Goal: Task Accomplishment & Management: Complete application form

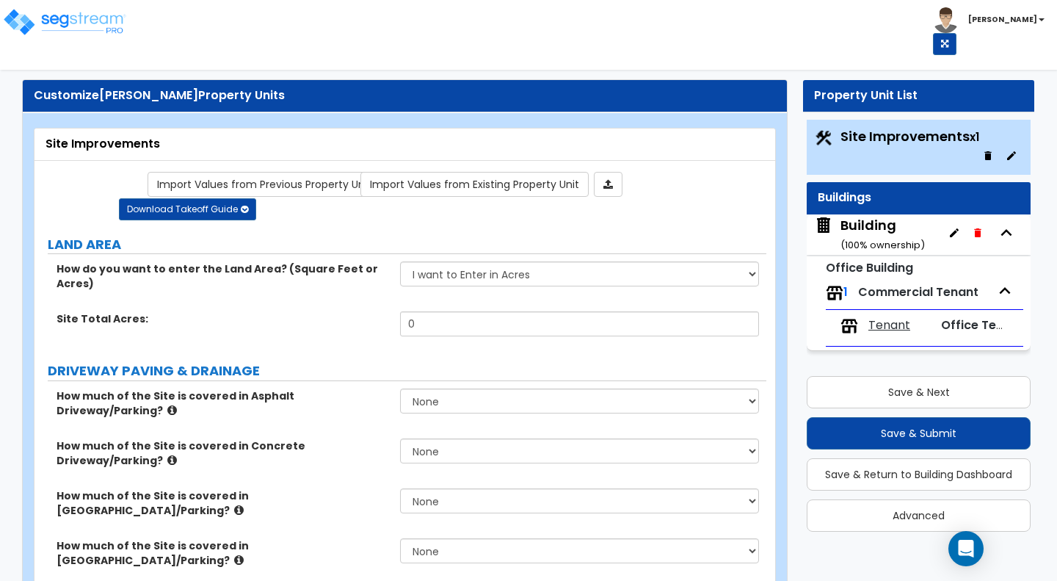
scroll to position [1, 0]
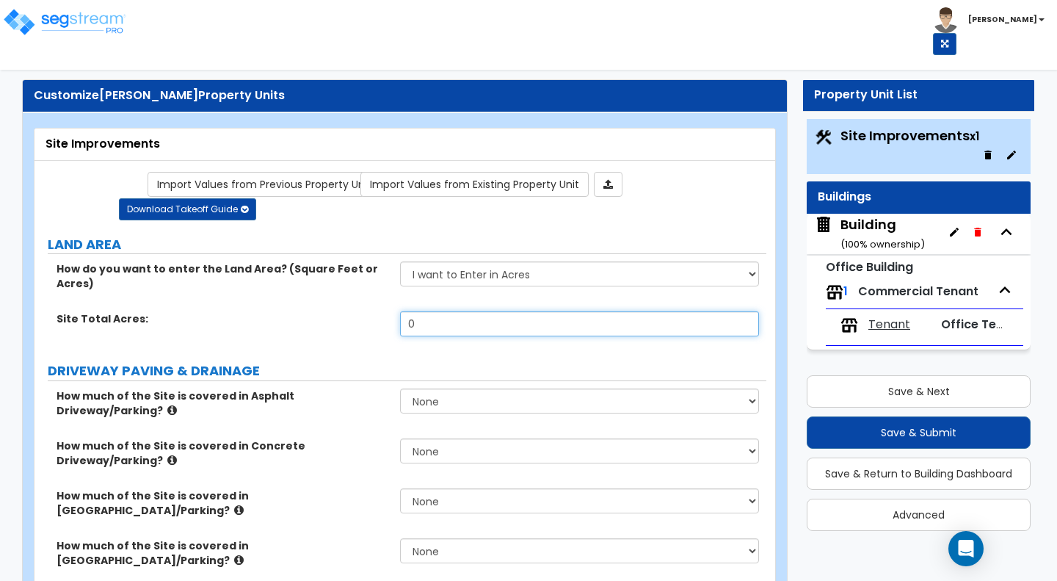
click at [427, 327] on input "0" at bounding box center [579, 323] width 358 height 25
type input ".15"
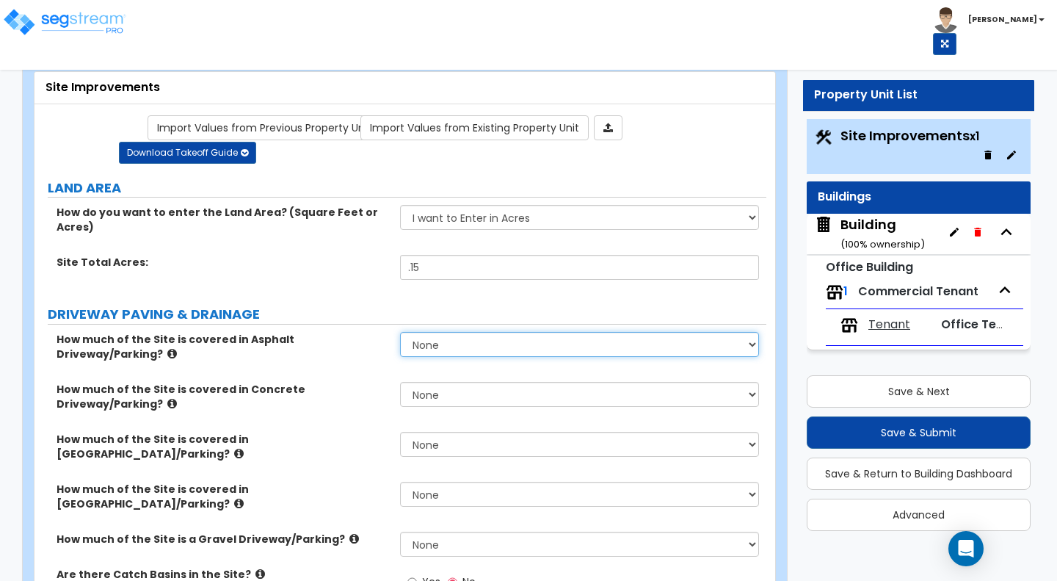
scroll to position [57, 0]
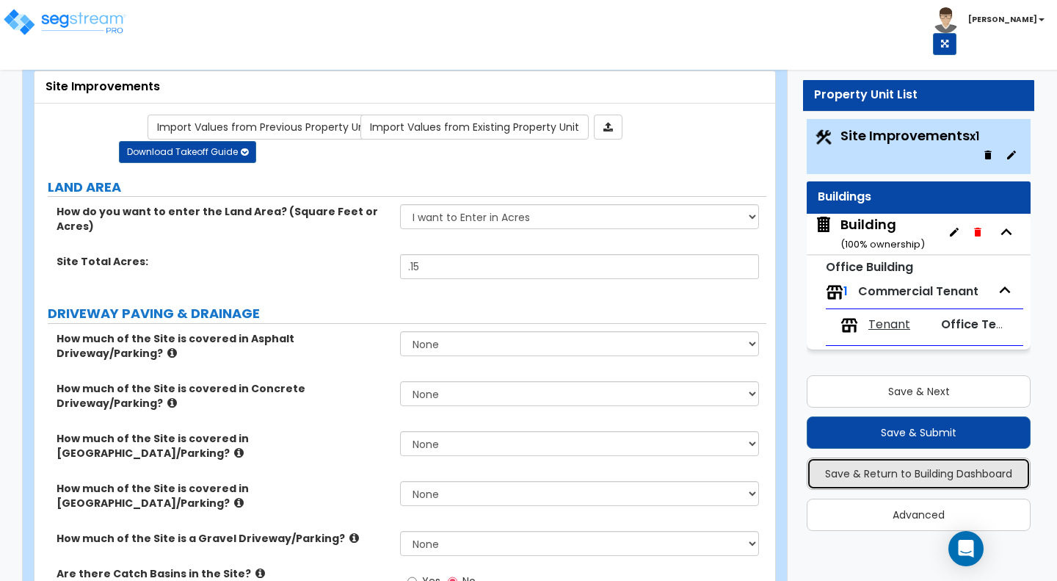
click at [907, 474] on button "Save & Return to Building Dashboard" at bounding box center [919, 473] width 224 height 32
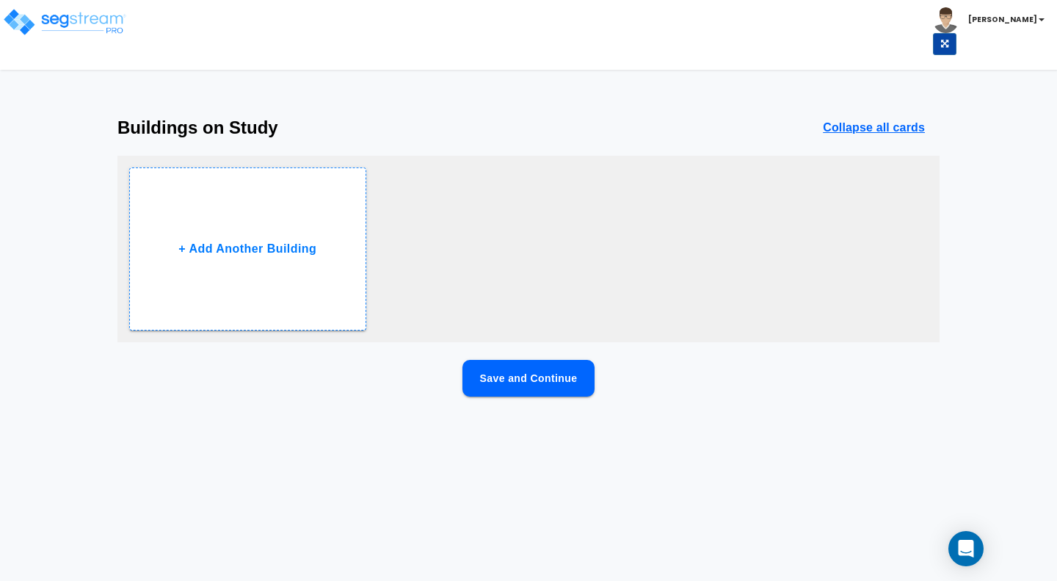
scroll to position [0, 0]
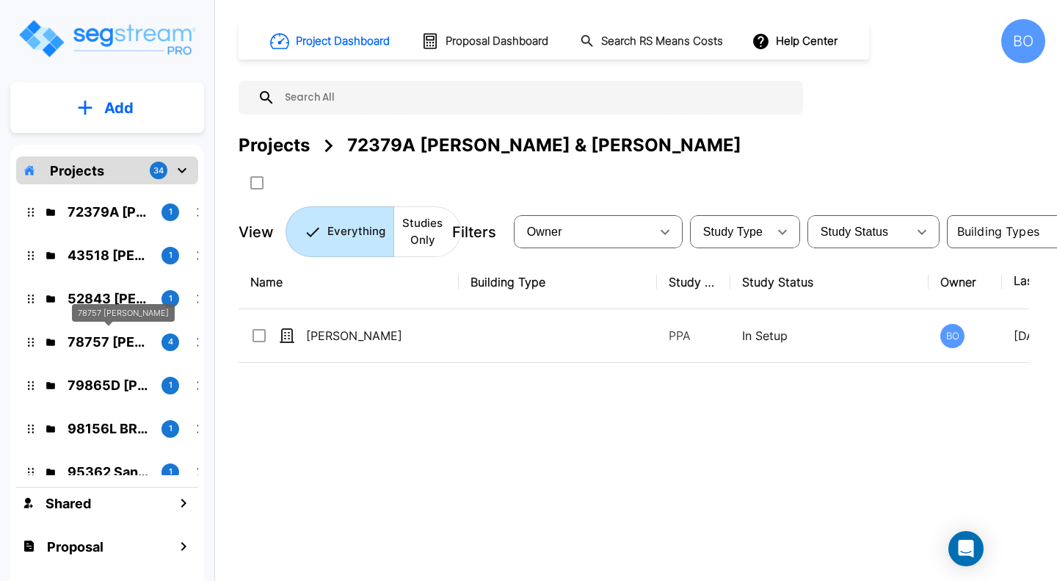
scroll to position [1, 0]
click at [181, 172] on icon "mailbox folders" at bounding box center [182, 169] width 9 height 5
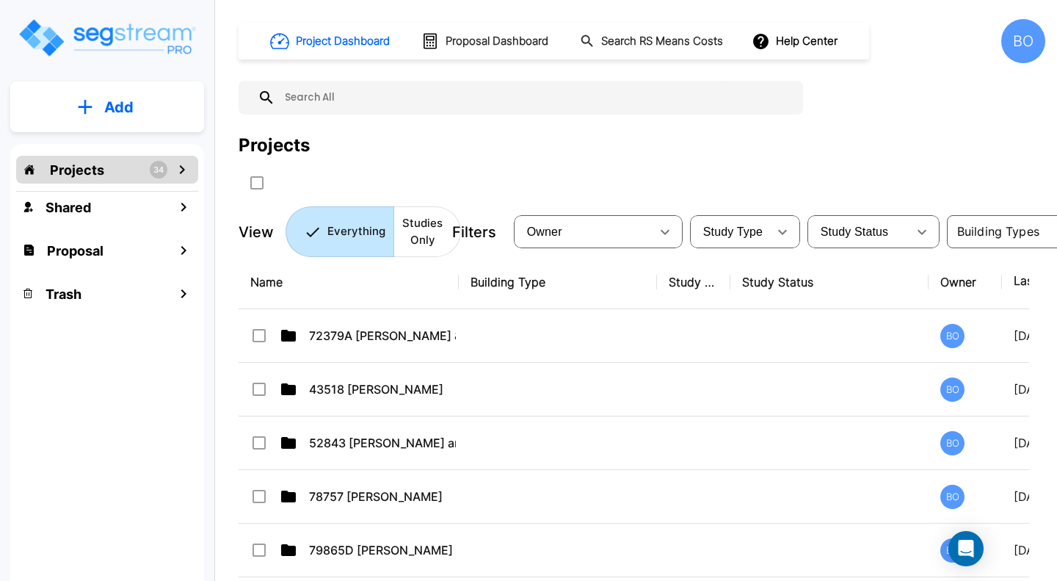
click at [181, 172] on icon "mailbox folders" at bounding box center [182, 169] width 5 height 9
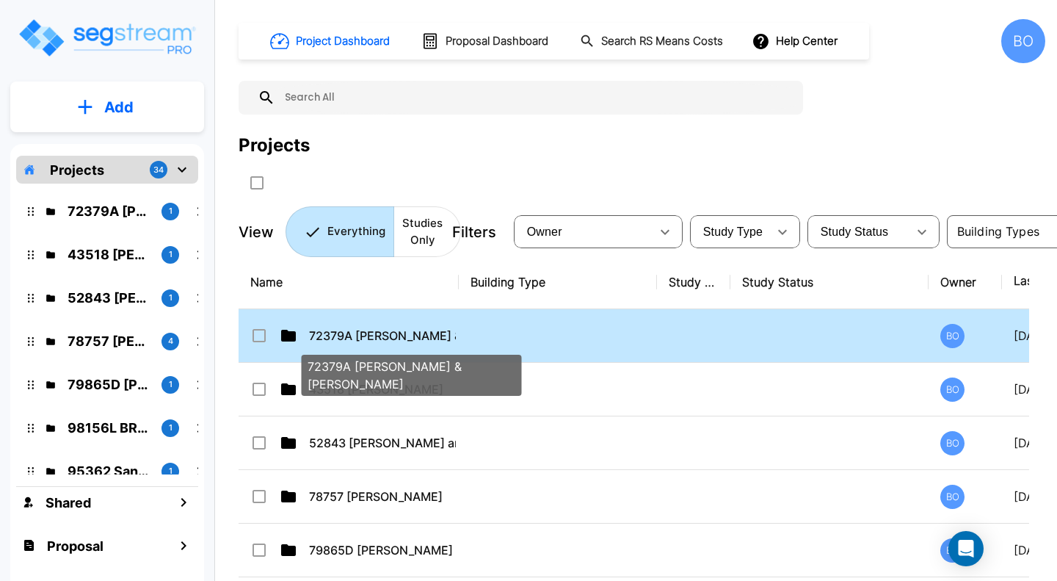
click at [358, 338] on p "72379A Hall, Joel & Andrea" at bounding box center [382, 336] width 147 height 18
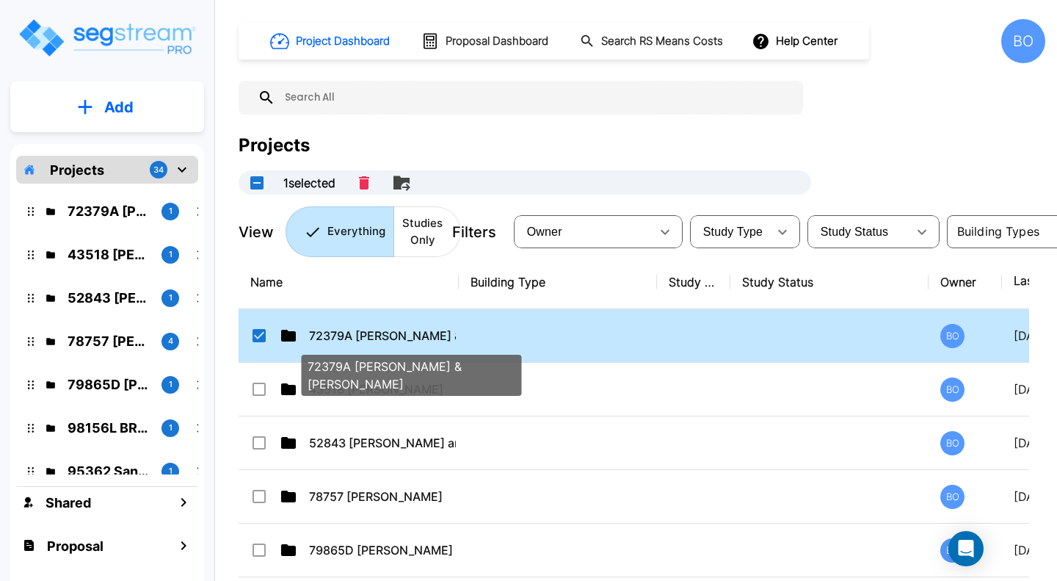
checkbox input "true"
click at [403, 333] on p "72379A Hall, Joel & Andrea" at bounding box center [382, 336] width 147 height 18
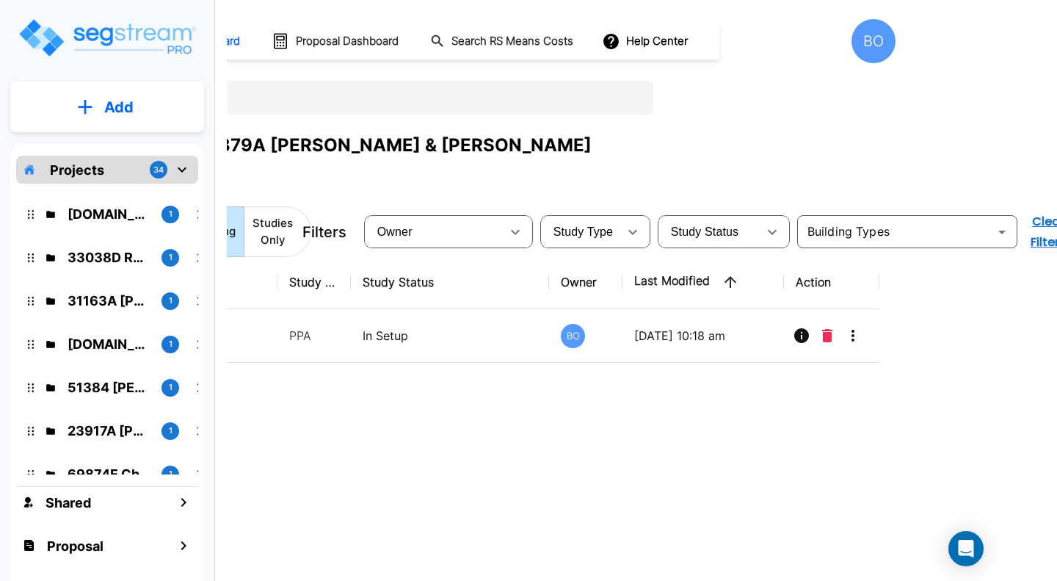
scroll to position [1167, 0]
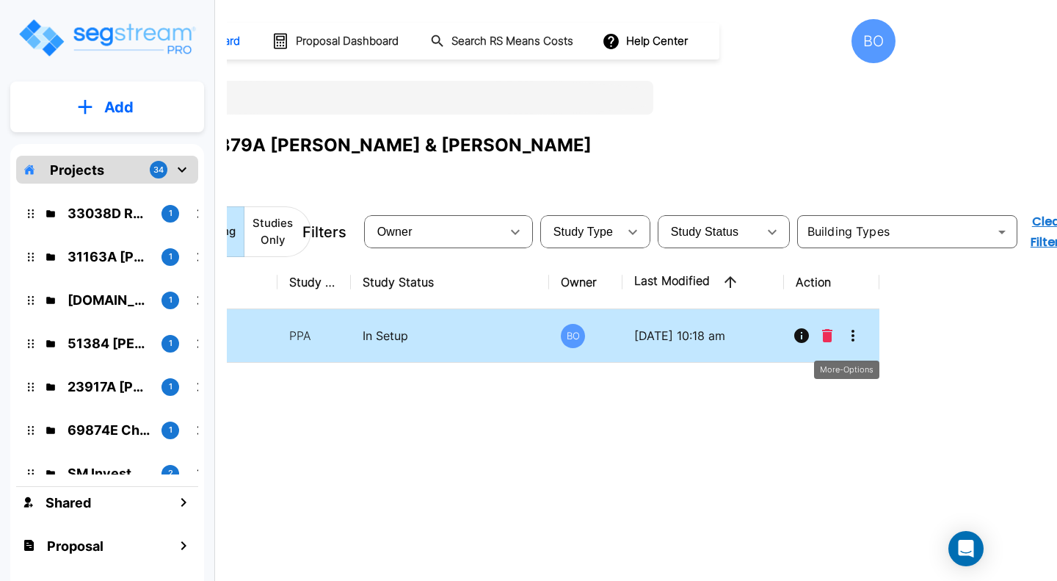
click at [856, 339] on icon "More-Options" at bounding box center [853, 336] width 18 height 18
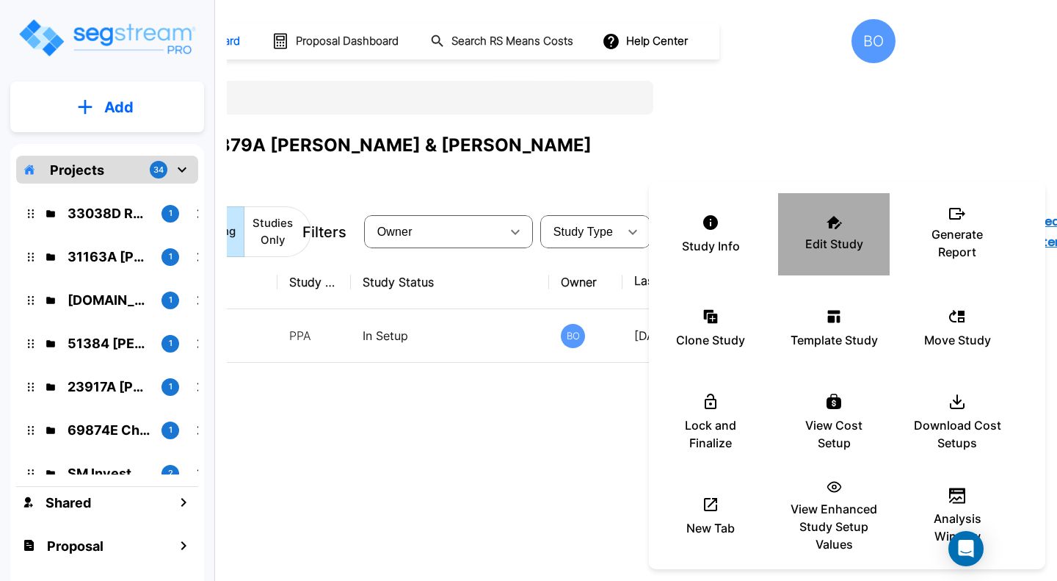
click at [843, 240] on p "Edit Study" at bounding box center [834, 244] width 58 height 18
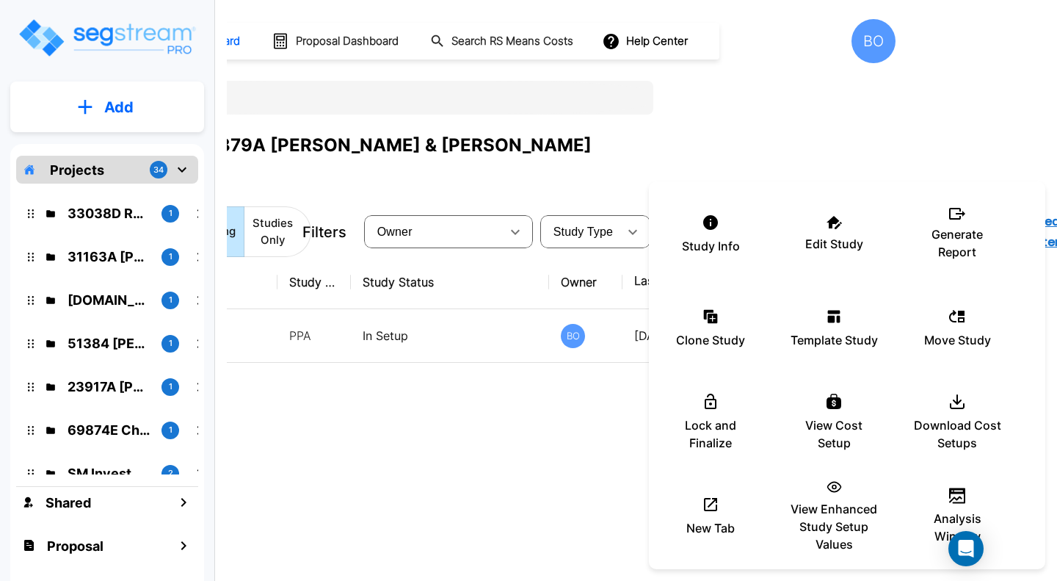
click at [173, 545] on div at bounding box center [528, 290] width 1057 height 581
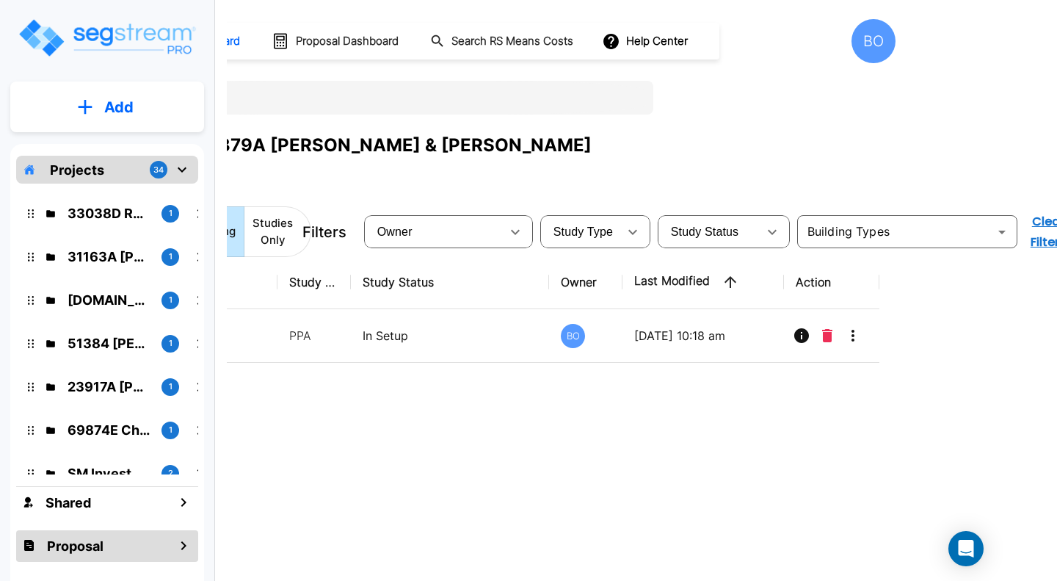
click at [182, 546] on icon "mailbox folders" at bounding box center [184, 546] width 18 height 18
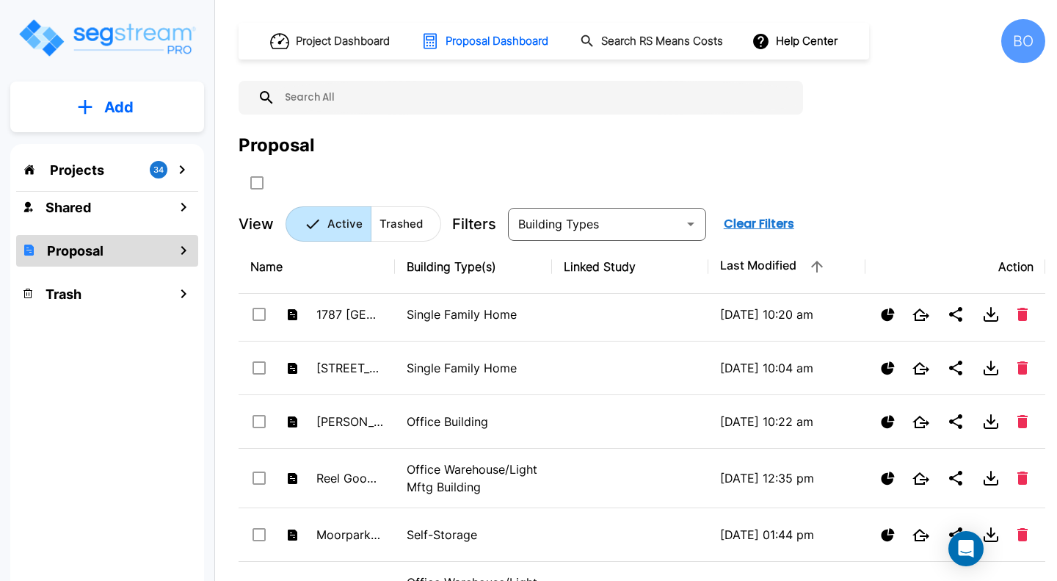
scroll to position [328, 0]
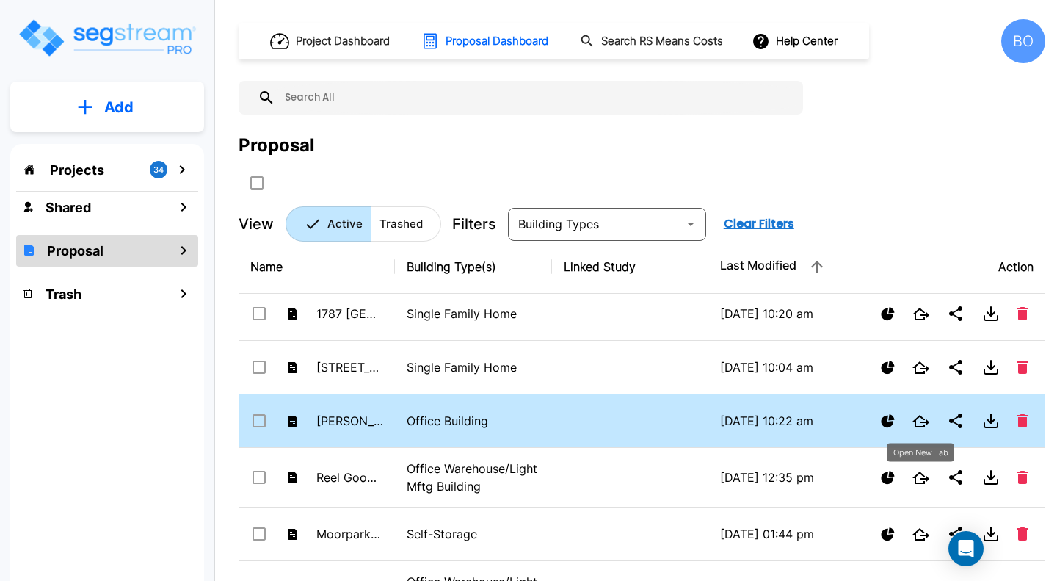
click at [921, 421] on icon "Open New Tab" at bounding box center [921, 421] width 17 height 12
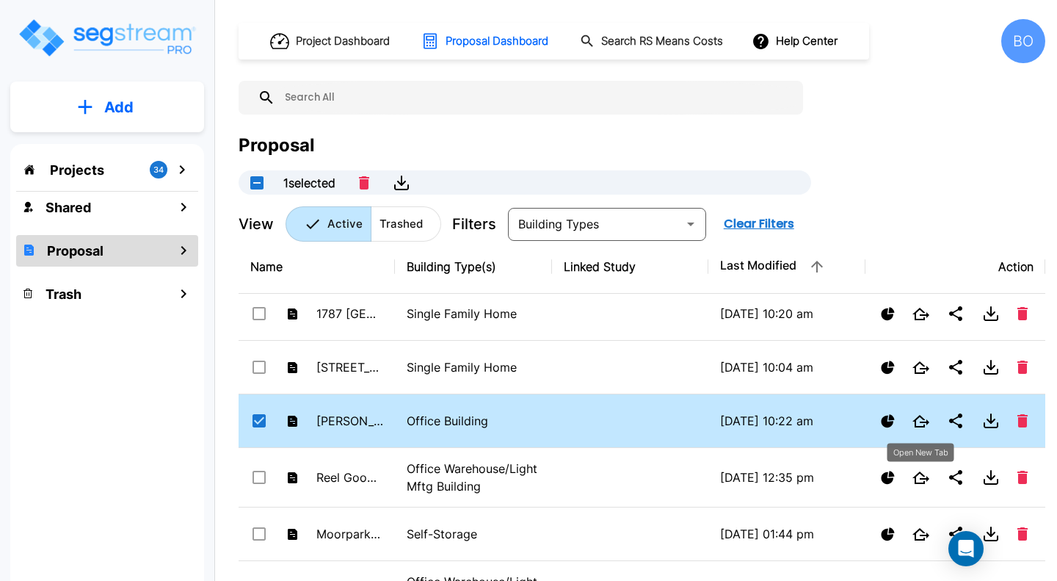
checkbox input "true"
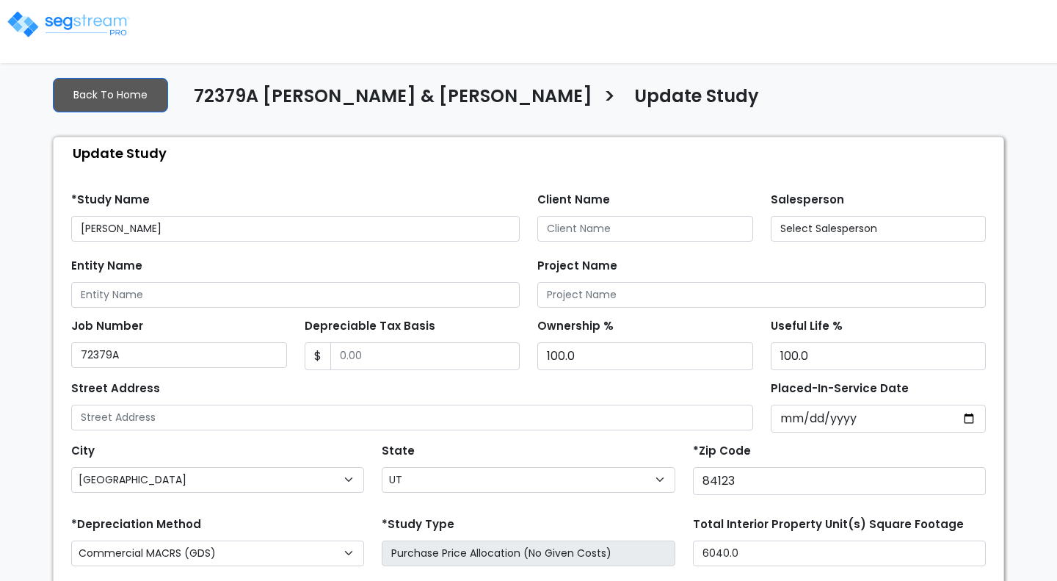
select select "UT"
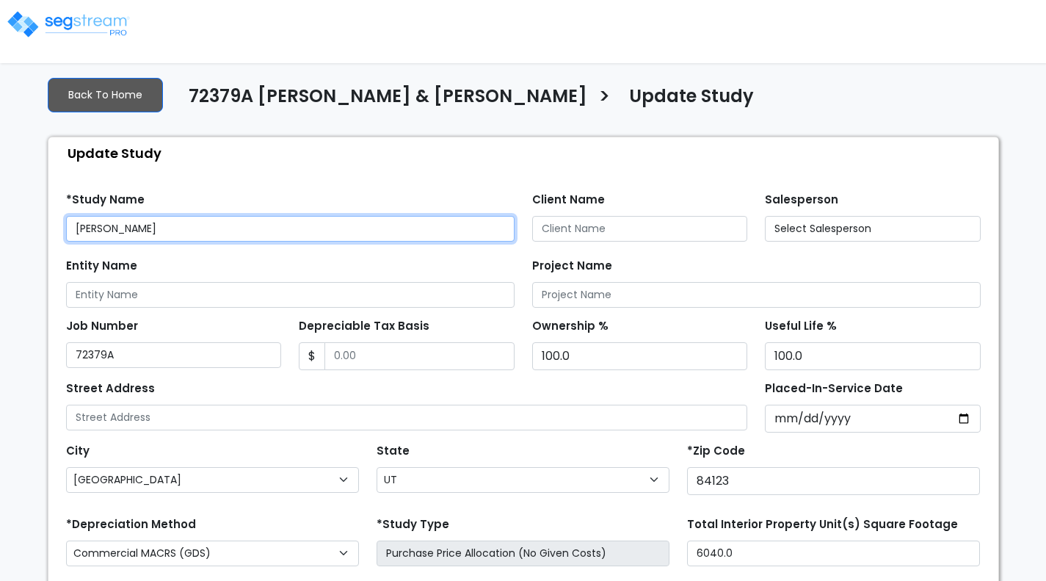
select select "2013"
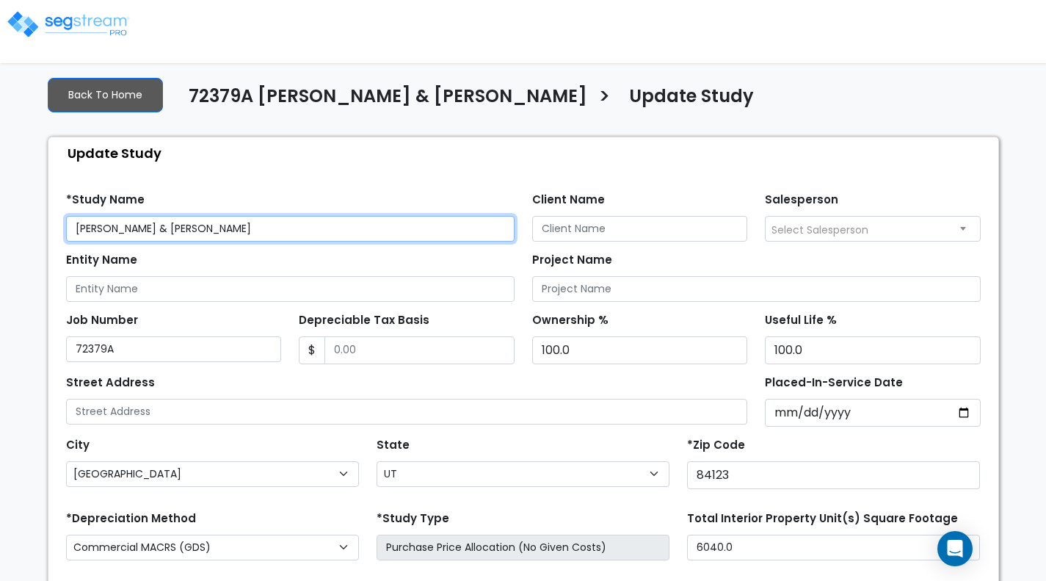
type input "Joel & Andrea Hall"
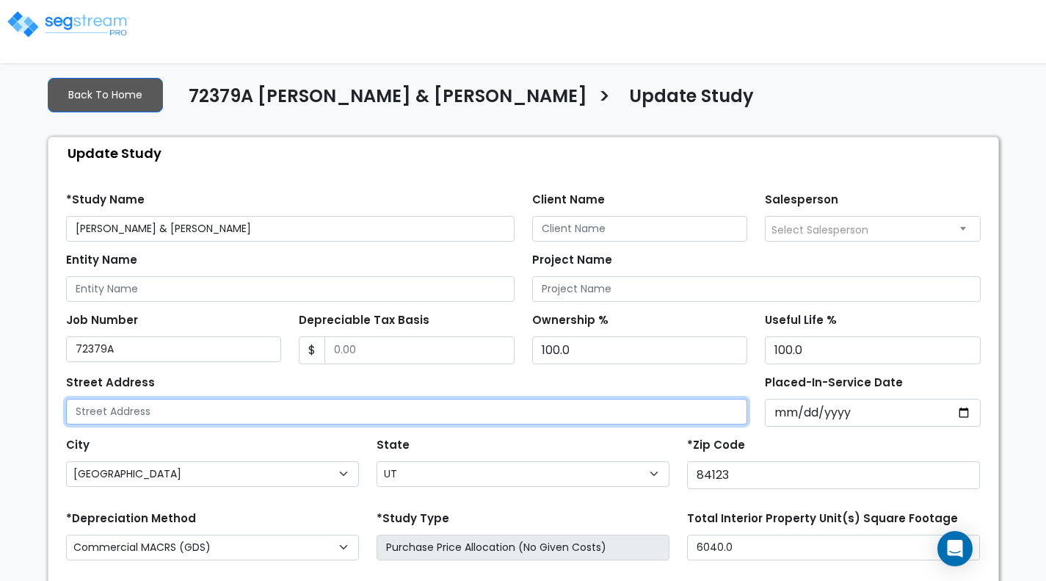
click at [144, 419] on input "text" at bounding box center [407, 412] width 682 height 26
type input "324 S 400 W"
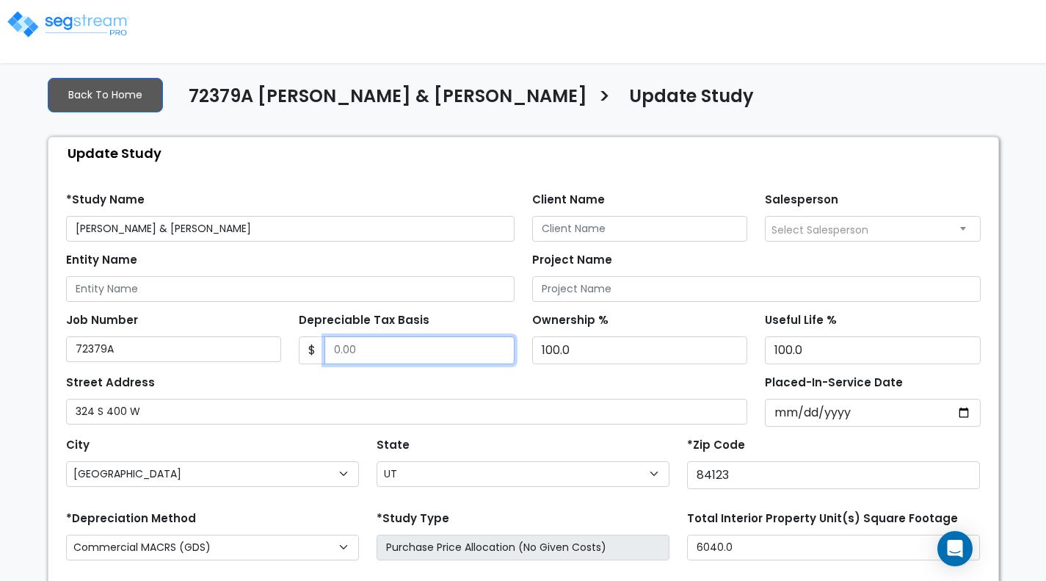
click at [392, 352] on input "Depreciable Tax Basis" at bounding box center [419, 350] width 190 height 28
paste input "text"
type input "1,497,159"
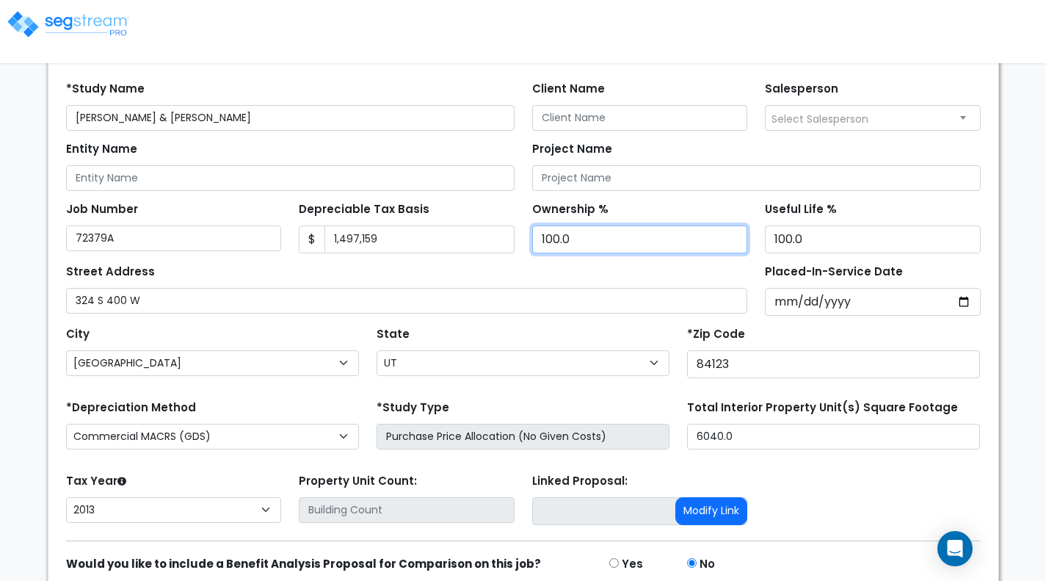
scroll to position [174, 0]
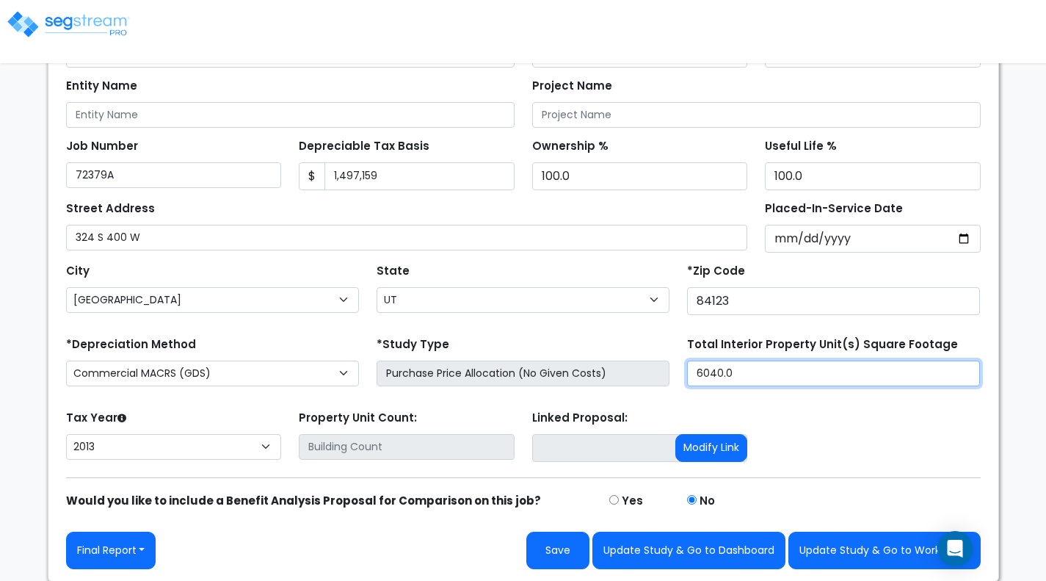
click at [749, 380] on input "6040.0" at bounding box center [833, 373] width 293 height 26
type input "6"
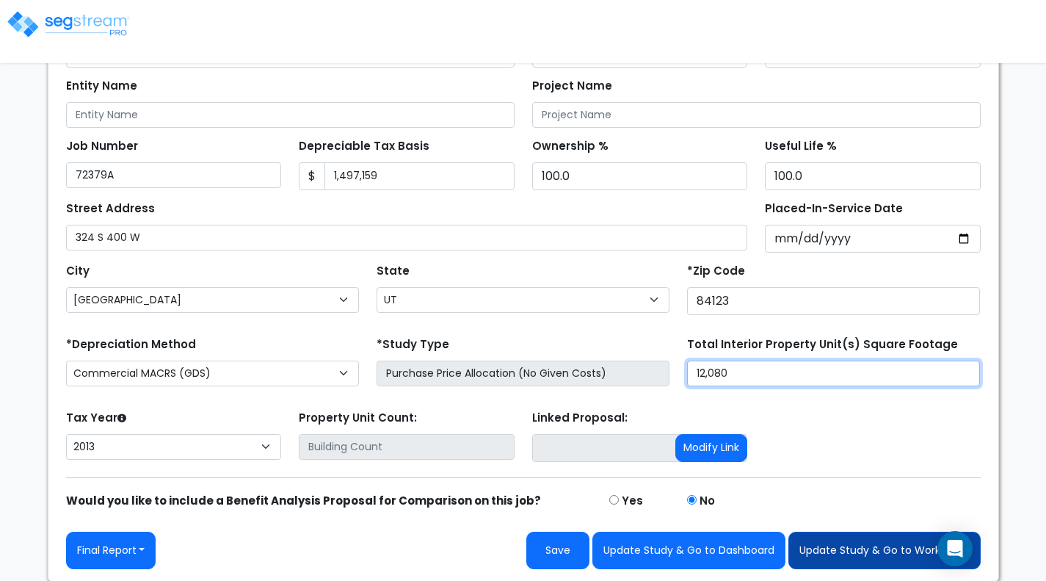
type input "12,080"
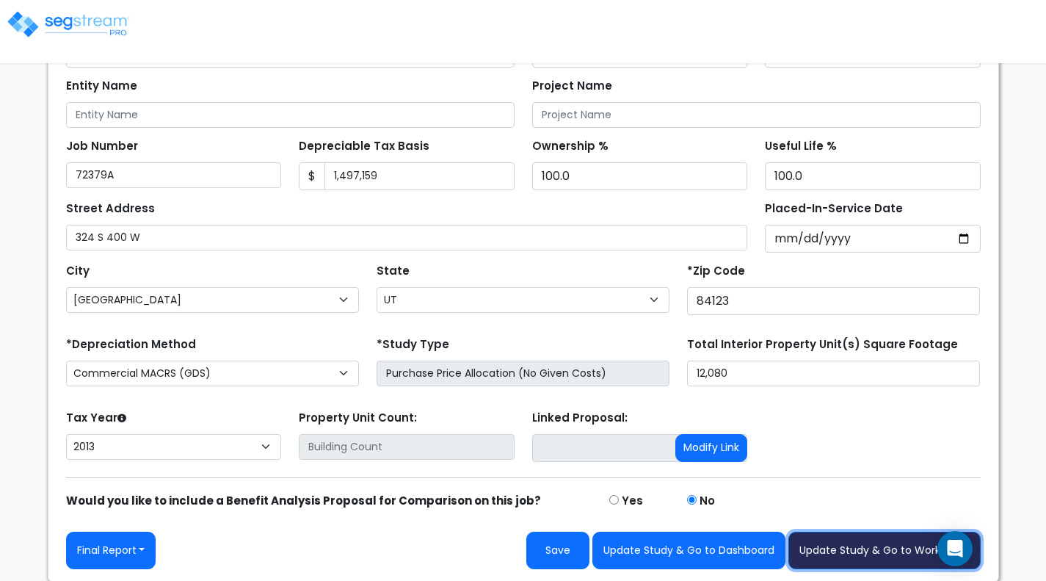
click at [858, 550] on button "Update Study & Go to Worksheet" at bounding box center [884, 549] width 192 height 37
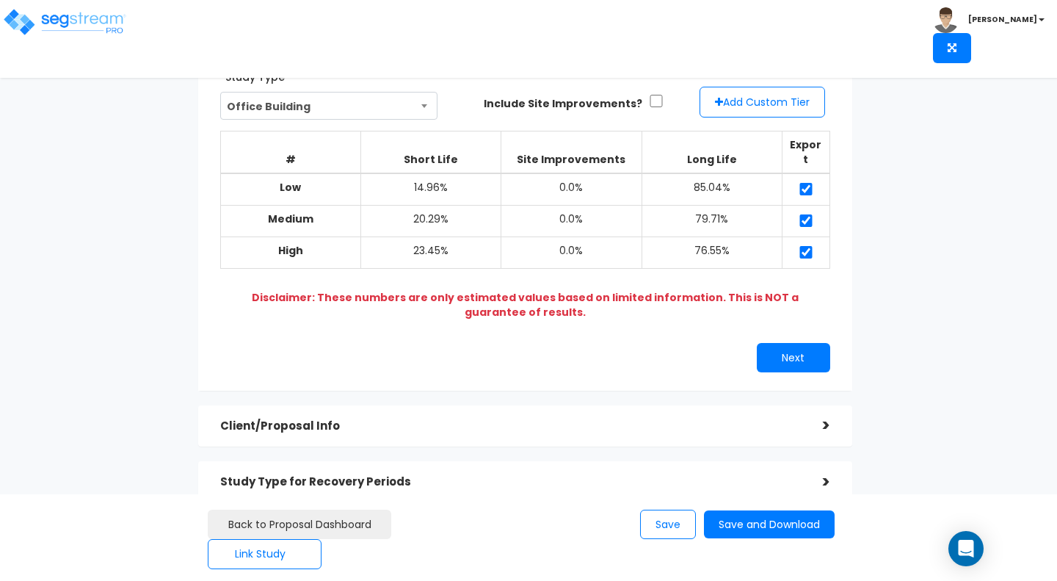
scroll to position [88, 0]
click at [330, 530] on link "Back to Proposal Dashboard" at bounding box center [300, 524] width 184 height 30
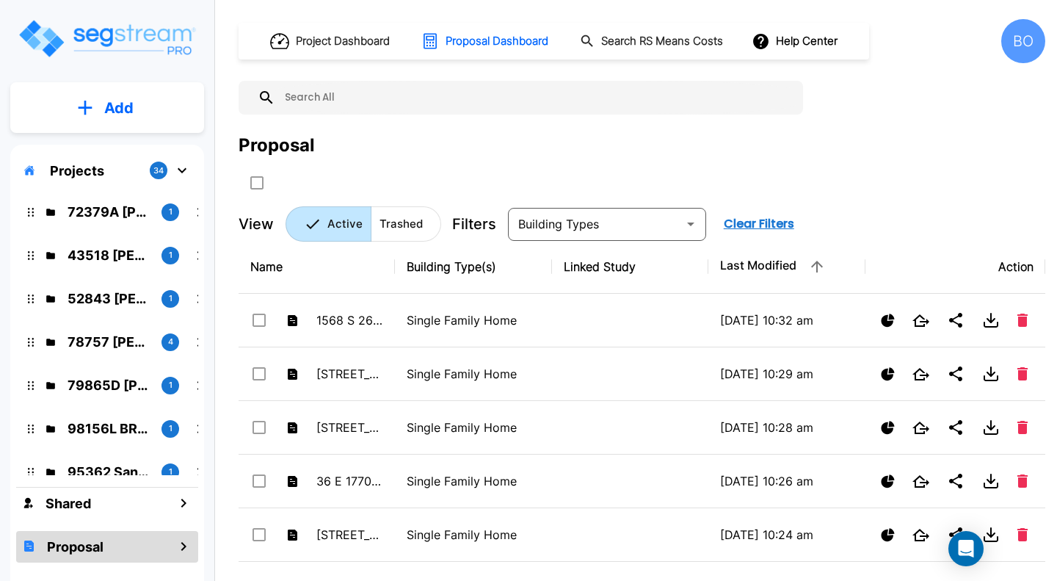
click at [175, 543] on icon "mailbox folders" at bounding box center [184, 546] width 18 height 18
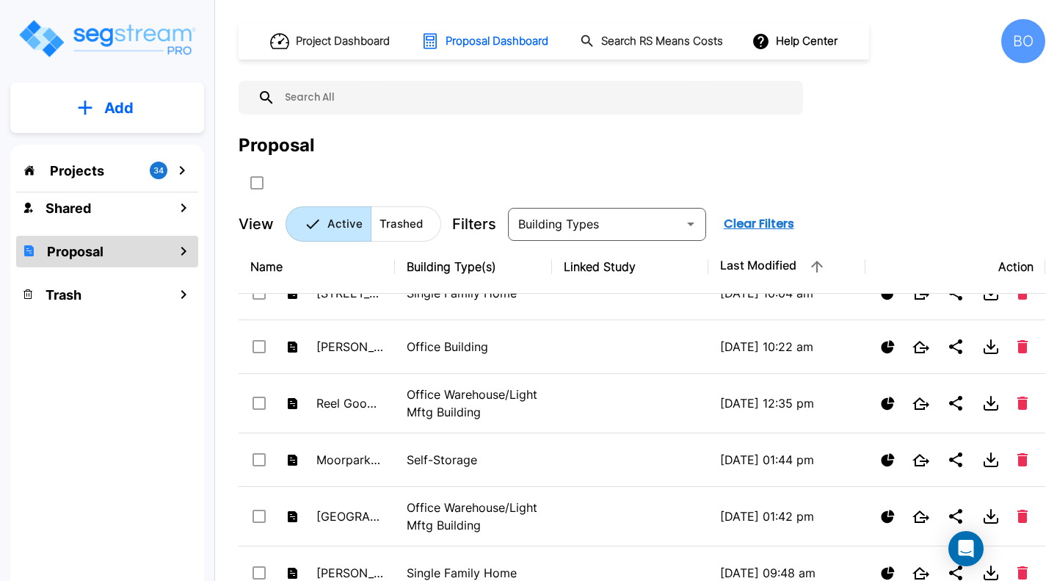
scroll to position [403, 0]
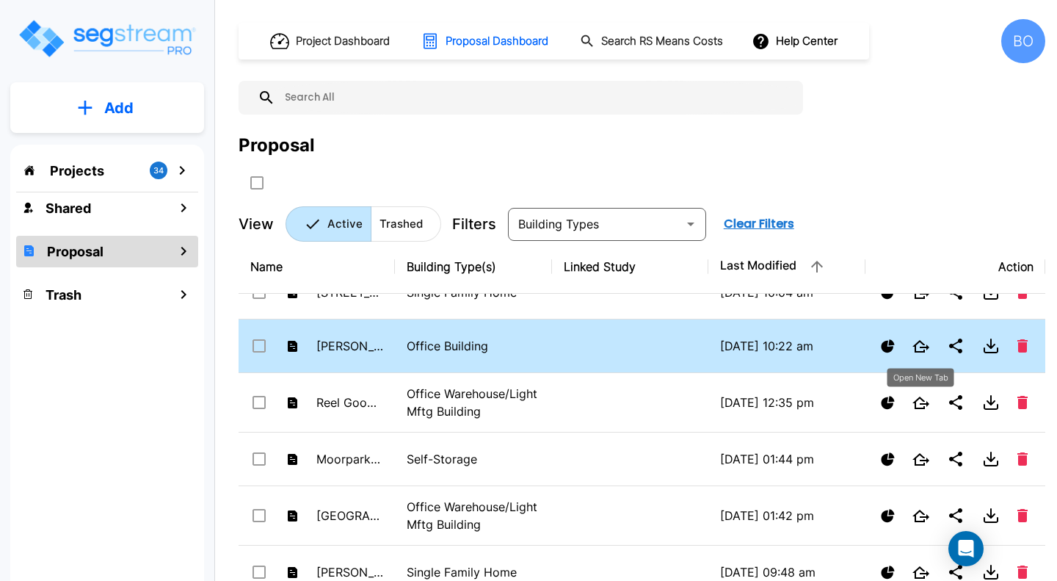
click at [916, 347] on icon "Open New Tab" at bounding box center [921, 346] width 17 height 12
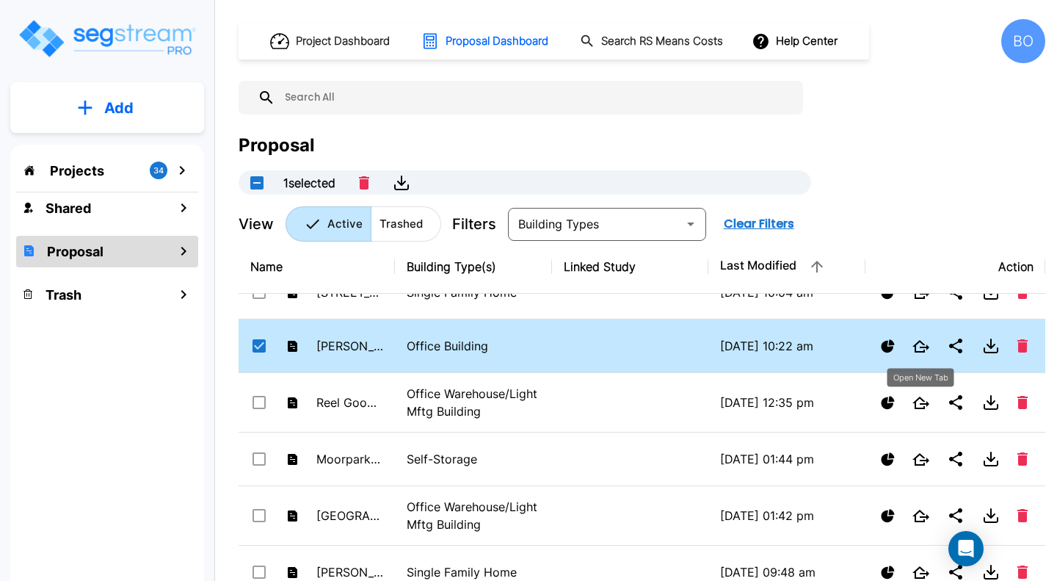
checkbox input "true"
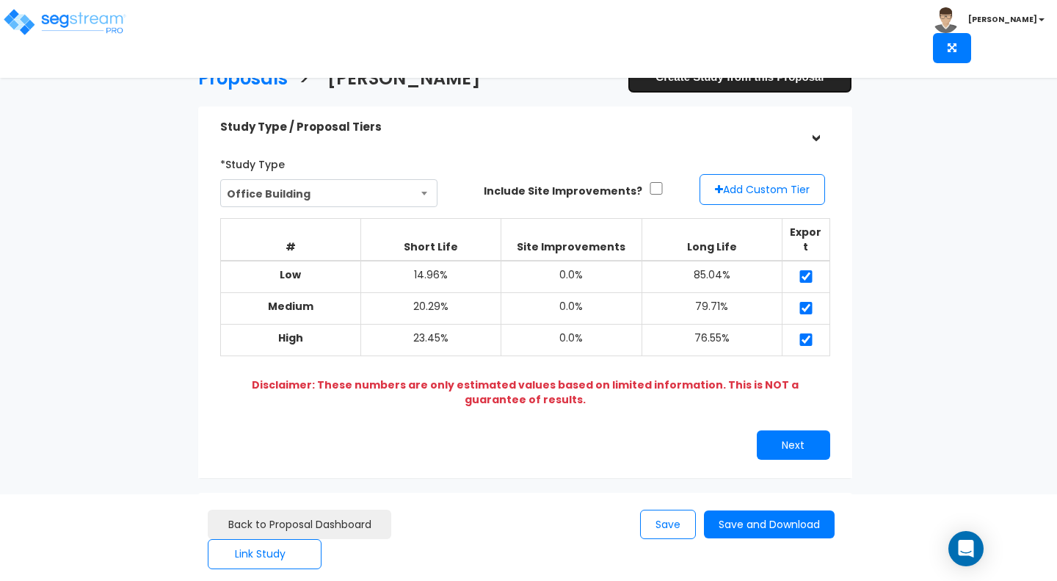
click at [767, 81] on link "Create Study from this Proposal" at bounding box center [740, 76] width 225 height 33
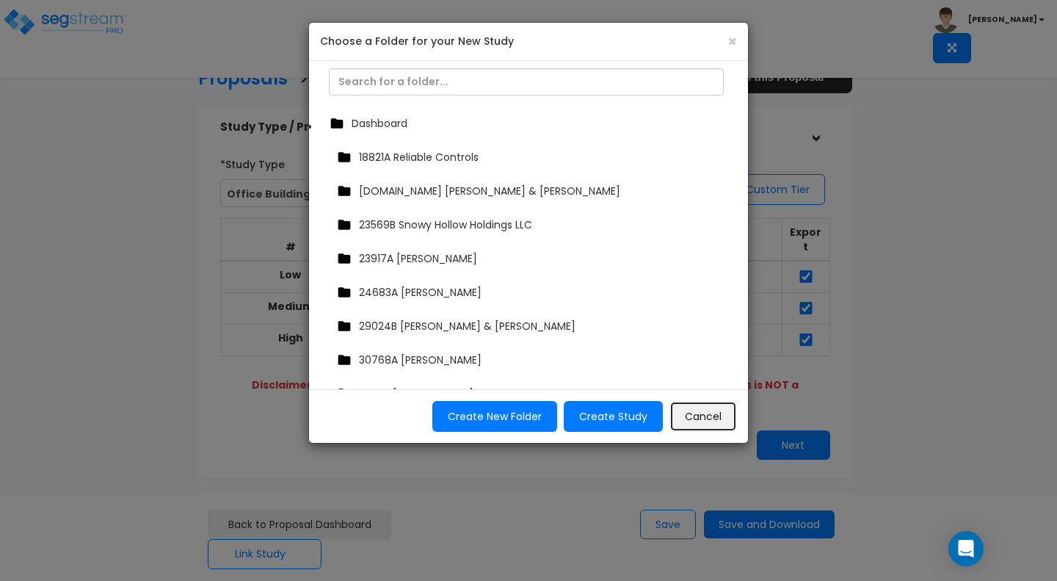
click at [705, 420] on button "Cancel" at bounding box center [704, 416] width 68 height 31
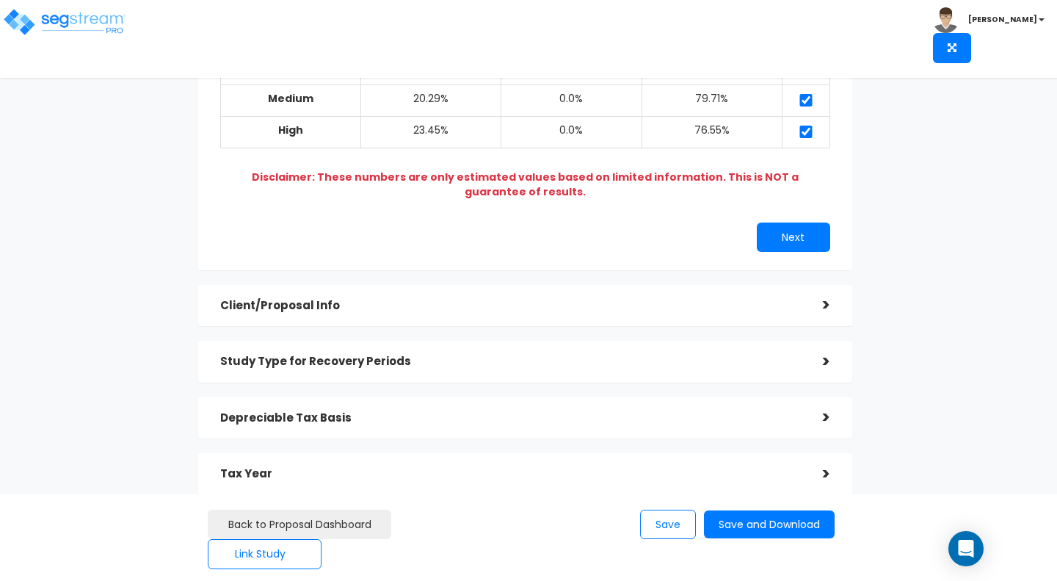
scroll to position [294, 0]
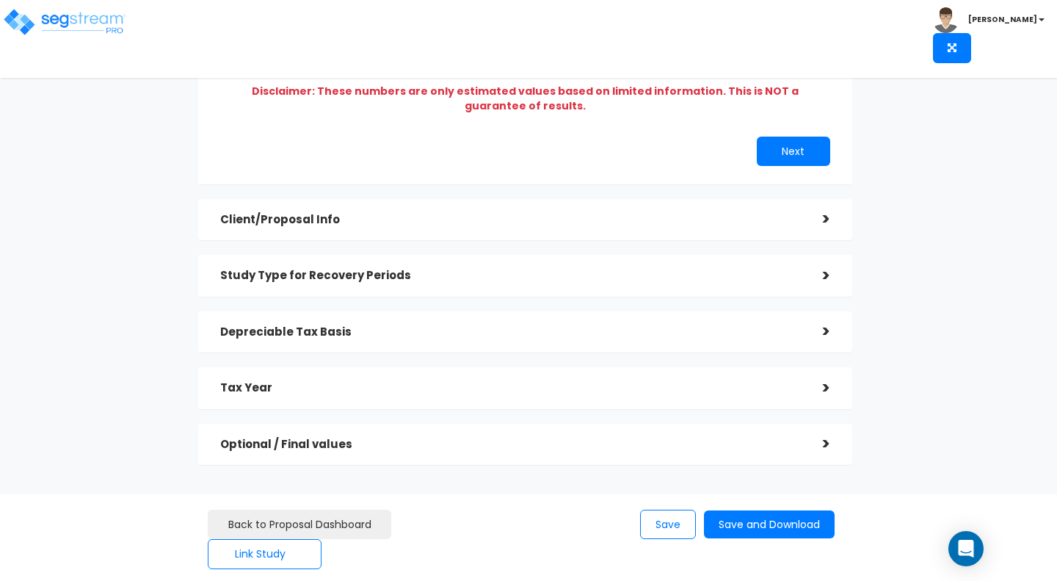
click at [828, 208] on div ">" at bounding box center [815, 219] width 29 height 23
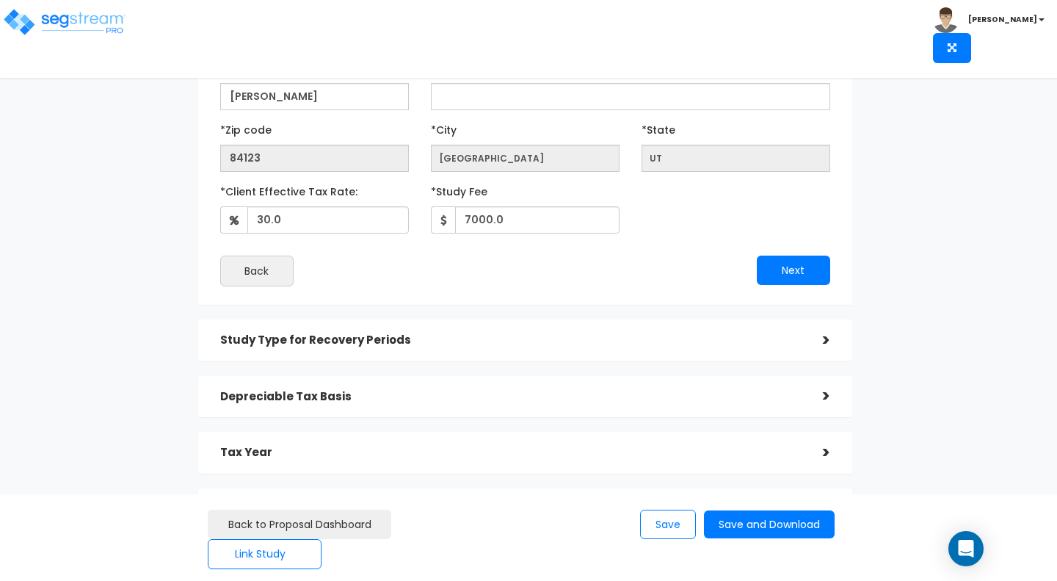
scroll to position [292, 0]
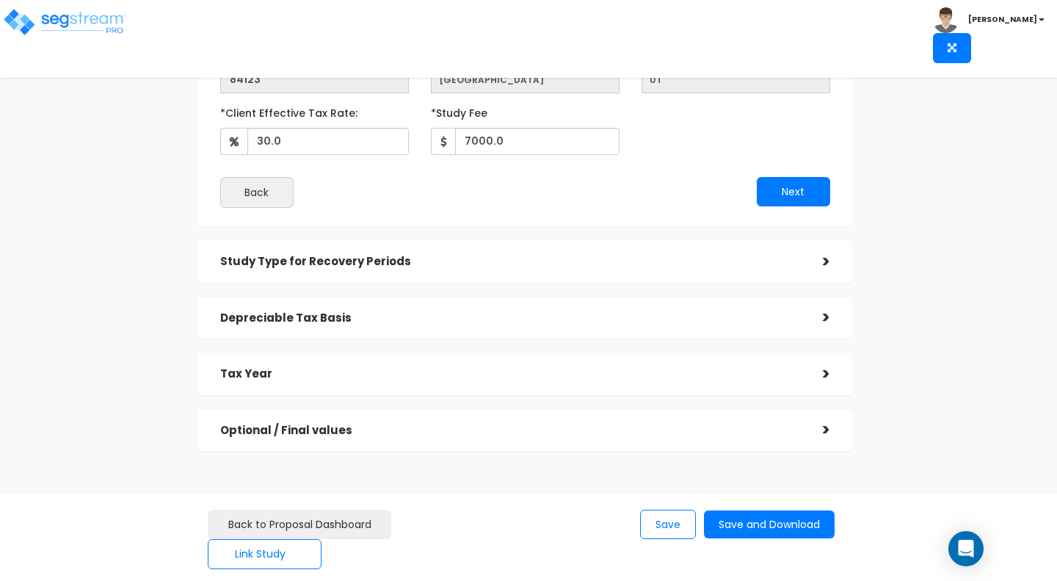
click at [823, 261] on div ">" at bounding box center [815, 261] width 29 height 23
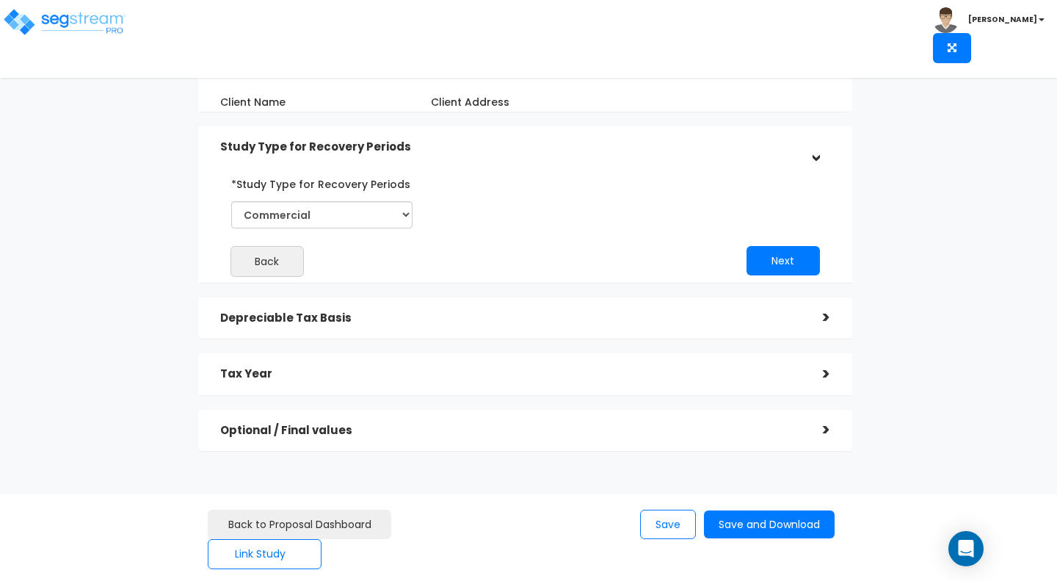
scroll to position [105, 0]
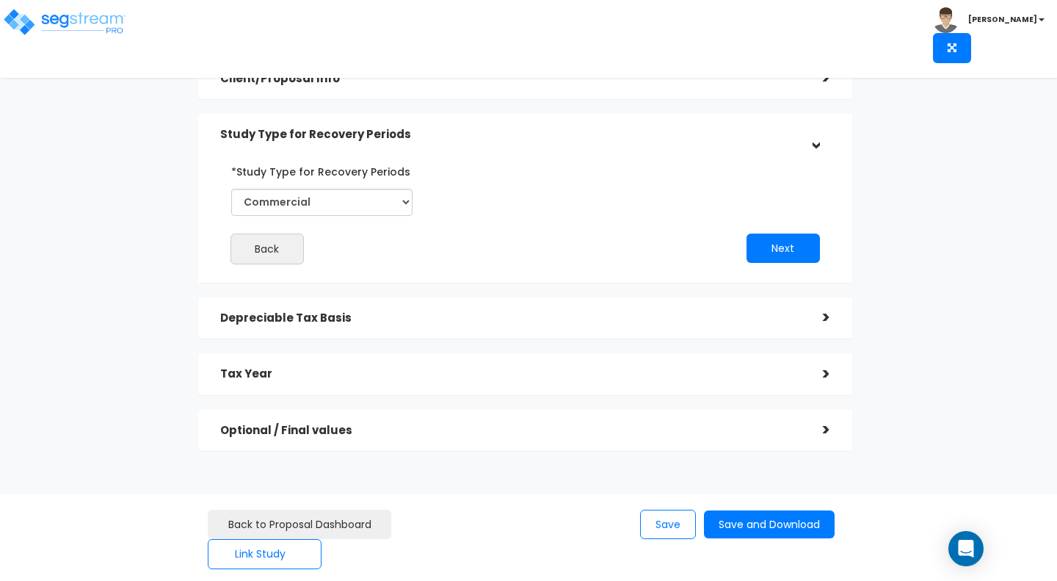
click at [824, 327] on div ">" at bounding box center [815, 317] width 29 height 23
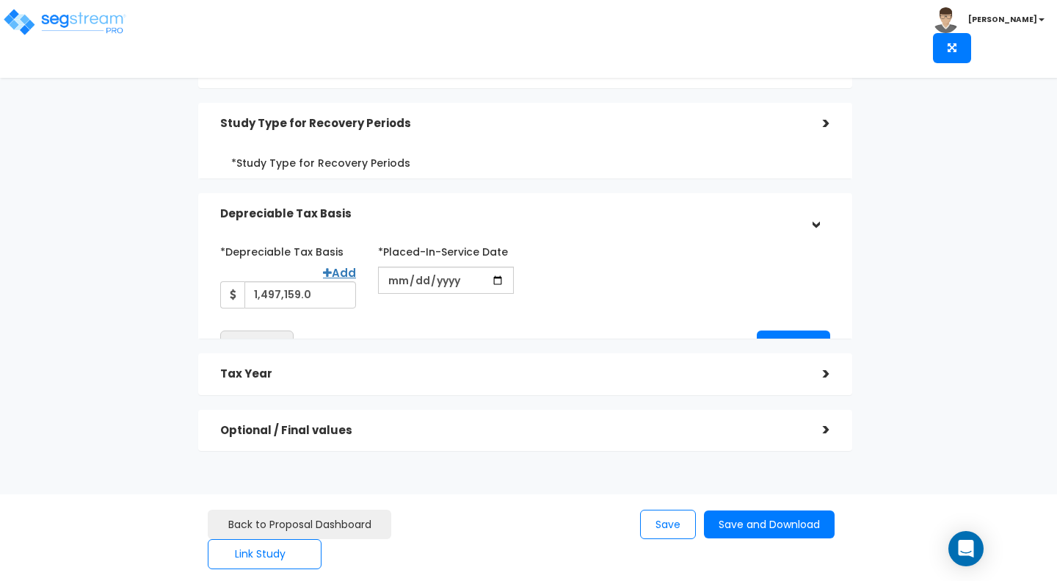
scroll to position [121, 0]
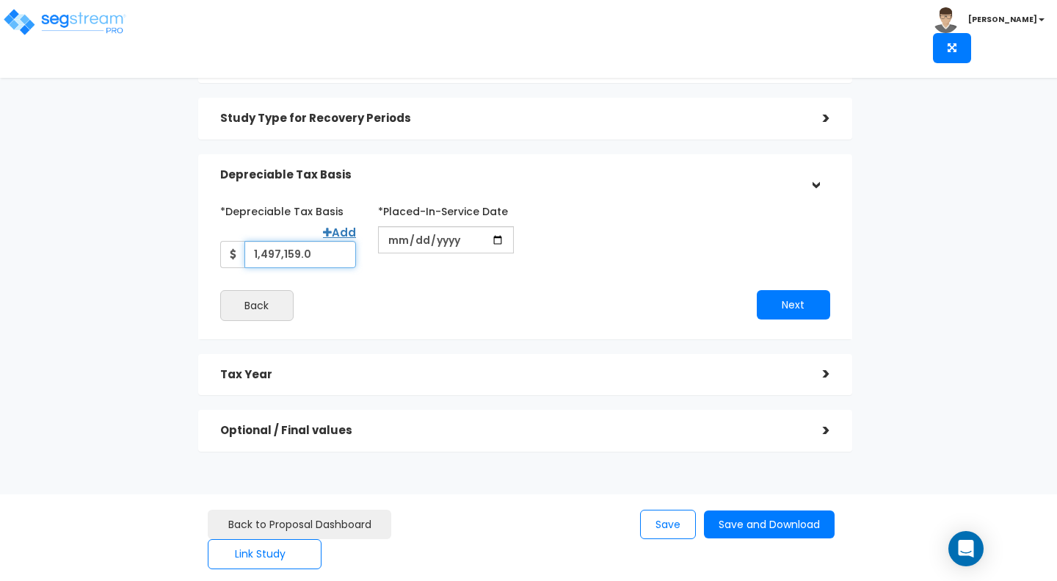
drag, startPoint x: 314, startPoint y: 258, endPoint x: 254, endPoint y: 259, distance: 60.2
click at [254, 259] on input "1,497,159.0" at bounding box center [300, 254] width 112 height 27
type input "1,497,159"
click at [802, 370] on div ">" at bounding box center [815, 374] width 29 height 23
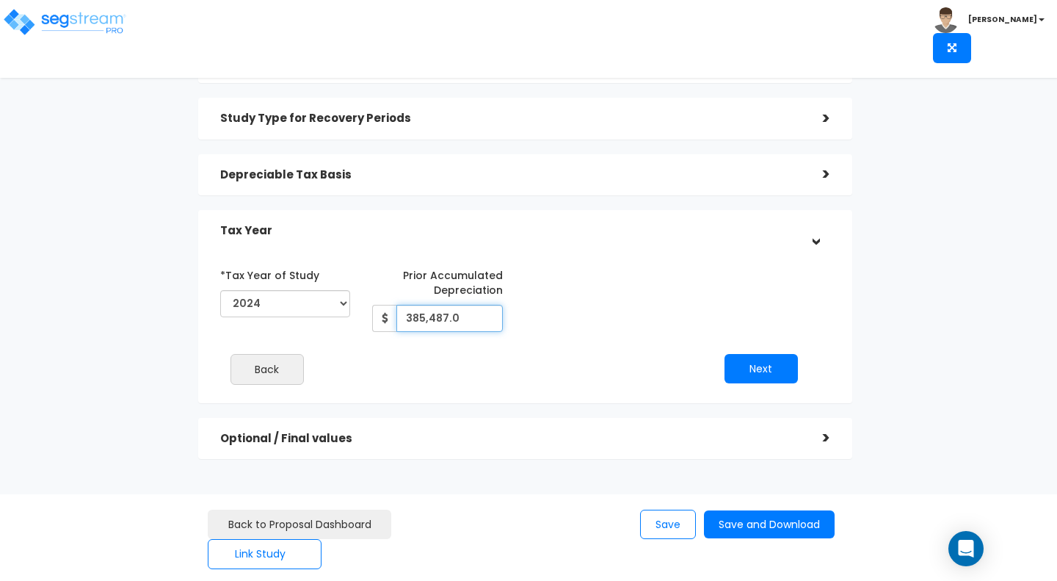
click at [479, 323] on input "385,487.0" at bounding box center [449, 318] width 106 height 27
type input "385,487"
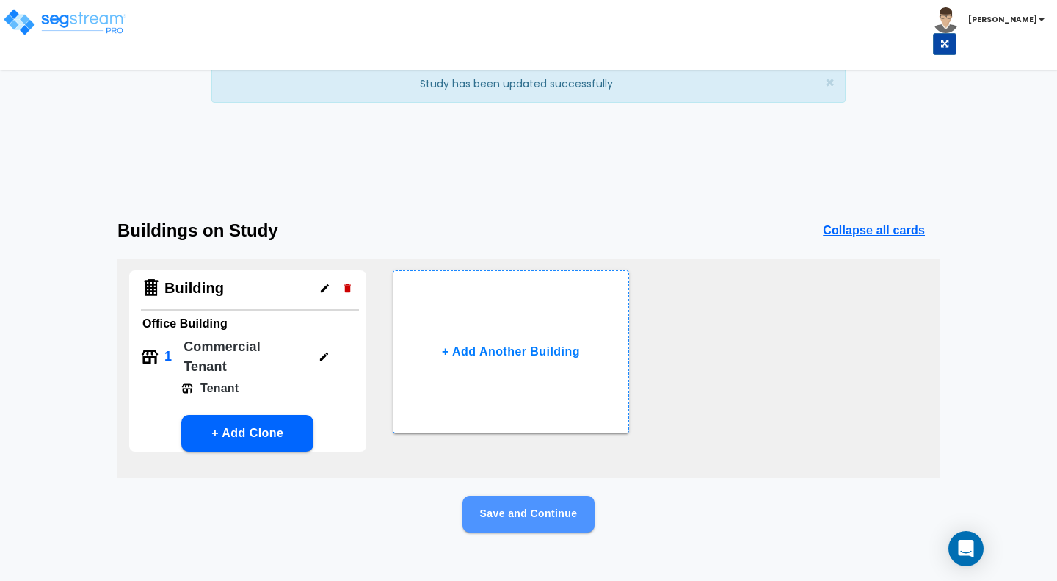
click at [527, 523] on button "Save and Continue" at bounding box center [528, 514] width 132 height 37
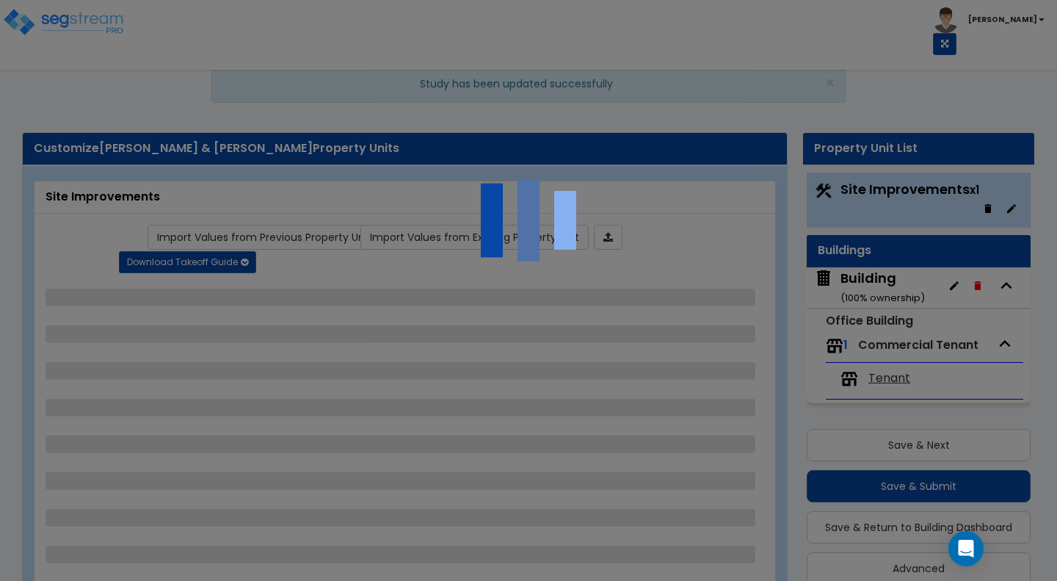
scroll to position [1, 0]
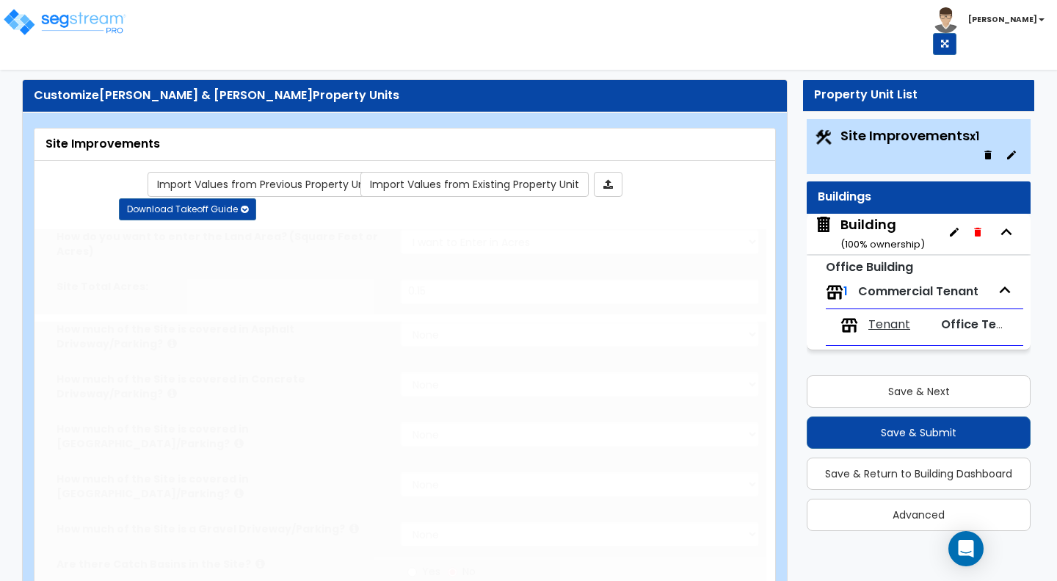
type input "0.15"
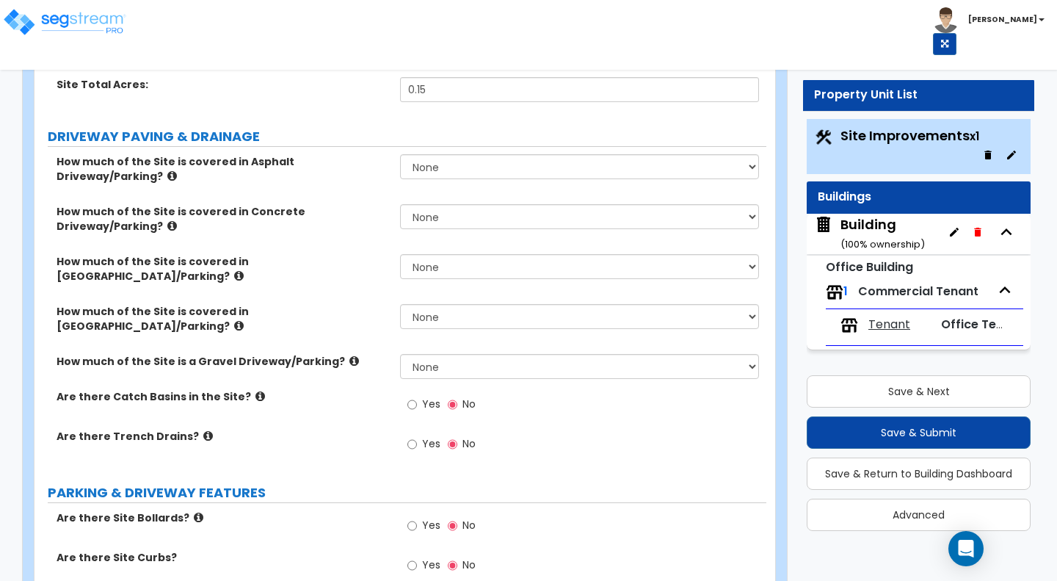
scroll to position [235, 0]
click at [660, 168] on select "None I want to Enter an Approximate Percentage I want to Enter the Square Foota…" at bounding box center [579, 165] width 358 height 25
select select "2"
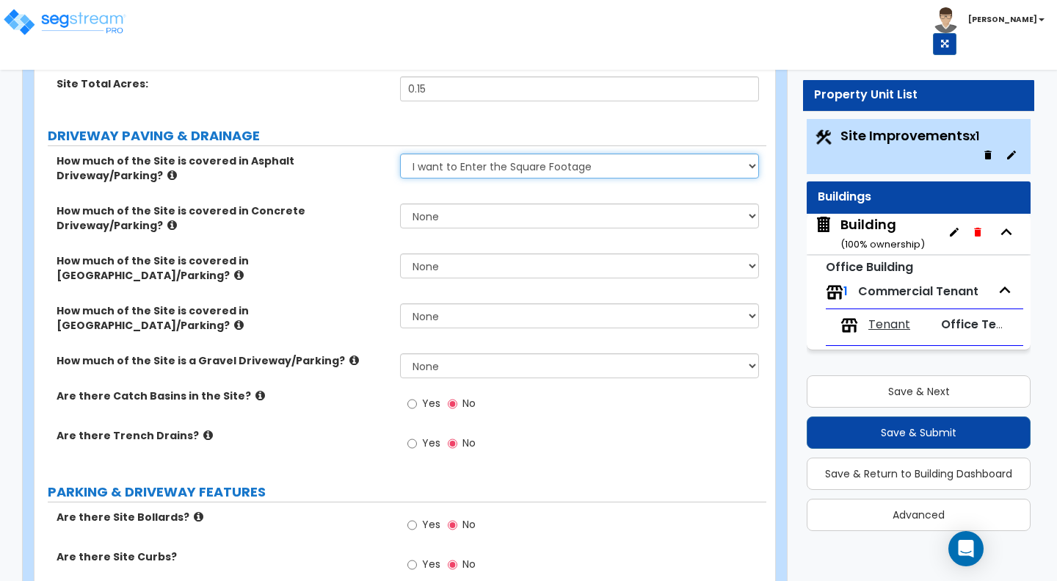
click at [400, 153] on select "None I want to Enter an Approximate Percentage I want to Enter the Square Foota…" at bounding box center [579, 165] width 358 height 25
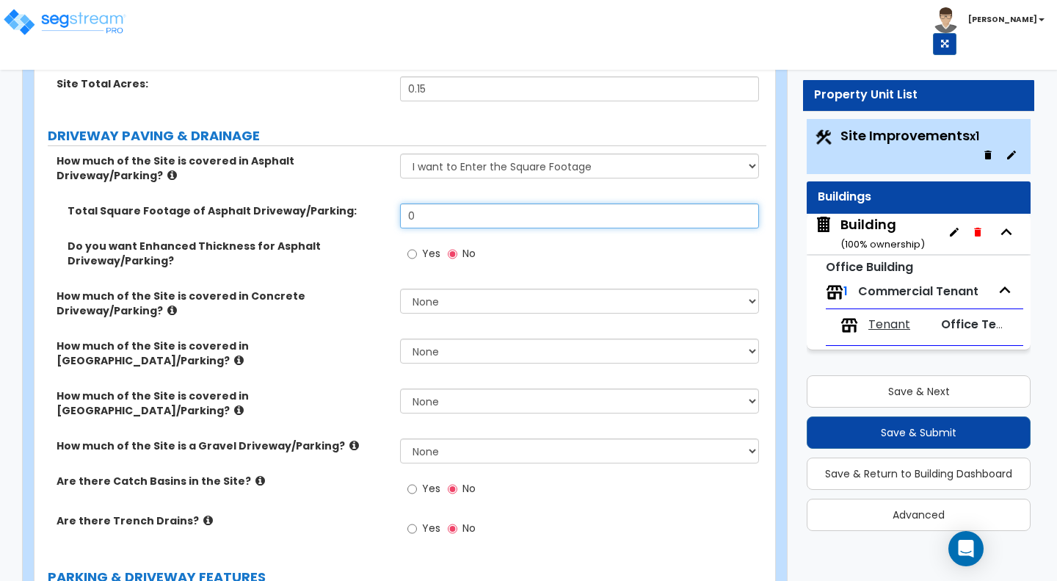
click at [497, 217] on input "0" at bounding box center [579, 215] width 358 height 25
type input "300"
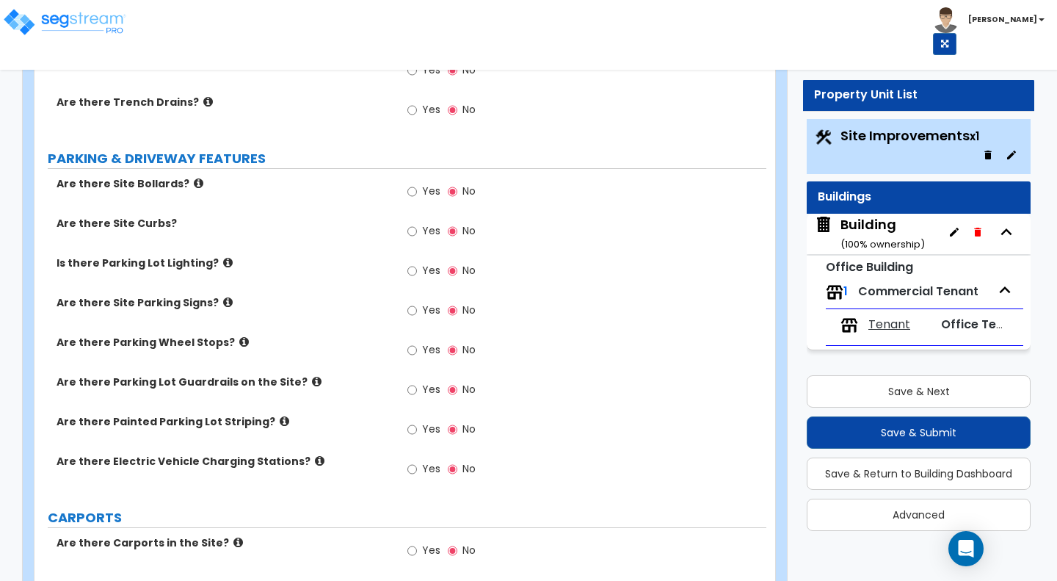
scroll to position [671, 0]
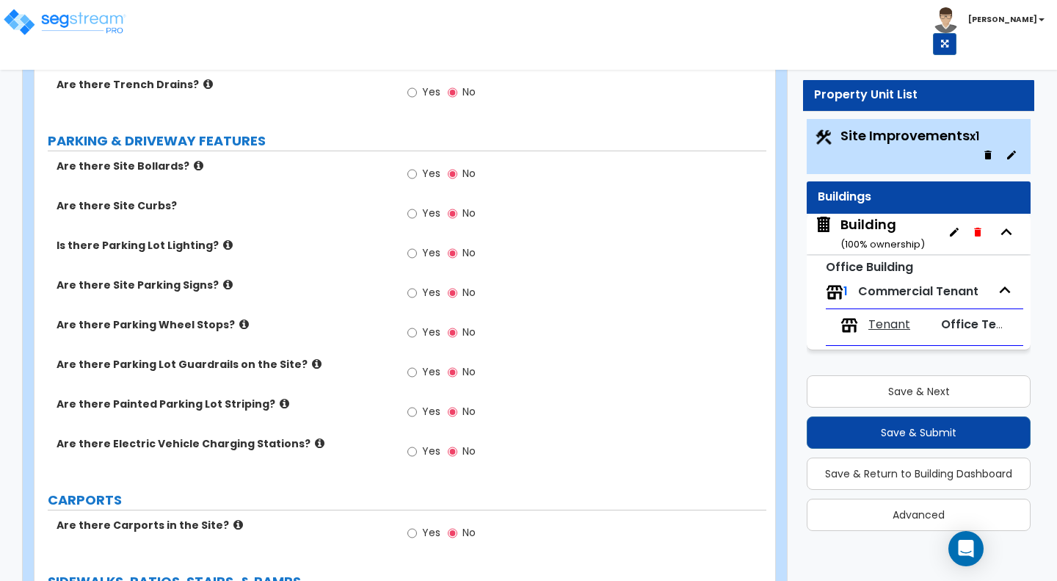
click at [312, 358] on icon at bounding box center [317, 363] width 10 height 11
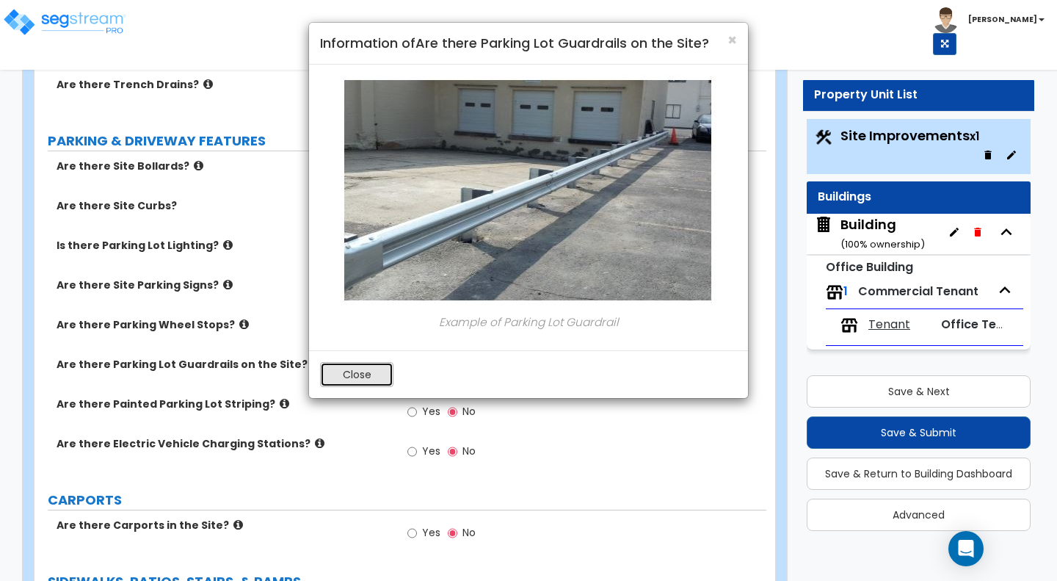
click at [365, 372] on button "Close" at bounding box center [356, 374] width 73 height 25
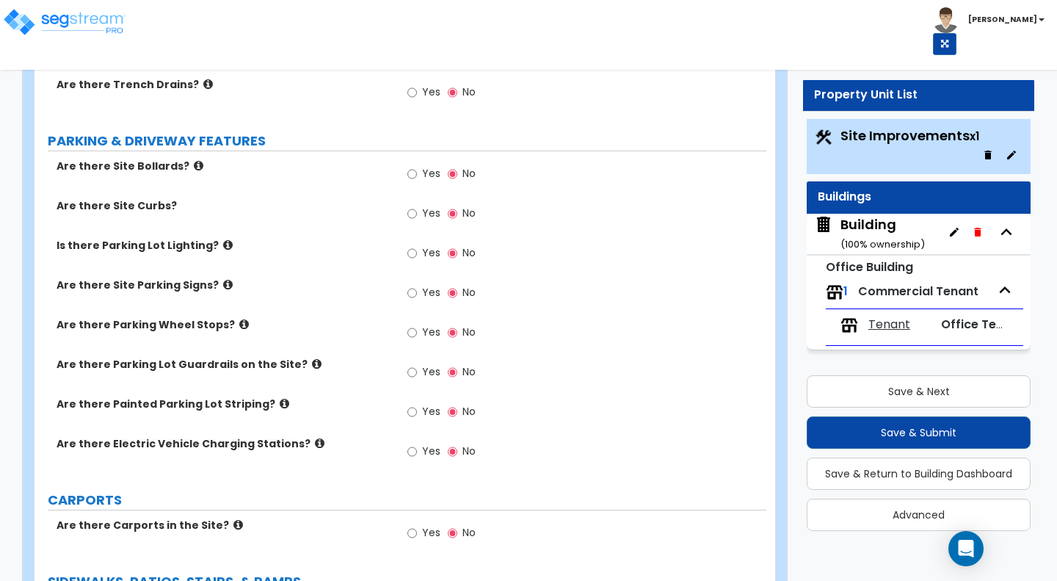
click at [223, 279] on icon at bounding box center [228, 284] width 10 height 11
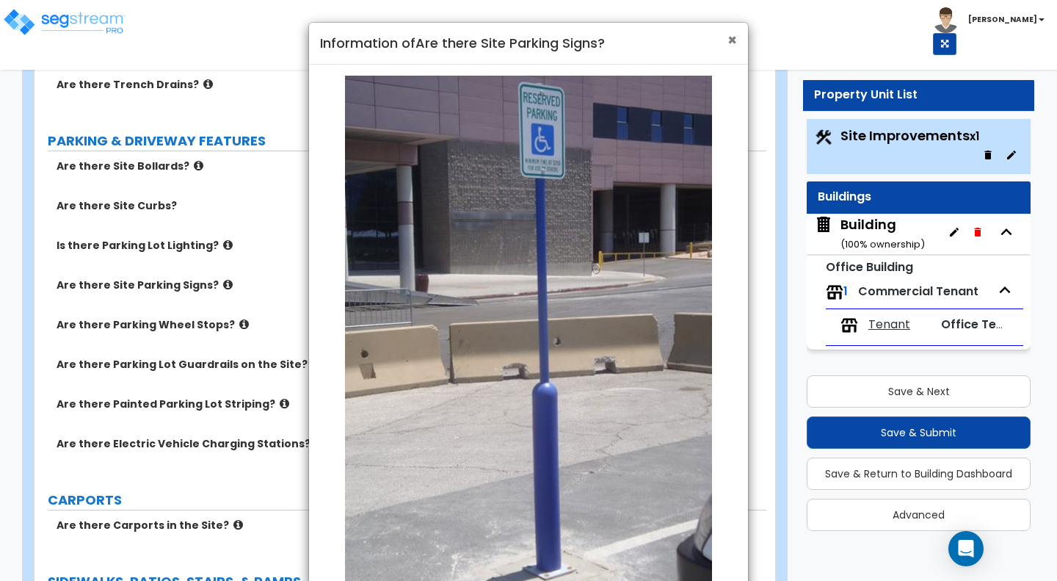
click at [730, 39] on span "×" at bounding box center [733, 39] width 10 height 21
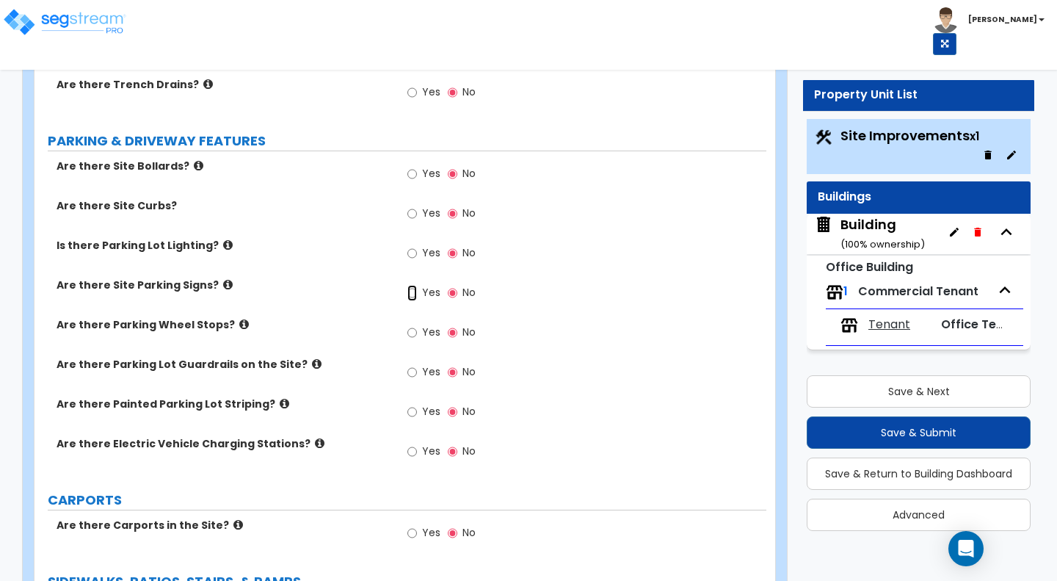
click at [412, 285] on input "Yes" at bounding box center [412, 293] width 10 height 16
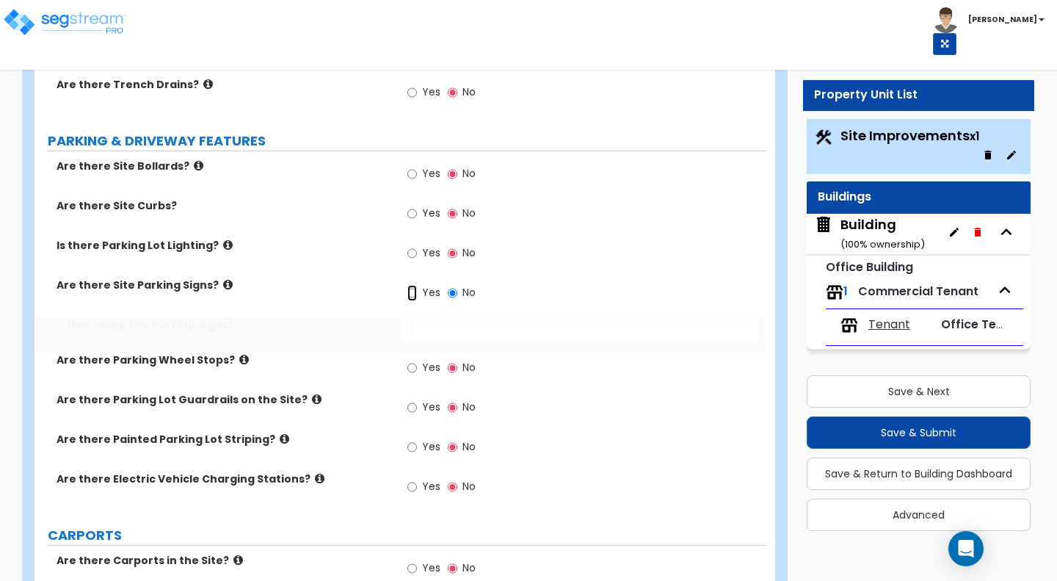
radio input "true"
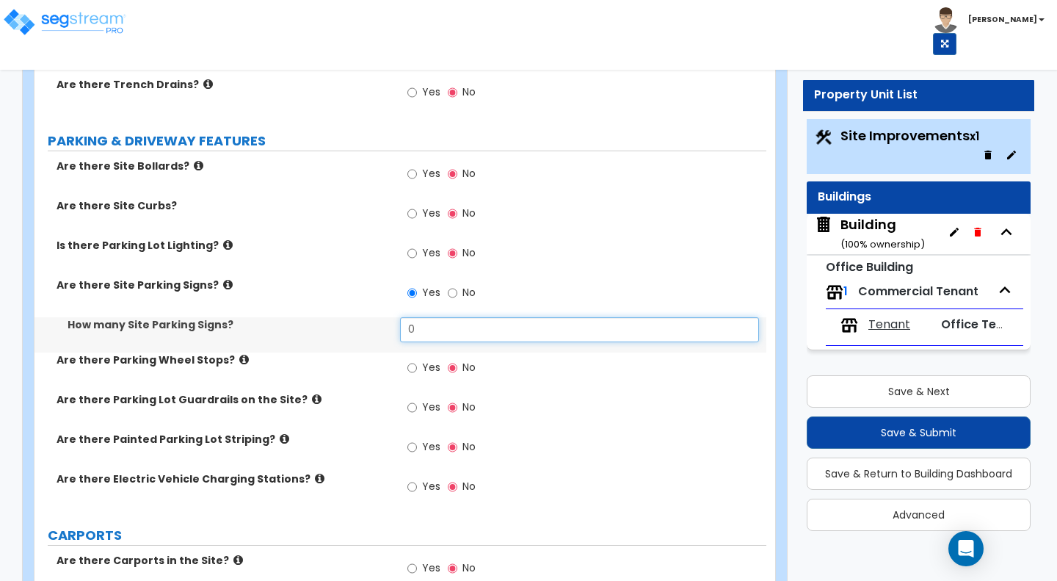
click at [512, 317] on input "0" at bounding box center [579, 329] width 358 height 25
type input "4"
click at [412, 439] on input "Yes" at bounding box center [412, 447] width 10 height 16
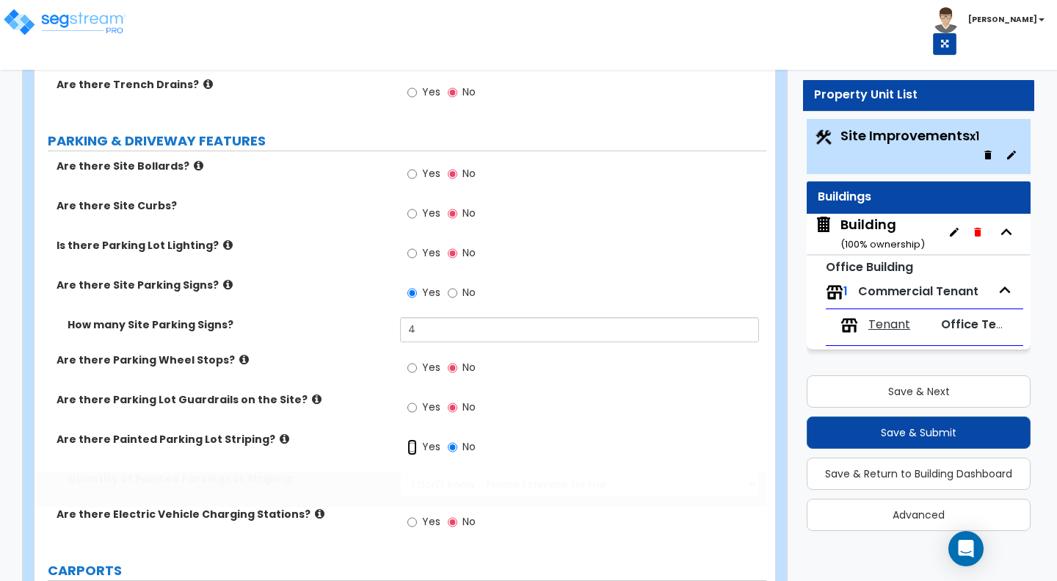
radio input "true"
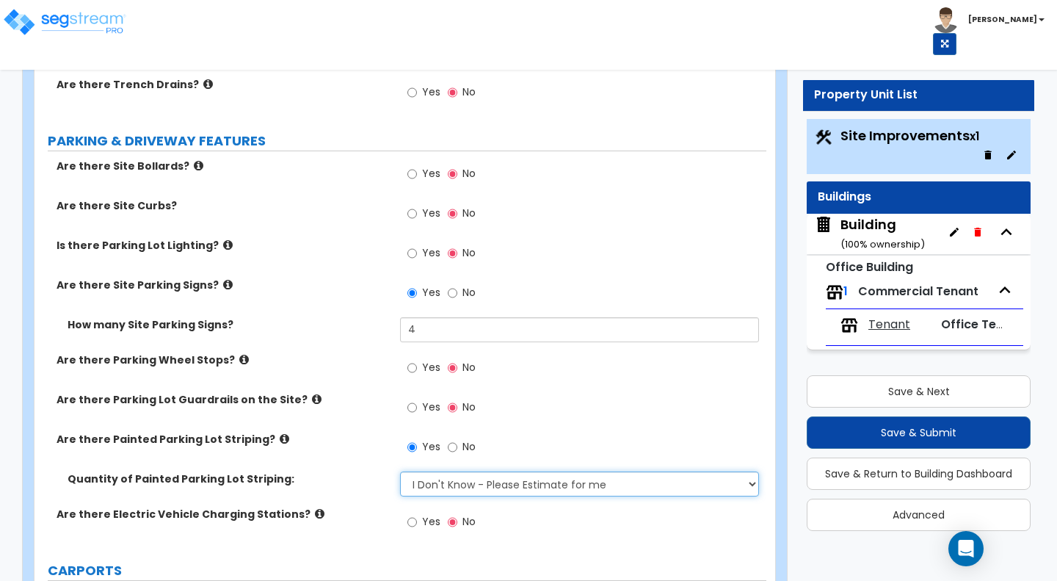
click at [451, 471] on select "I Don't Know - Please Estimate for me I Want to Enter the Number of Parking Spa…" at bounding box center [579, 483] width 358 height 25
select select "1"
click at [400, 471] on select "I Don't Know - Please Estimate for me I Want to Enter the Number of Parking Spa…" at bounding box center [579, 483] width 358 height 25
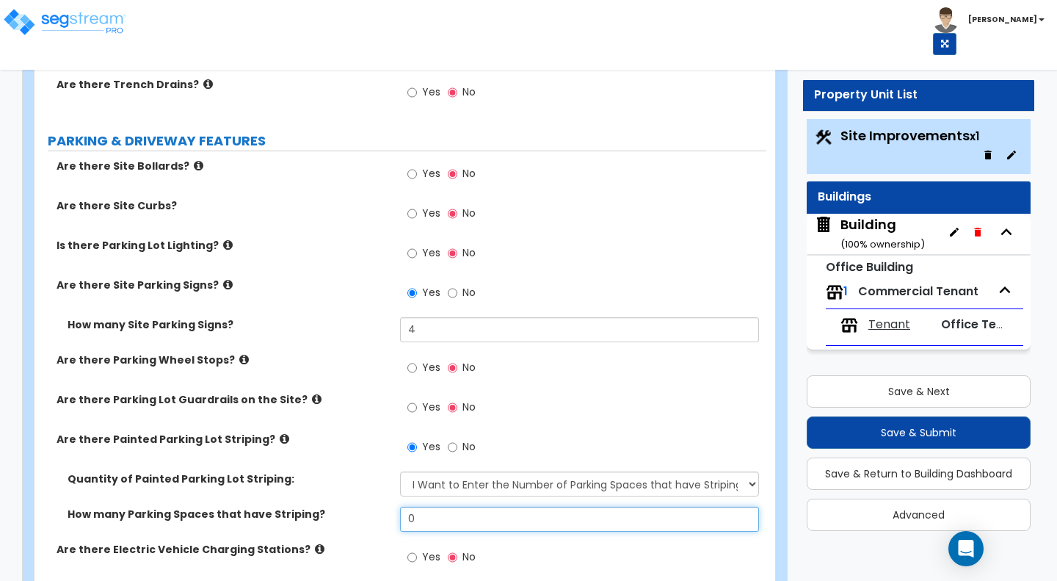
click at [433, 507] on input "0" at bounding box center [579, 519] width 358 height 25
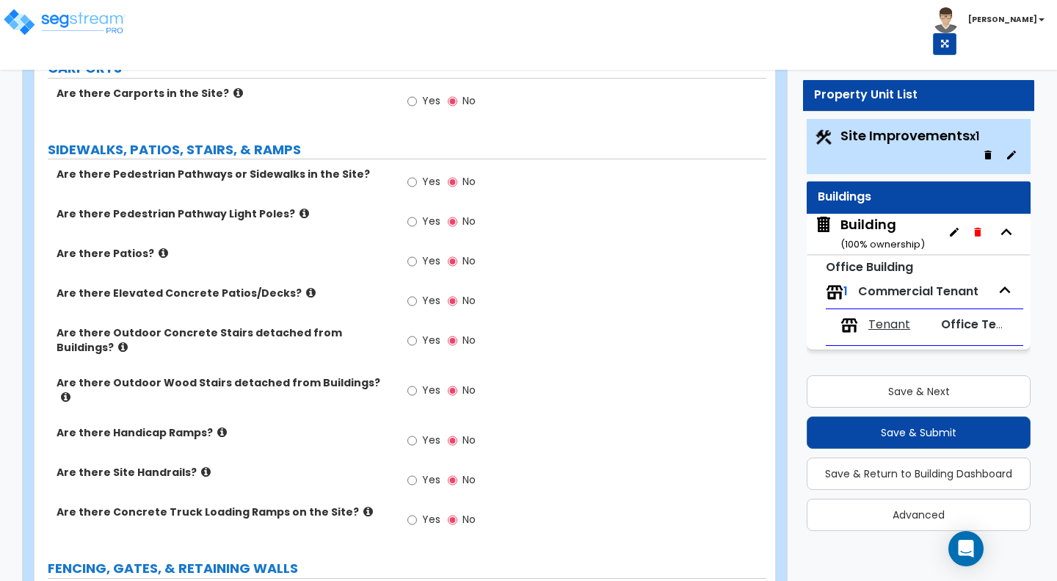
scroll to position [1209, 0]
type input "3"
click at [128, 341] on icon at bounding box center [123, 346] width 10 height 11
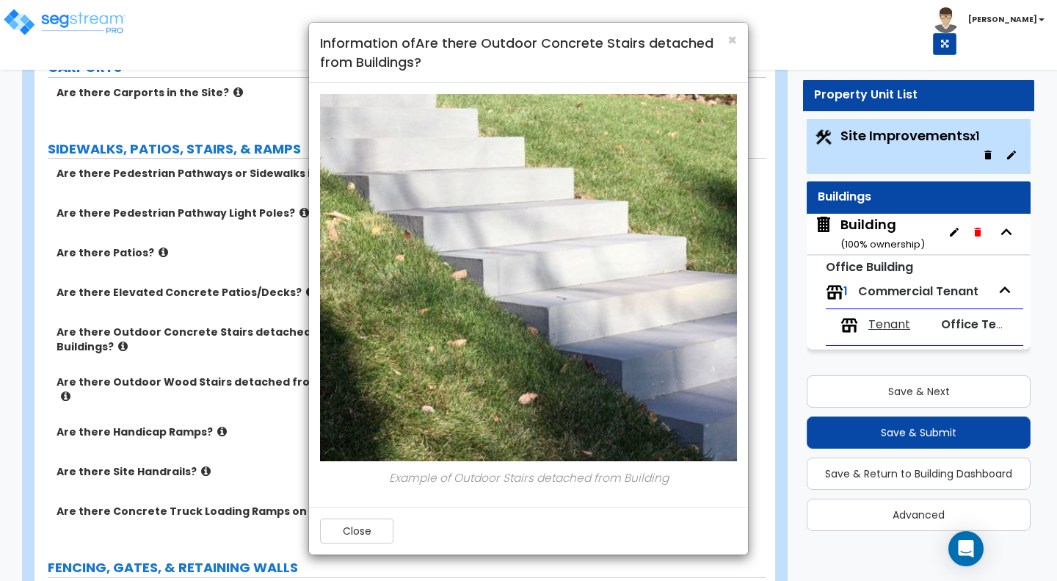
click at [255, 221] on div "× Information of Are there Outdoor Concrete Stairs detached from Buildings? Exa…" at bounding box center [528, 290] width 1057 height 581
click at [355, 534] on button "Close" at bounding box center [356, 530] width 73 height 25
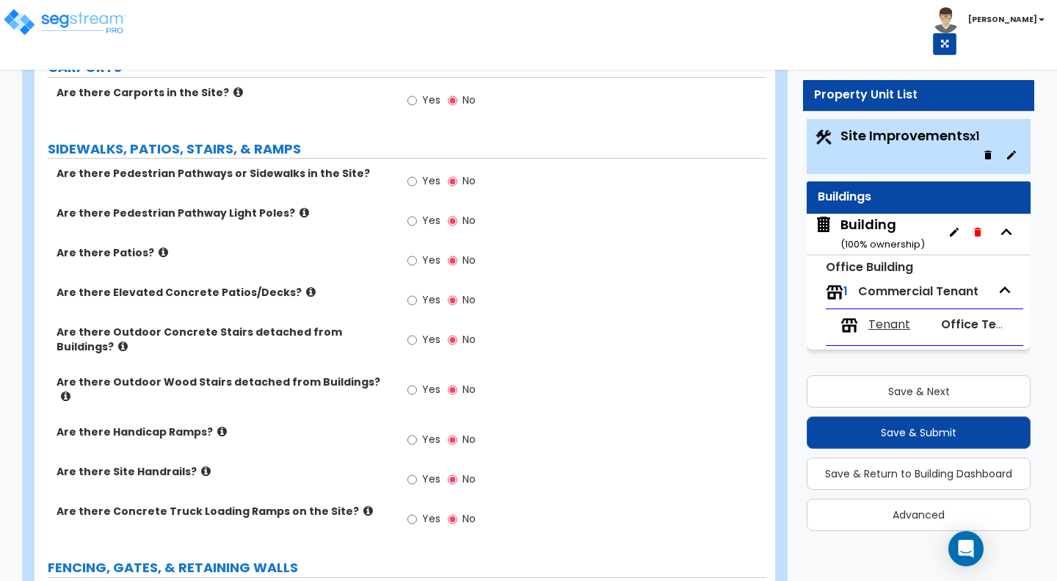
click at [201, 465] on icon at bounding box center [206, 470] width 10 height 11
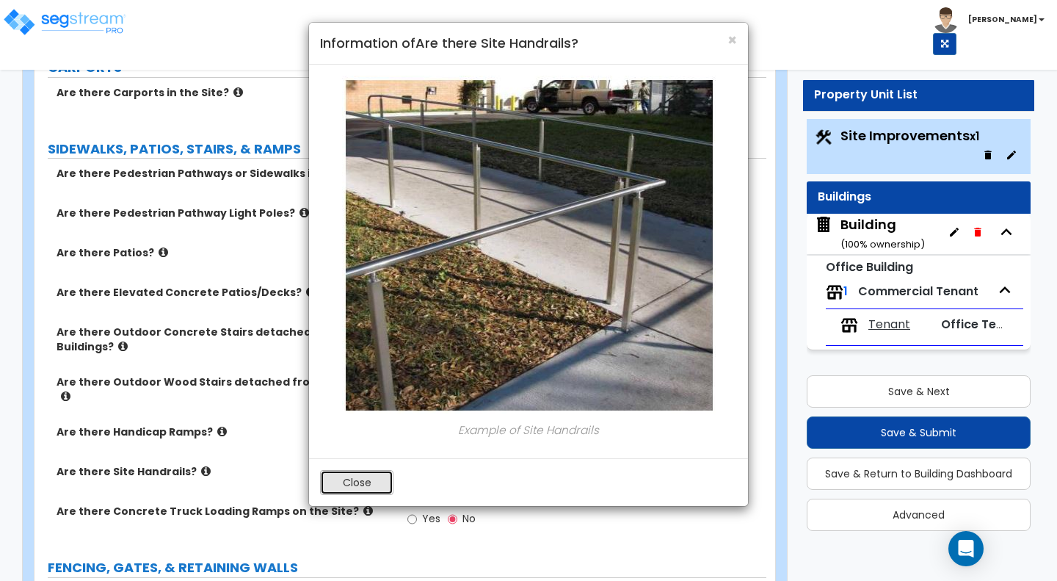
click at [372, 484] on button "Close" at bounding box center [356, 482] width 73 height 25
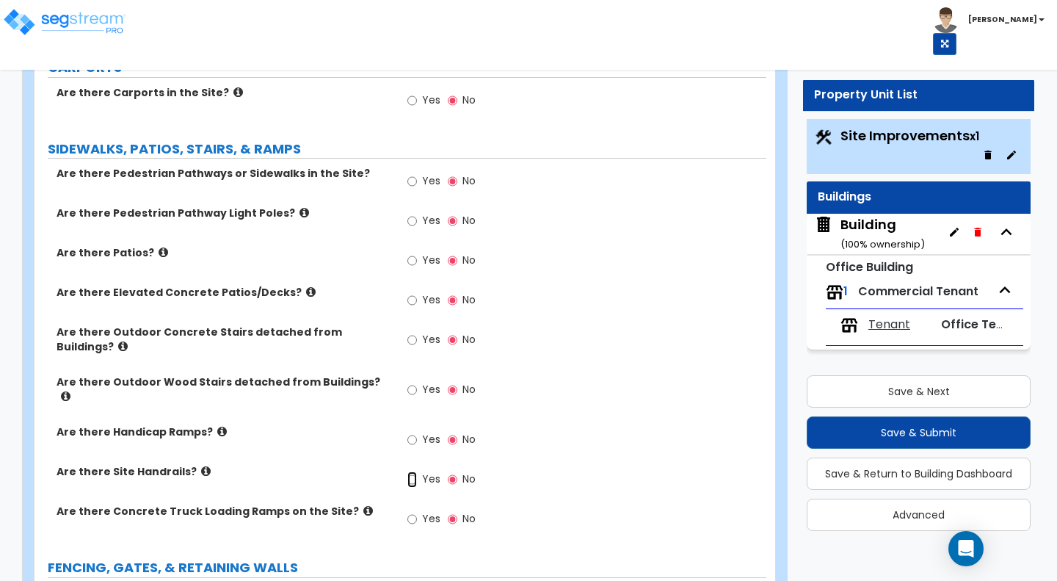
click at [413, 471] on input "Yes" at bounding box center [412, 479] width 10 height 16
radio input "true"
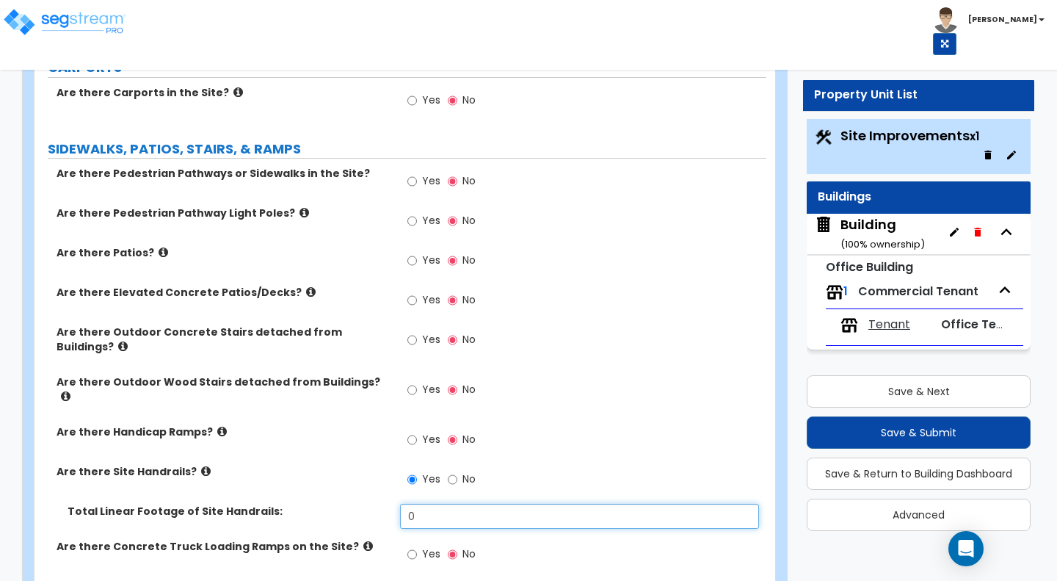
click at [461, 504] on input "0" at bounding box center [579, 516] width 358 height 25
type input "40"
click at [306, 286] on icon at bounding box center [311, 291] width 10 height 11
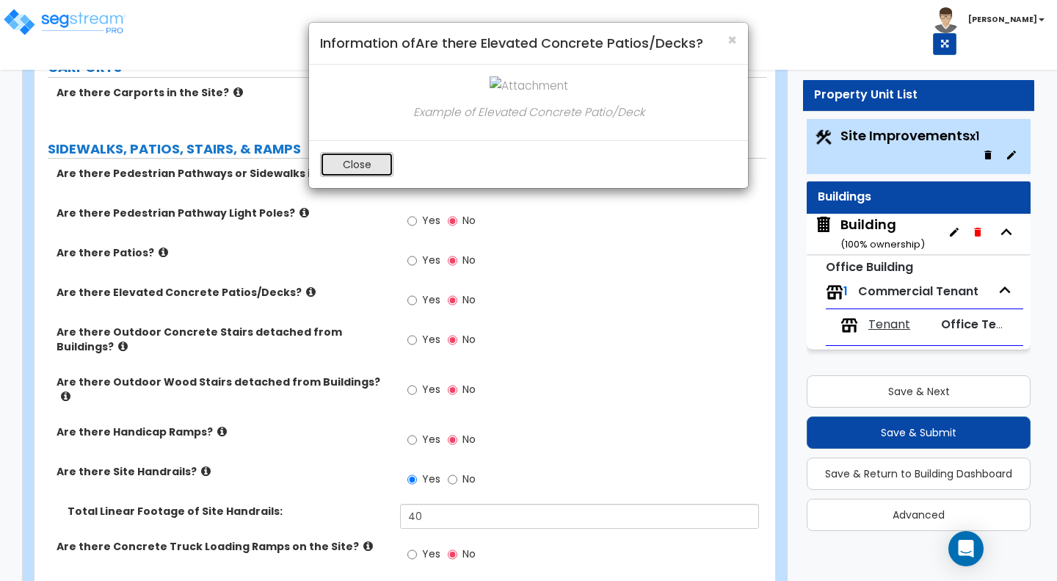
click at [366, 167] on button "Close" at bounding box center [356, 164] width 73 height 25
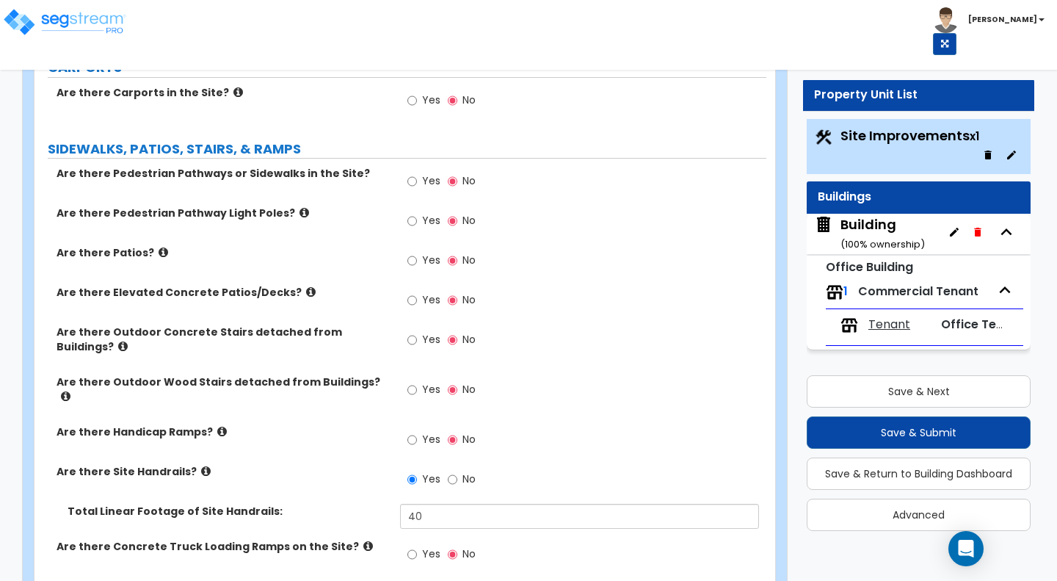
click at [128, 341] on icon at bounding box center [123, 346] width 10 height 11
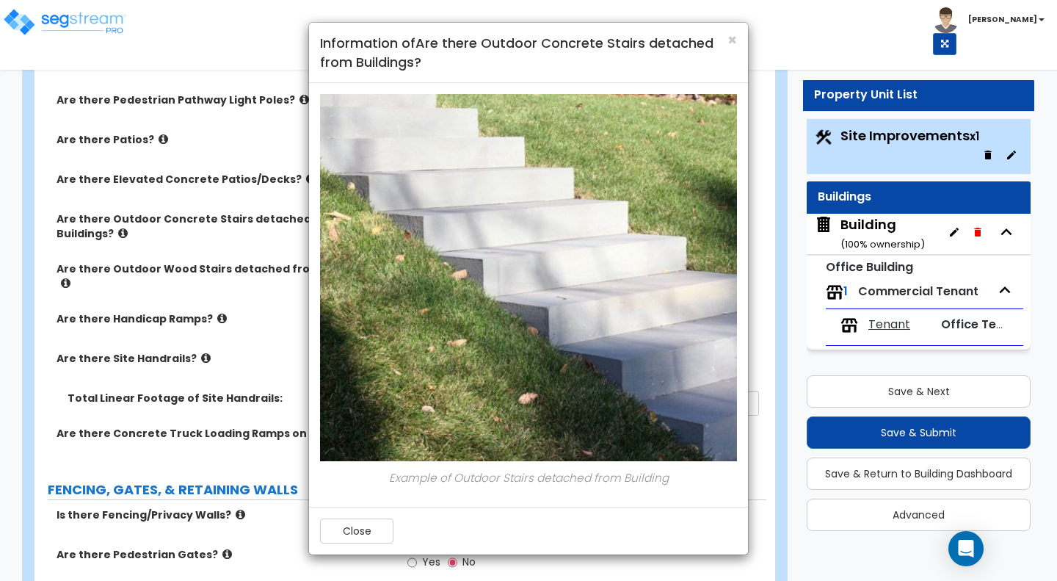
scroll to position [1323, 0]
click at [366, 524] on button "Close" at bounding box center [356, 530] width 73 height 25
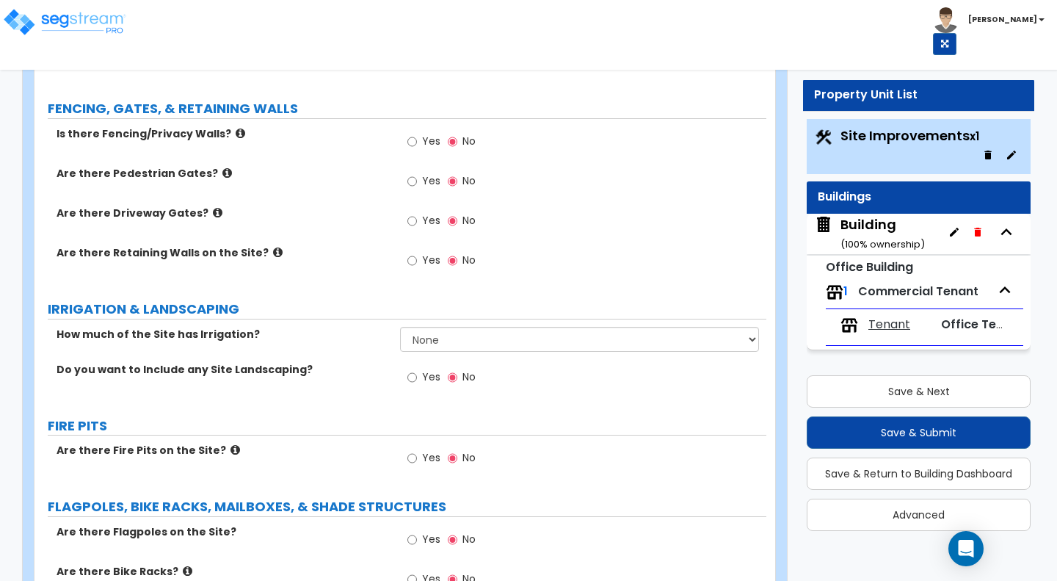
scroll to position [1705, 0]
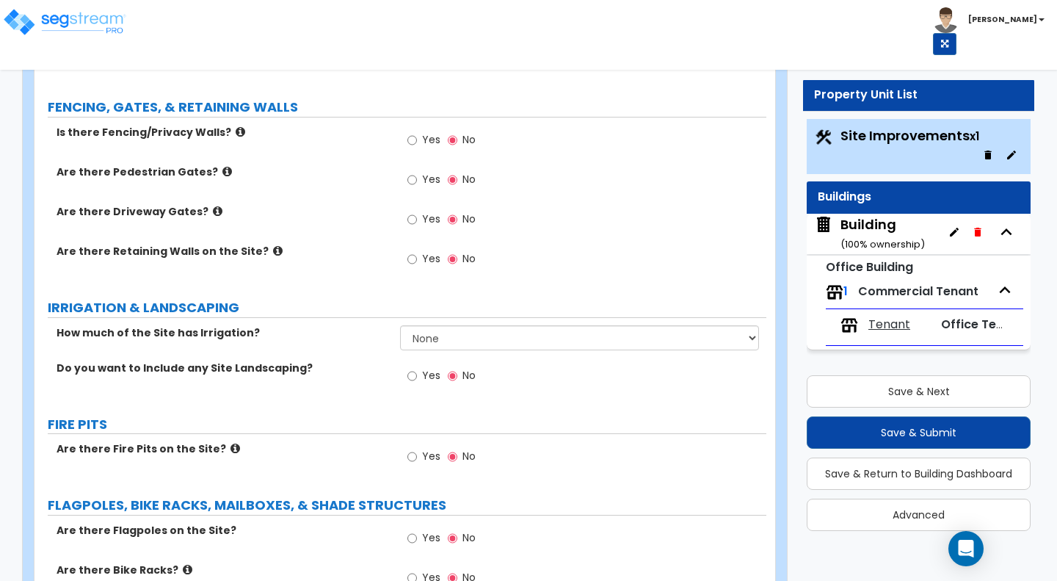
click at [273, 245] on icon at bounding box center [278, 250] width 10 height 11
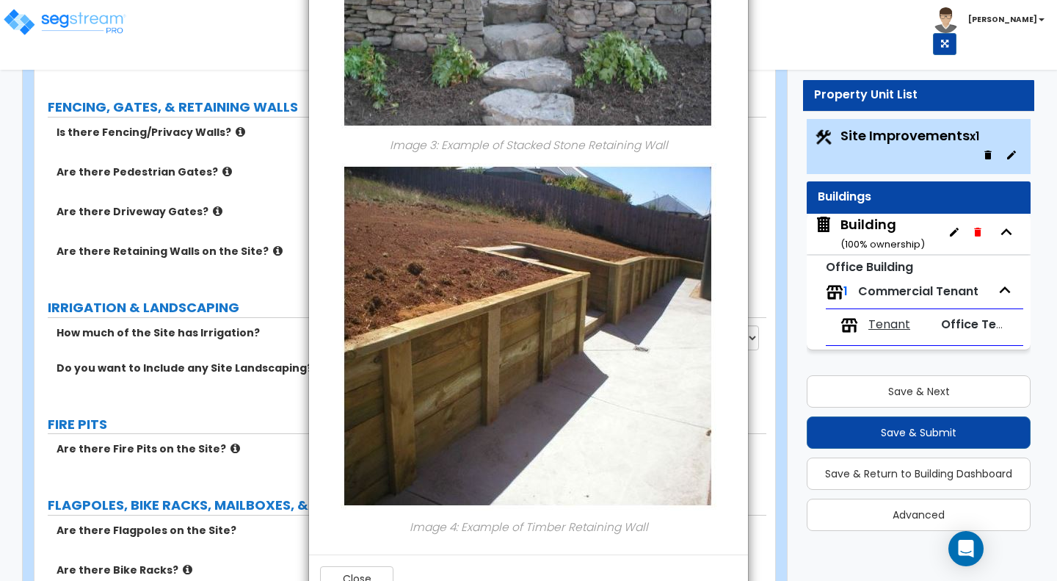
scroll to position [1179, 0]
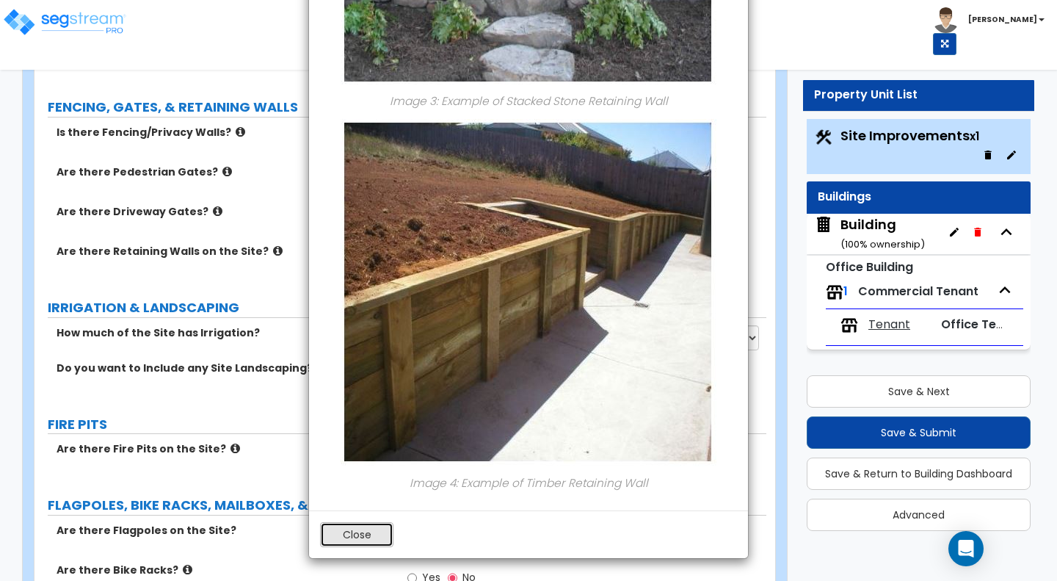
click at [359, 535] on button "Close" at bounding box center [356, 534] width 73 height 25
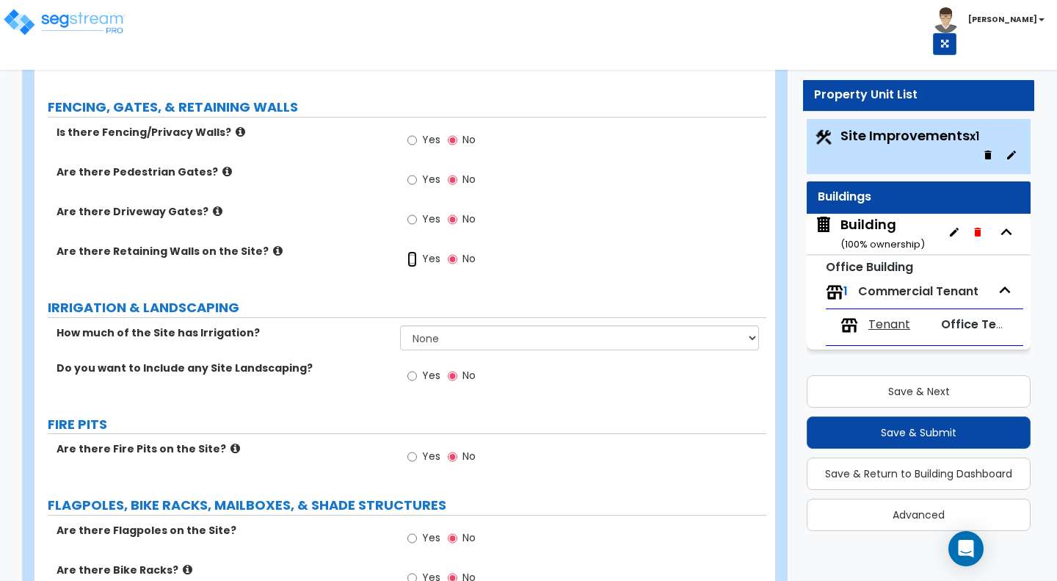
click at [413, 251] on input "Yes" at bounding box center [412, 259] width 10 height 16
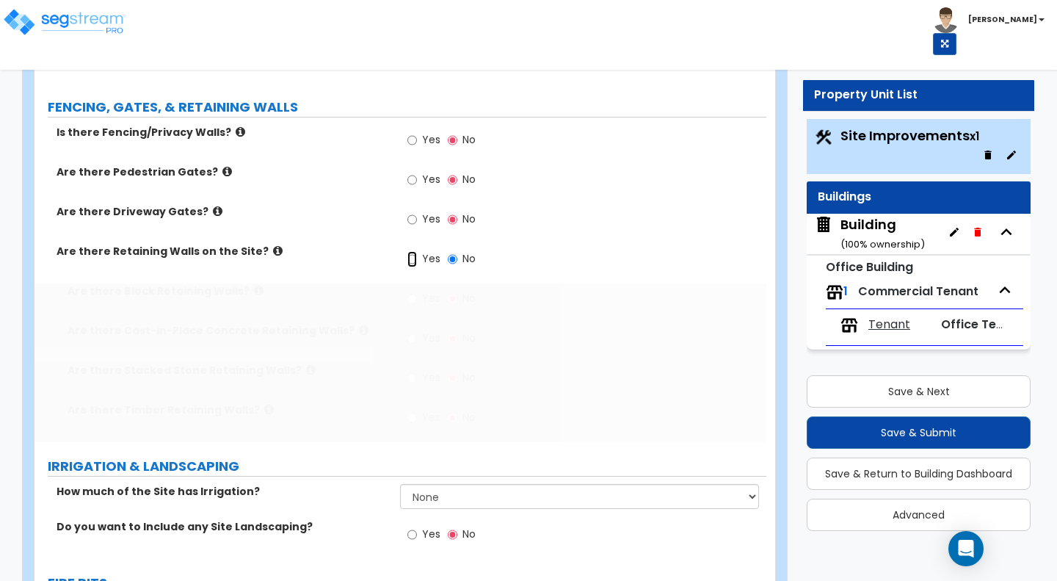
radio input "true"
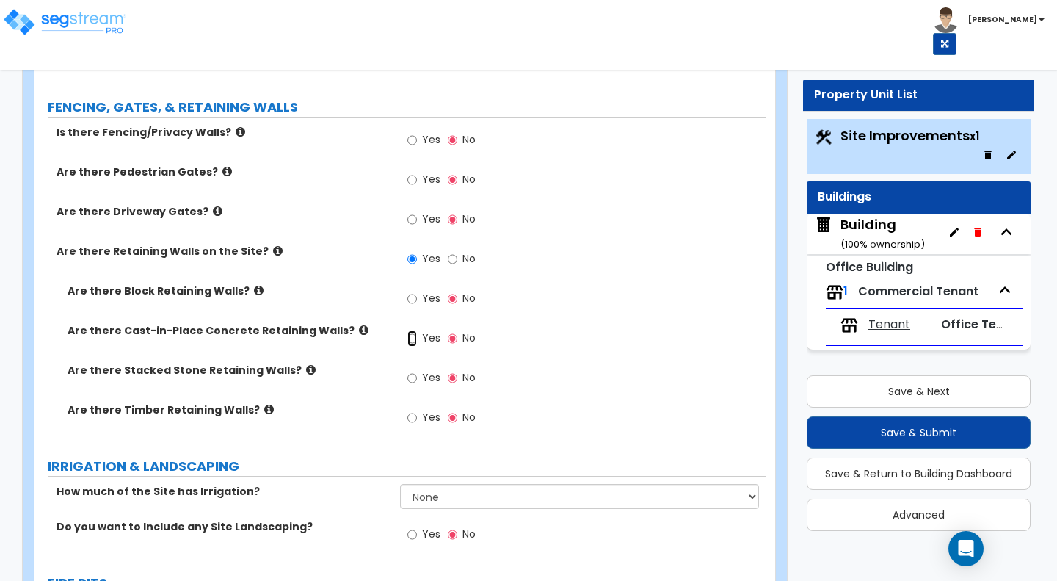
click at [409, 330] on input "Yes" at bounding box center [412, 338] width 10 height 16
radio input "true"
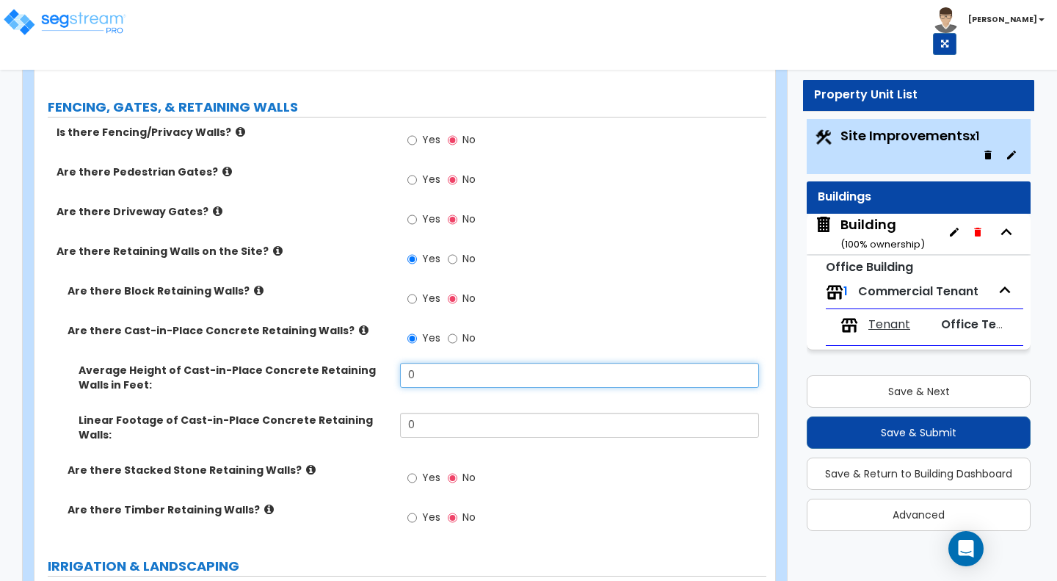
click at [440, 363] on input "0" at bounding box center [579, 375] width 358 height 25
type input "3"
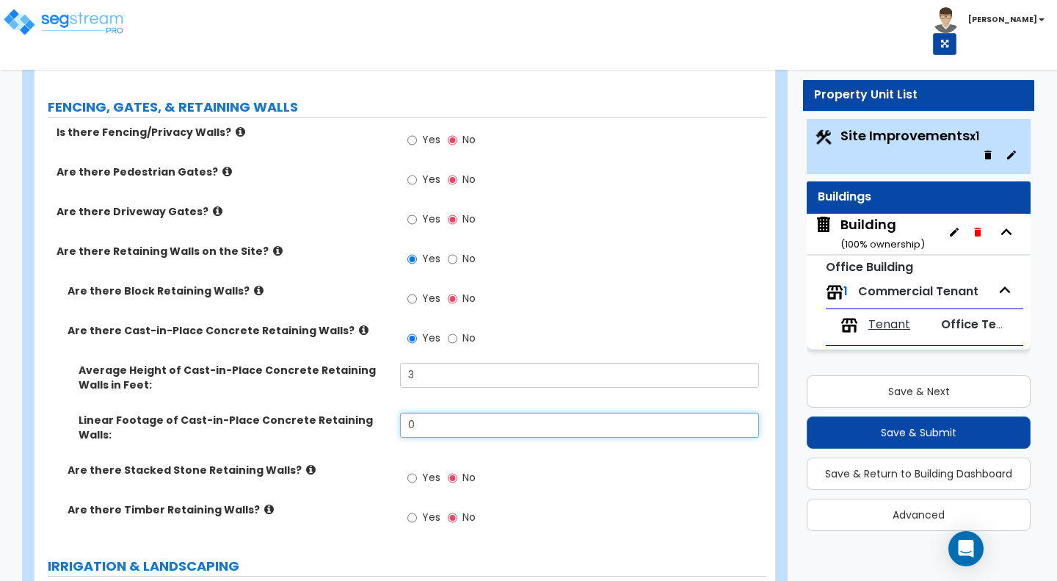
click at [437, 413] on input "0" at bounding box center [579, 425] width 358 height 25
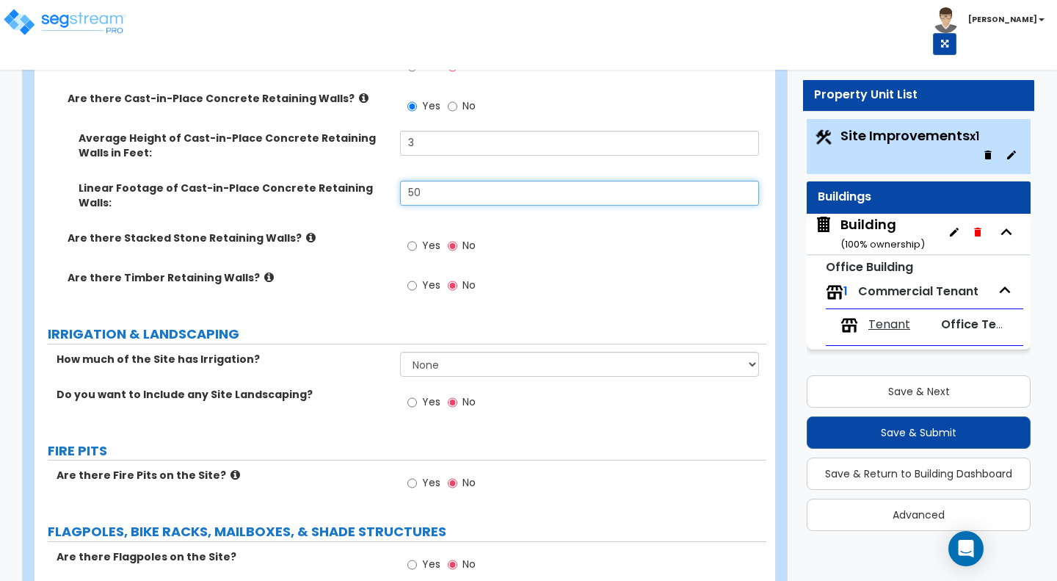
scroll to position [1938, 0]
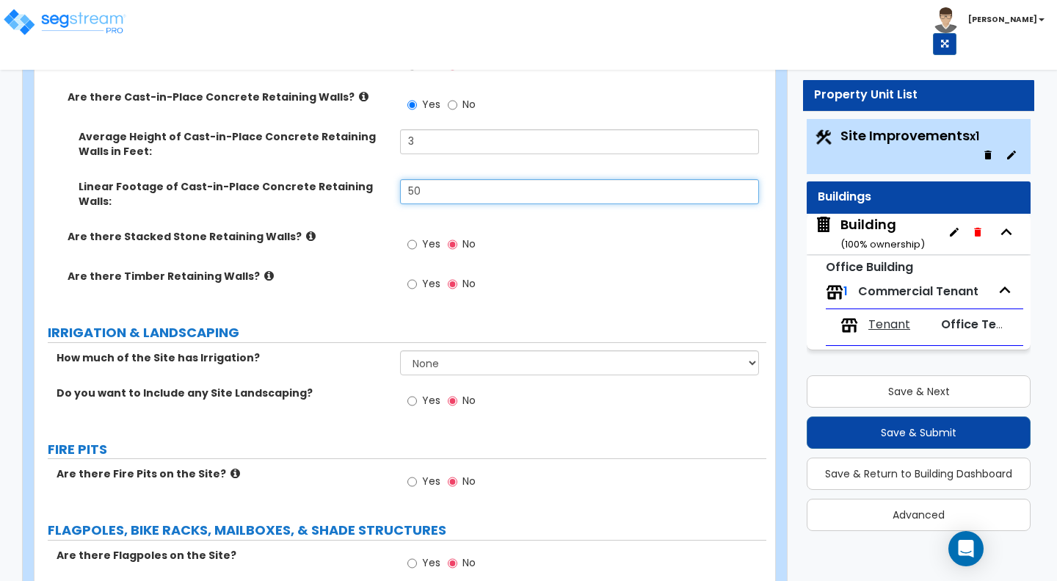
type input "50"
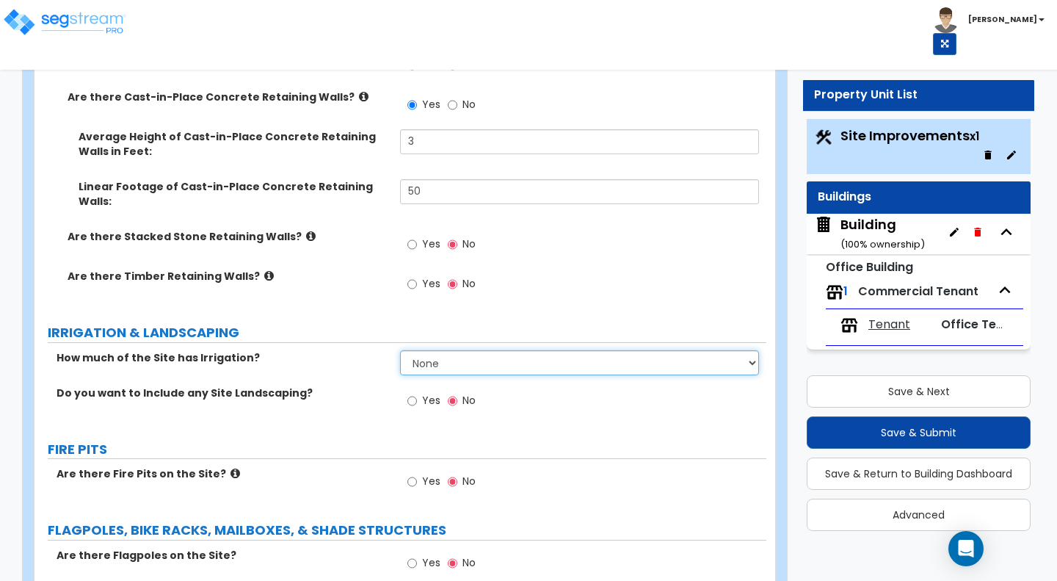
click at [431, 350] on select "None I want to Enter an Approximate Percentage I want to Enter the Square Foota…" at bounding box center [579, 362] width 358 height 25
click at [443, 440] on label "FIRE PITS" at bounding box center [407, 449] width 719 height 19
click at [426, 350] on select "None I want to Enter an Approximate Percentage I want to Enter the Square Foota…" at bounding box center [579, 362] width 358 height 25
select select "2"
click at [400, 350] on select "None I want to Enter an Approximate Percentage I want to Enter the Square Foota…" at bounding box center [579, 362] width 358 height 25
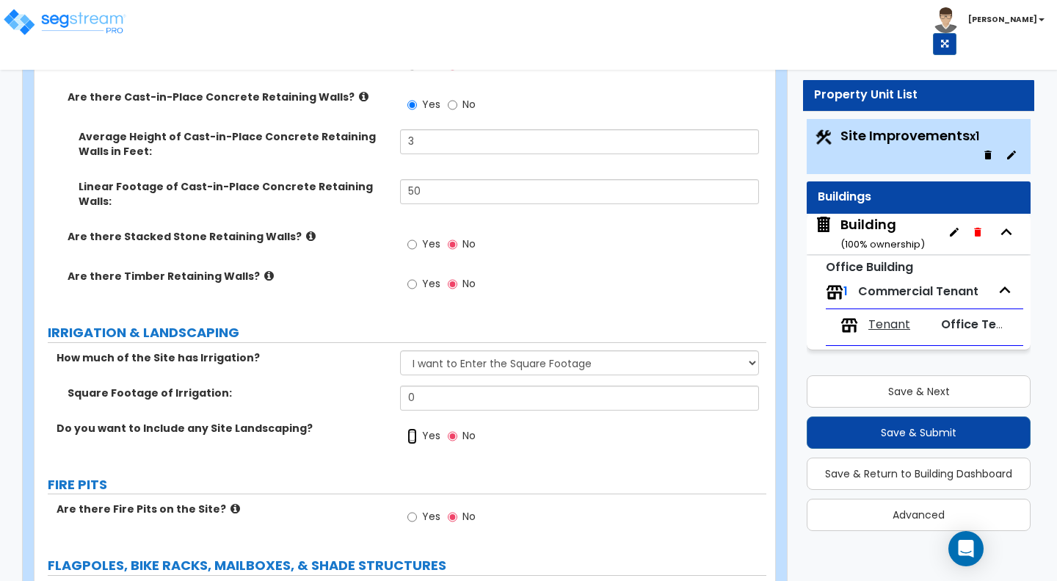
click at [410, 428] on input "Yes" at bounding box center [412, 436] width 10 height 16
radio input "true"
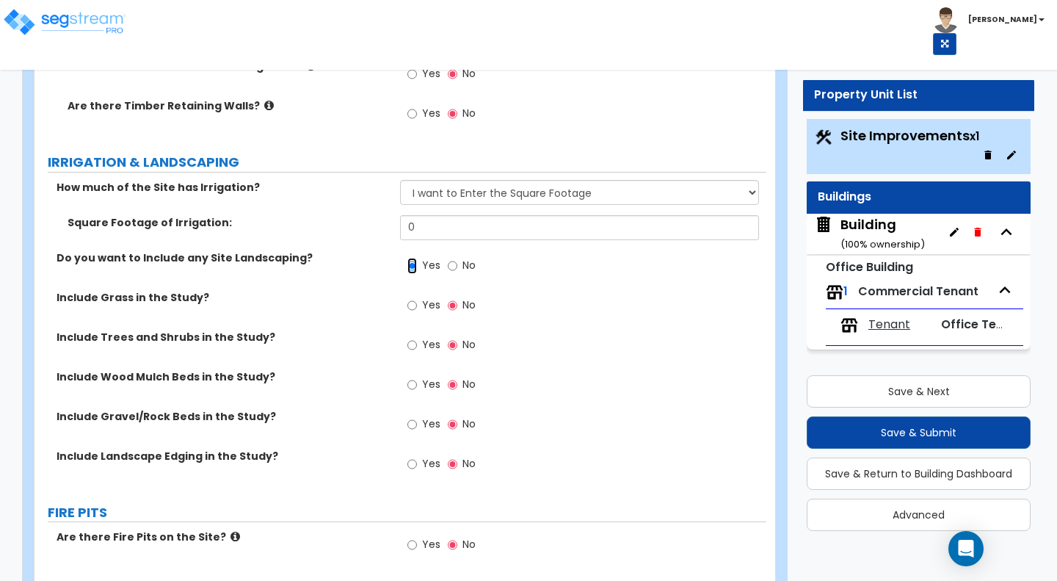
scroll to position [2111, 0]
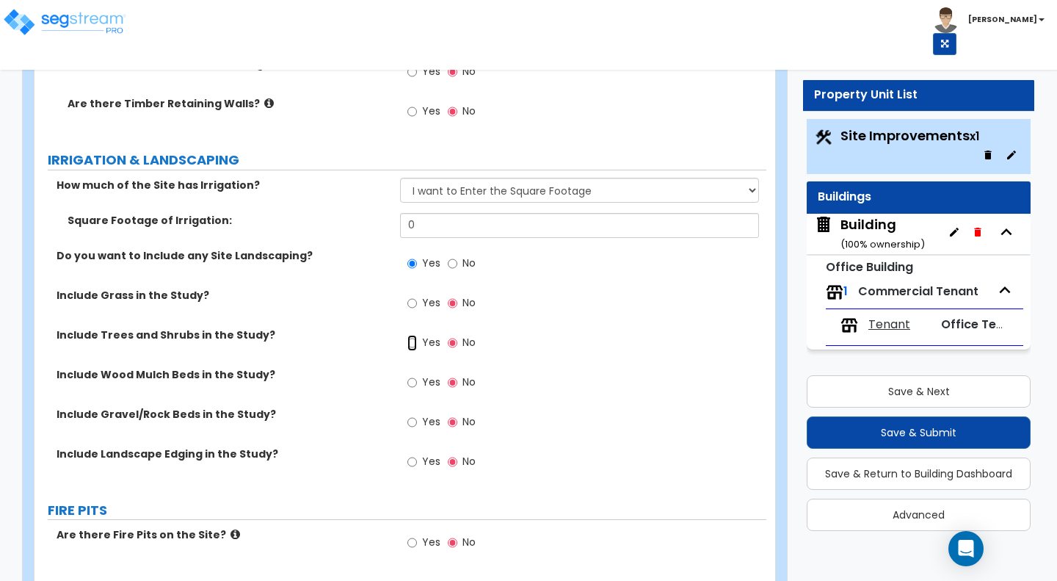
click at [412, 335] on input "Yes" at bounding box center [412, 343] width 10 height 16
radio input "true"
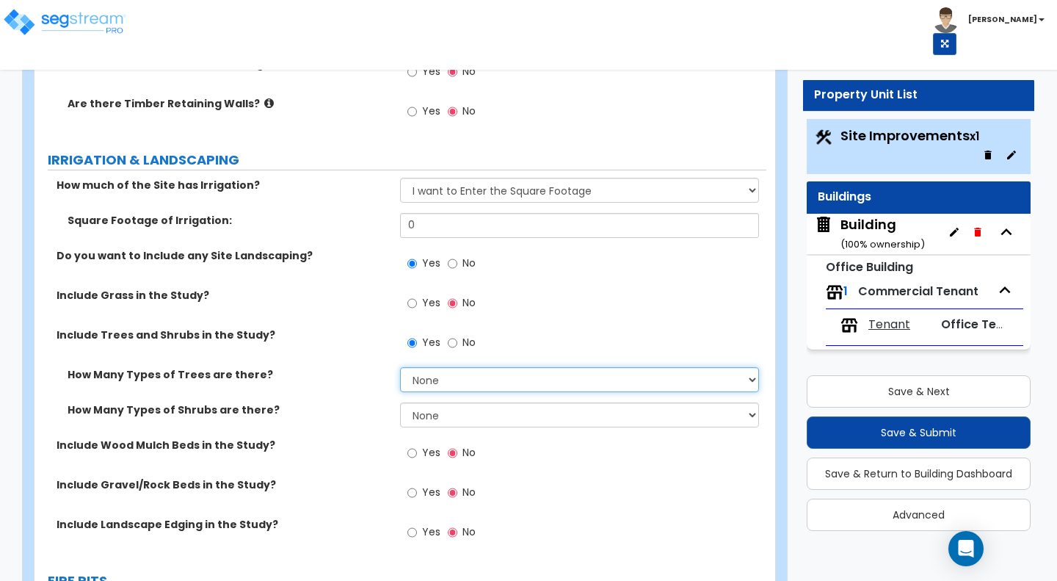
click at [429, 367] on select "None 1 2 3" at bounding box center [579, 379] width 358 height 25
select select "2"
click at [400, 367] on select "None 1 2 3" at bounding box center [579, 379] width 358 height 25
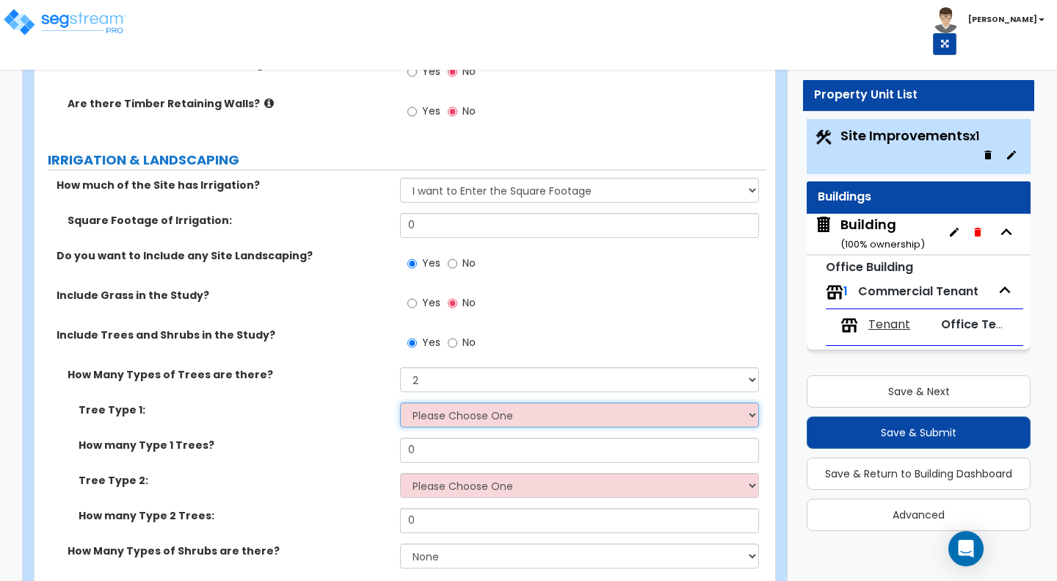
click at [434, 402] on select "Please Choose One Honey Locust Planetree Poplar Elm Hawthorn Linden Maple Red M…" at bounding box center [579, 414] width 358 height 25
select select "8"
click at [400, 402] on select "Please Choose One Honey Locust Planetree Poplar Elm Hawthorn Linden Maple Red M…" at bounding box center [579, 414] width 358 height 25
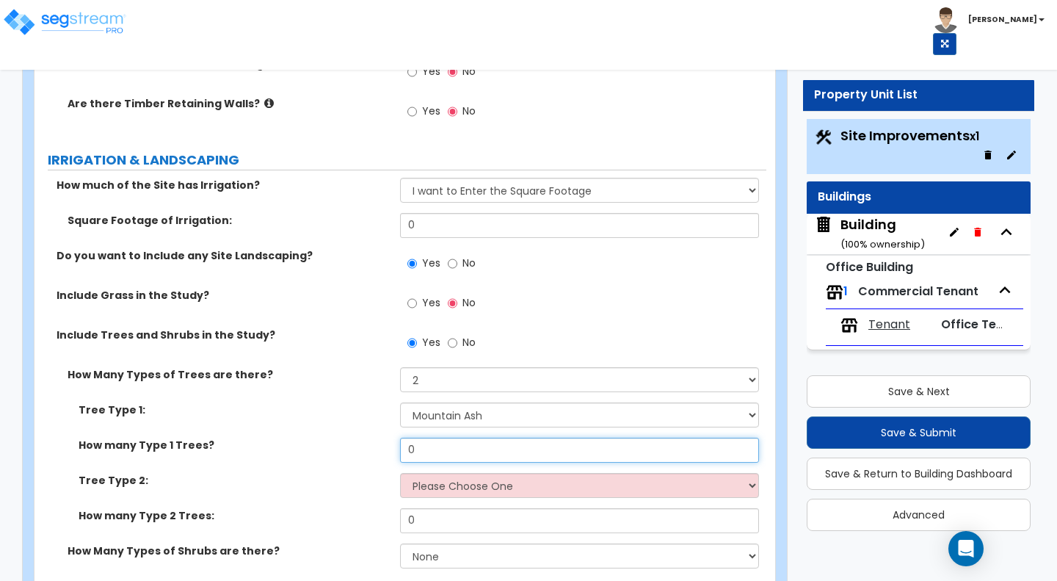
click at [429, 438] on input "0" at bounding box center [579, 450] width 358 height 25
type input "2"
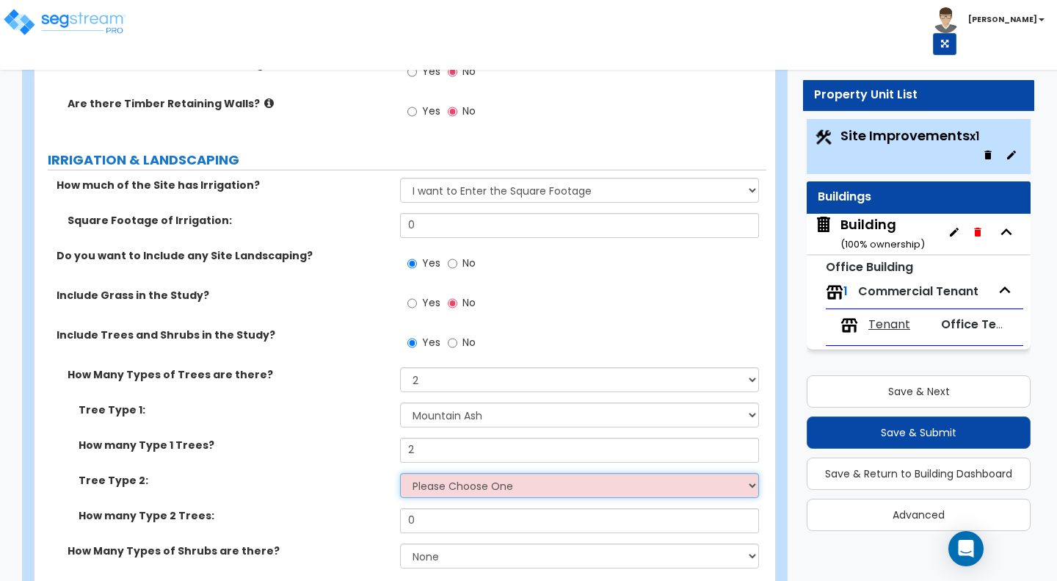
click at [463, 473] on select "Please Choose One Honey Locust Planetree Poplar Elm Hawthorn Linden Maple Red M…" at bounding box center [579, 485] width 358 height 25
select select "3"
click at [400, 473] on select "Please Choose One Honey Locust Planetree Poplar Elm Hawthorn Linden Maple Red M…" at bounding box center [579, 485] width 358 height 25
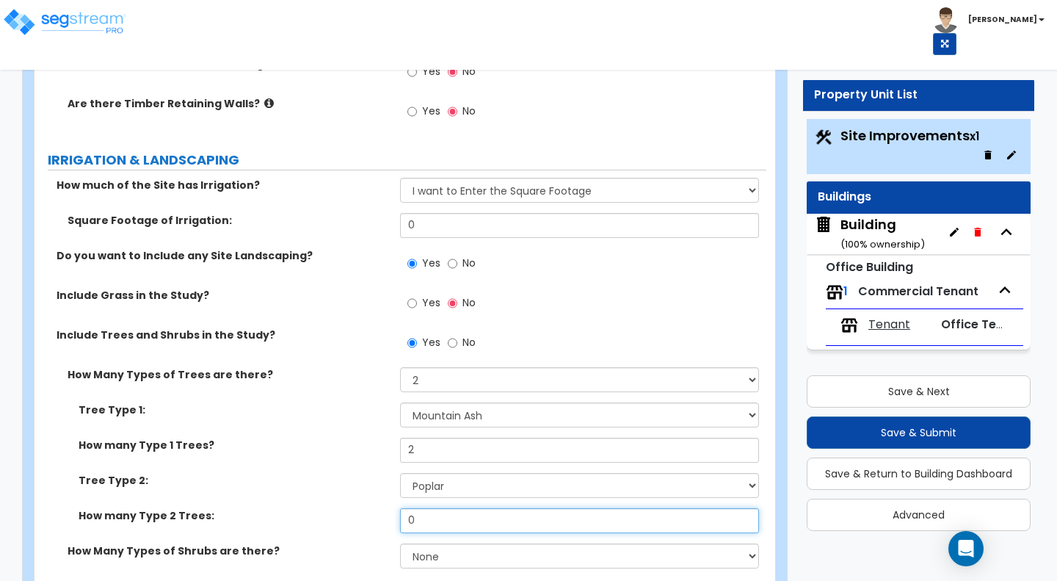
click at [434, 508] on input "0" at bounding box center [579, 520] width 358 height 25
type input "5"
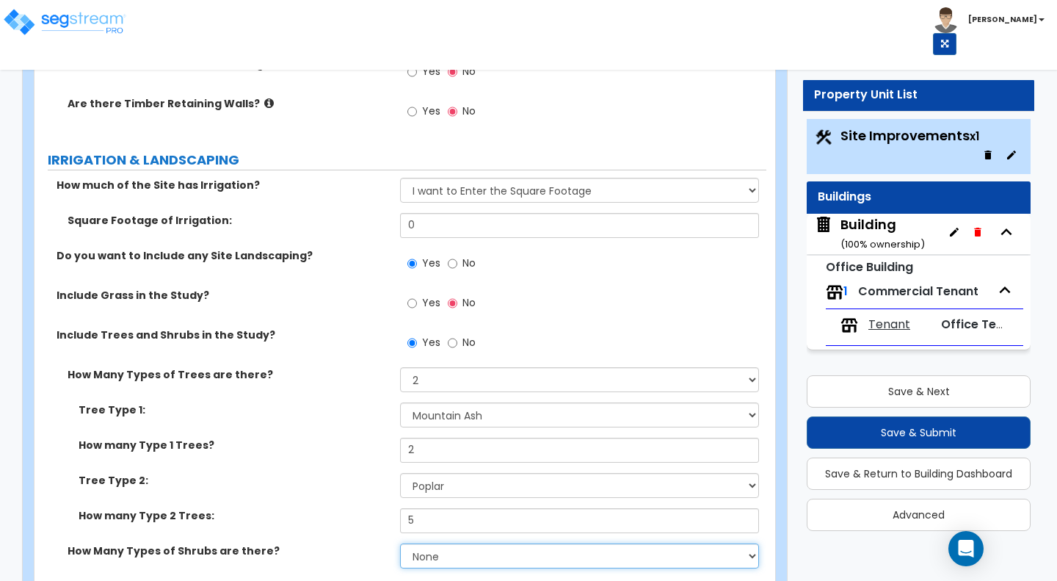
click at [425, 543] on select "None 1 2 3" at bounding box center [579, 555] width 358 height 25
select select "1"
click at [400, 543] on select "None 1 2 3" at bounding box center [579, 555] width 358 height 25
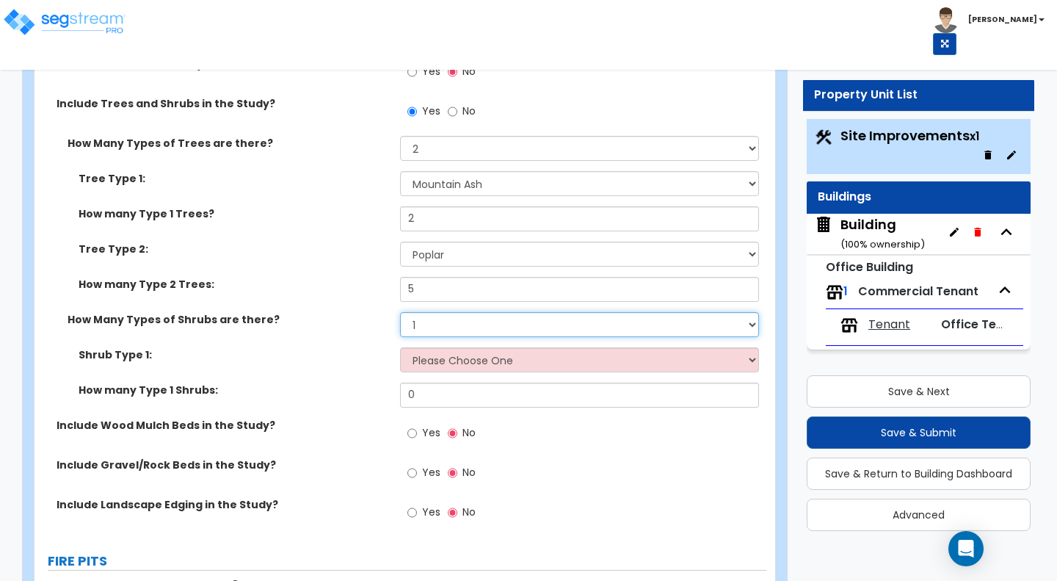
scroll to position [2359, 0]
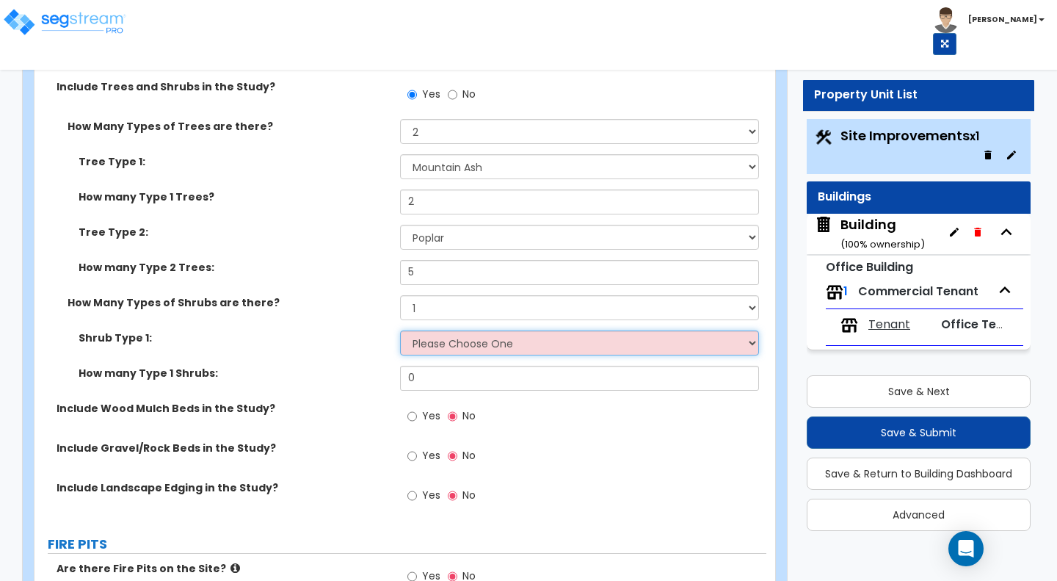
click at [449, 330] on select "Please Choose One Arborvitae Azalea Yew Boxwood Juniper [PERSON_NAME] Cotoneast…" at bounding box center [579, 342] width 358 height 25
select select "4"
click at [400, 330] on select "Please Choose One Arborvitae Azalea Yew Boxwood Juniper [PERSON_NAME] Cotoneast…" at bounding box center [579, 342] width 358 height 25
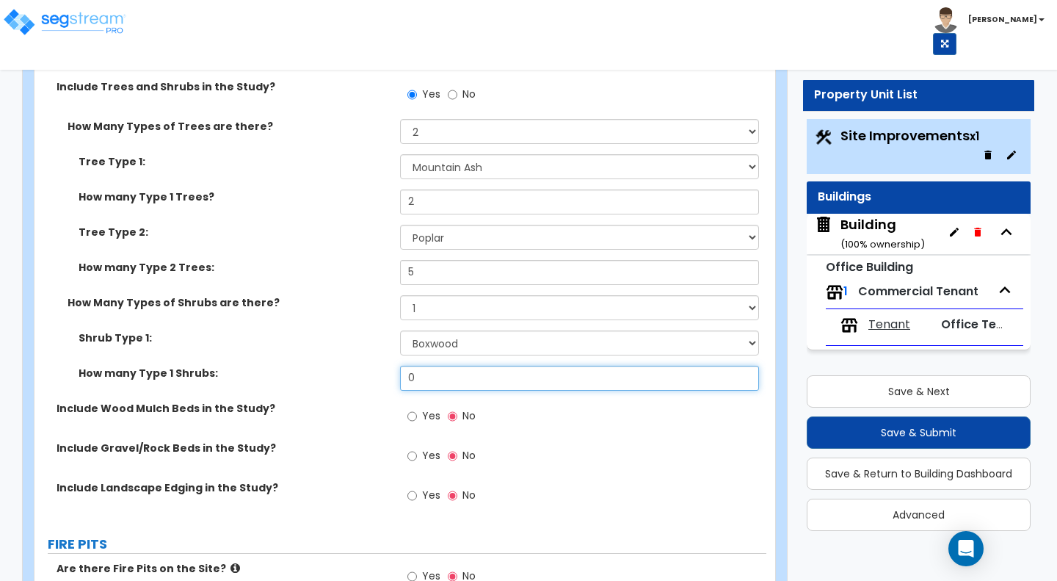
click at [432, 366] on input "0" at bounding box center [579, 378] width 358 height 25
type input "10"
click at [416, 408] on input "Yes" at bounding box center [412, 416] width 10 height 16
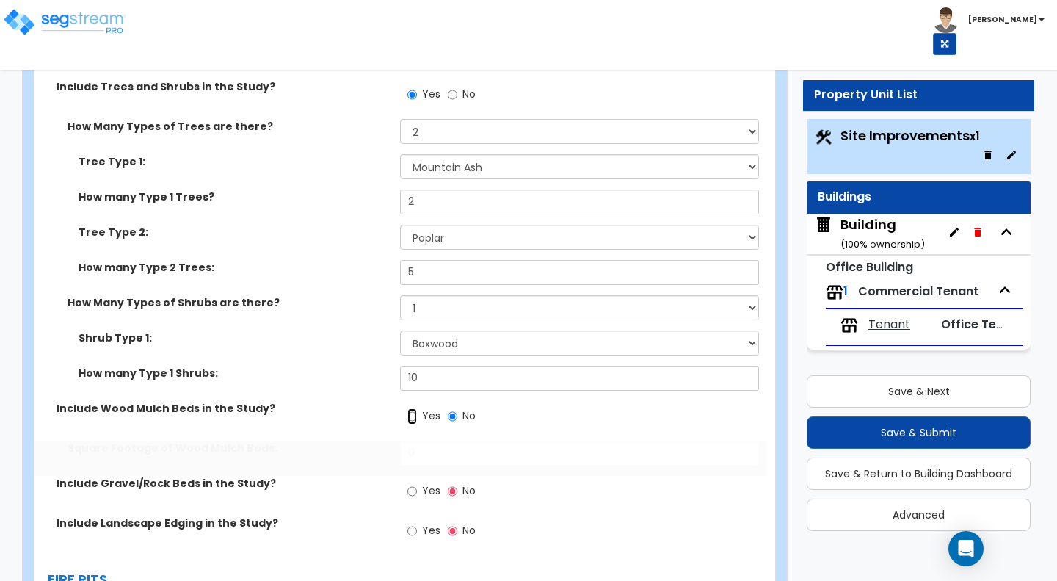
radio input "true"
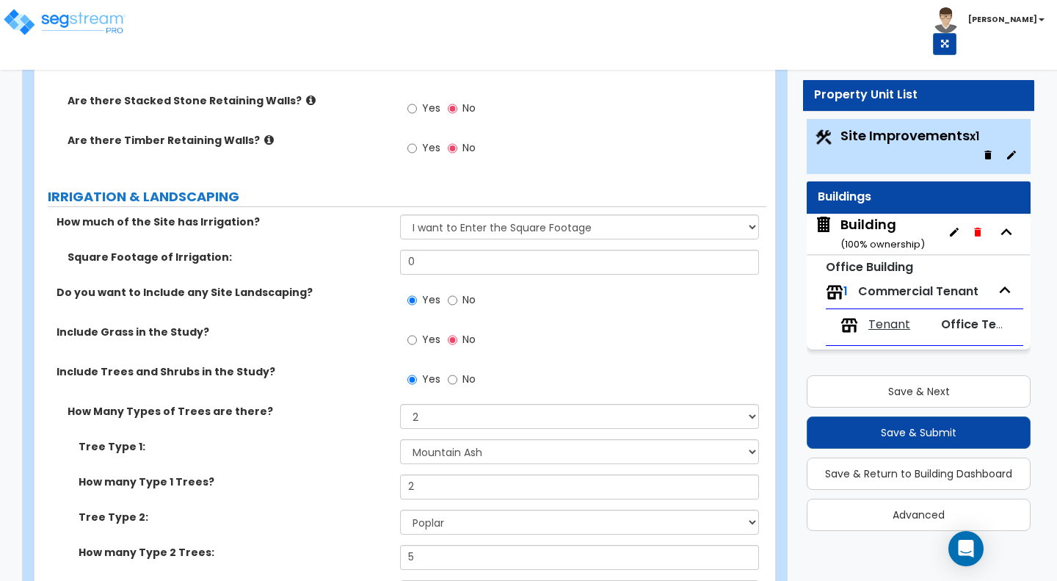
scroll to position [2072, 0]
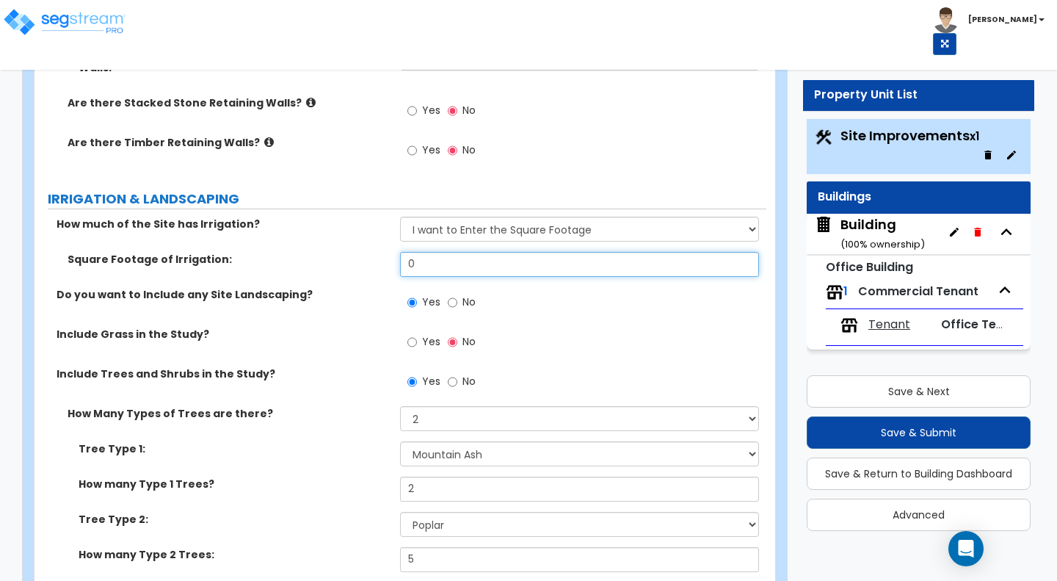
click at [441, 252] on input "0" at bounding box center [579, 264] width 358 height 25
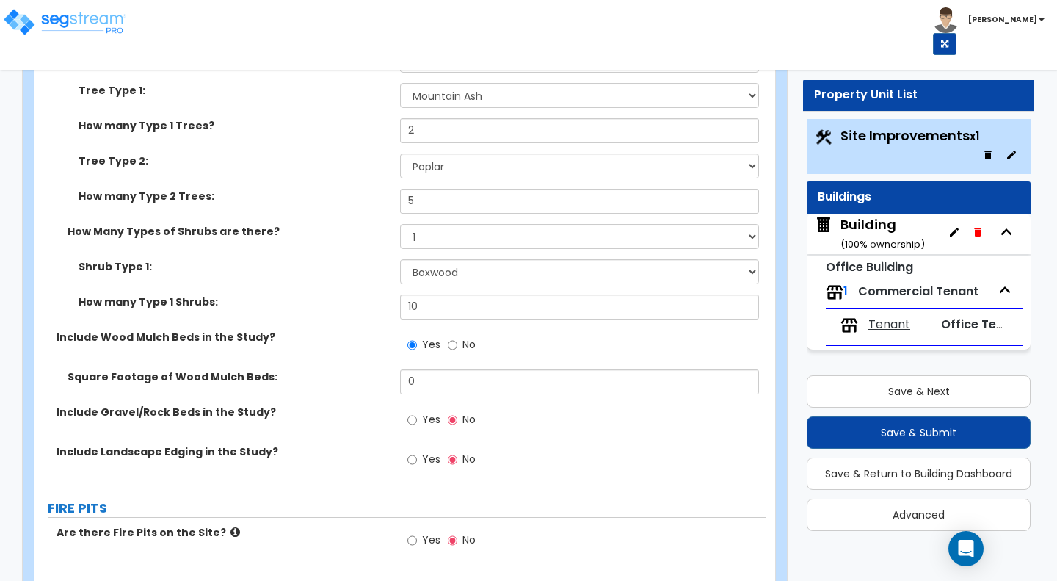
scroll to position [2431, 0]
type input "100"
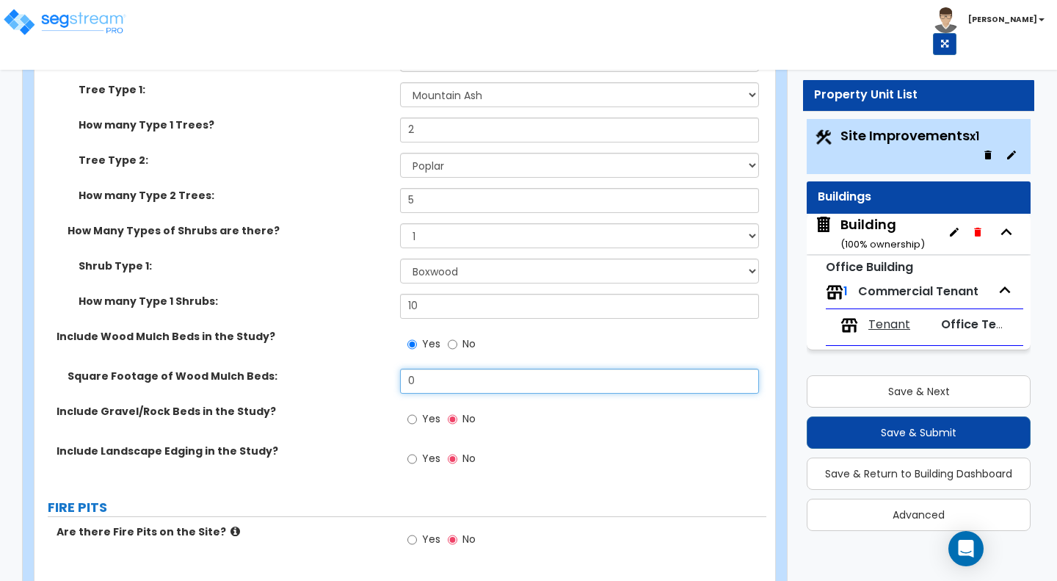
click at [428, 369] on input "0" at bounding box center [579, 381] width 358 height 25
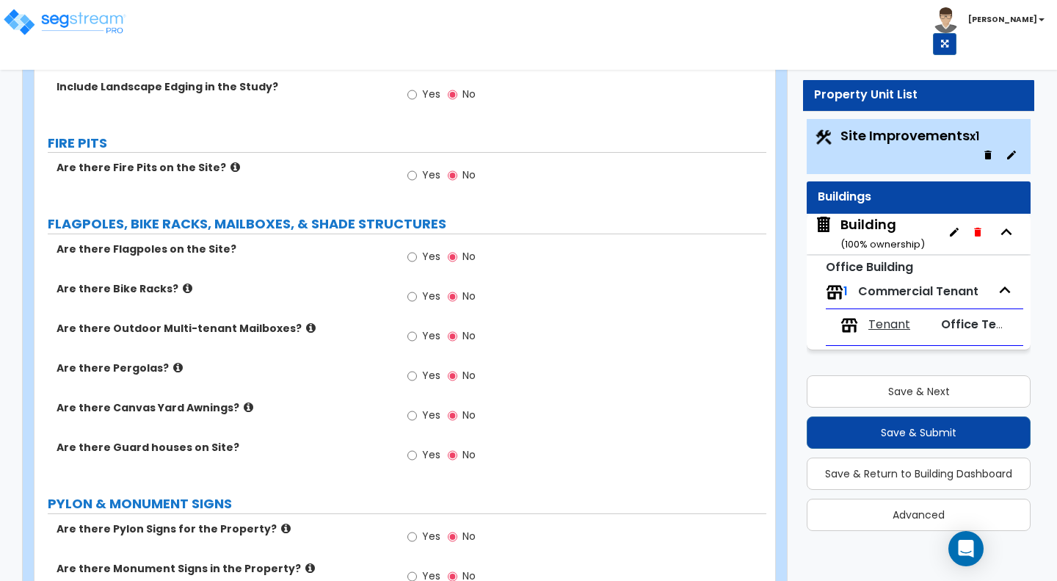
scroll to position [2820, 0]
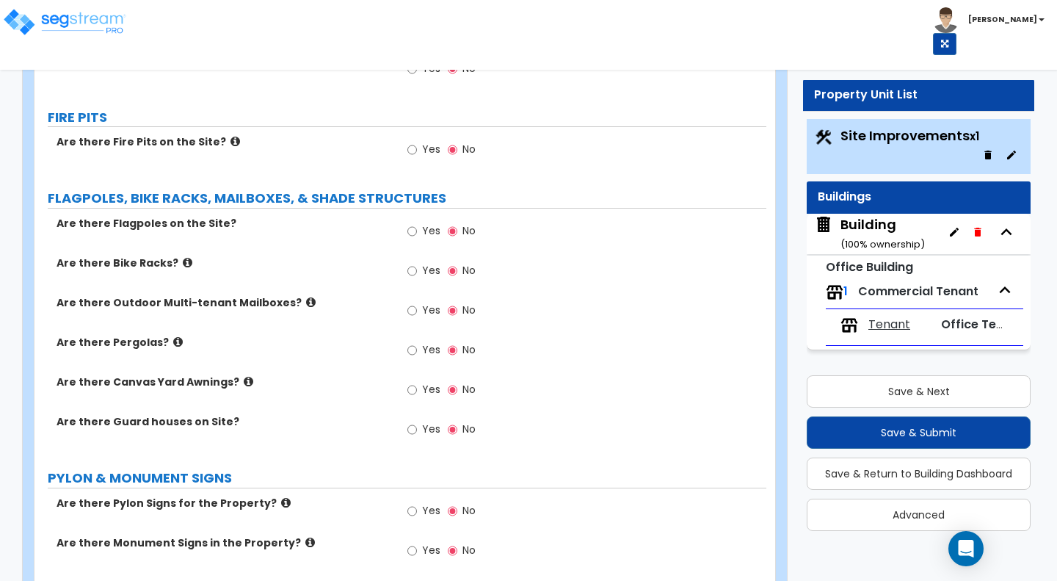
type input "100"
click at [306, 297] on icon at bounding box center [311, 302] width 10 height 11
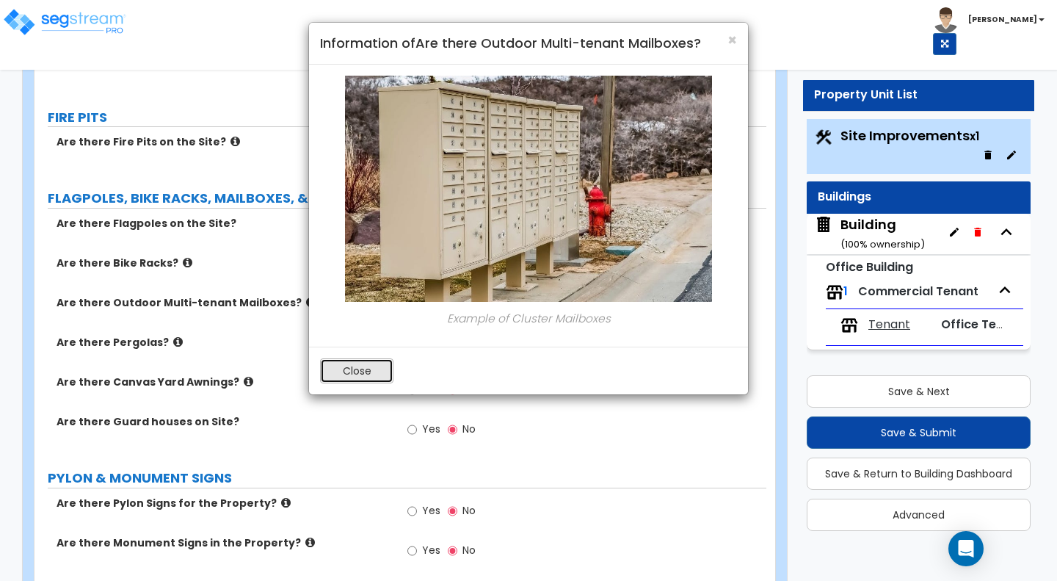
click at [363, 369] on button "Close" at bounding box center [356, 370] width 73 height 25
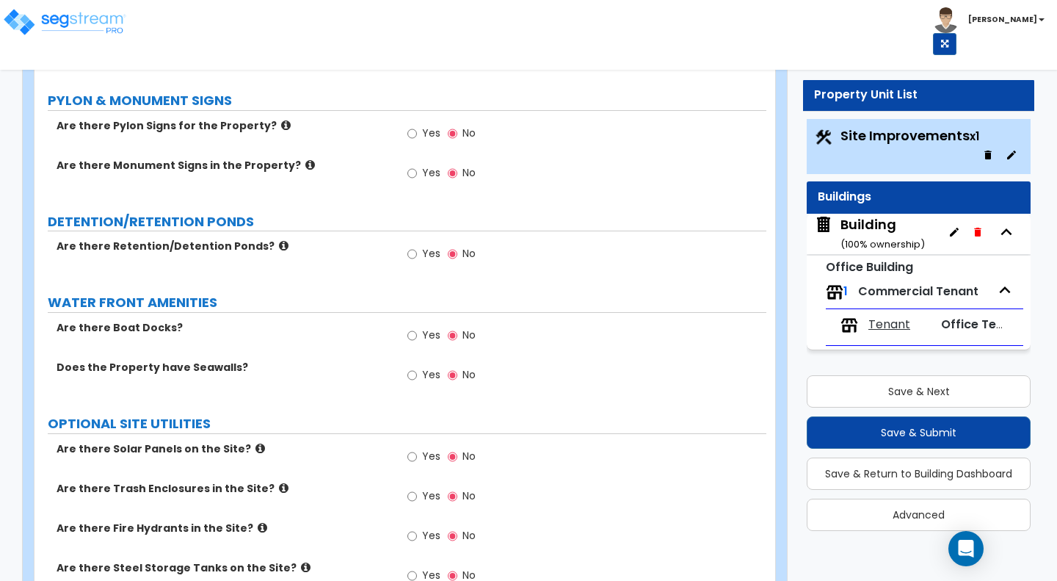
scroll to position [3235, 0]
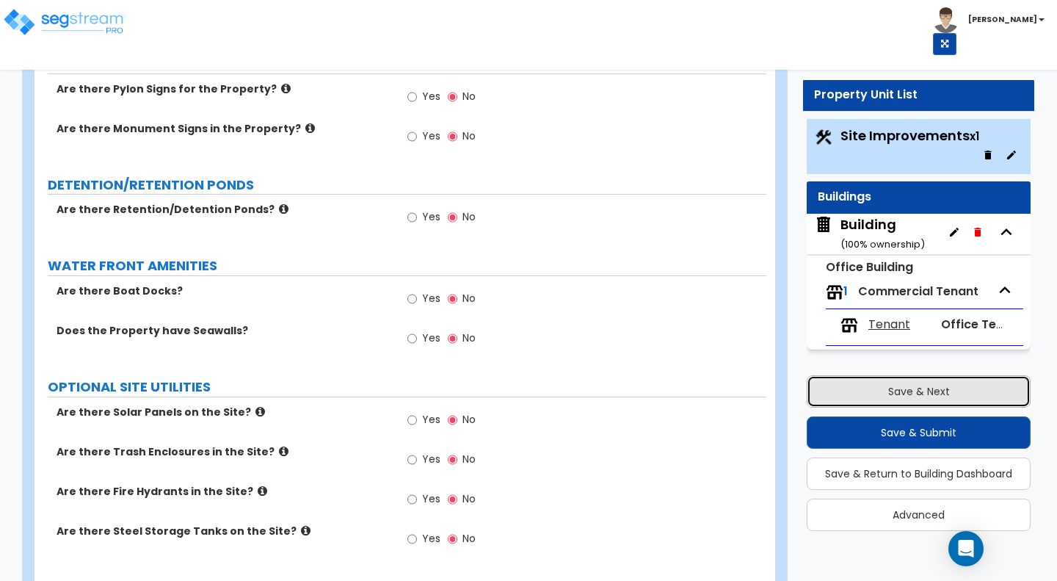
click at [897, 388] on button "Save & Next" at bounding box center [919, 391] width 224 height 32
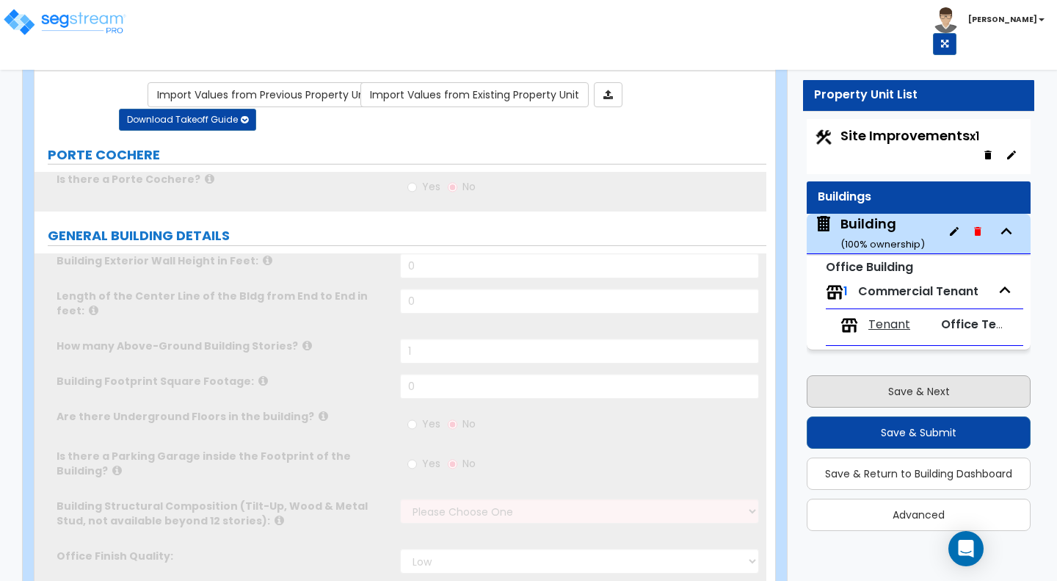
type input "1"
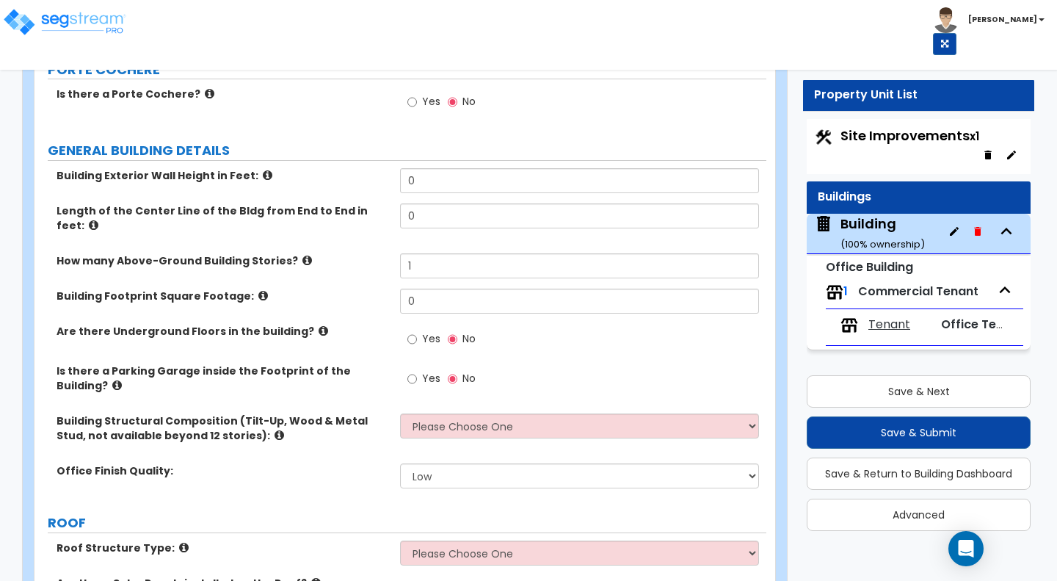
scroll to position [195, 0]
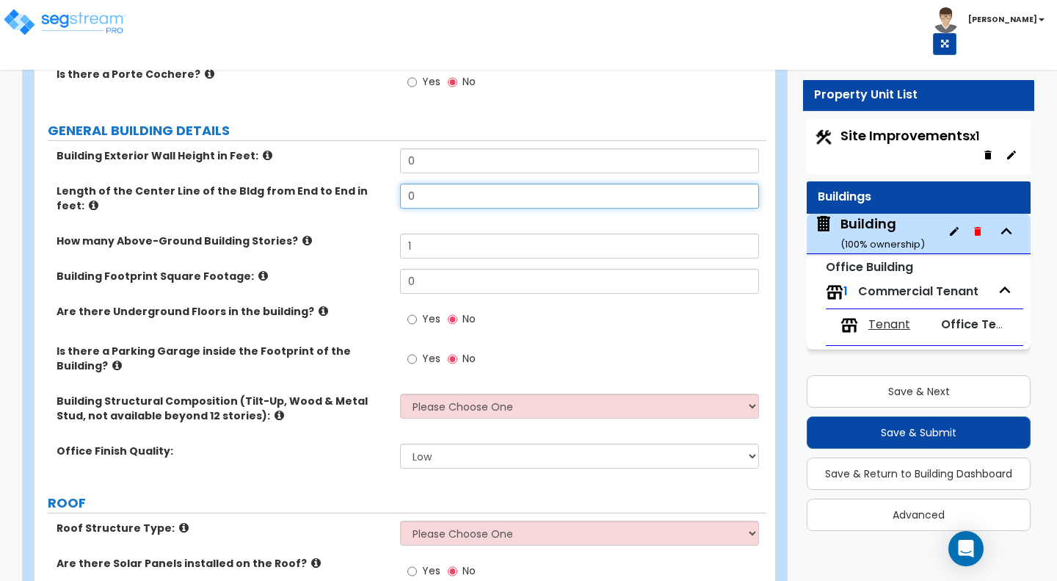
click at [411, 193] on input "0" at bounding box center [579, 196] width 358 height 25
type input "142"
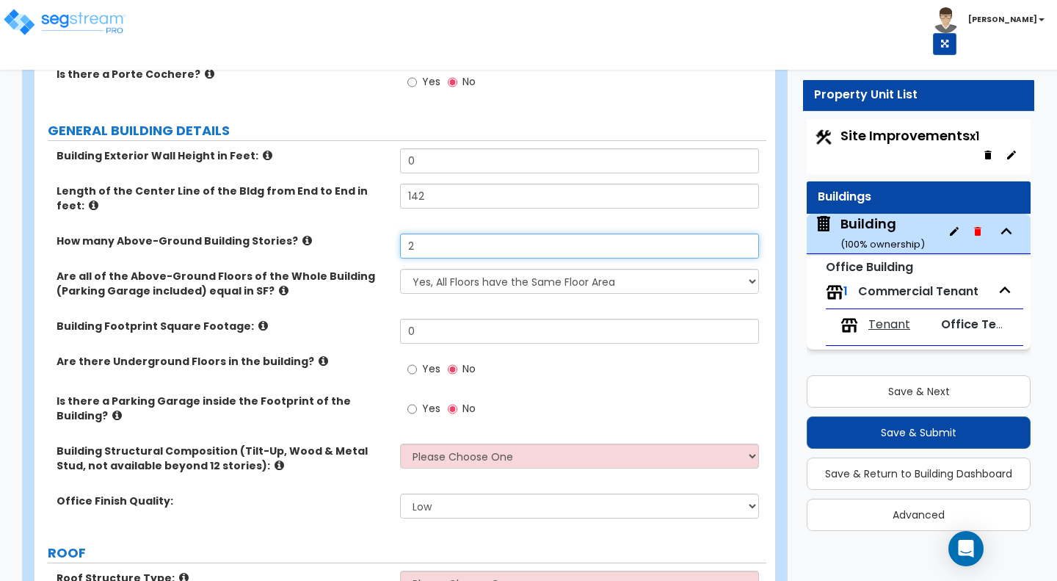
type input "2"
click at [302, 235] on icon at bounding box center [307, 240] width 10 height 11
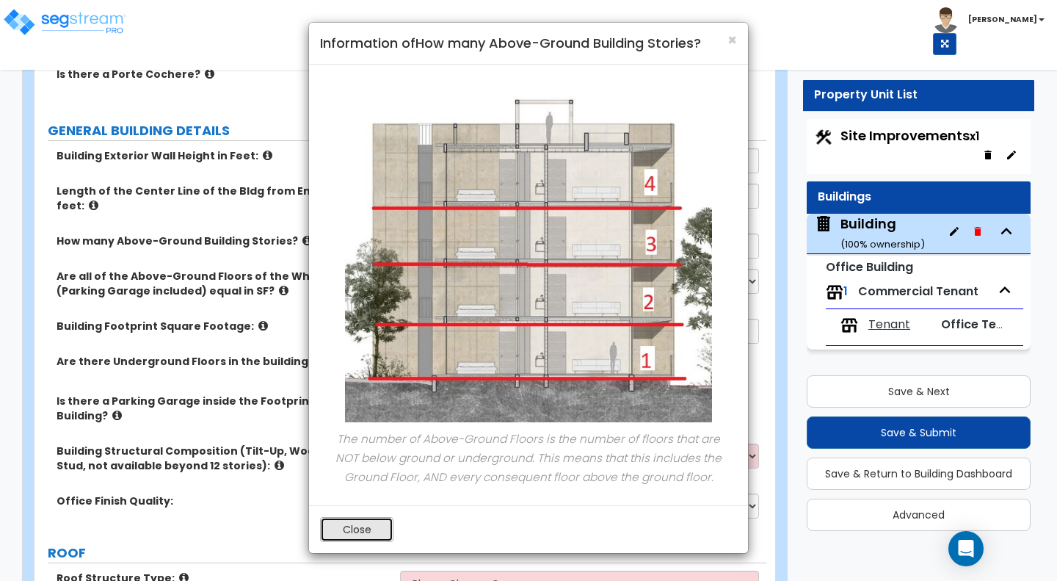
click at [369, 527] on button "Close" at bounding box center [356, 529] width 73 height 25
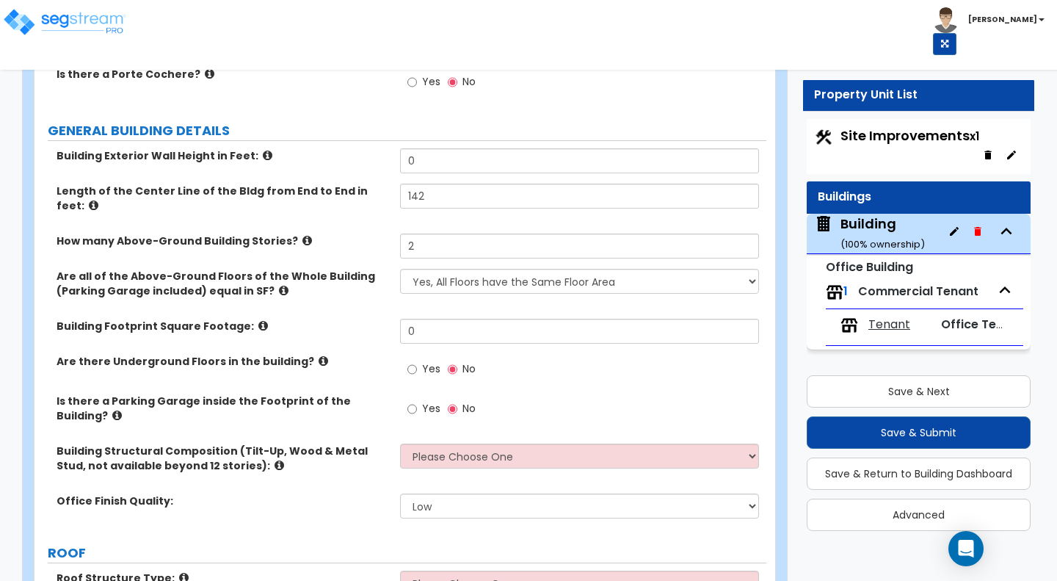
click at [258, 320] on icon at bounding box center [263, 325] width 10 height 11
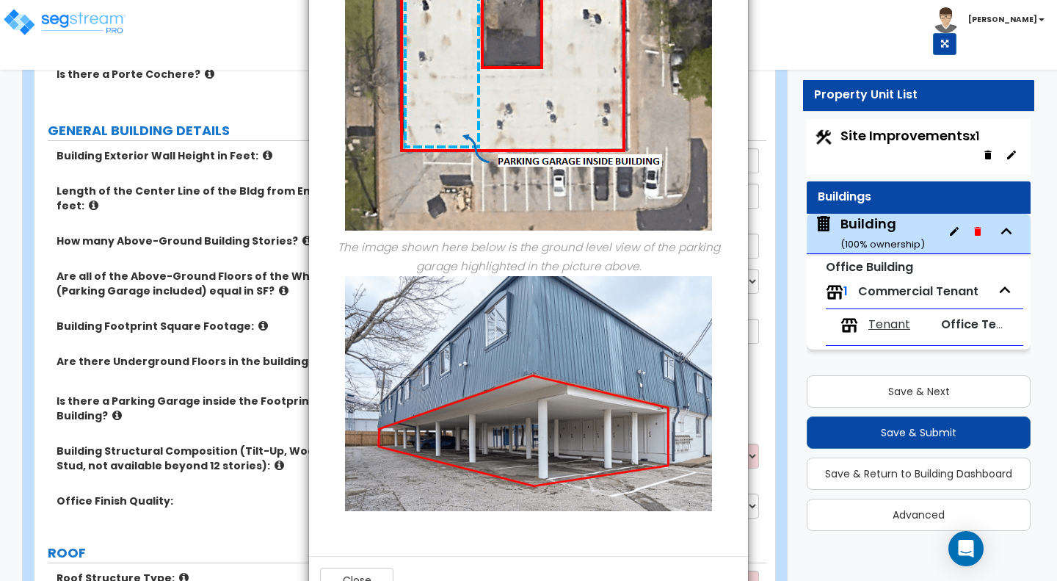
scroll to position [793, 0]
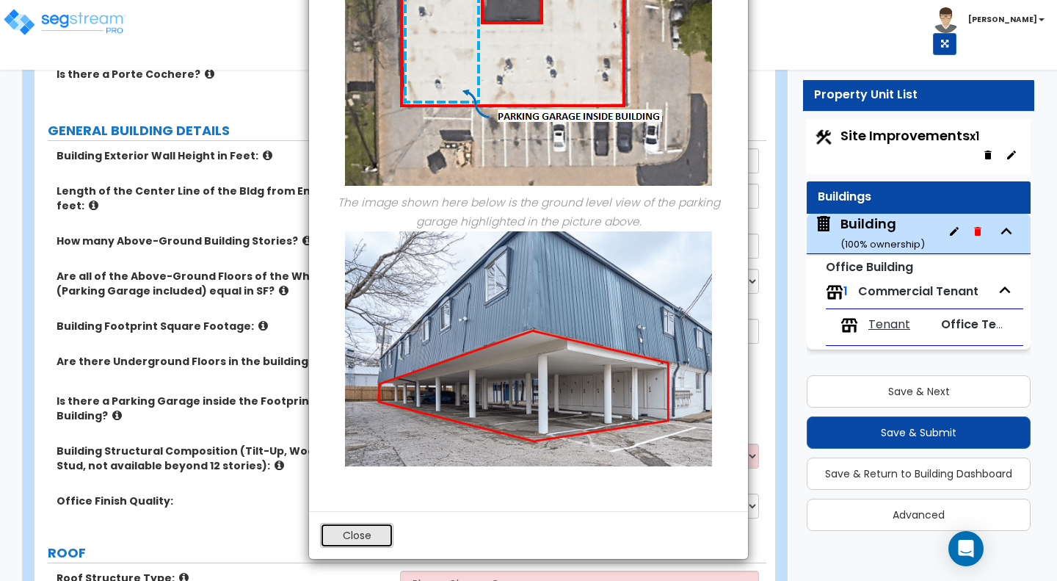
click at [363, 537] on button "Close" at bounding box center [356, 535] width 73 height 25
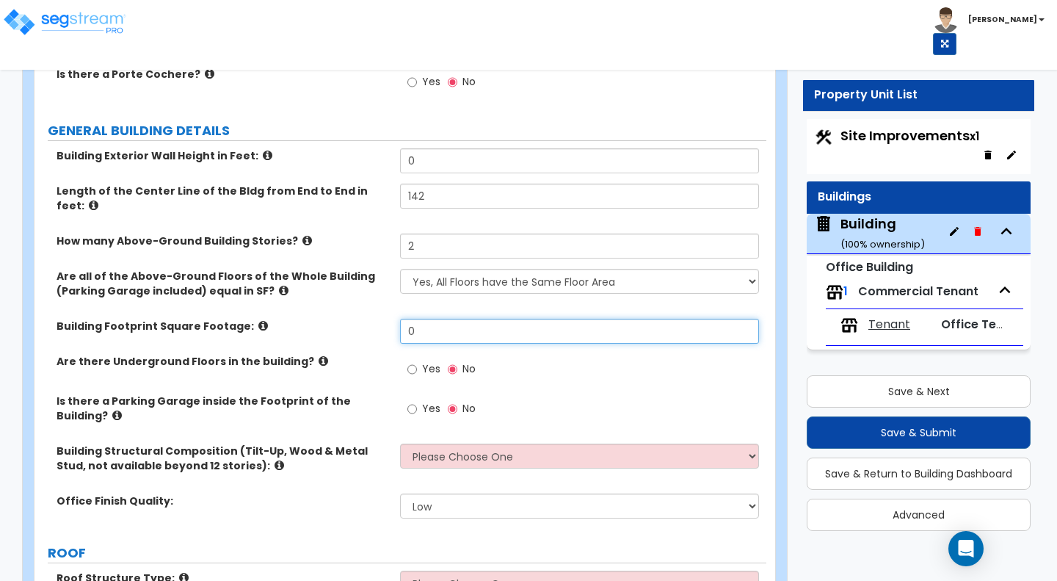
click at [414, 319] on input "0" at bounding box center [579, 331] width 358 height 25
type input "6,040"
click at [412, 361] on input "Yes" at bounding box center [412, 369] width 10 height 16
radio input "true"
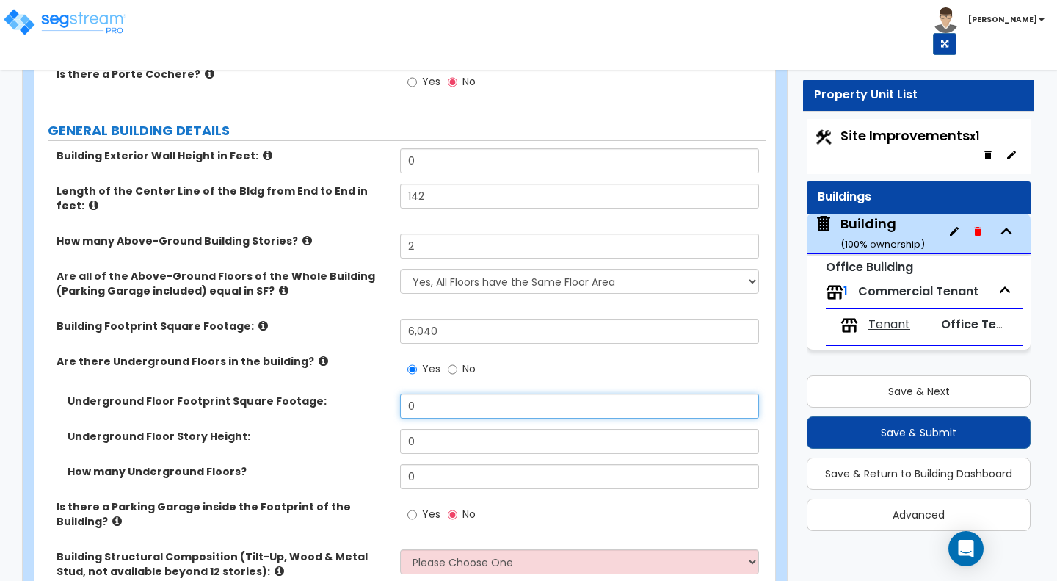
click at [443, 393] on input "0" at bounding box center [579, 405] width 358 height 25
type input "6,040"
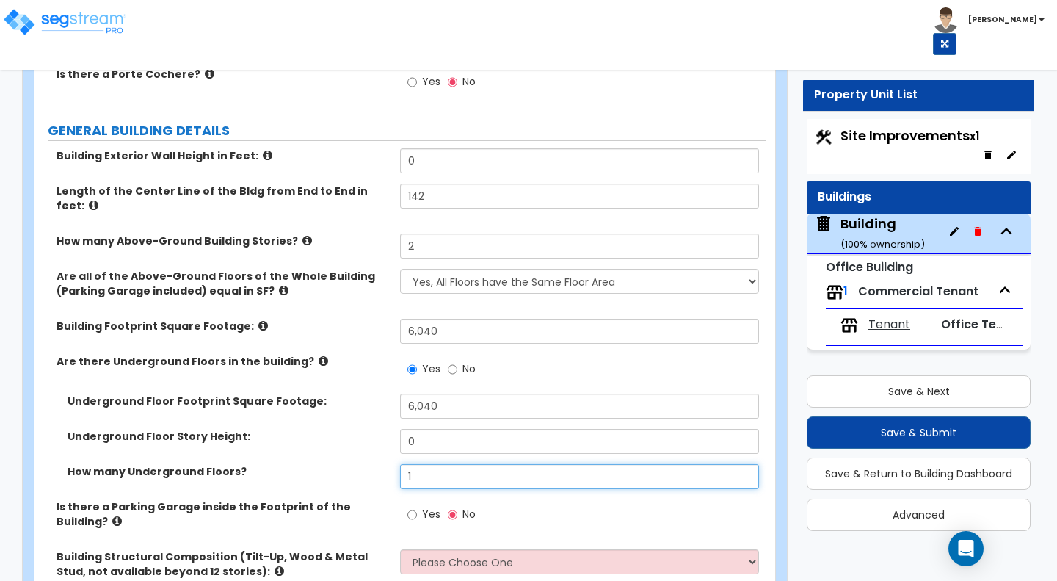
type input "1"
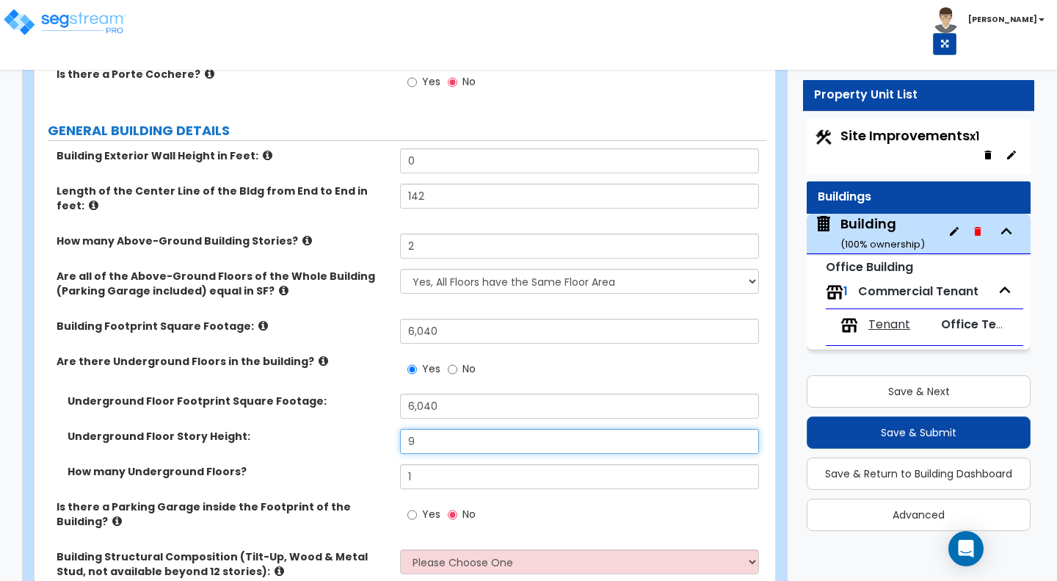
type input "9"
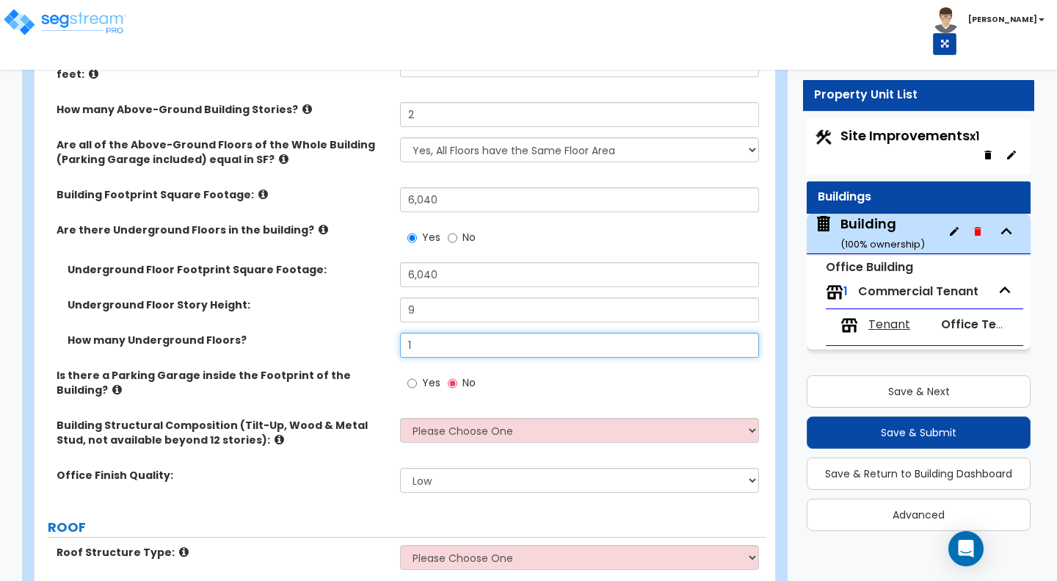
scroll to position [327, 0]
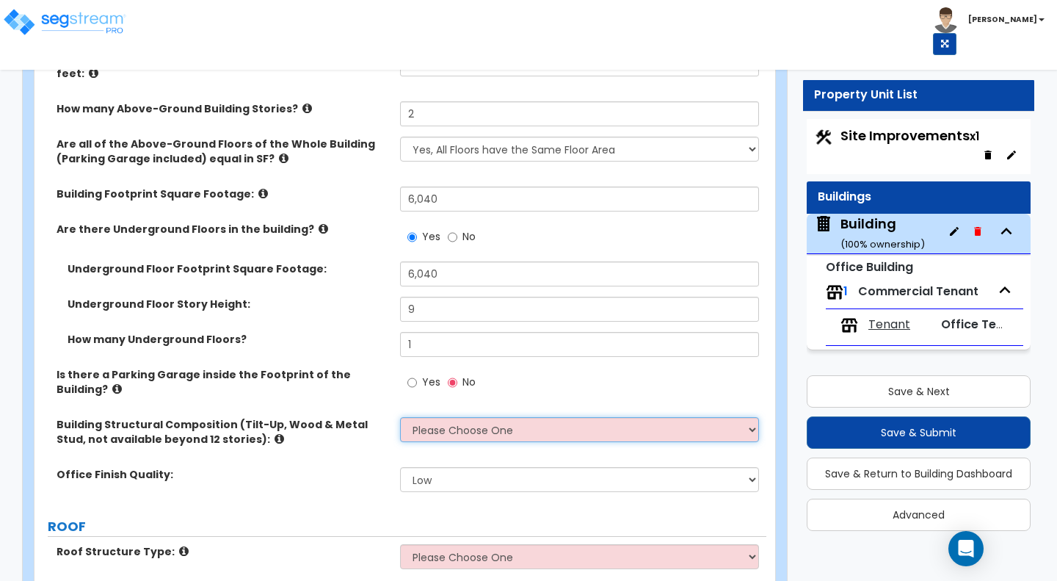
click at [750, 417] on select "Please Choose One Tilt-up Wall Construction Reinforced Concrete Structural Stee…" at bounding box center [579, 429] width 358 height 25
select select "5"
click at [400, 417] on select "Please Choose One Tilt-up Wall Construction Reinforced Concrete Structural Stee…" at bounding box center [579, 429] width 358 height 25
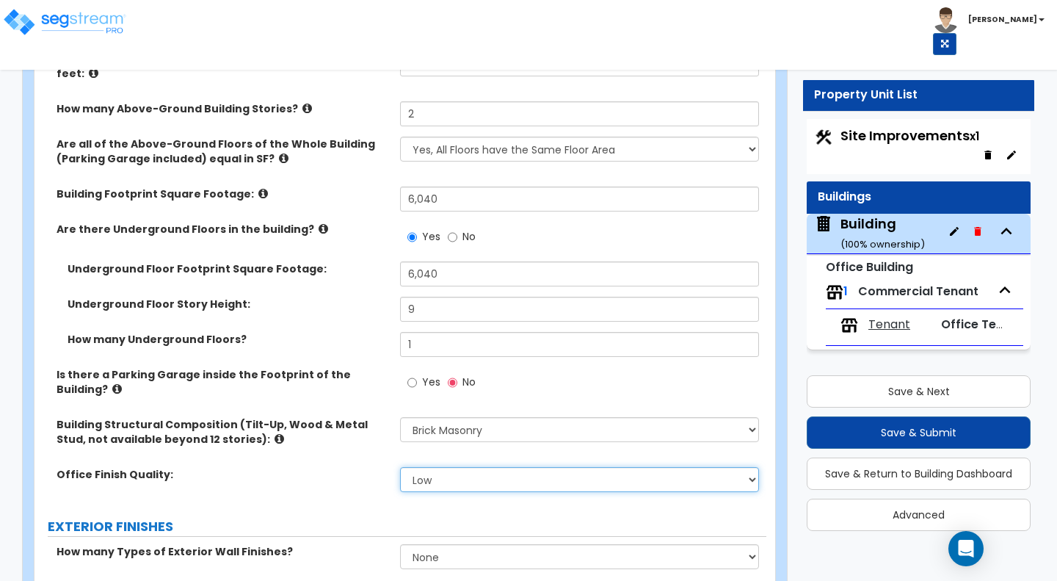
click at [486, 468] on select "Low Average High" at bounding box center [579, 479] width 358 height 25
select select "1"
click at [400, 467] on select "Low Average High" at bounding box center [579, 479] width 358 height 25
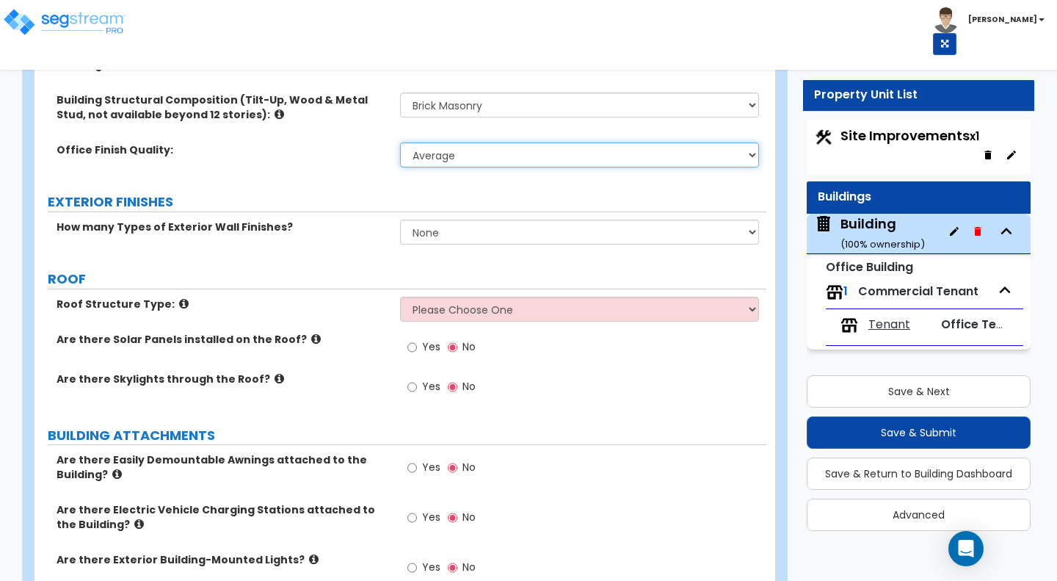
scroll to position [651, 0]
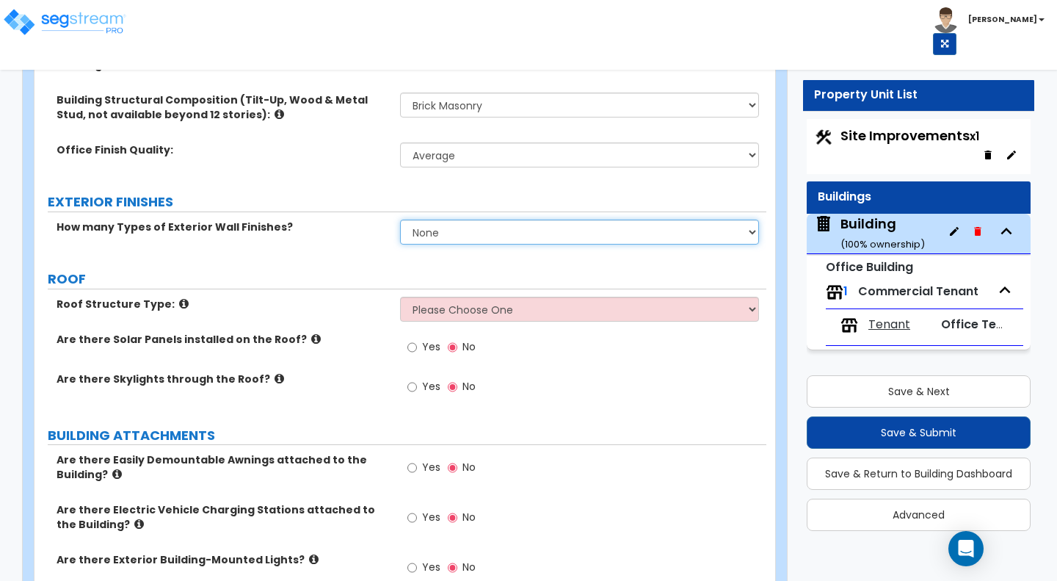
click at [742, 222] on select "None 1 2 3" at bounding box center [579, 231] width 358 height 25
click at [400, 219] on select "None 1 2 3" at bounding box center [579, 231] width 358 height 25
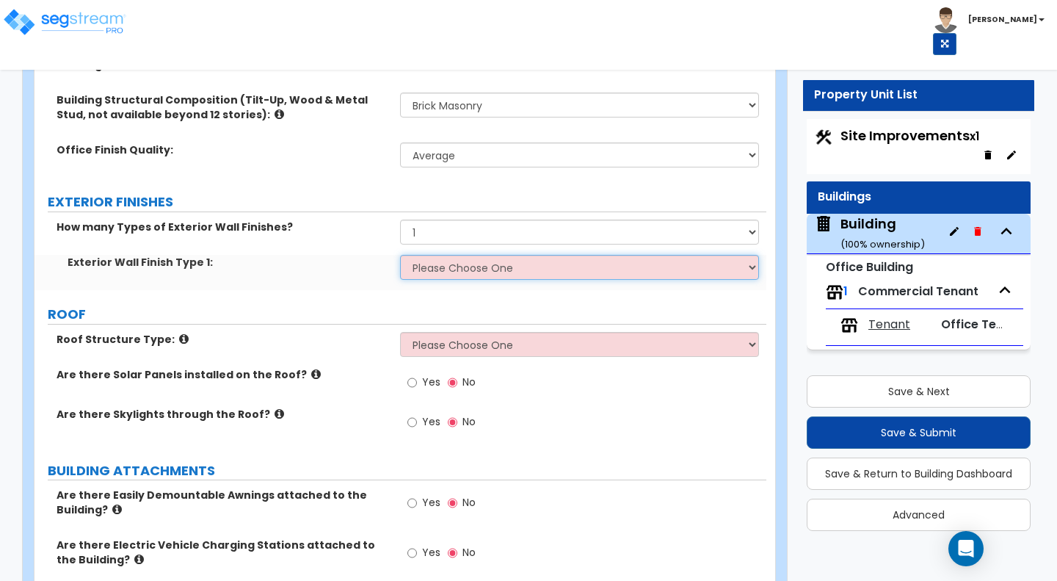
click at [550, 255] on select "Please Choose One No Finish/Shared Wall No Wall Stone Veneer Wood Siding Vinyl …" at bounding box center [579, 267] width 358 height 25
click at [467, 192] on label "EXTERIOR FINISHES" at bounding box center [407, 201] width 719 height 19
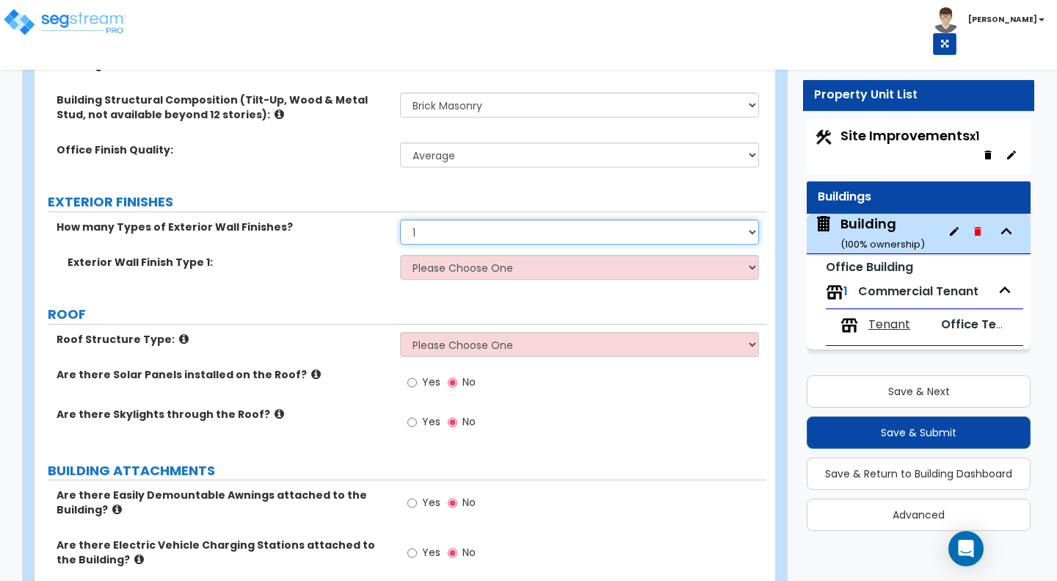
click at [490, 219] on select "None 1 2 3" at bounding box center [579, 231] width 358 height 25
select select "2"
click at [400, 219] on select "None 1 2 3" at bounding box center [579, 231] width 358 height 25
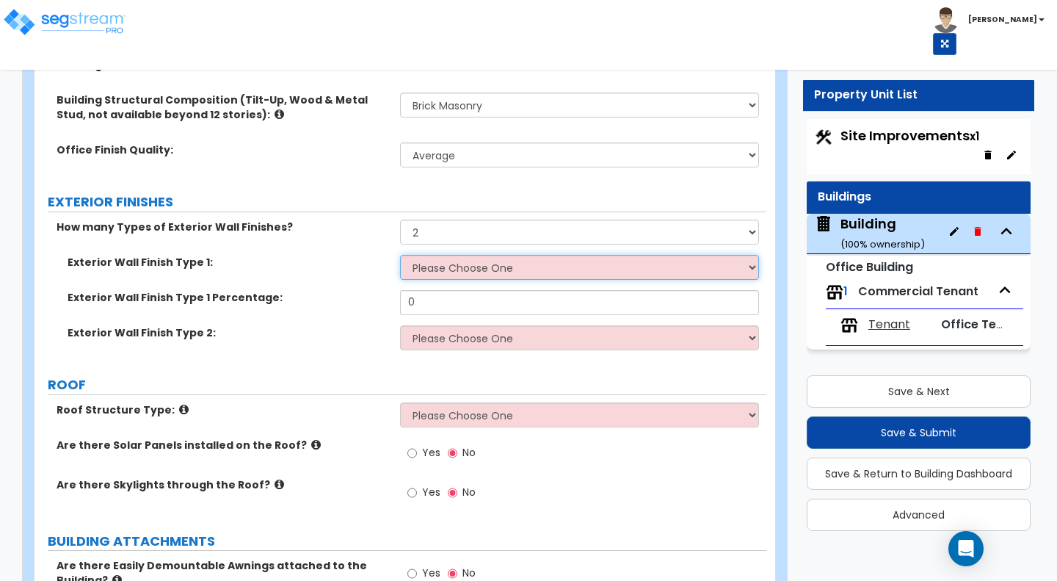
click at [520, 255] on select "Please Choose One No Finish/Shared Wall No Wall Stone Veneer Wood Siding Vinyl …" at bounding box center [579, 267] width 358 height 25
select select "3"
click at [400, 255] on select "Please Choose One No Finish/Shared Wall No Wall Stone Veneer Wood Siding Vinyl …" at bounding box center [579, 267] width 358 height 25
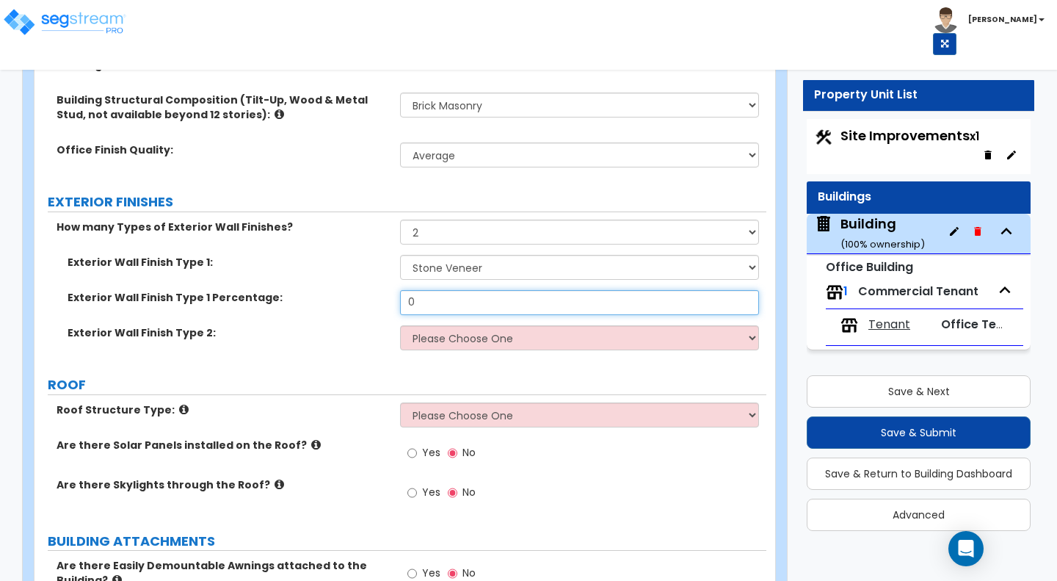
click at [529, 290] on input "0" at bounding box center [579, 302] width 358 height 25
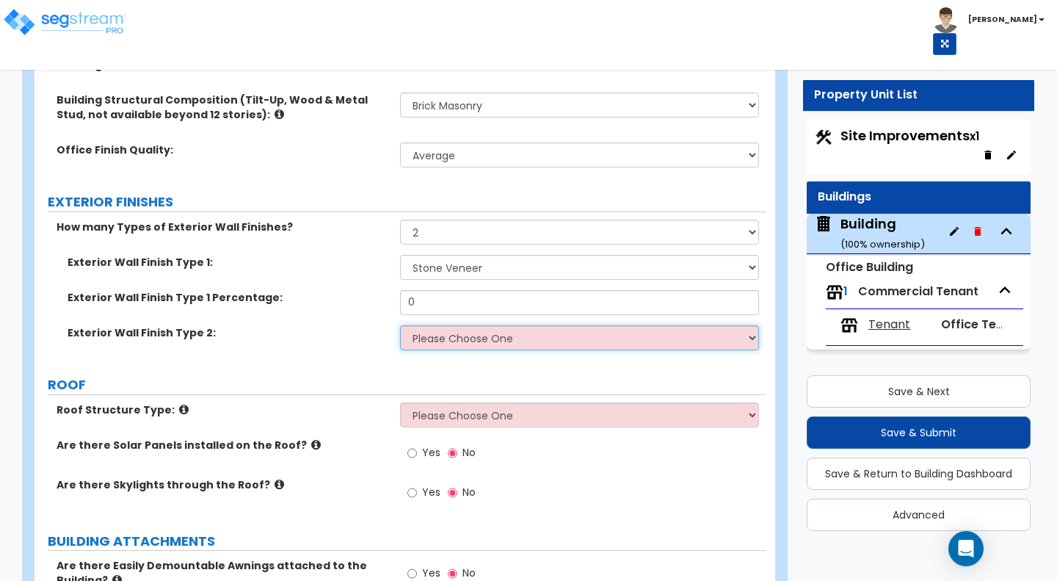
click at [608, 327] on select "Please Choose One No Finish/Shared Wall No Wall Stone Veneer Wood Siding Vinyl …" at bounding box center [579, 337] width 358 height 25
select select "13"
click at [400, 325] on select "Please Choose One No Finish/Shared Wall No Wall Stone Veneer Wood Siding Vinyl …" at bounding box center [579, 337] width 358 height 25
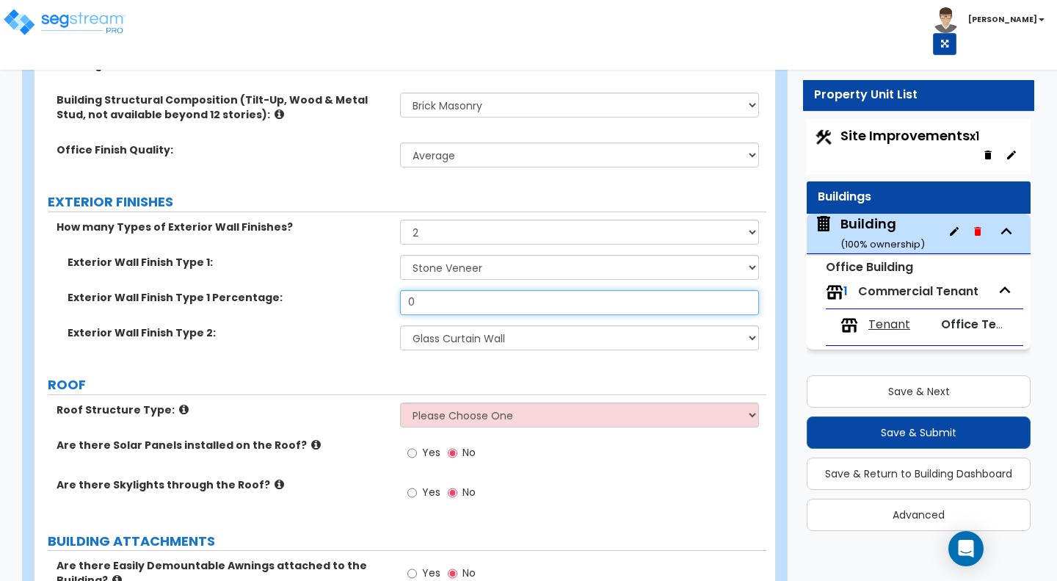
click at [496, 290] on input "0" at bounding box center [579, 302] width 358 height 25
type input "95"
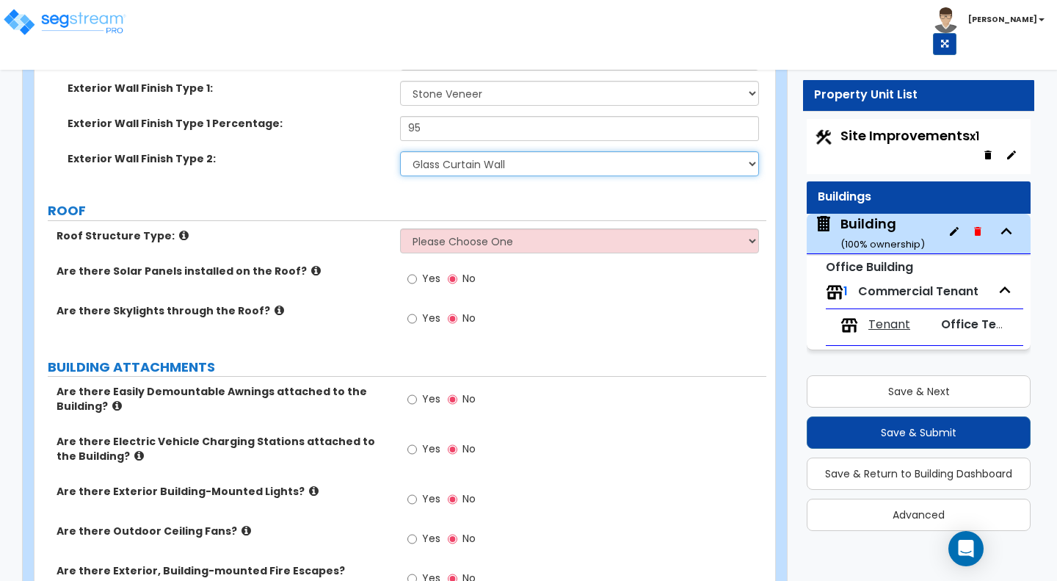
scroll to position [829, 0]
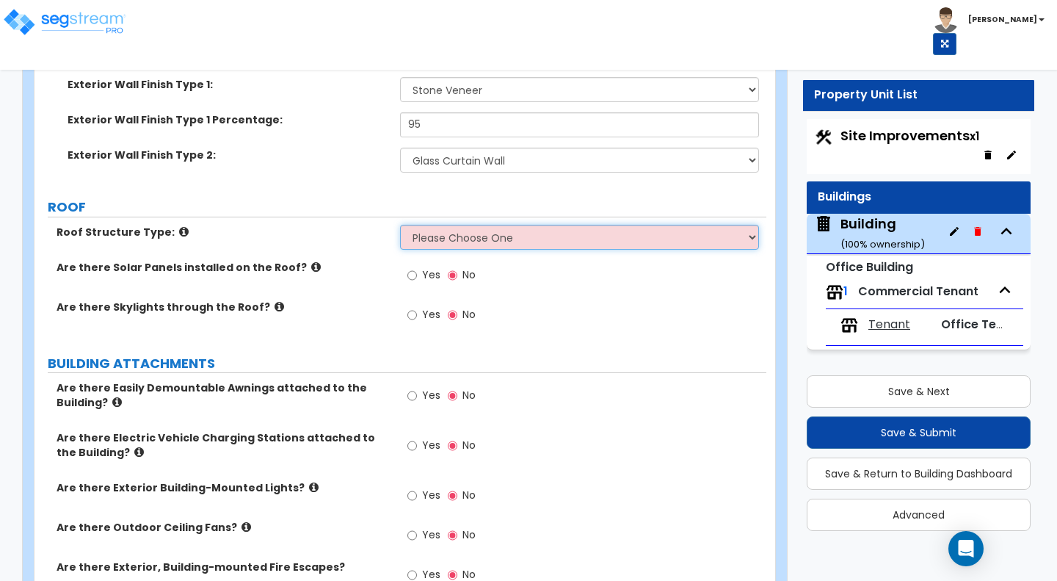
click at [583, 225] on select "Please Choose One [PERSON_NAME] Roof Flat Roof Hybrid [PERSON_NAME] & Flat Roof" at bounding box center [579, 237] width 358 height 25
select select "3"
click at [400, 225] on select "Please Choose One [PERSON_NAME] Roof Flat Roof Hybrid [PERSON_NAME] & Flat Roof" at bounding box center [579, 237] width 358 height 25
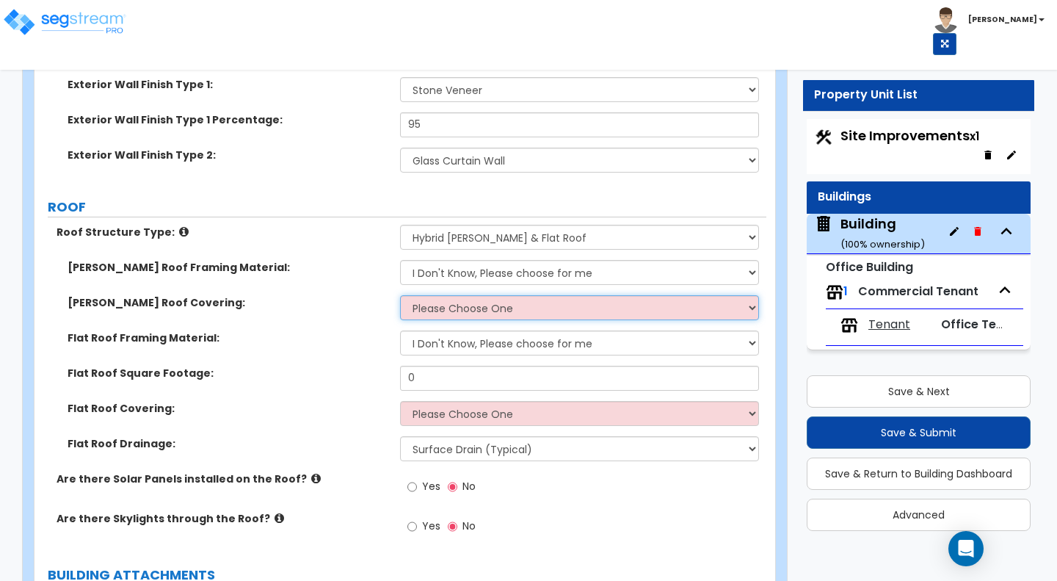
click at [543, 295] on select "Please Choose One Asphalt Shingle Clay Tile Wood Shingle Metal Shingle Standing…" at bounding box center [579, 307] width 358 height 25
select select "5"
click at [400, 295] on select "Please Choose One Asphalt Shingle Clay Tile Wood Shingle Metal Shingle Standing…" at bounding box center [579, 307] width 358 height 25
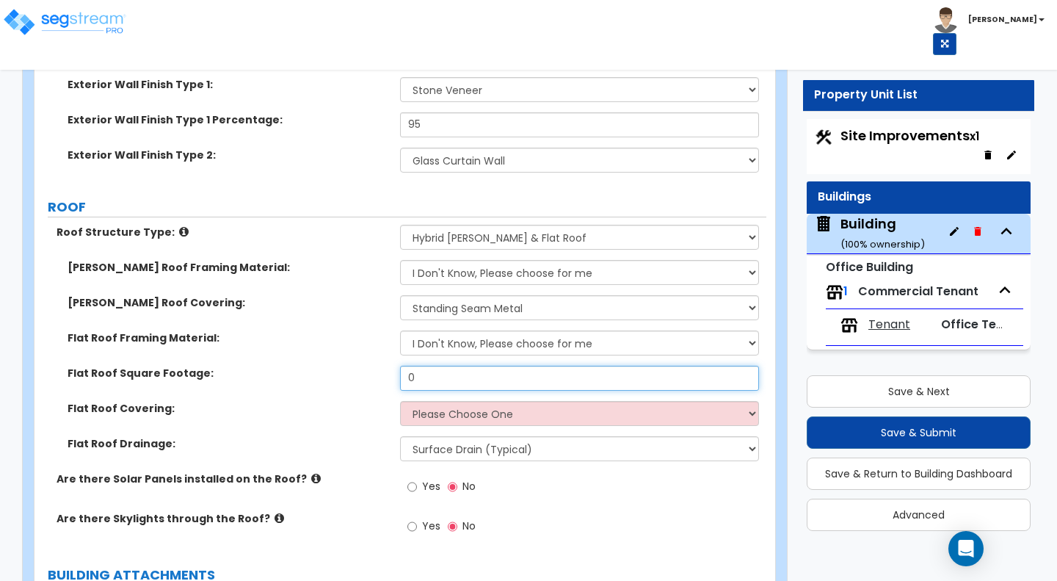
click at [530, 366] on input "0" at bounding box center [579, 378] width 358 height 25
type input "3"
type input "2,651"
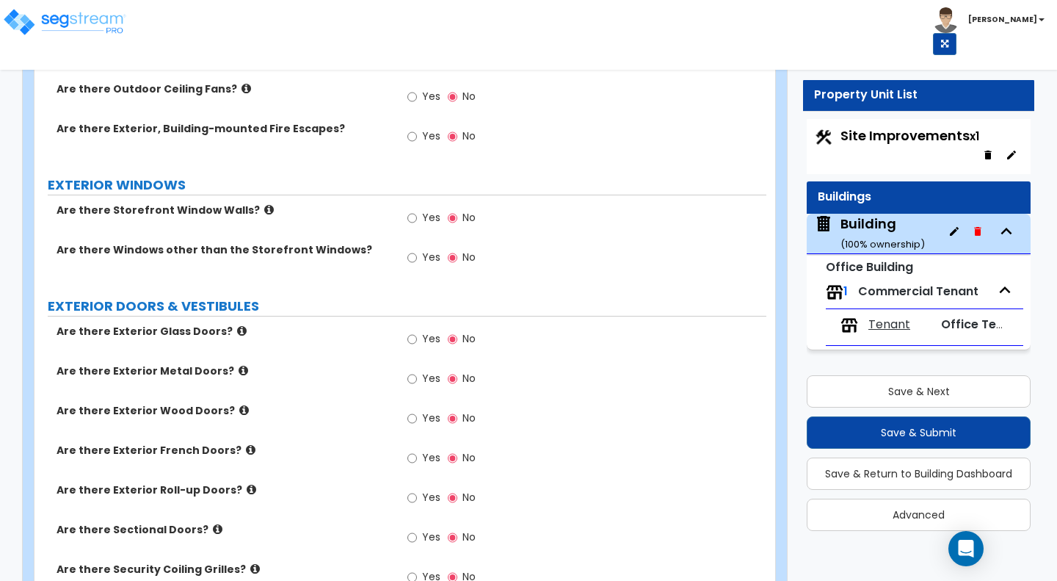
scroll to position [1479, 0]
click at [264, 203] on icon at bounding box center [269, 208] width 10 height 11
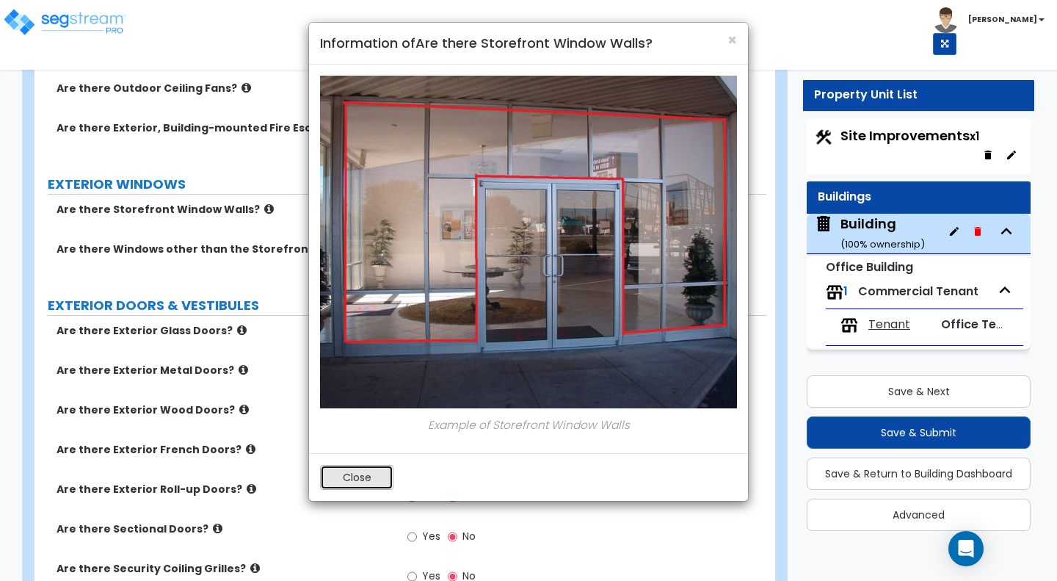
click at [358, 476] on button "Close" at bounding box center [356, 477] width 73 height 25
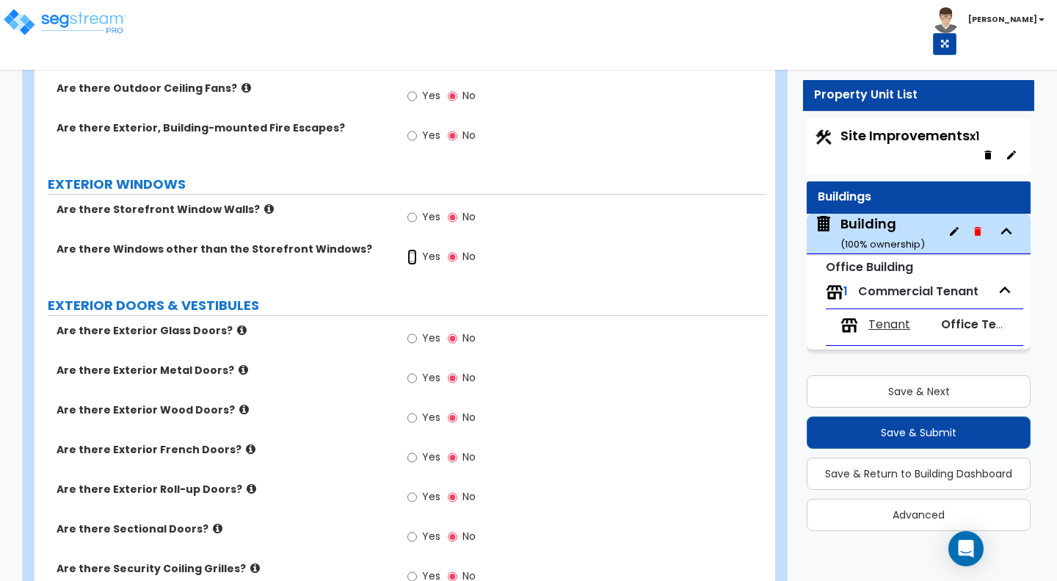
click at [413, 249] on input "Yes" at bounding box center [412, 257] width 10 height 16
radio input "true"
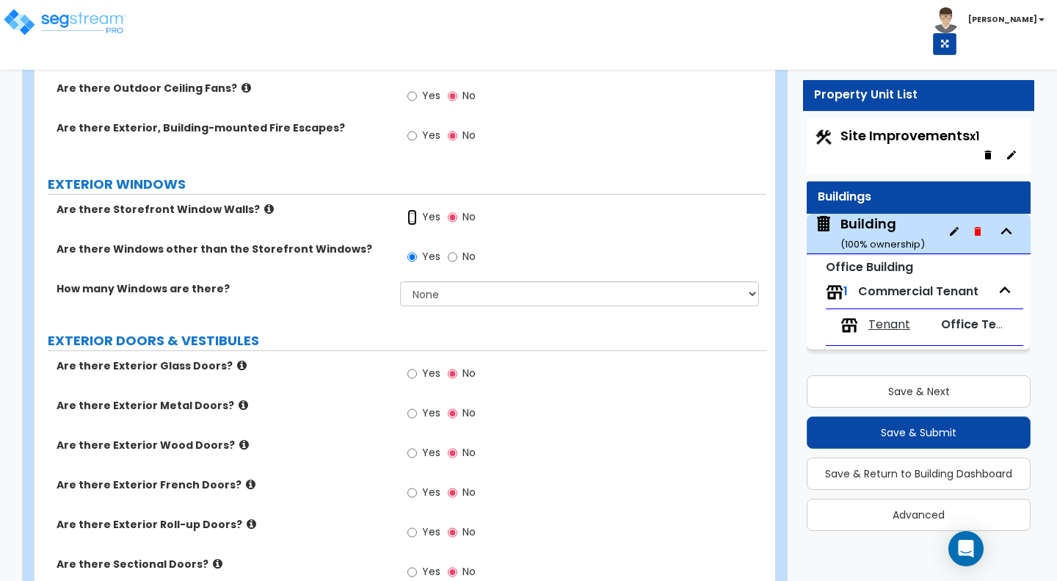
click at [409, 209] on input "Yes" at bounding box center [412, 217] width 10 height 16
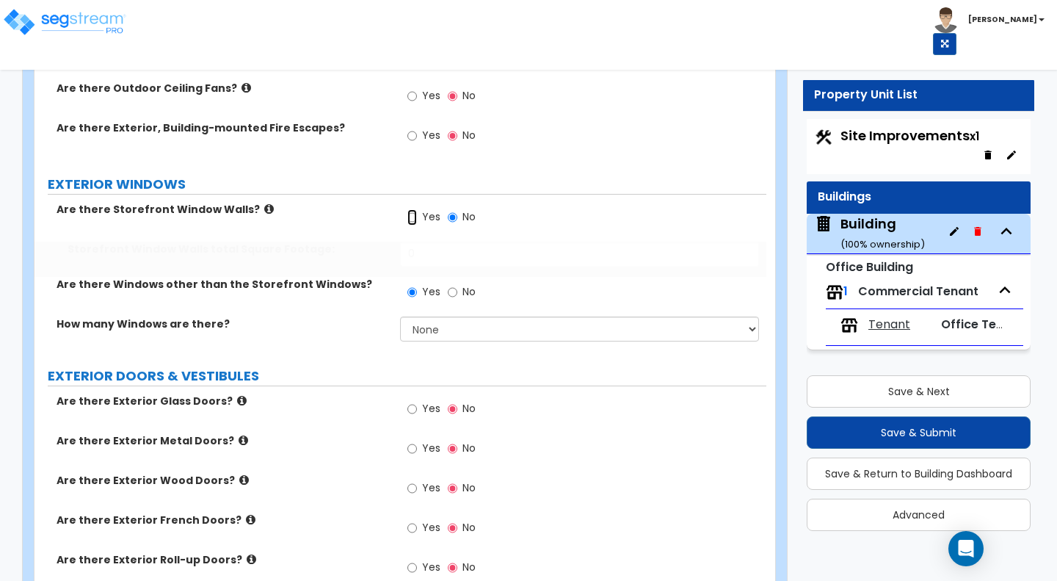
radio input "true"
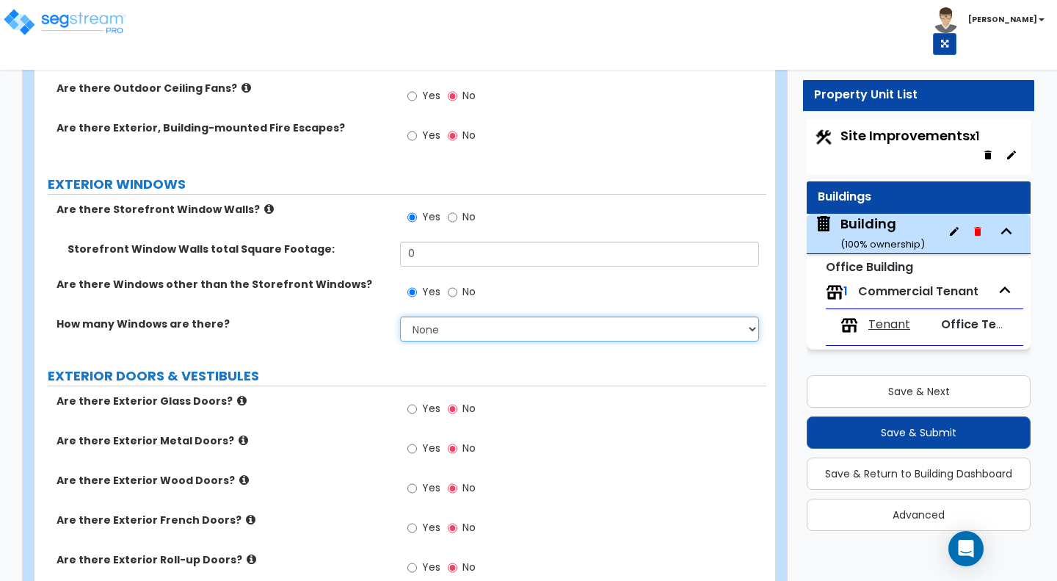
click at [442, 316] on select "None I want to enter a Percentage of the Exterior Windows I want to enter the N…" at bounding box center [579, 328] width 358 height 25
click at [400, 316] on select "None I want to enter a Percentage of the Exterior Windows I want to enter the N…" at bounding box center [579, 328] width 358 height 25
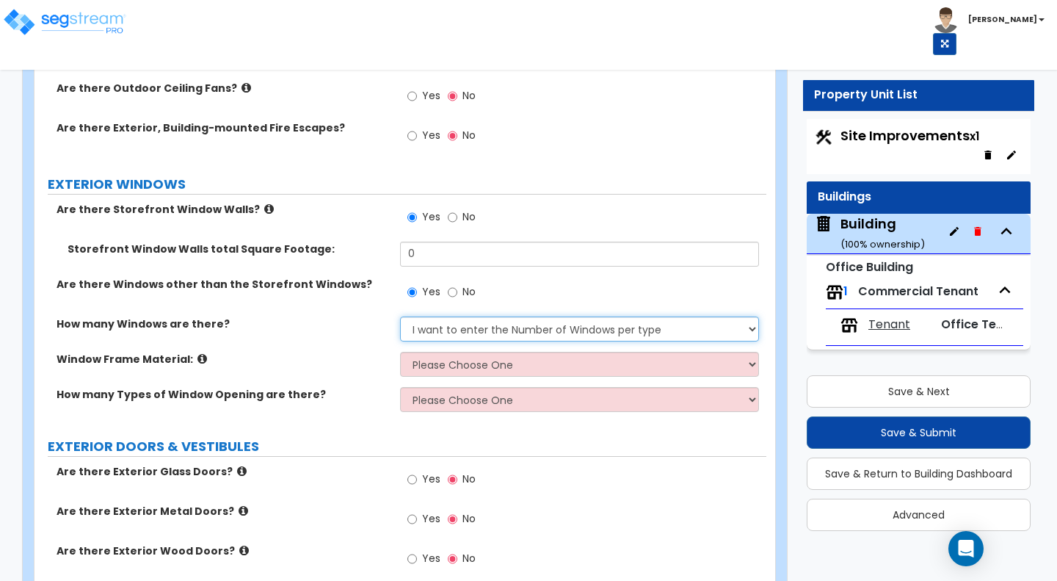
click at [465, 316] on select "None I want to enter a Percentage of the Exterior Windows I want to enter the N…" at bounding box center [579, 328] width 358 height 25
click at [400, 316] on select "None I want to enter a Percentage of the Exterior Windows I want to enter the N…" at bounding box center [579, 328] width 358 height 25
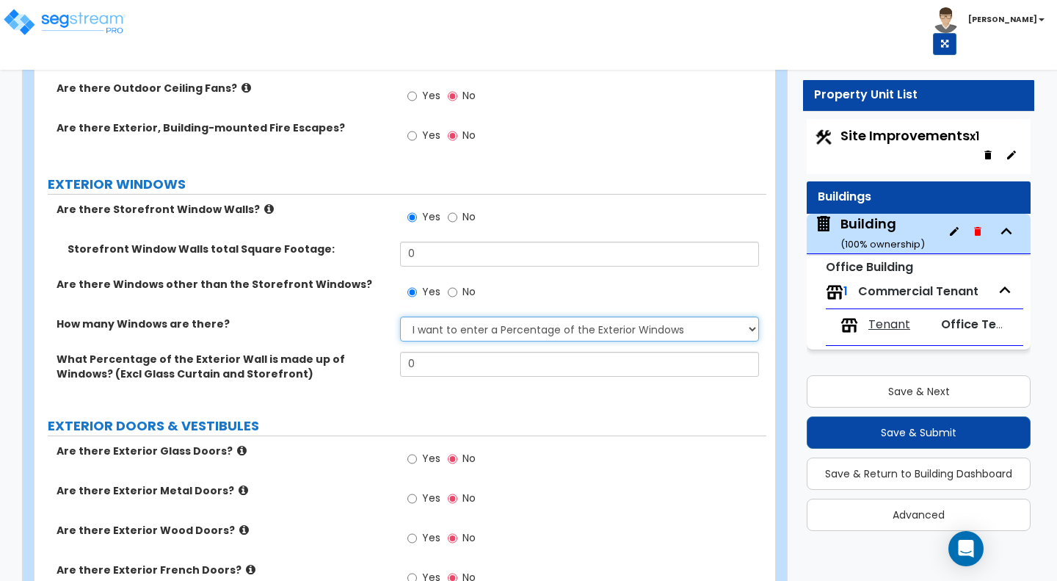
click at [460, 316] on select "None I want to enter a Percentage of the Exterior Windows I want to enter the N…" at bounding box center [579, 328] width 358 height 25
select select "2"
click at [400, 316] on select "None I want to enter a Percentage of the Exterior Windows I want to enter the N…" at bounding box center [579, 328] width 358 height 25
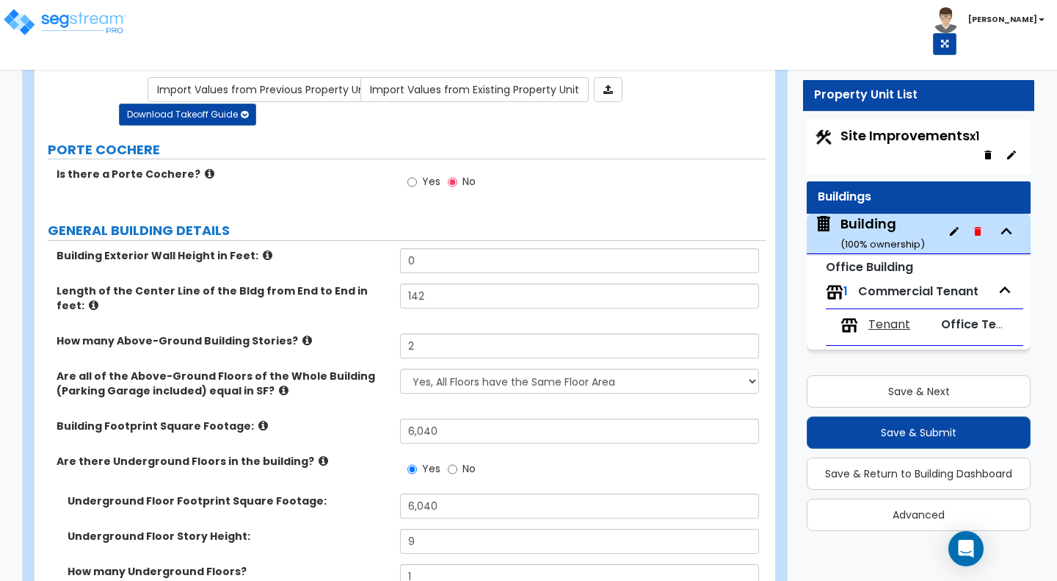
scroll to position [105, 0]
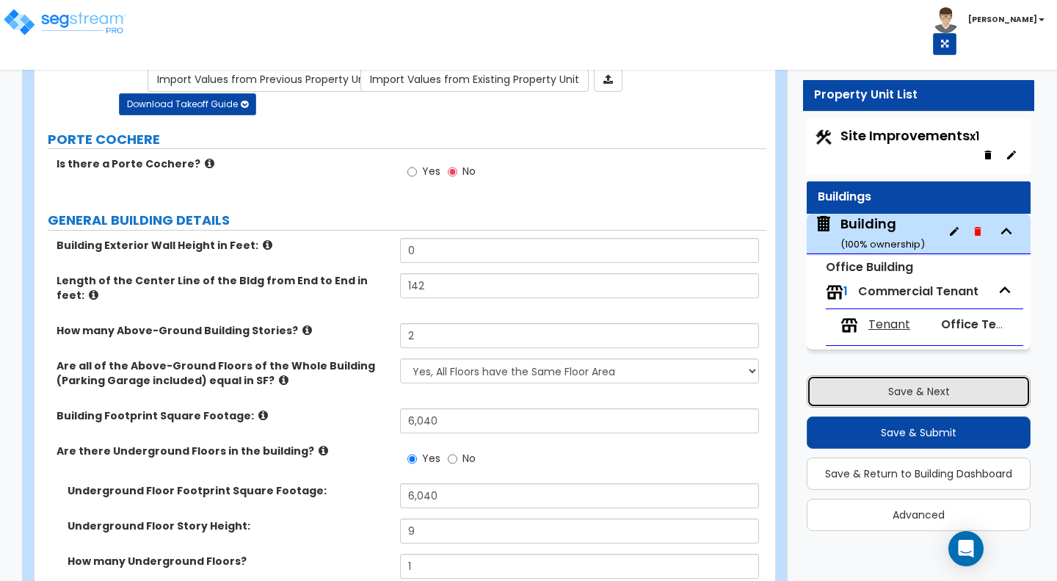
click at [945, 388] on button "Save & Next" at bounding box center [919, 391] width 224 height 32
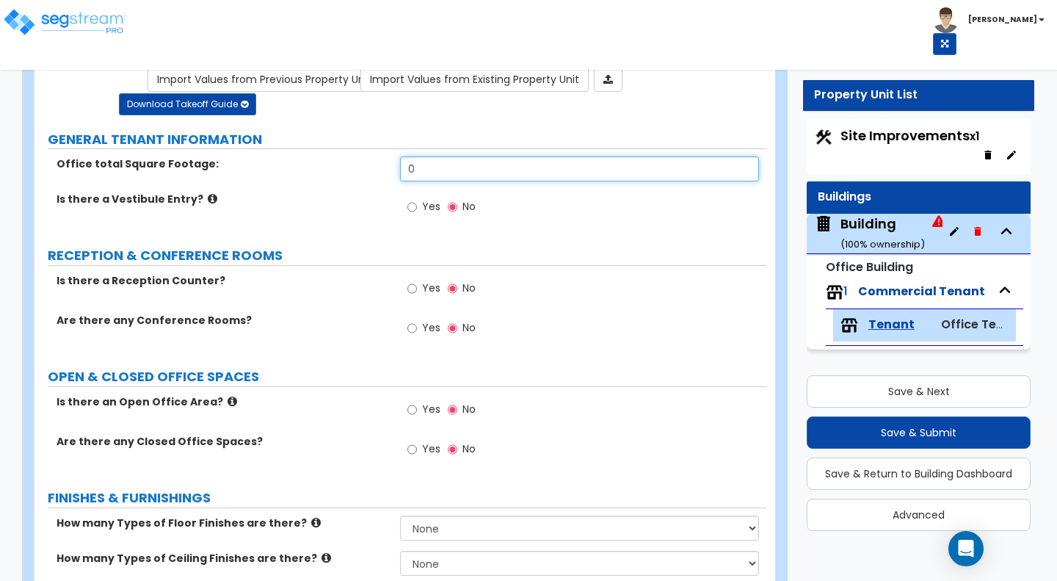
click at [556, 168] on input "0" at bounding box center [579, 168] width 358 height 25
type input "12,080"
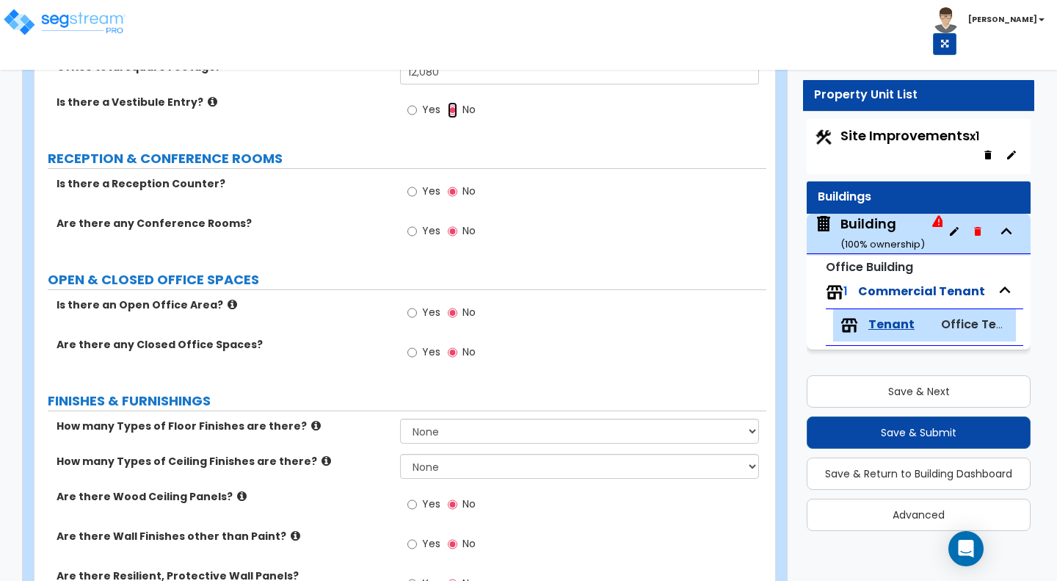
scroll to position [205, 0]
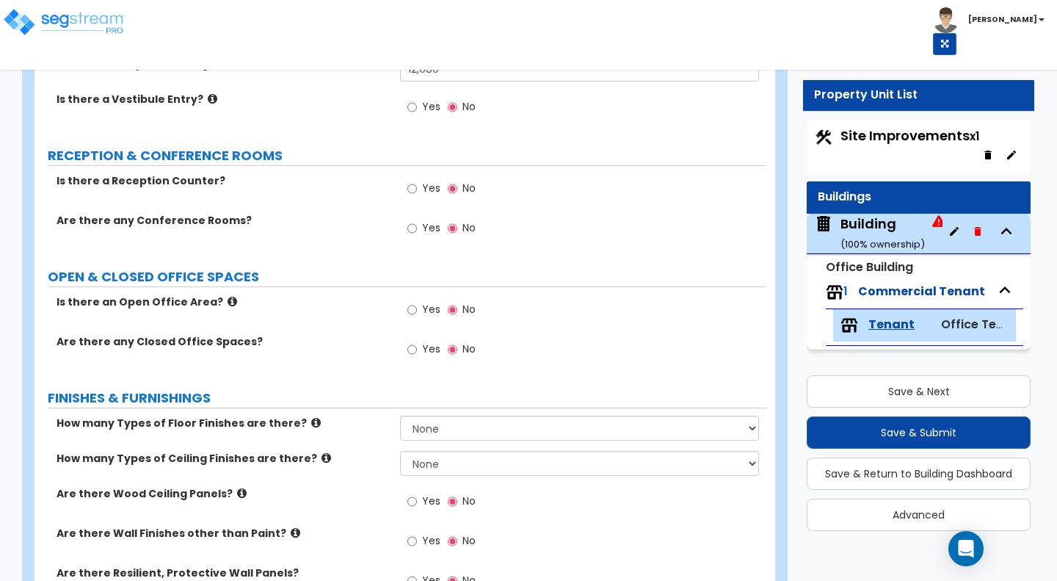
click at [228, 305] on icon at bounding box center [233, 301] width 10 height 11
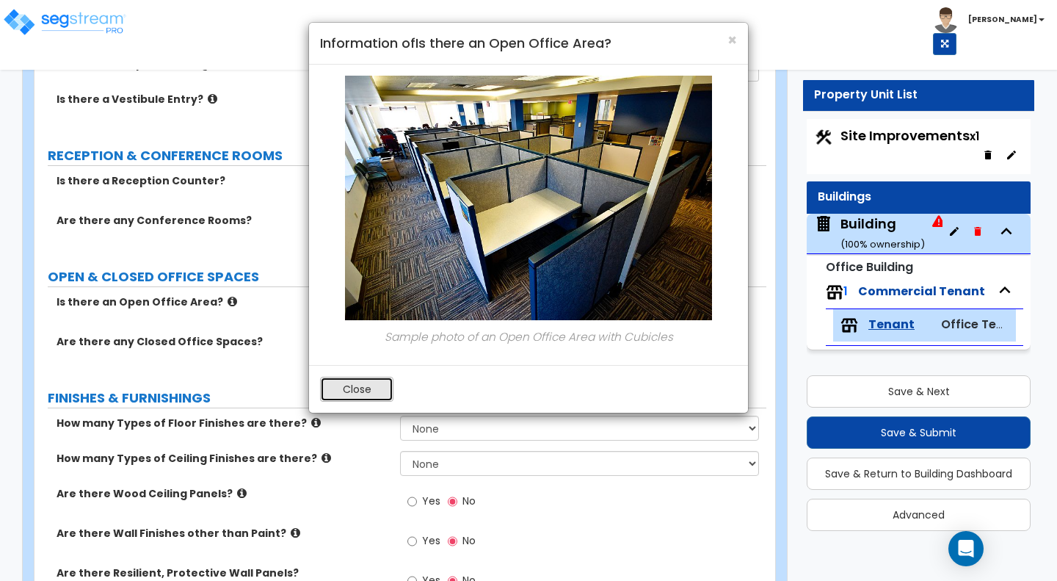
click at [373, 395] on button "Close" at bounding box center [356, 389] width 73 height 25
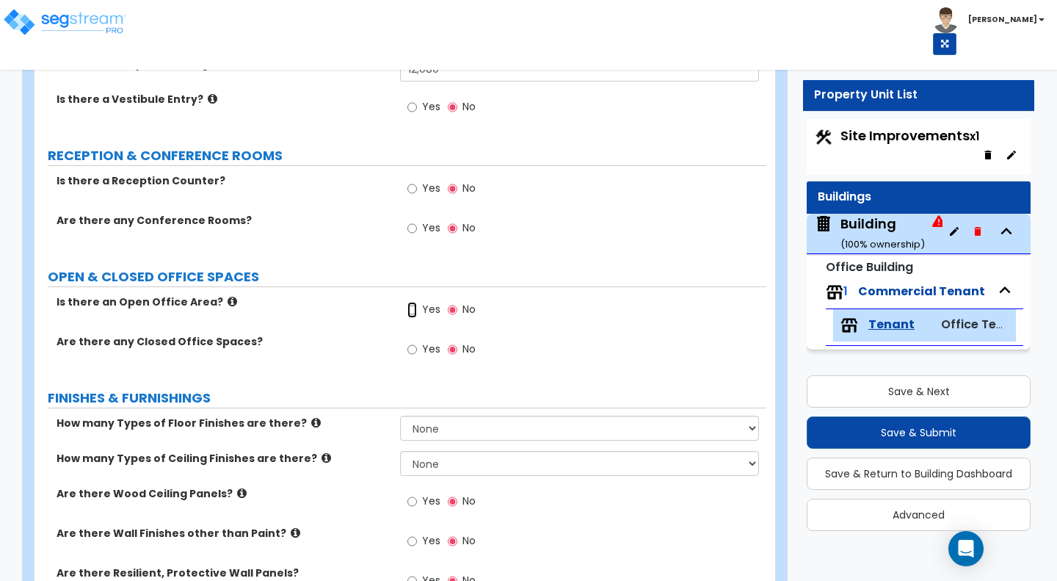
click at [413, 309] on input "Yes" at bounding box center [412, 310] width 10 height 16
radio input "true"
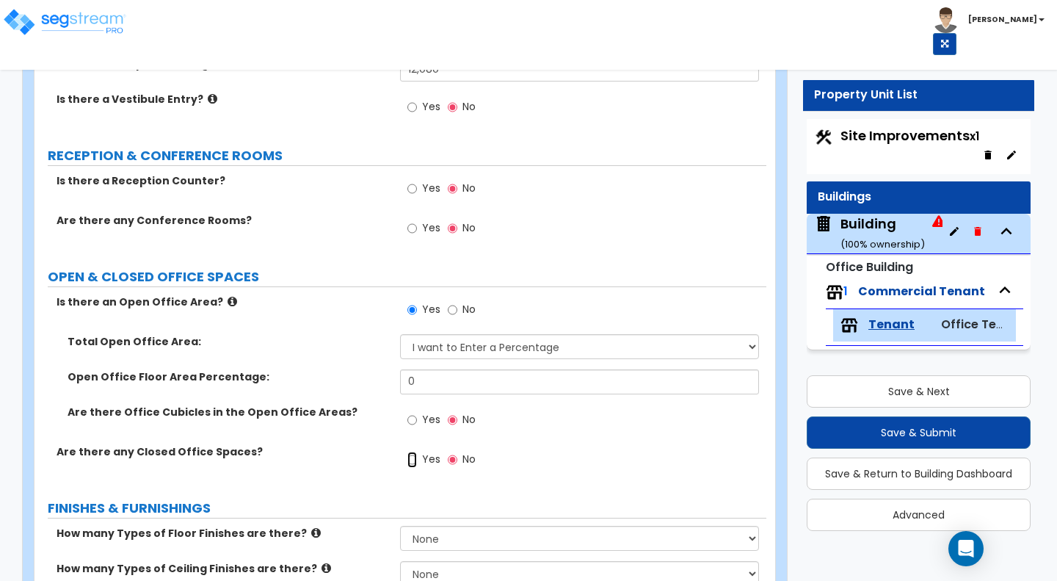
click at [417, 460] on input "Yes" at bounding box center [412, 459] width 10 height 16
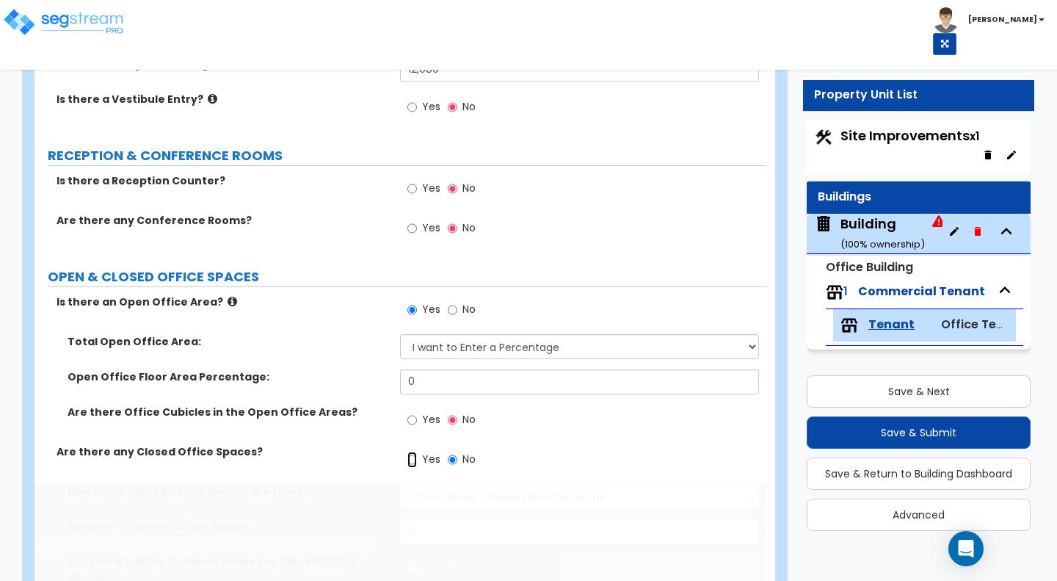
radio input "true"
select select "1"
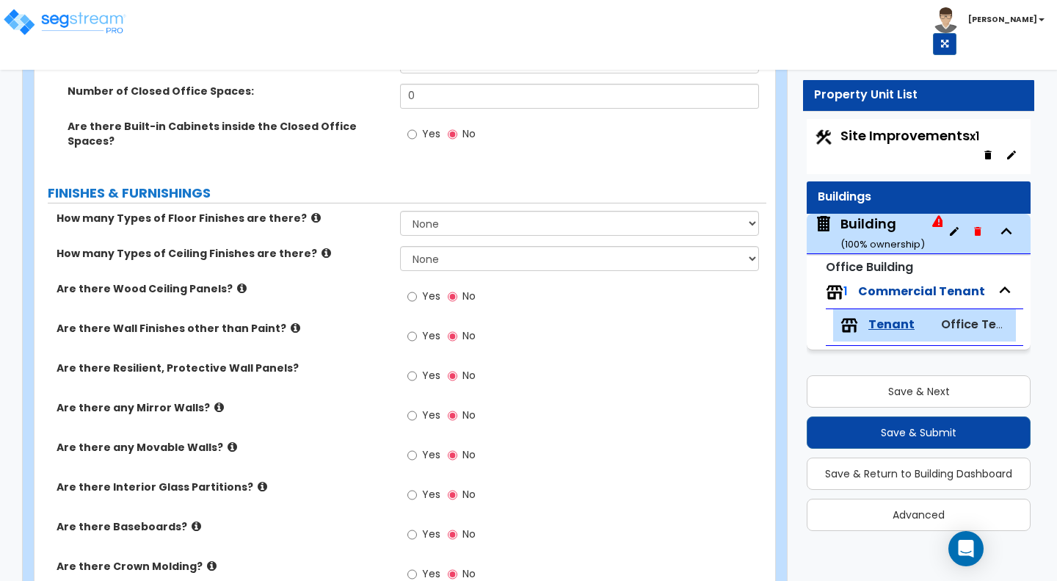
scroll to position [642, 0]
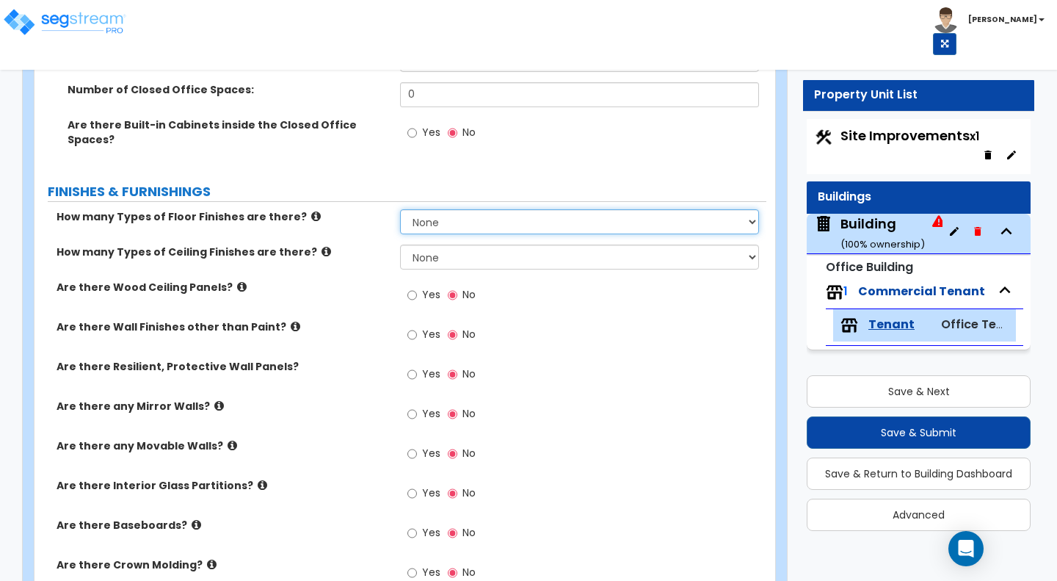
click at [518, 209] on select "None 1 2 3 4" at bounding box center [579, 221] width 358 height 25
select select "2"
click at [400, 209] on select "None 1 2 3 4" at bounding box center [579, 221] width 358 height 25
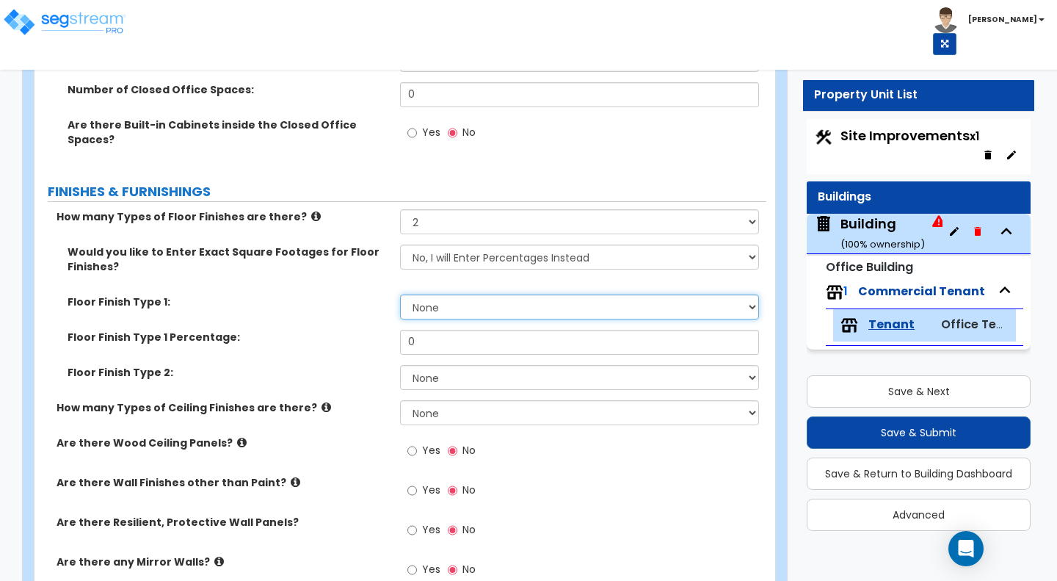
click at [490, 300] on select "None Tile Flooring Marble Flooring Hardwood Flooring Resilient Laminate Floorin…" at bounding box center [579, 306] width 358 height 25
select select "2"
click at [400, 294] on select "None Tile Flooring Marble Flooring Hardwood Flooring Resilient Laminate Floorin…" at bounding box center [579, 306] width 358 height 25
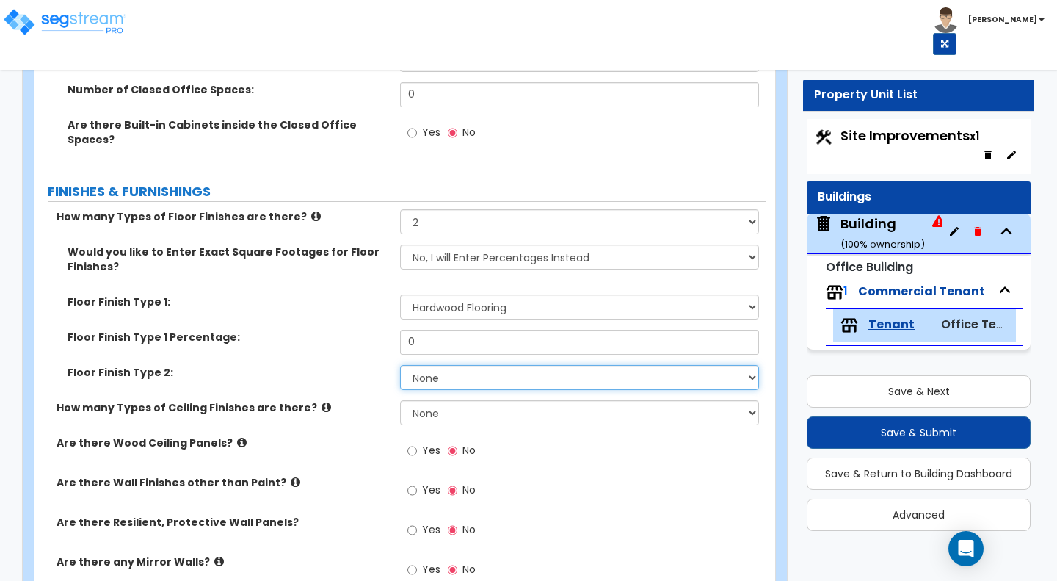
click at [498, 369] on select "None Tile Flooring Marble Flooring Hardwood Flooring Resilient Laminate Floorin…" at bounding box center [579, 377] width 358 height 25
select select "7"
click at [400, 365] on select "None Tile Flooring Marble Flooring Hardwood Flooring Resilient Laminate Floorin…" at bounding box center [579, 377] width 358 height 25
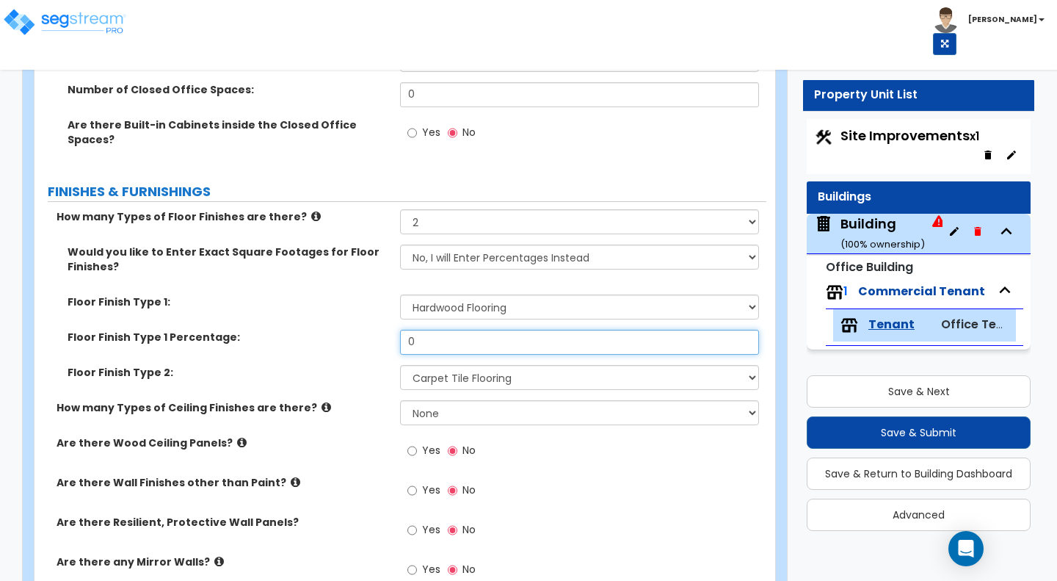
click at [469, 330] on input "0" at bounding box center [579, 342] width 358 height 25
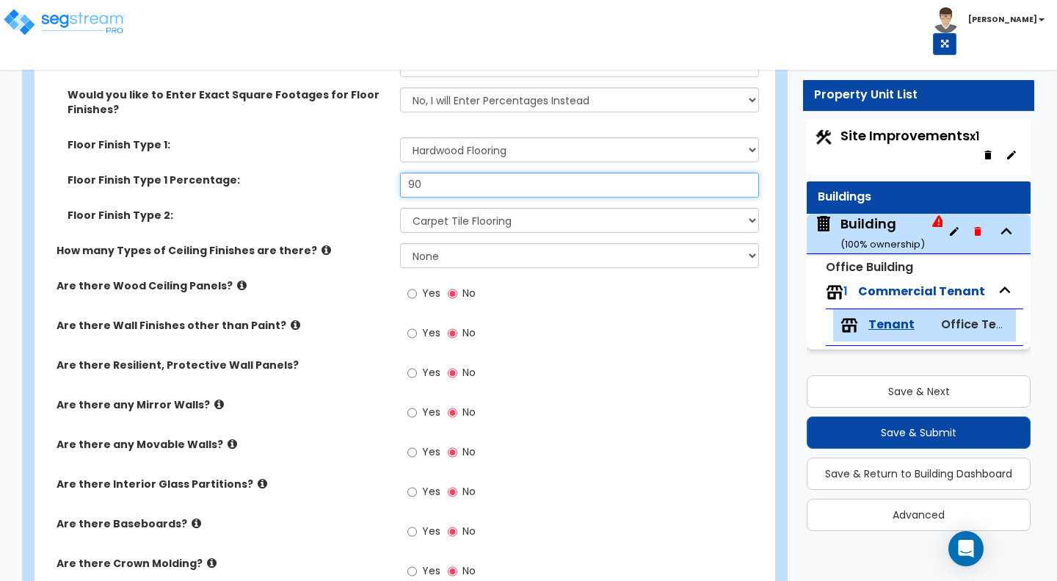
scroll to position [805, 0]
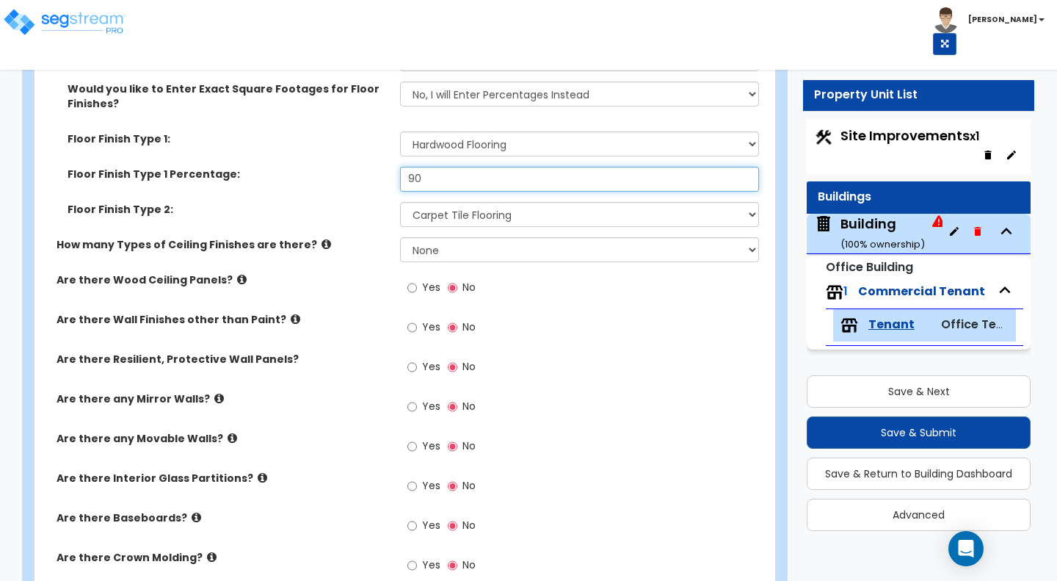
type input "90"
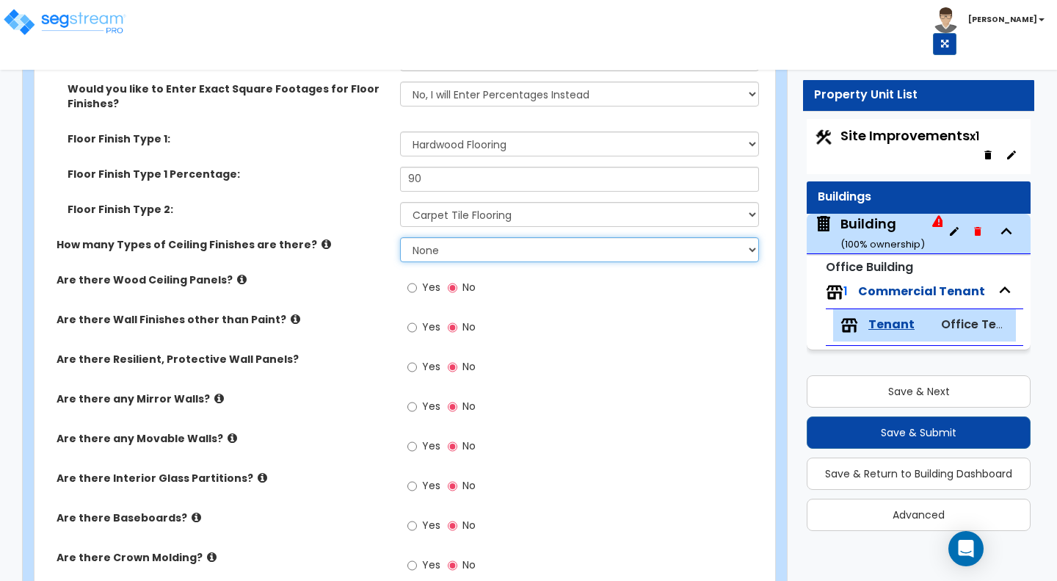
click at [517, 239] on select "None 1 2 3" at bounding box center [579, 249] width 358 height 25
click at [576, 431] on div "Yes No" at bounding box center [583, 451] width 366 height 40
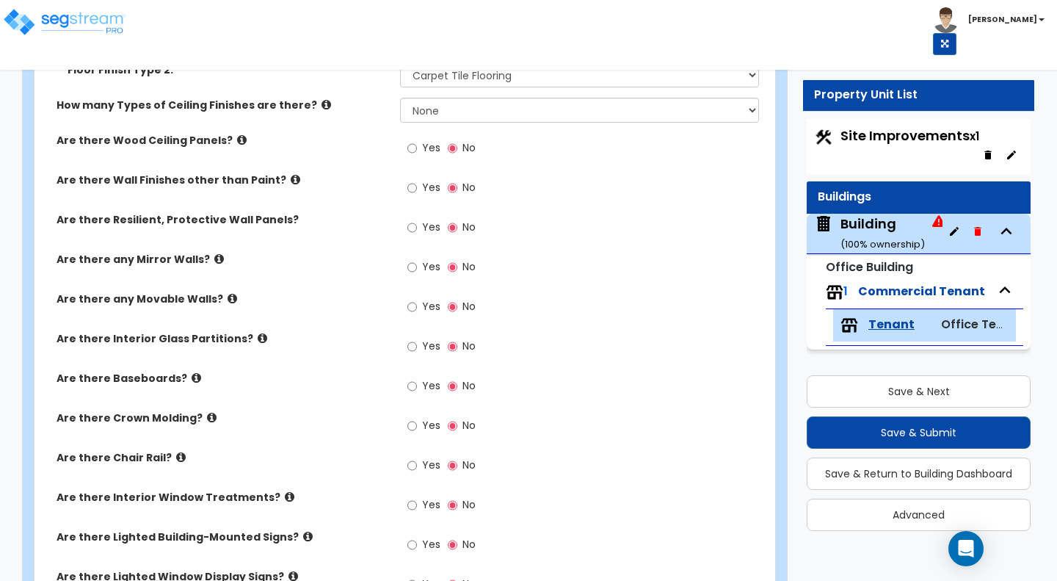
scroll to position [946, 0]
click at [291, 173] on icon at bounding box center [296, 178] width 10 height 11
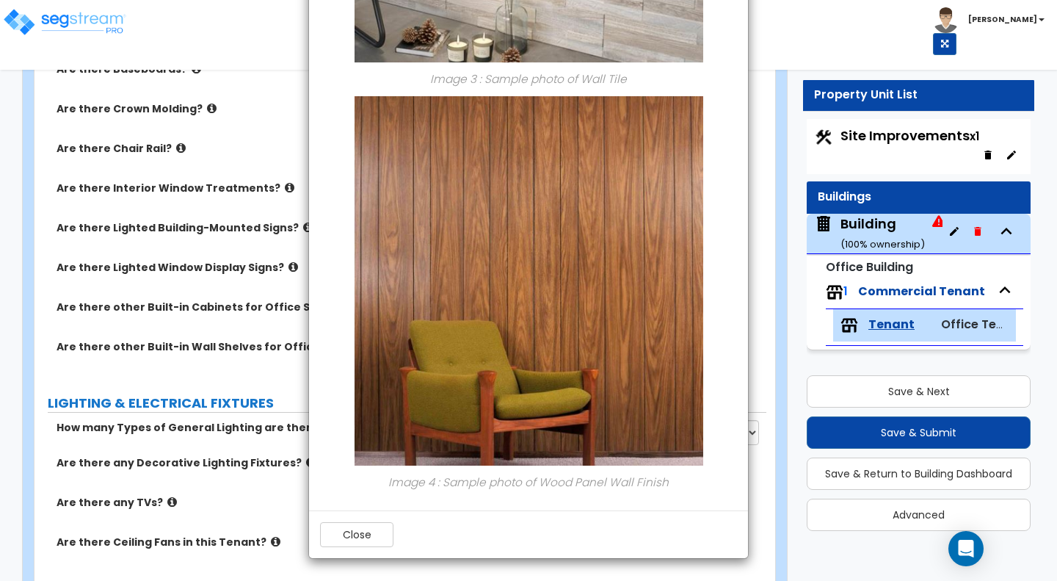
scroll to position [1254, 0]
click at [366, 536] on button "Close" at bounding box center [356, 534] width 73 height 25
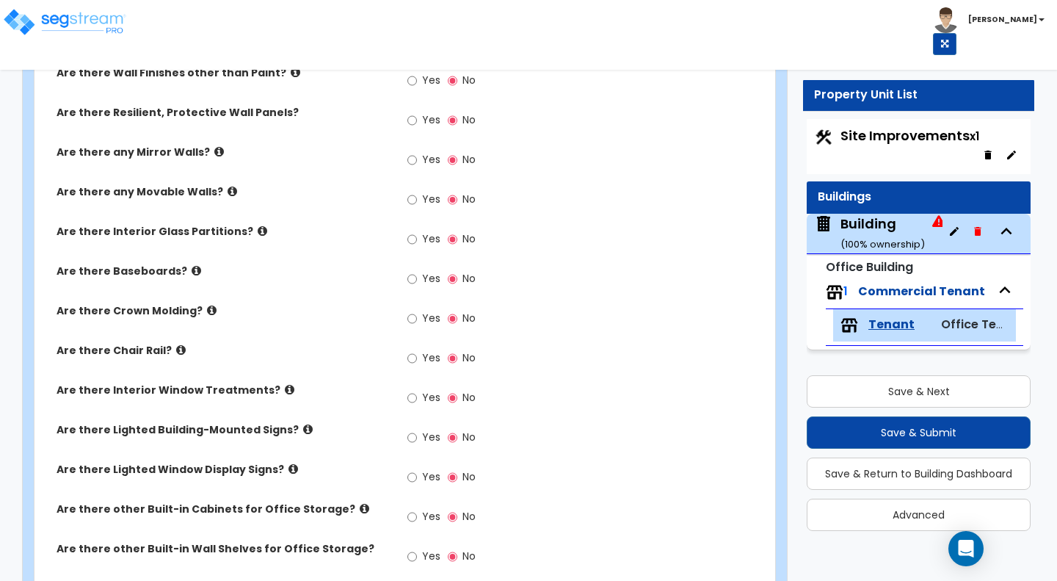
scroll to position [1050, 0]
click at [412, 392] on input "Yes" at bounding box center [412, 399] width 10 height 16
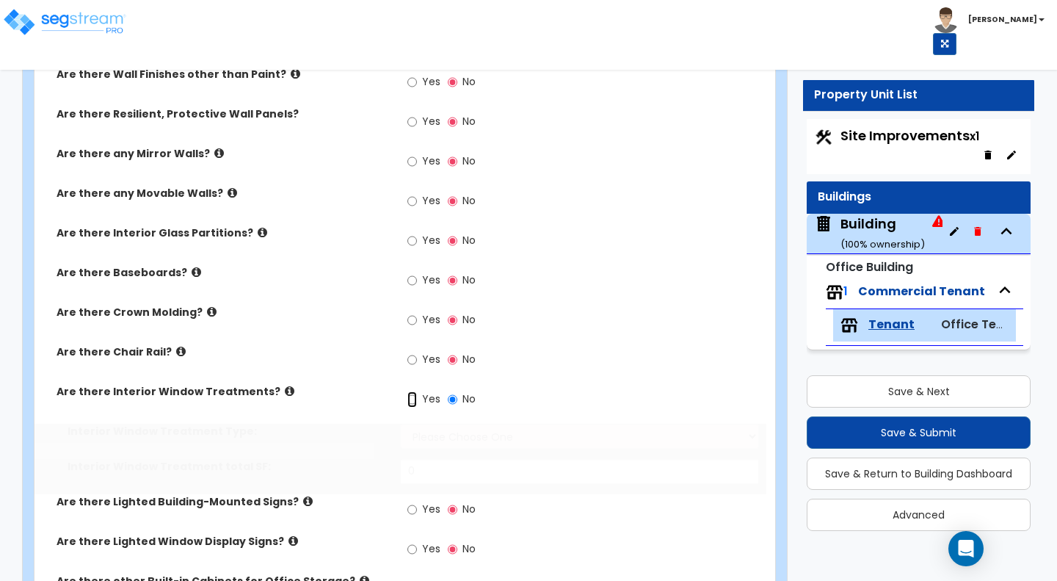
radio input "true"
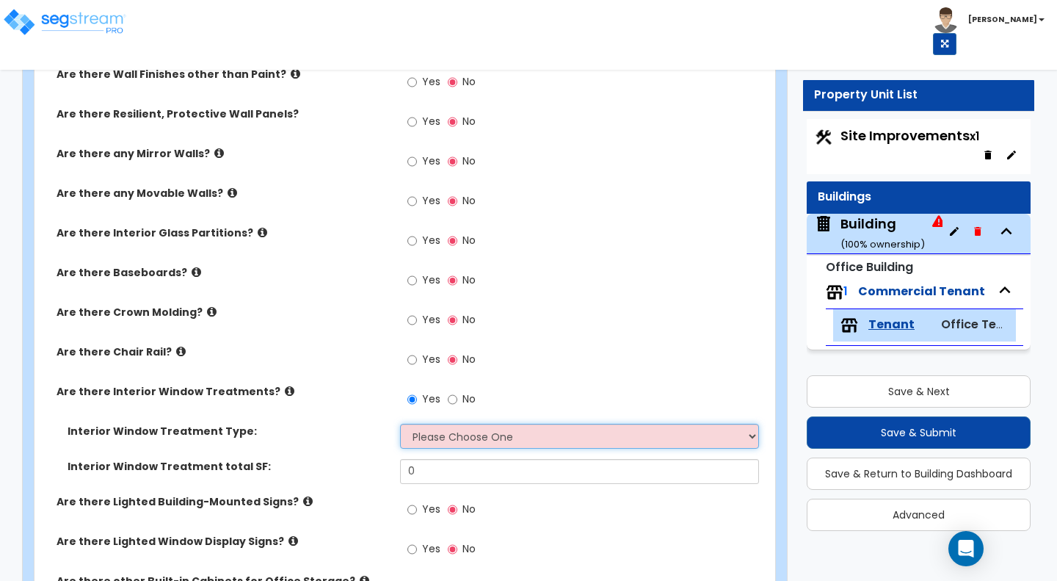
click at [455, 428] on select "Please Choose One Vertical Blinds Window Shades Venetian Blinds Wood Shutters" at bounding box center [579, 436] width 358 height 25
select select "2"
click at [400, 424] on select "Please Choose One Vertical Blinds Window Shades Venetian Blinds Wood Shutters" at bounding box center [579, 436] width 358 height 25
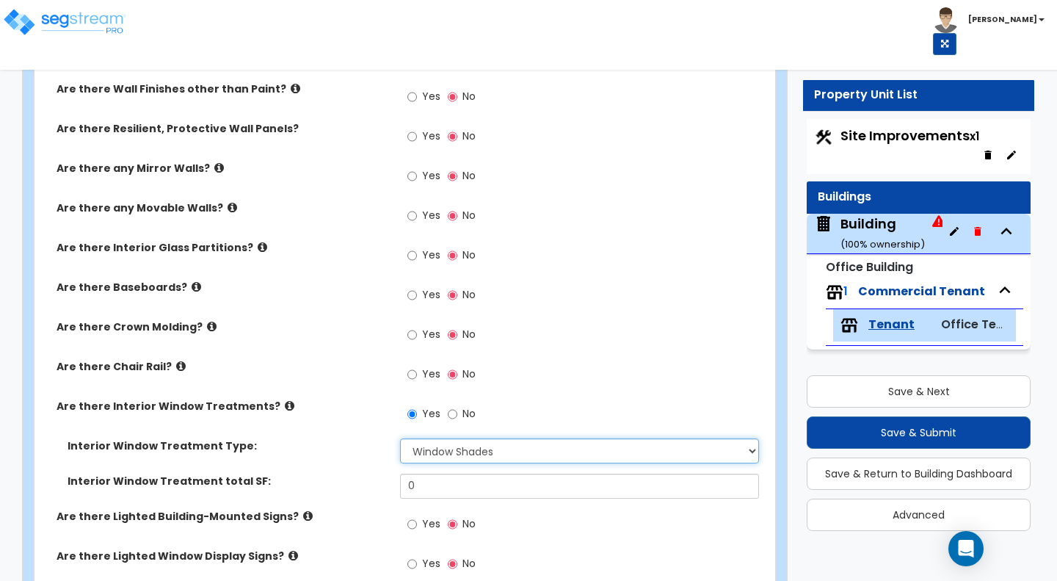
scroll to position [1034, 0]
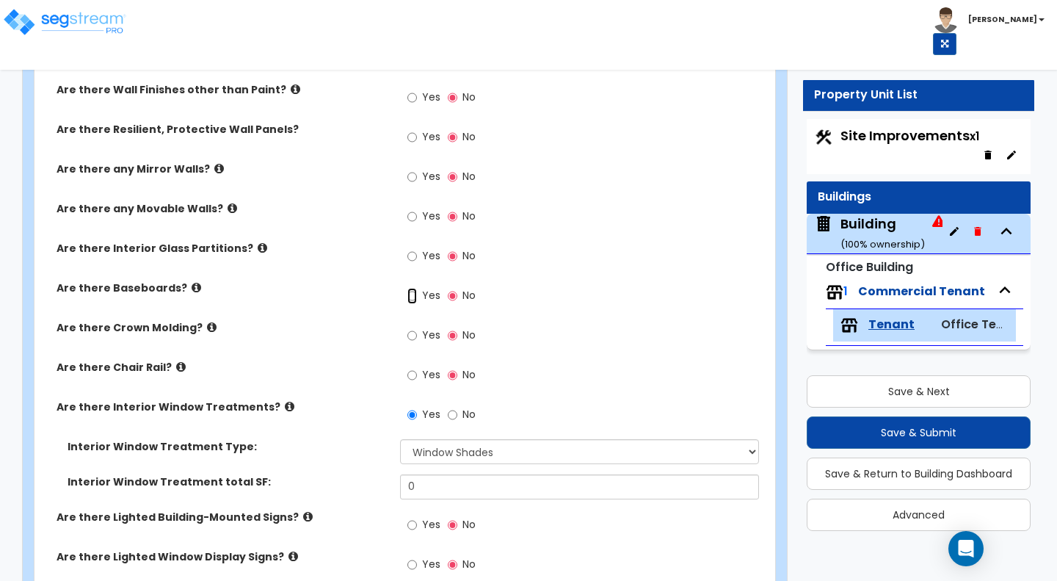
click at [412, 288] on input "Yes" at bounding box center [412, 296] width 10 height 16
radio input "true"
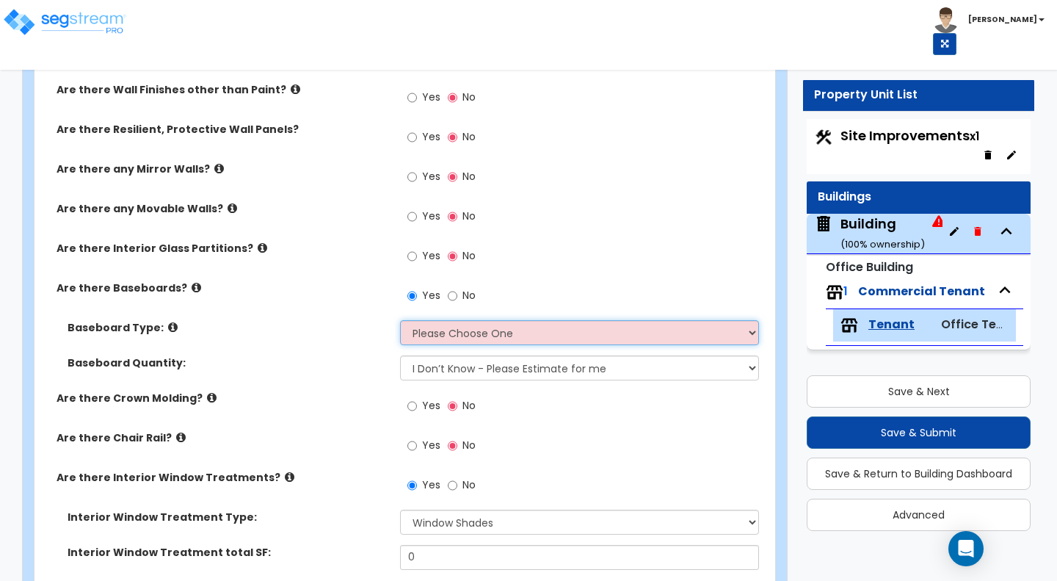
click at [483, 320] on select "Please Choose One Wood Vinyl Carpet Tile" at bounding box center [579, 332] width 358 height 25
select select "2"
click at [400, 320] on select "Please Choose One Wood Vinyl Carpet Tile" at bounding box center [579, 332] width 358 height 25
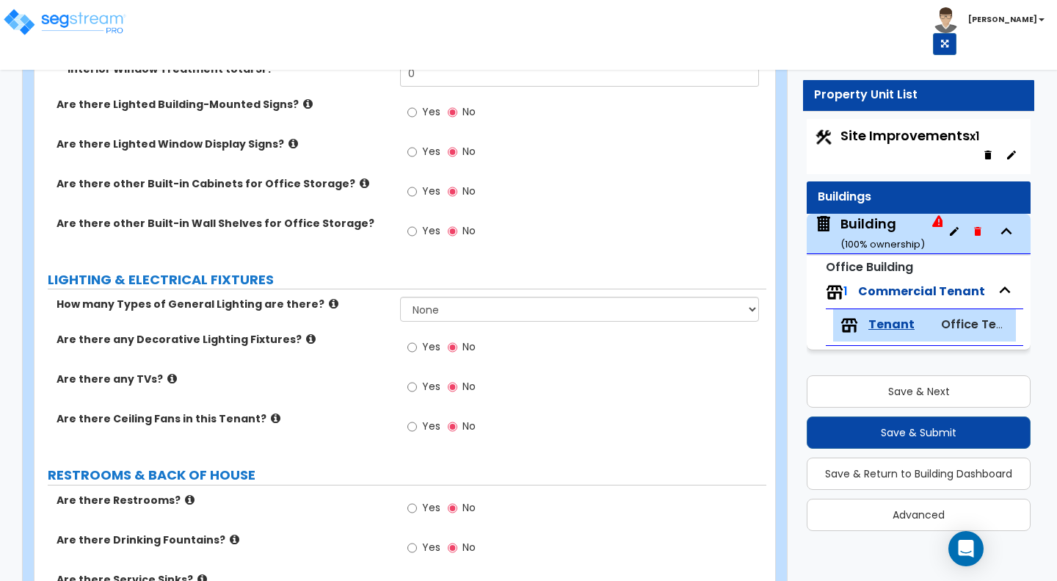
scroll to position [1523, 0]
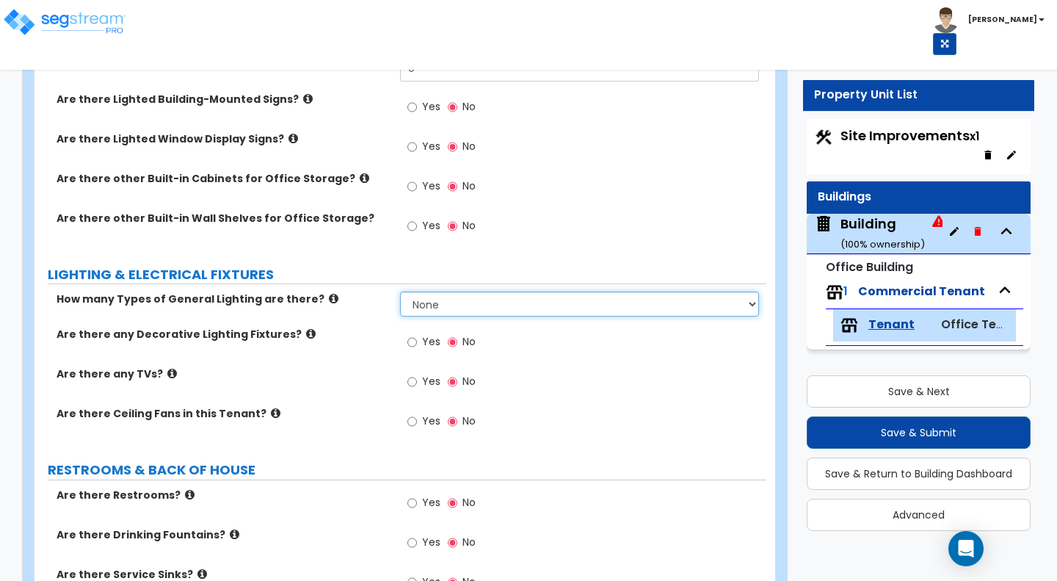
click at [543, 301] on select "None 1 2 3" at bounding box center [579, 303] width 358 height 25
select select "1"
click at [400, 291] on select "None 1 2 3" at bounding box center [579, 303] width 358 height 25
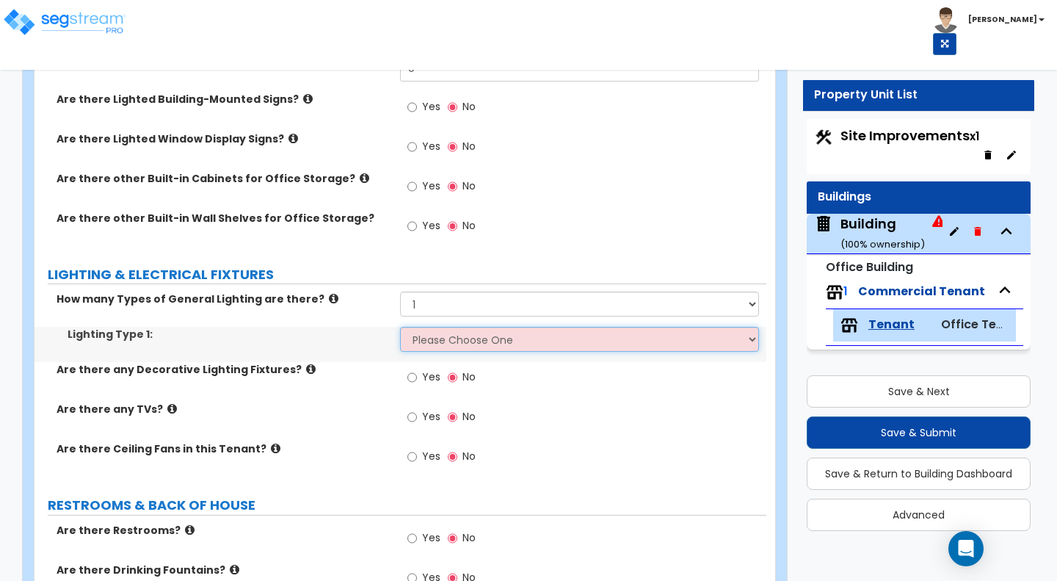
click at [479, 330] on select "Please Choose One LED Surface-Mounted LED Recessed Fluorescent Surface-Mounted …" at bounding box center [579, 339] width 358 height 25
click at [341, 422] on div "Are there any TVs? Yes No" at bounding box center [401, 422] width 732 height 40
click at [306, 363] on icon at bounding box center [311, 368] width 10 height 11
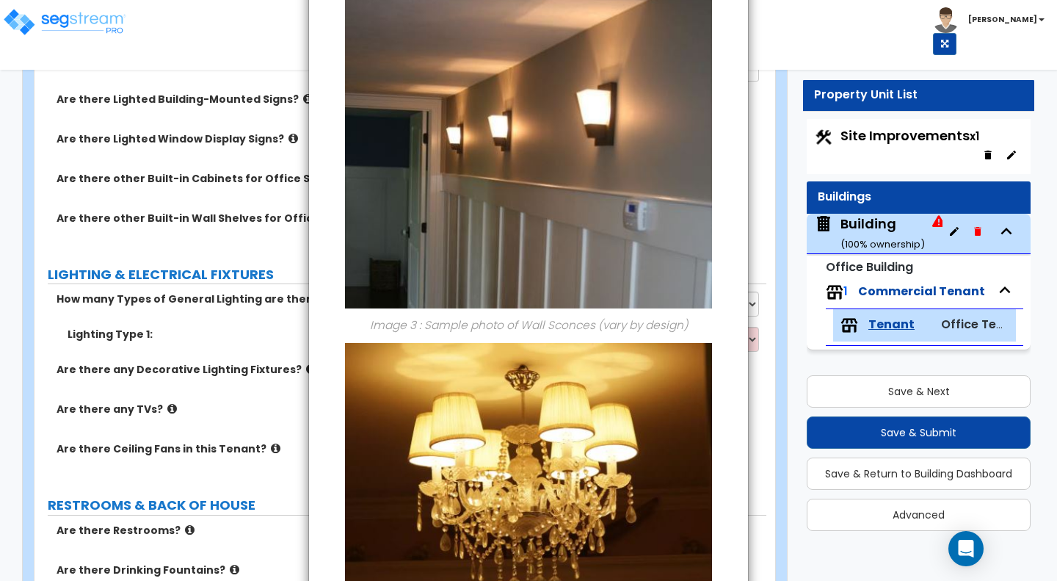
scroll to position [747, 0]
click at [279, 401] on div "× Information of Are there any Decorative Lighting Fixtures? Image 1 : Sample p…" at bounding box center [528, 290] width 1057 height 581
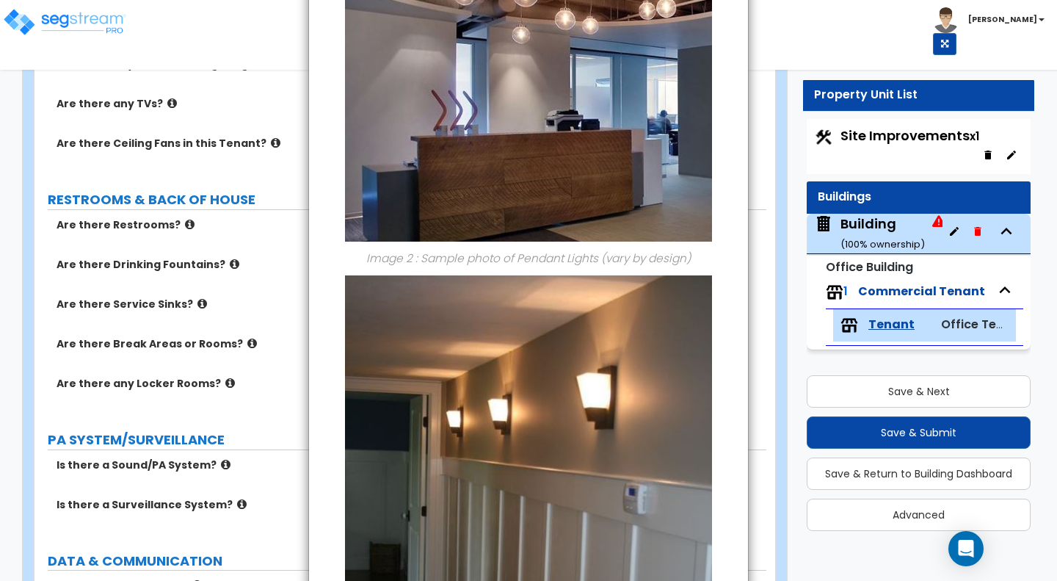
scroll to position [0, 0]
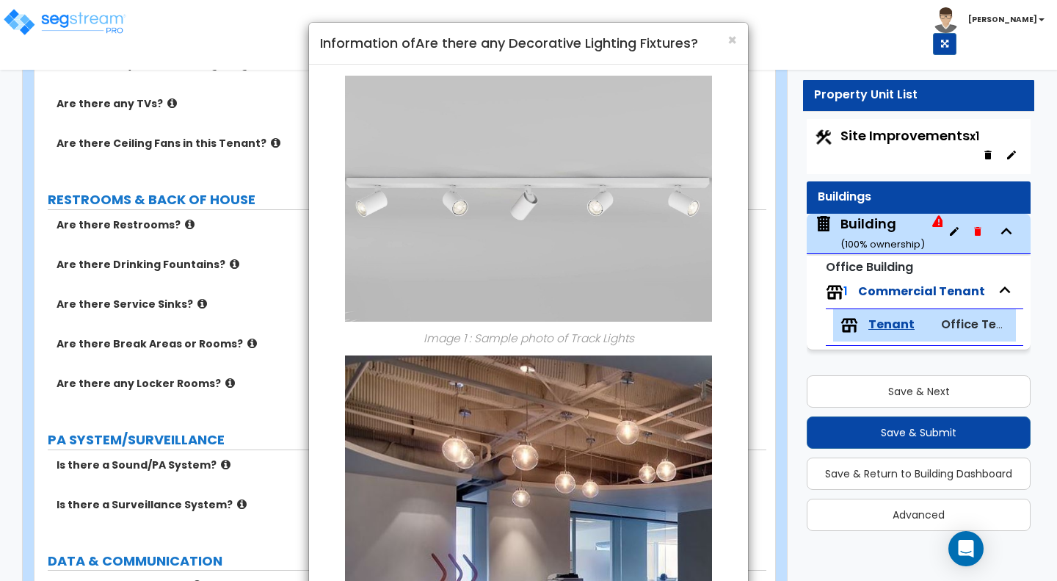
click at [795, 35] on div "× Information of Are there any Decorative Lighting Fixtures? Image 1 : Sample p…" at bounding box center [528, 290] width 1057 height 581
click at [777, 194] on div "× Information of Are there any Decorative Lighting Fixtures? Image 1 : Sample p…" at bounding box center [528, 290] width 1057 height 581
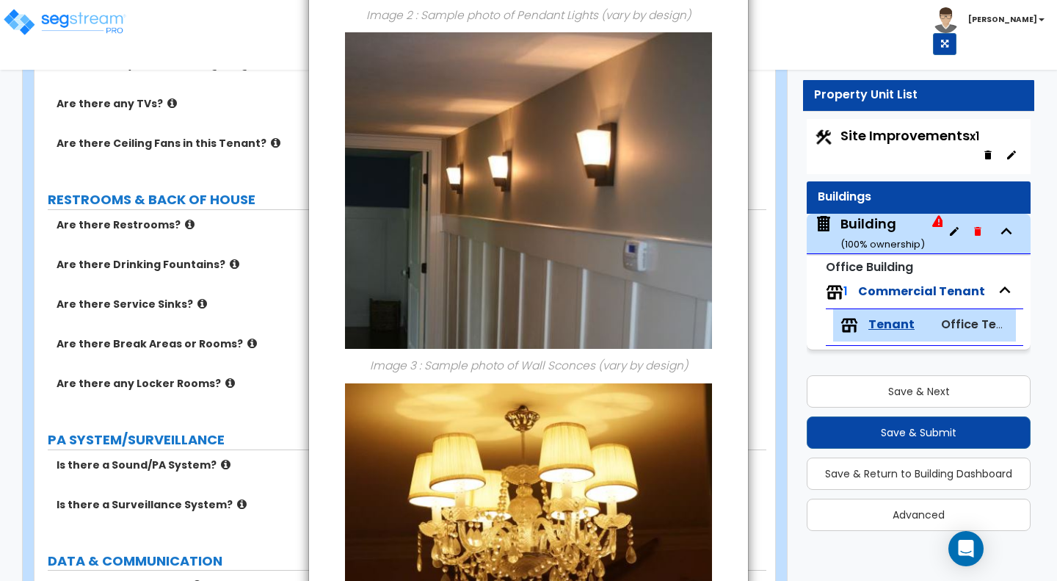
scroll to position [905, 0]
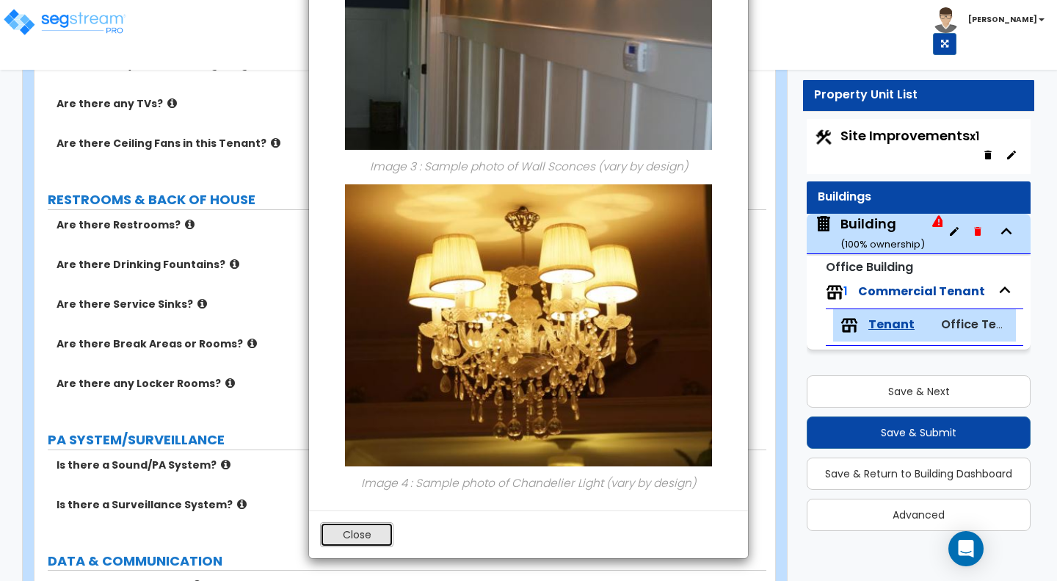
click at [376, 536] on button "Close" at bounding box center [356, 534] width 73 height 25
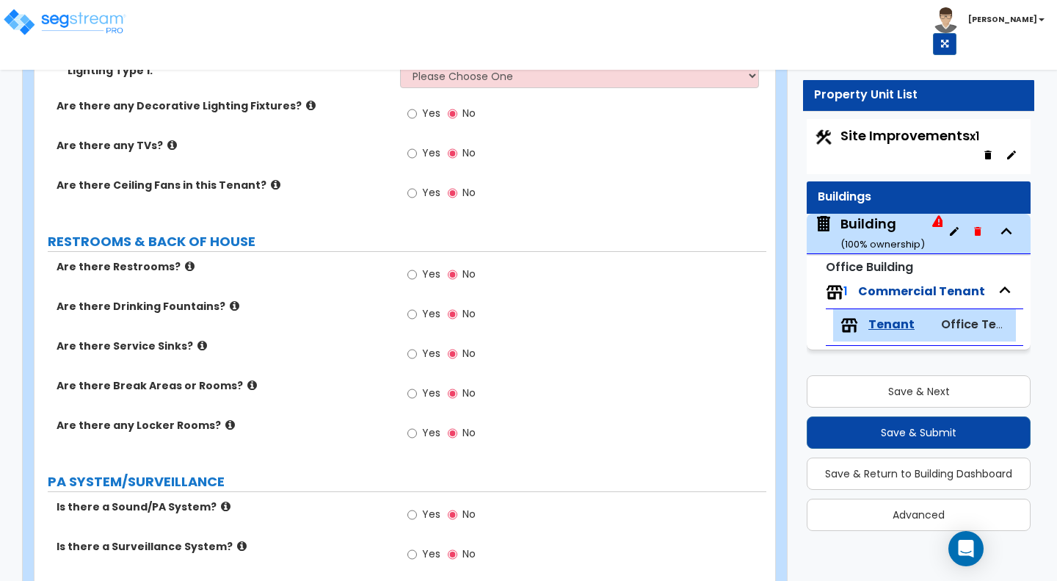
scroll to position [1786, 0]
click at [412, 266] on input "Yes" at bounding box center [412, 274] width 10 height 16
radio input "true"
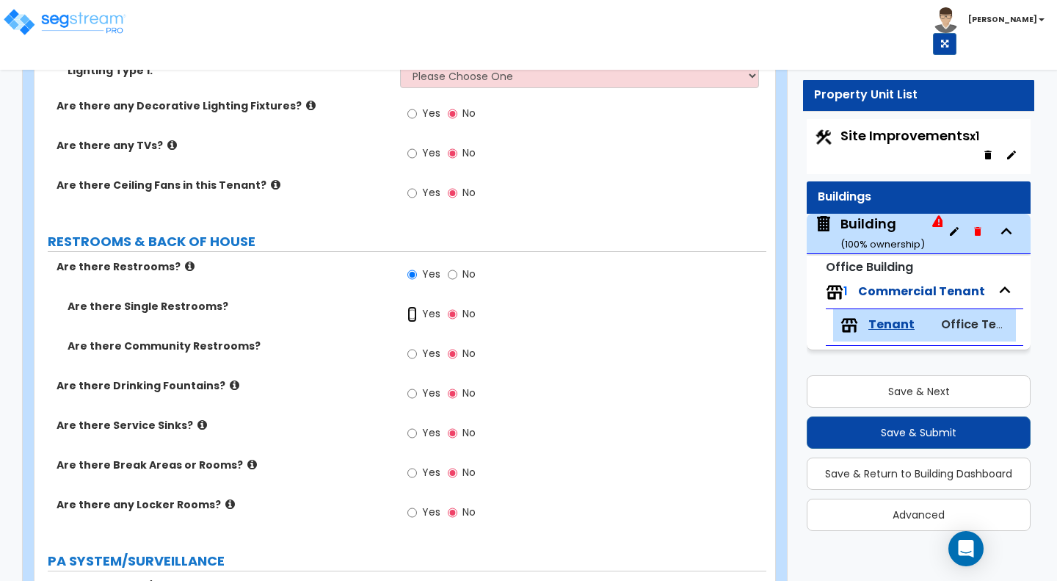
click at [416, 309] on input "Yes" at bounding box center [412, 314] width 10 height 16
radio input "true"
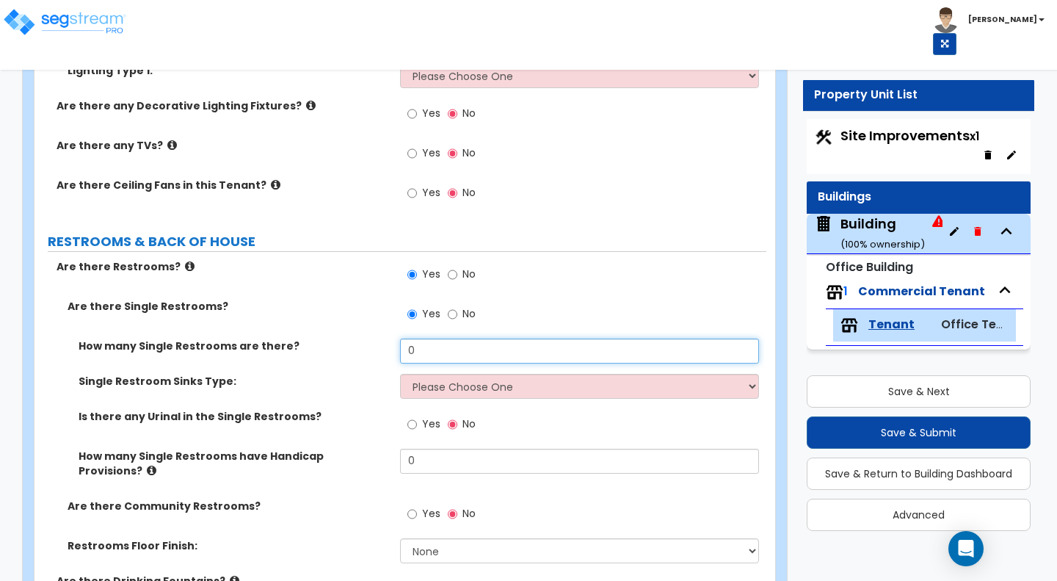
click at [460, 344] on input "0" at bounding box center [579, 350] width 358 height 25
type input "4"
click at [481, 374] on select "Please Choose One Wall-mounted Vanity-mounted" at bounding box center [579, 386] width 358 height 25
select select "2"
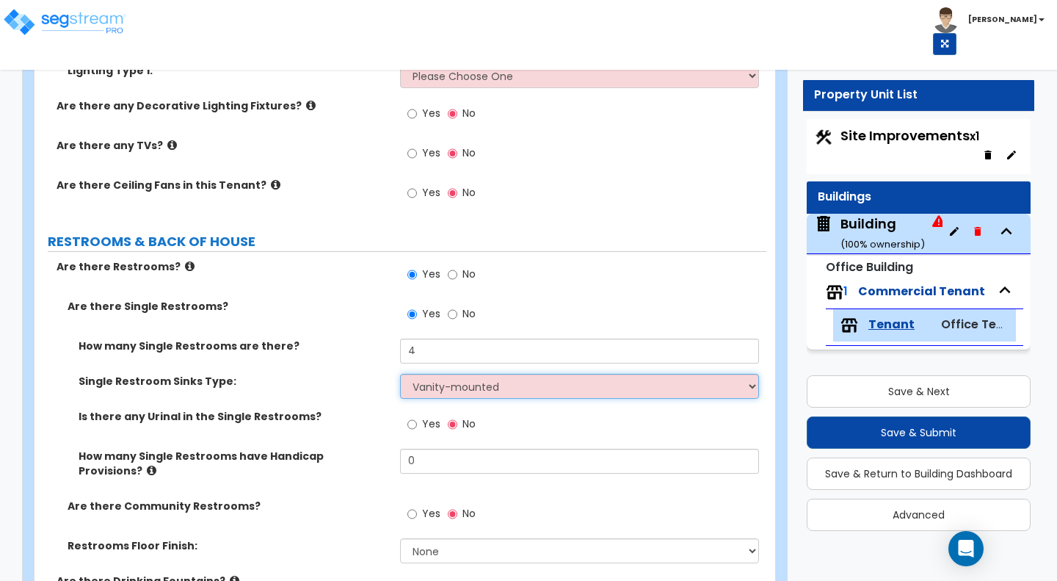
click at [400, 374] on select "Please Choose One Wall-mounted Vanity-mounted" at bounding box center [579, 386] width 358 height 25
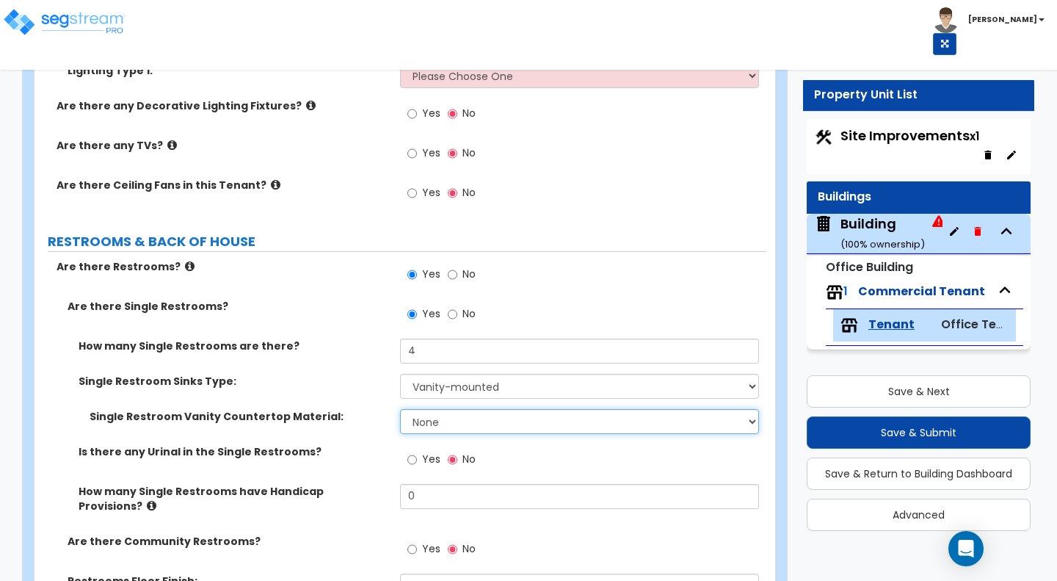
click at [476, 418] on select "None Plastic Laminate Solid Surface Stone Quartz Marble Tile Wood Stainless Ste…" at bounding box center [579, 421] width 358 height 25
select select "2"
click at [400, 409] on select "None Plastic Laminate Solid Surface Stone Quartz Marble Tile Wood Stainless Ste…" at bounding box center [579, 421] width 358 height 25
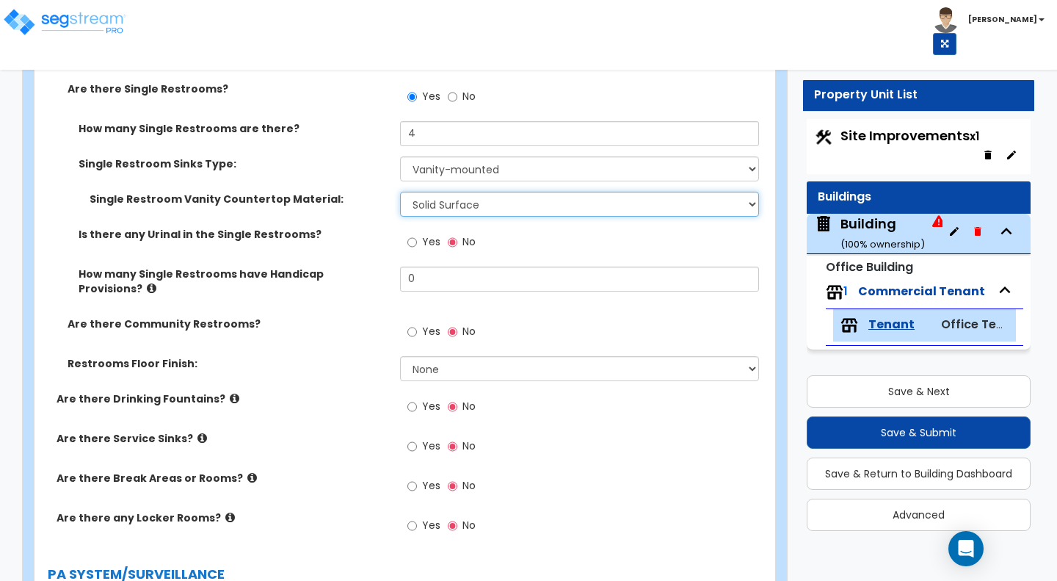
scroll to position [2006, 0]
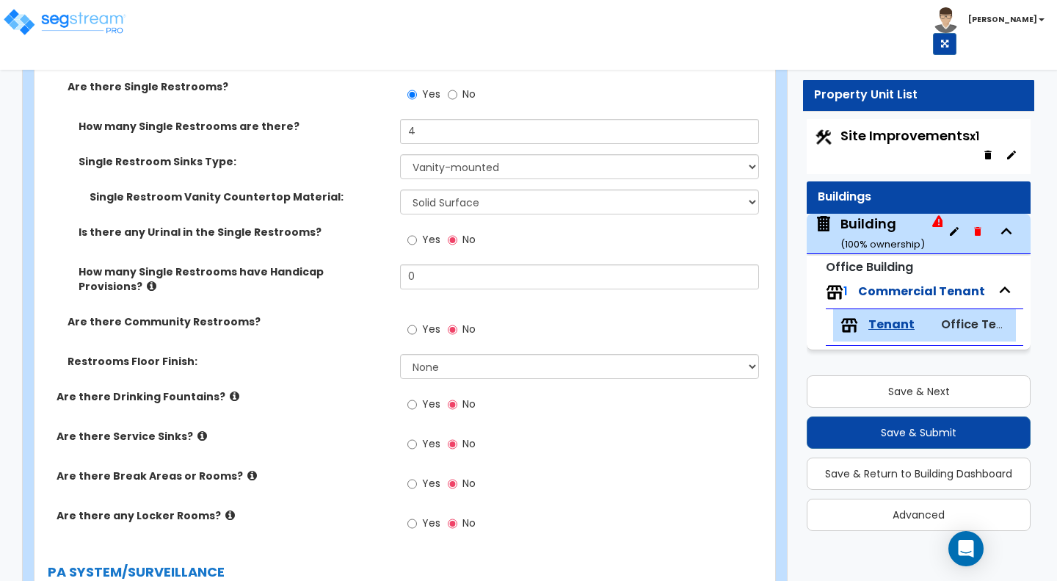
click at [247, 470] on icon at bounding box center [252, 475] width 10 height 11
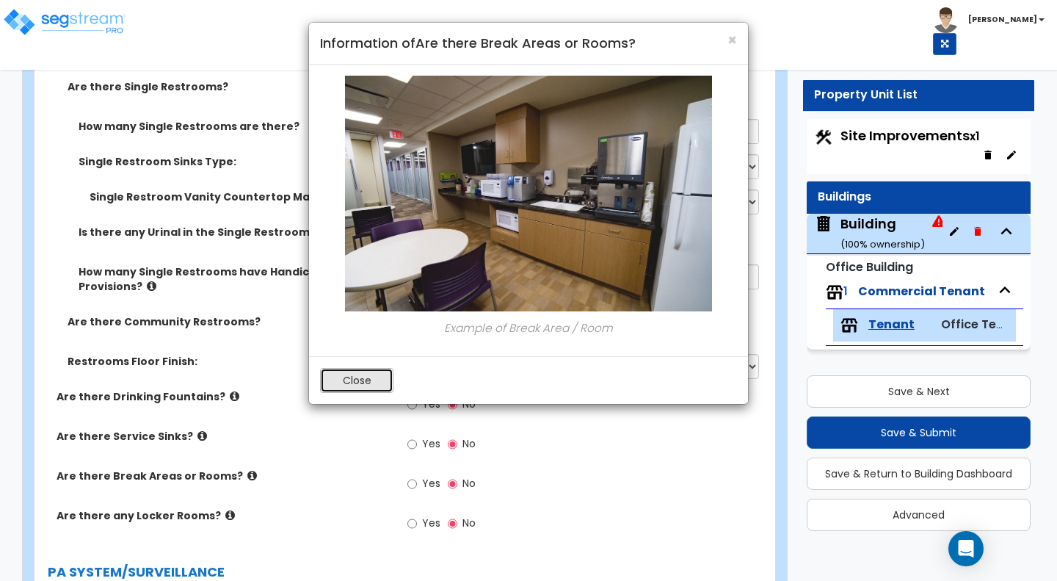
click at [370, 385] on button "Close" at bounding box center [356, 380] width 73 height 25
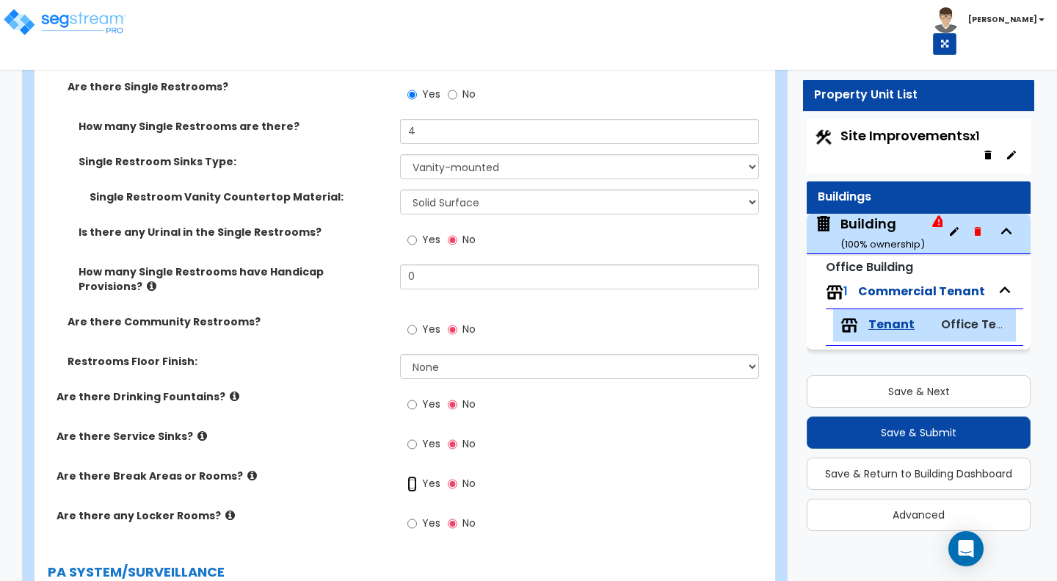
click at [413, 476] on input "Yes" at bounding box center [412, 484] width 10 height 16
radio input "true"
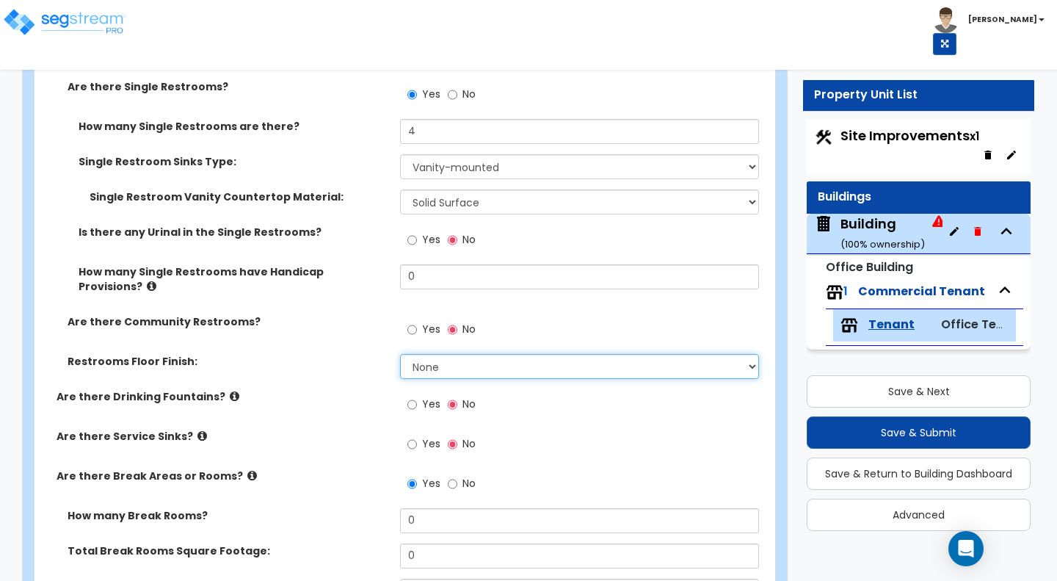
click at [455, 354] on select "None Tile Flooring Resilient Laminate Flooring VCT Flooring Sheet Vinyl Flooring" at bounding box center [579, 366] width 358 height 25
select select "1"
click at [400, 354] on select "None Tile Flooring Resilient Laminate Flooring VCT Flooring Sheet Vinyl Flooring" at bounding box center [579, 366] width 358 height 25
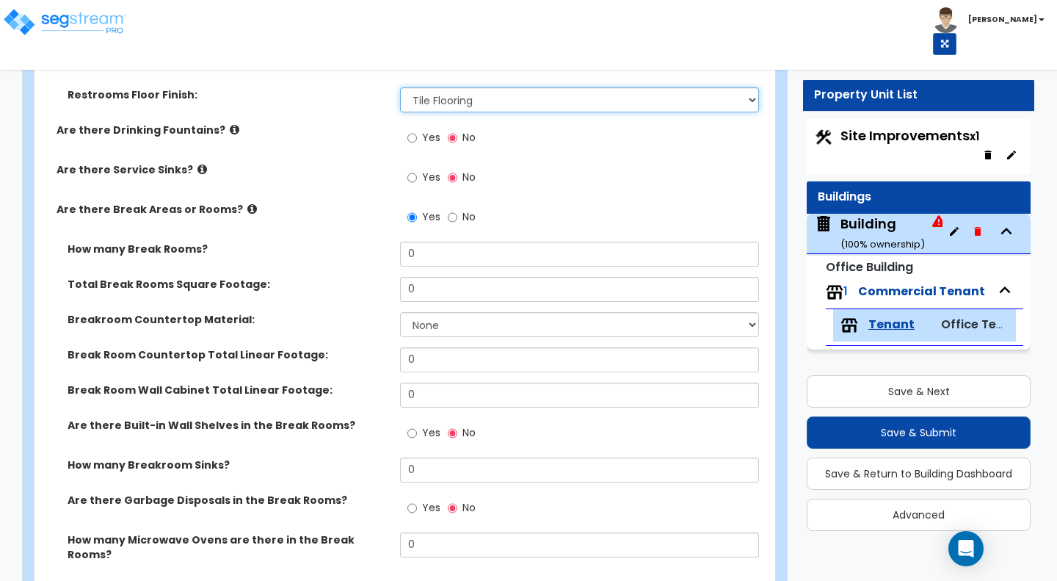
scroll to position [2283, 0]
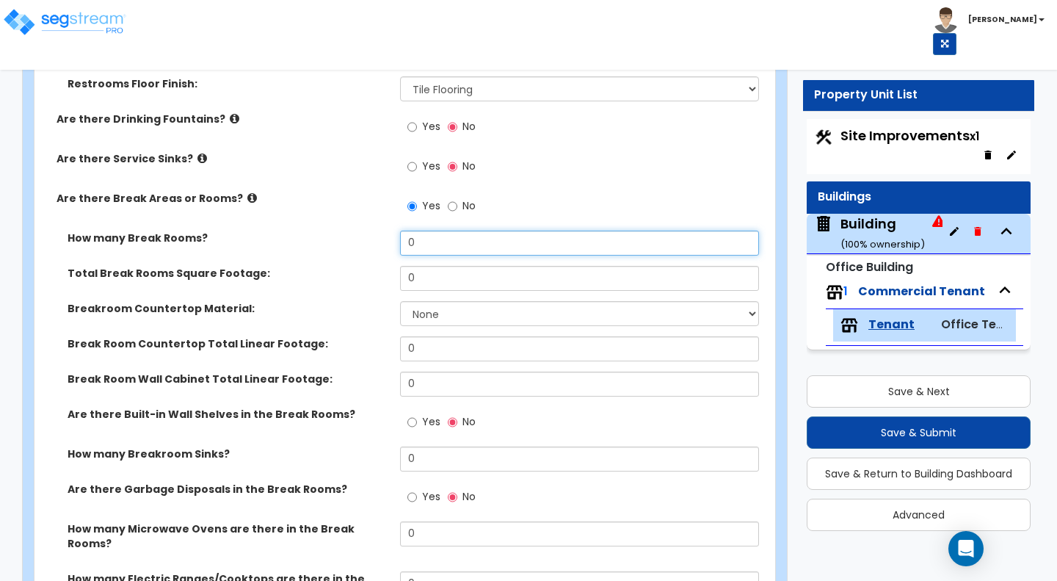
click at [475, 231] on input "0" at bounding box center [579, 243] width 358 height 25
type input "1"
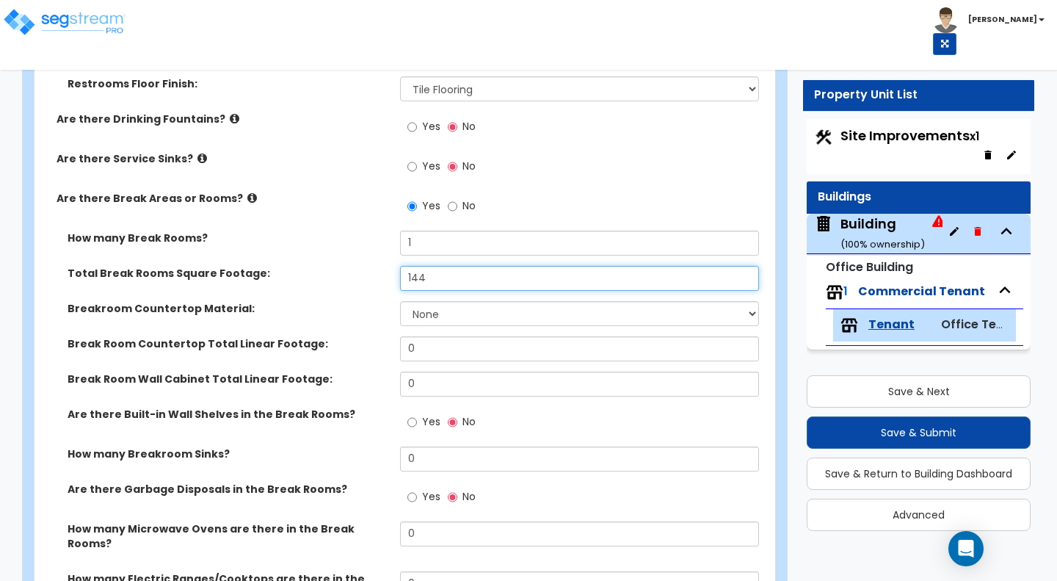
type input "144"
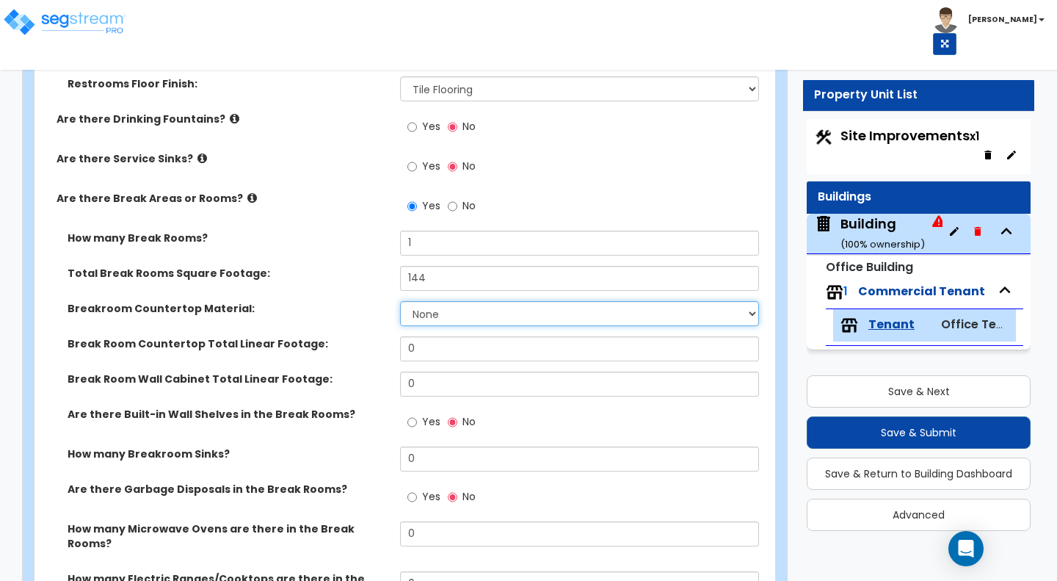
click at [483, 301] on select "None Plastic Laminate Solid Surface Stone Quartz Marble Tile Wood Stainless Ste…" at bounding box center [579, 313] width 358 height 25
select select "2"
click at [400, 301] on select "None Plastic Laminate Solid Surface Stone Quartz Marble Tile Wood Stainless Ste…" at bounding box center [579, 313] width 358 height 25
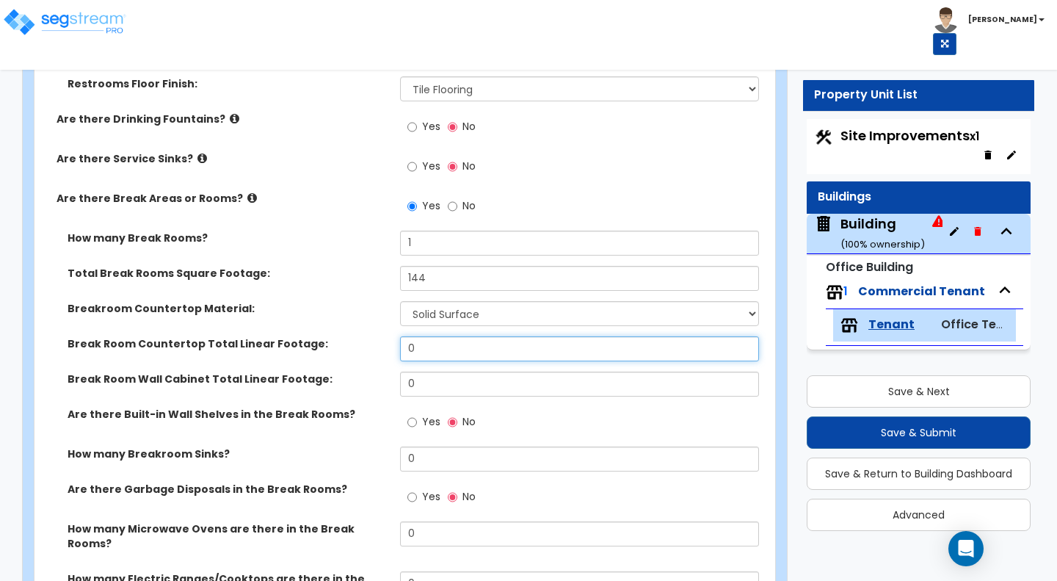
click at [485, 336] on input "0" at bounding box center [579, 348] width 358 height 25
type input "12"
type input "8"
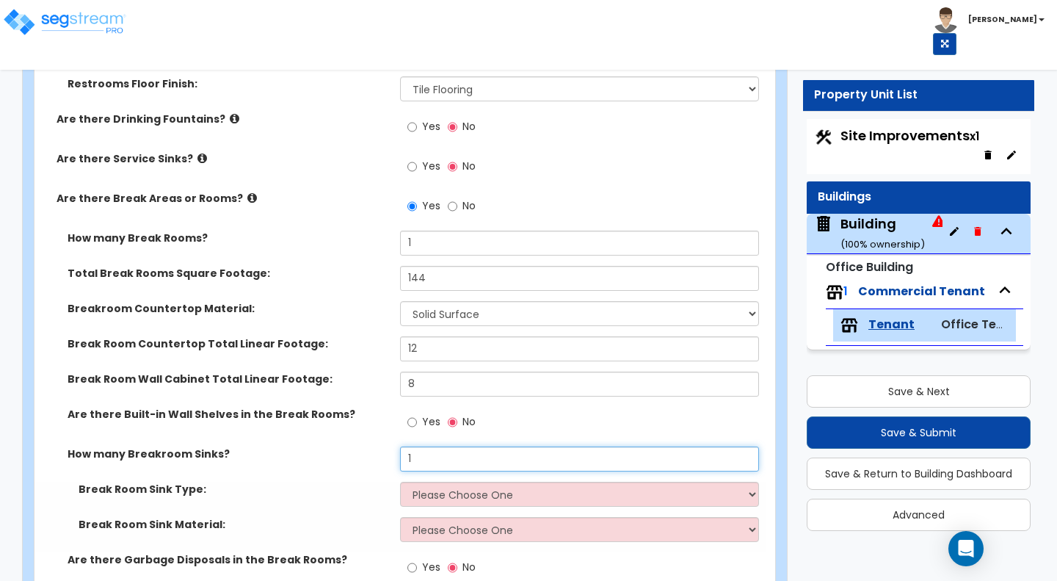
type input "1"
click at [487, 482] on select "Please Choose One Single Sink Double Sink" at bounding box center [579, 494] width 358 height 25
select select "2"
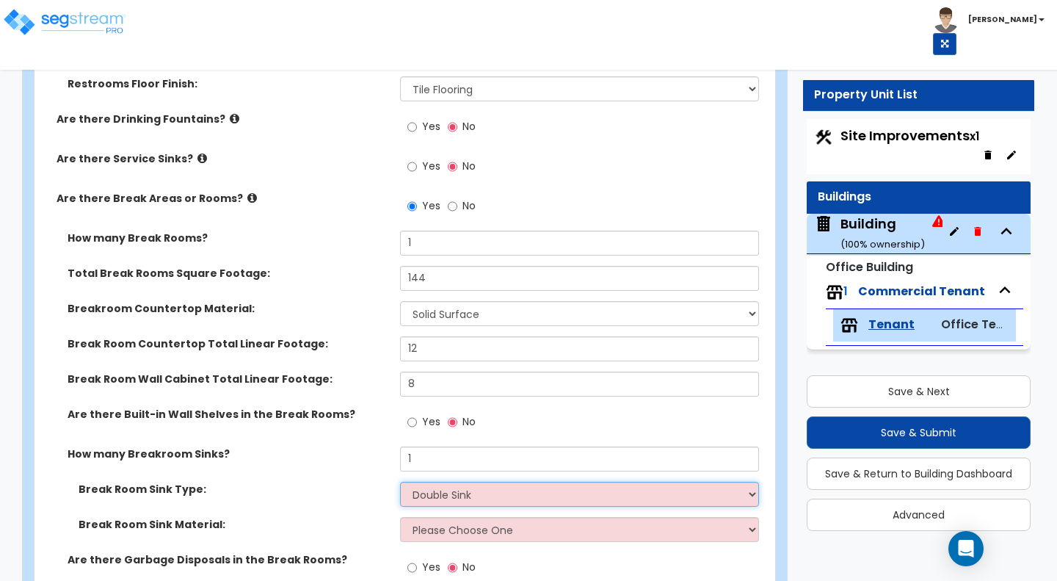
click at [400, 482] on select "Please Choose One Single Sink Double Sink" at bounding box center [579, 494] width 358 height 25
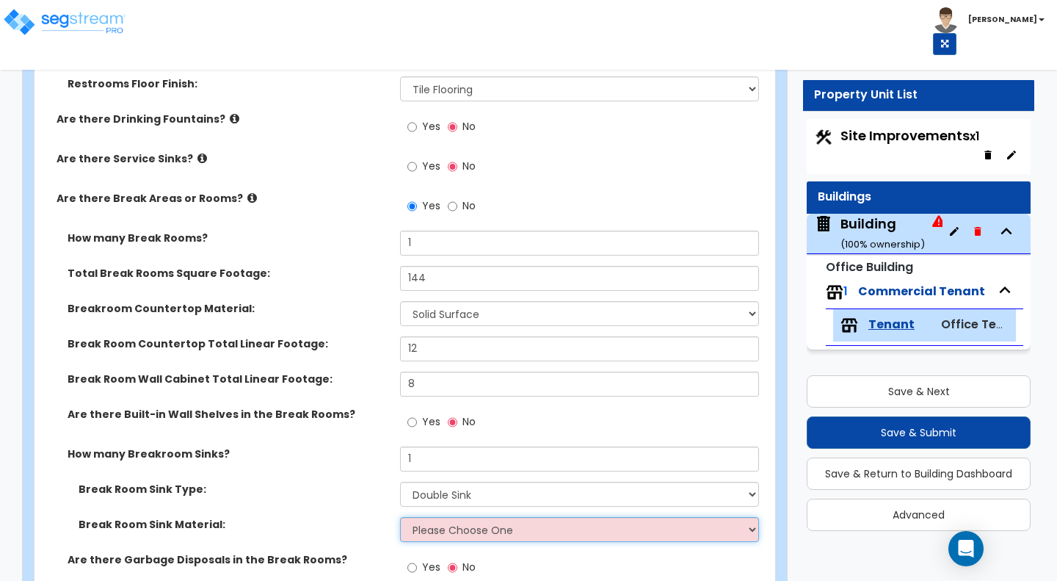
click at [482, 517] on select "Please Choose One Stainless Steel Porcelain Enamel Cast Iron" at bounding box center [579, 529] width 358 height 25
select select "1"
click at [400, 517] on select "Please Choose One Stainless Steel Porcelain Enamel Cast Iron" at bounding box center [579, 529] width 358 height 25
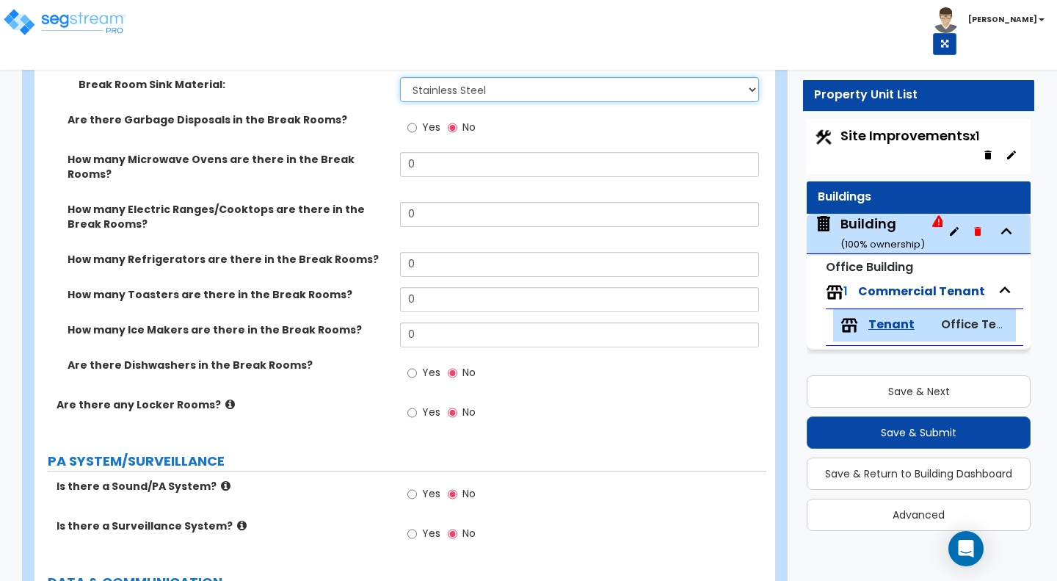
scroll to position [2725, 0]
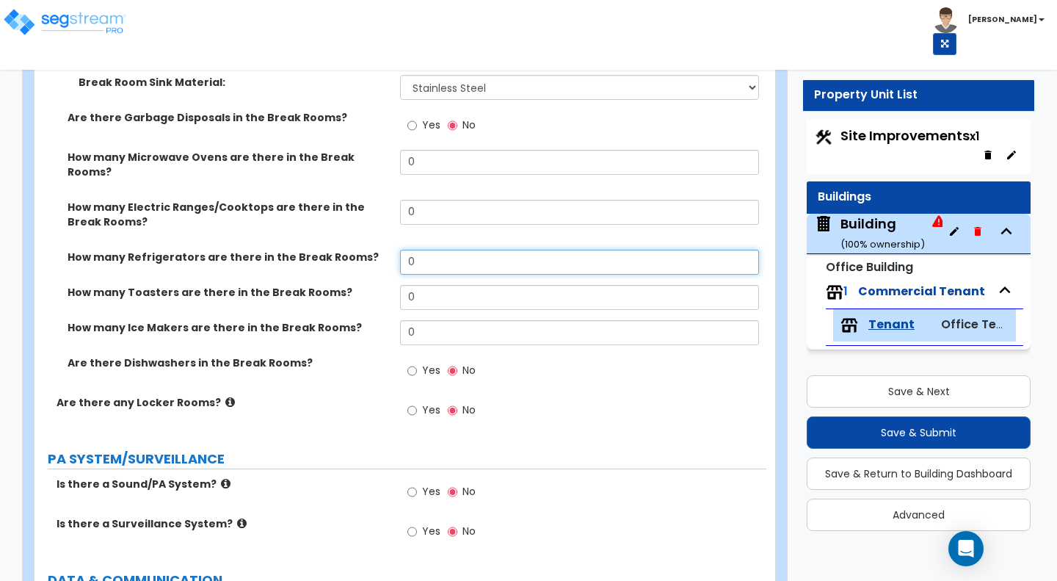
click at [465, 250] on input "0" at bounding box center [579, 262] width 358 height 25
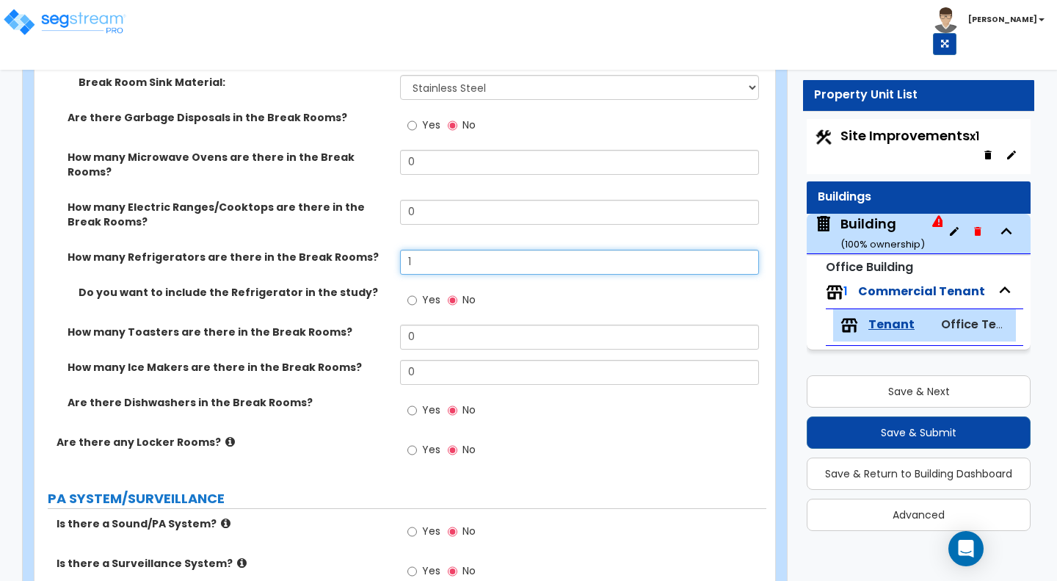
type input "1"
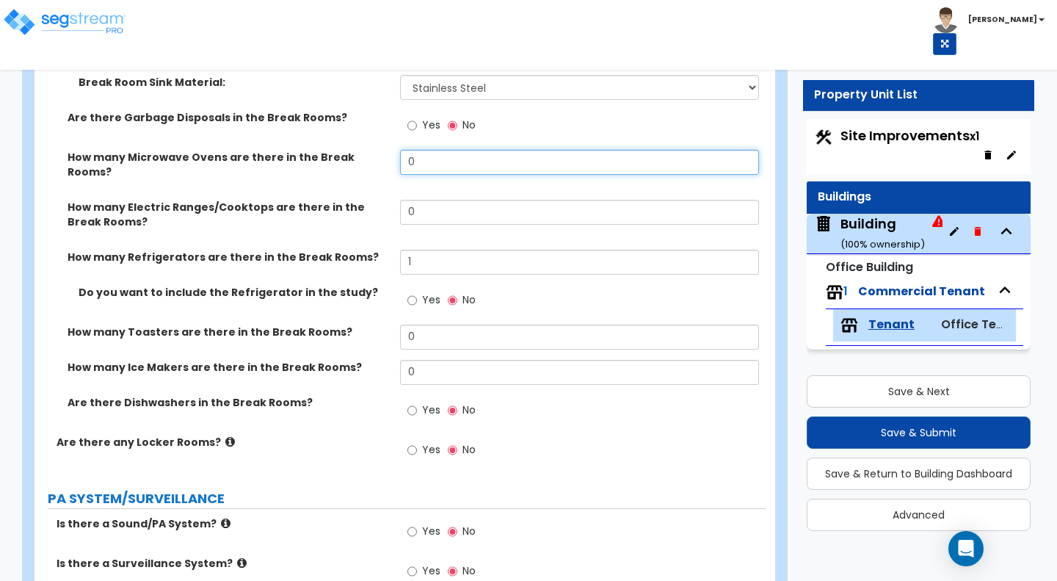
click at [460, 150] on input "0" at bounding box center [579, 162] width 358 height 25
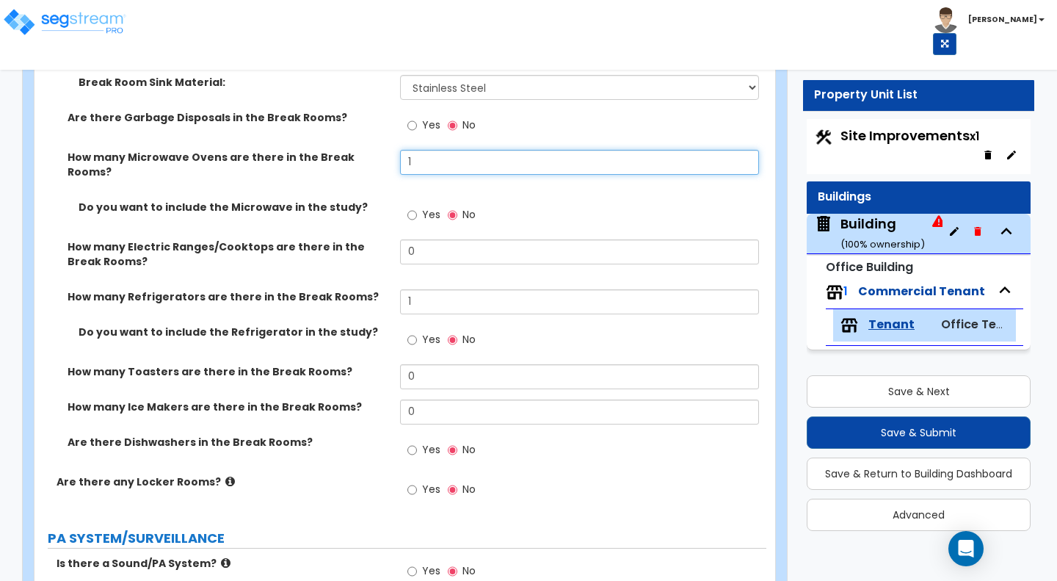
type input "1"
click at [413, 442] on input "Yes" at bounding box center [412, 450] width 10 height 16
radio input "true"
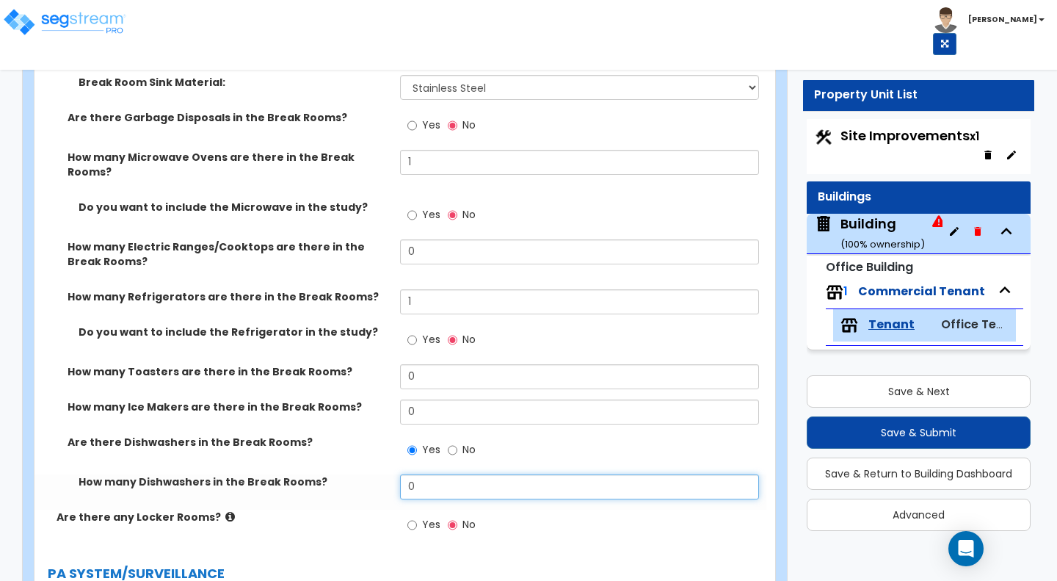
click at [471, 474] on input "0" at bounding box center [579, 486] width 358 height 25
type input "1"
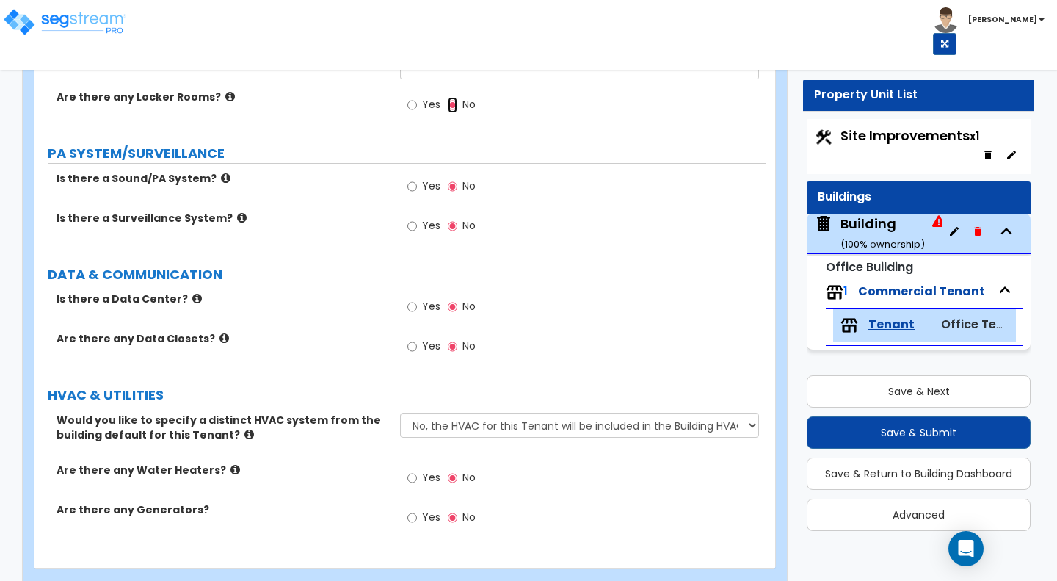
scroll to position [3149, 0]
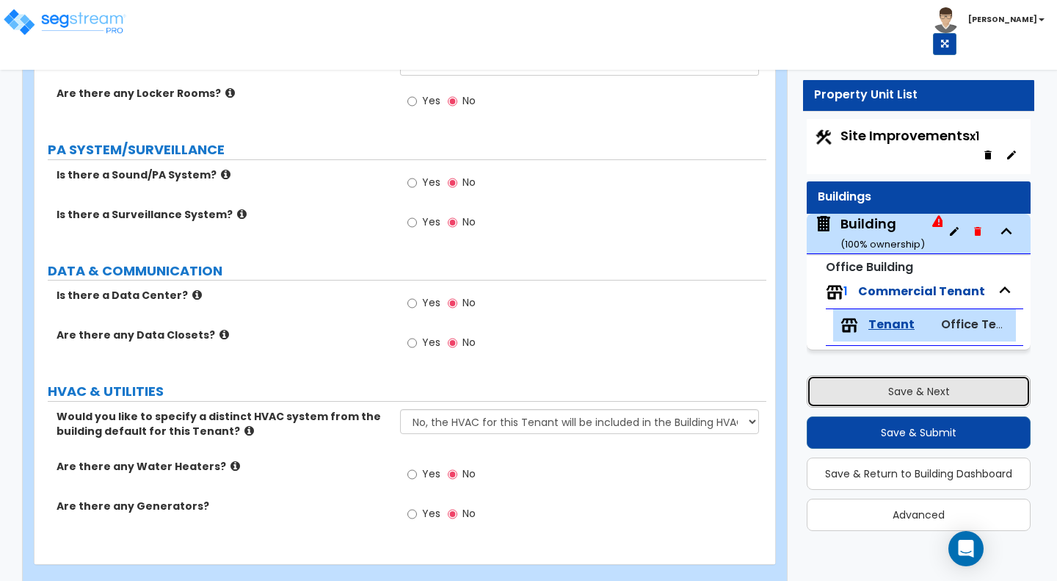
click at [926, 388] on button "Save & Next" at bounding box center [919, 391] width 224 height 32
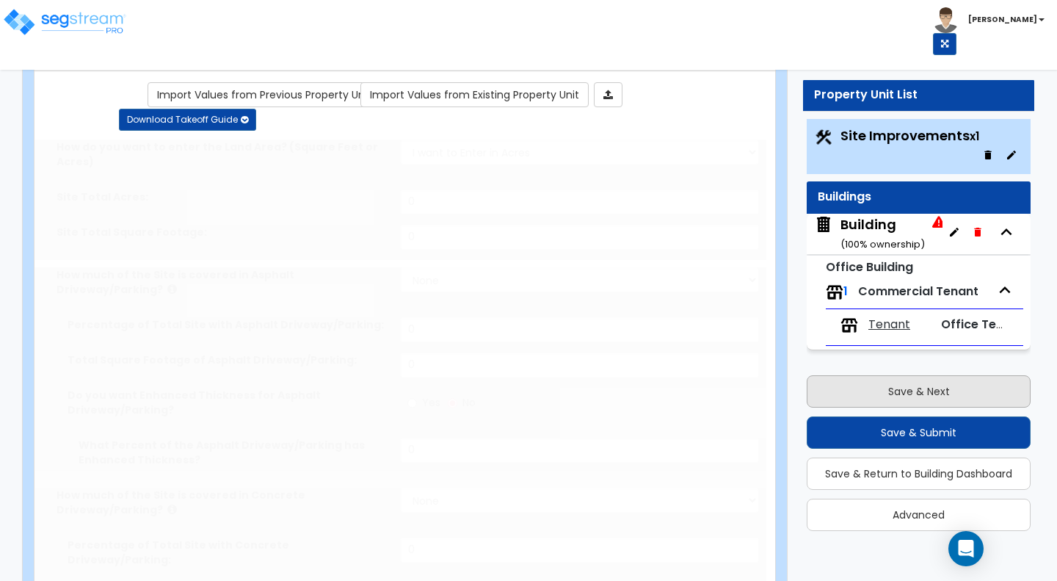
type input "0.15"
select select "2"
type input "300"
radio input "true"
type input "4"
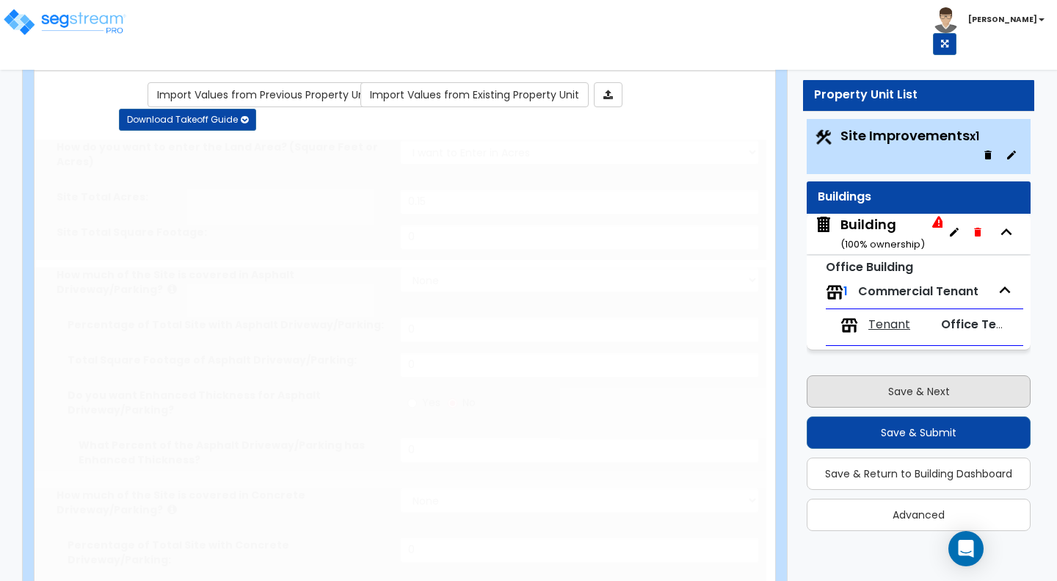
radio input "true"
select select "1"
type input "3"
radio input "true"
type input "40"
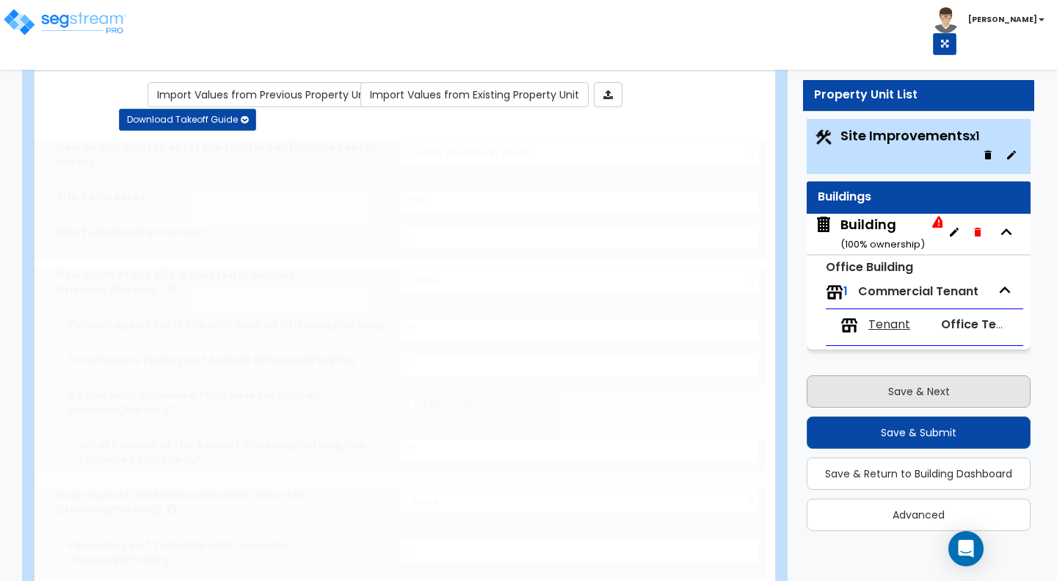
radio input "true"
type input "3"
type input "50"
select select "2"
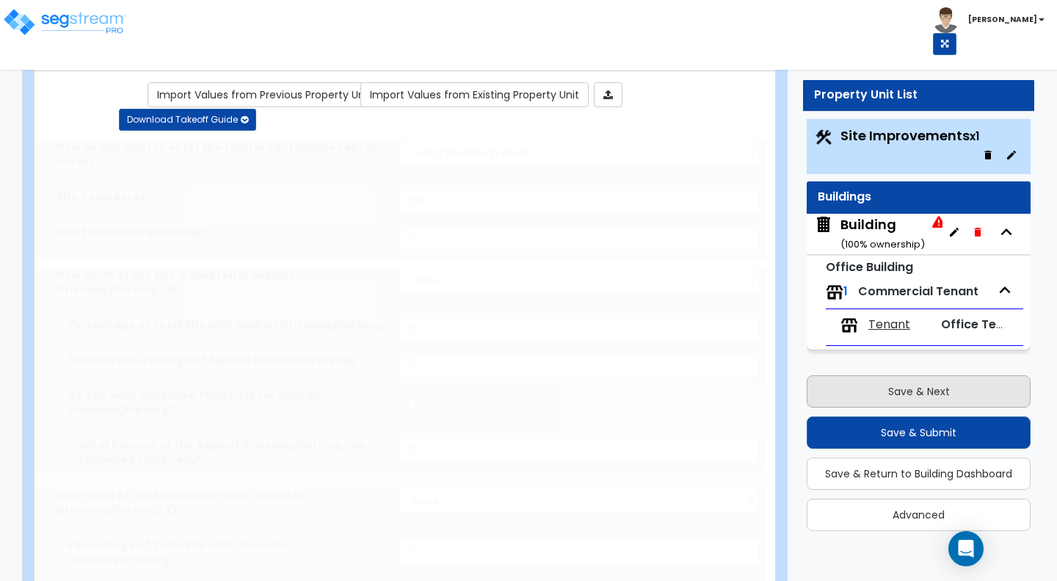
type input "100"
radio input "true"
select select "2"
select select "8"
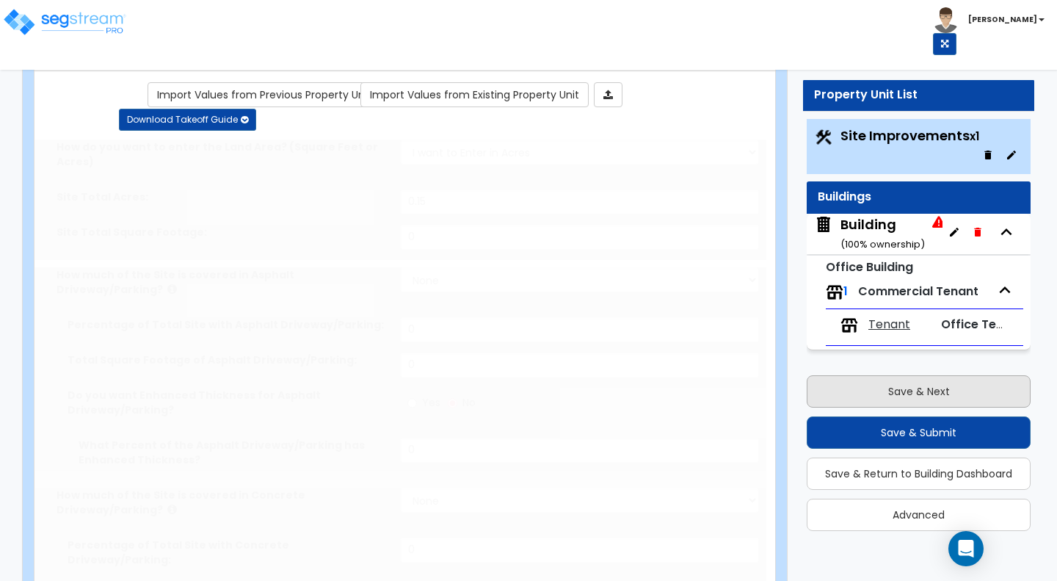
type input "2"
select select "3"
type input "5"
select select "1"
select select "4"
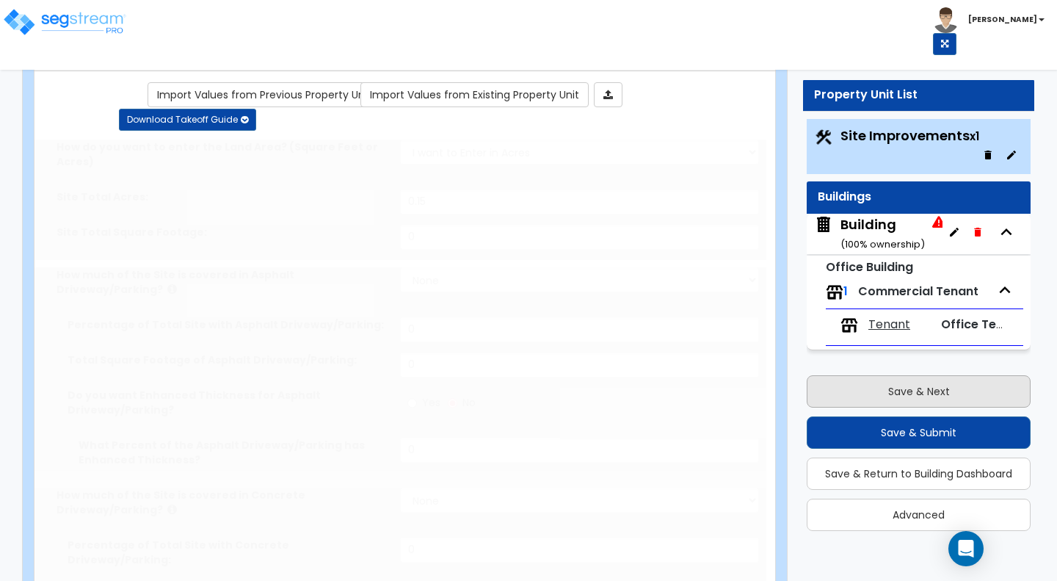
type input "10"
radio input "true"
type input "100"
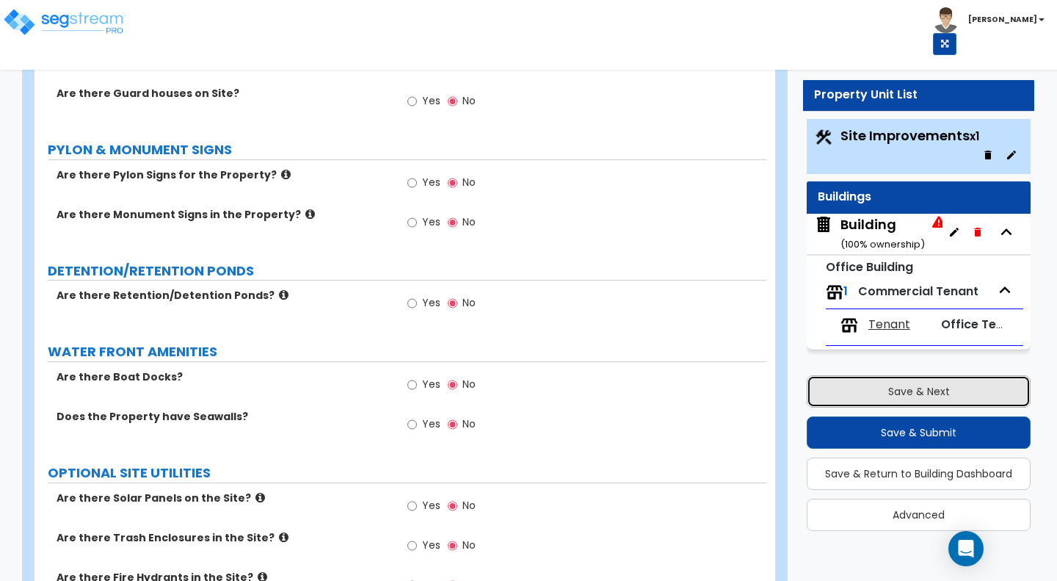
click at [940, 391] on button "Save & Next" at bounding box center [919, 391] width 224 height 32
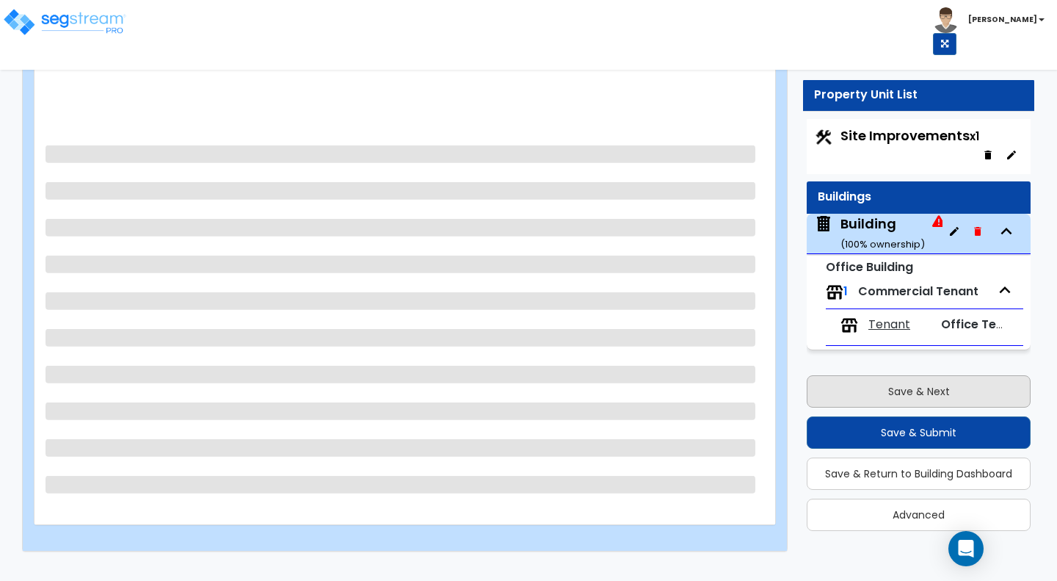
scroll to position [90, 0]
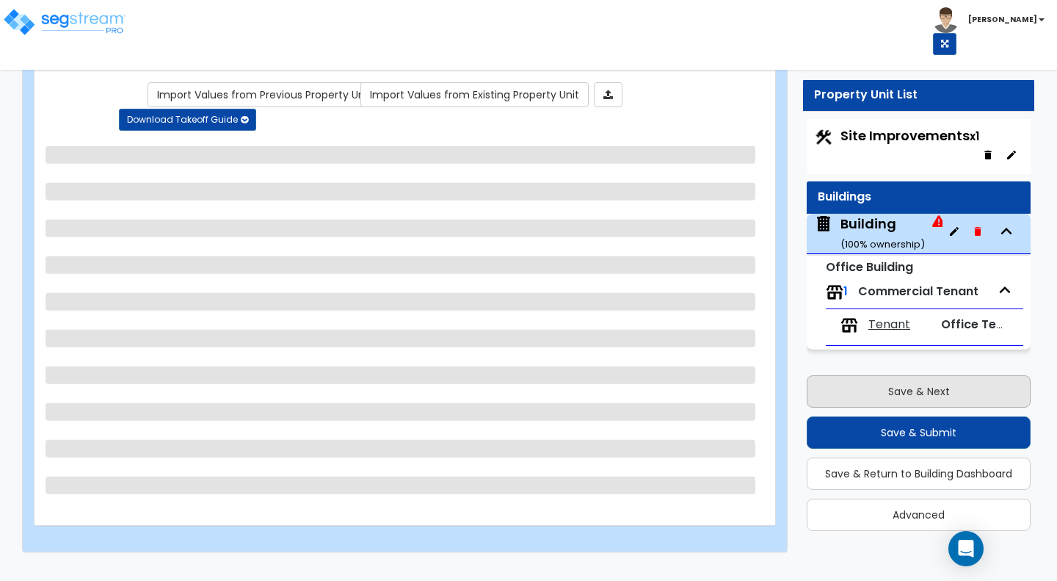
select select "5"
select select "1"
select select "2"
select select "3"
select select "13"
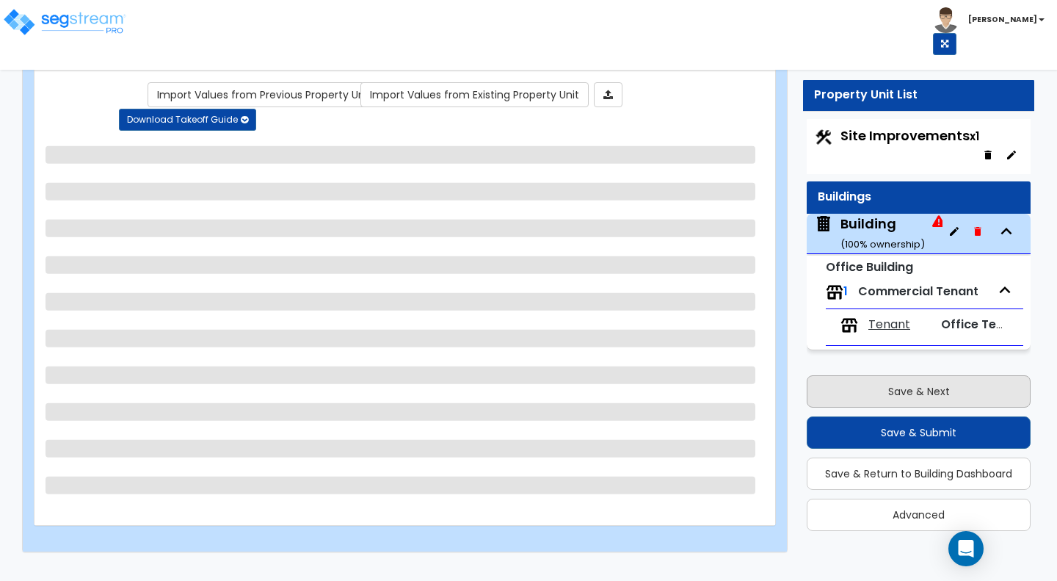
select select "3"
select select "5"
select select "2"
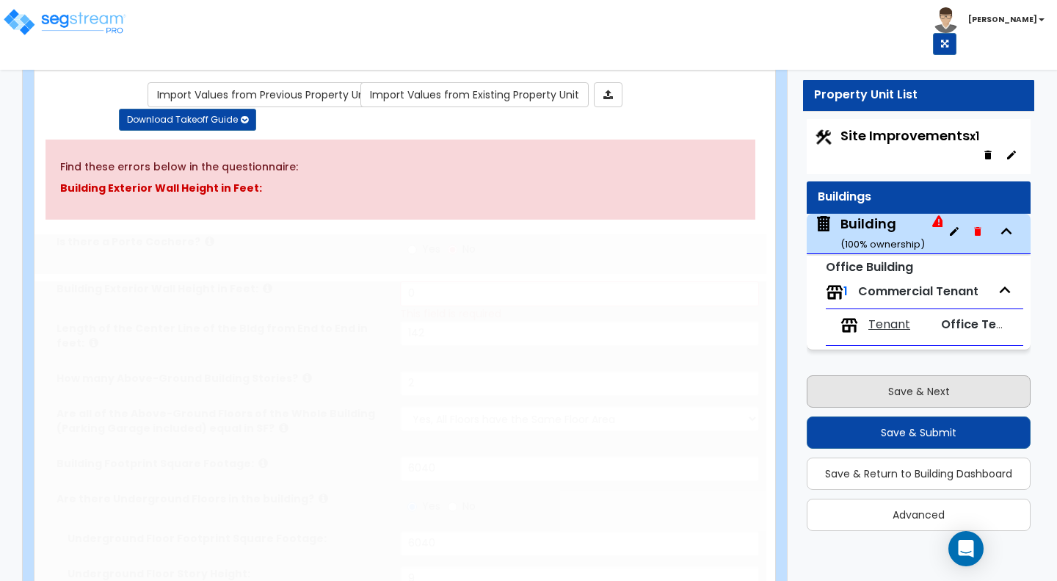
type input "2651"
radio input "true"
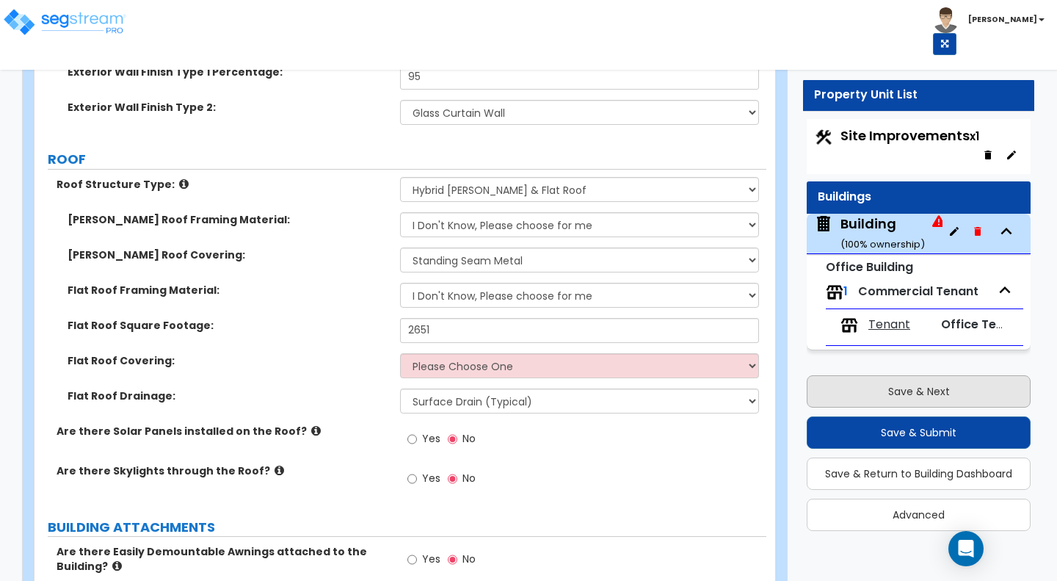
scroll to position [970, 0]
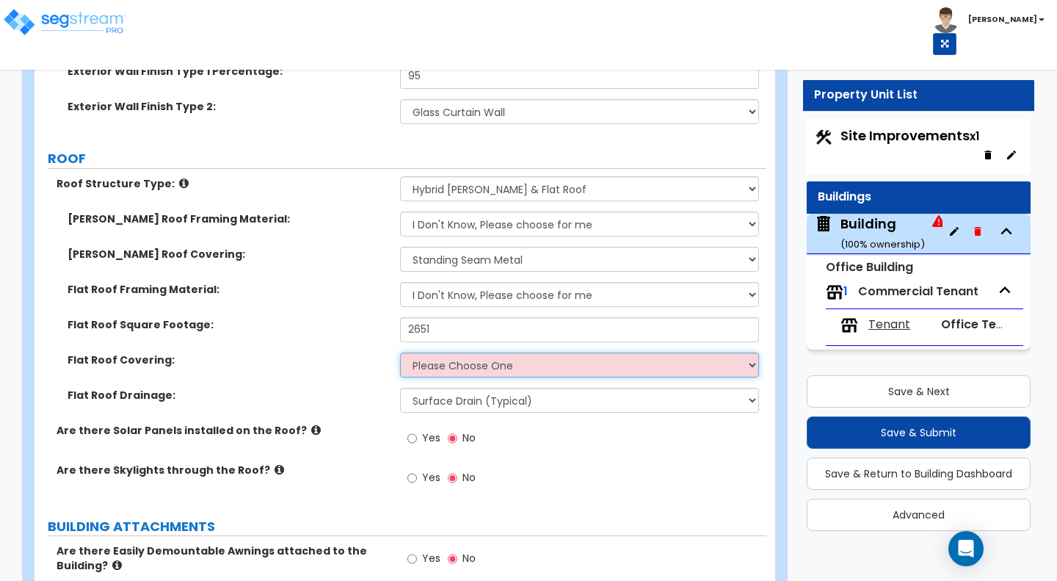
click at [697, 352] on select "Please Choose One Rolled Asphalt PVC Membrane Plastic (EPDM) Membrane Asphalt F…" at bounding box center [579, 364] width 358 height 25
select select "2"
click at [400, 352] on select "Please Choose One Rolled Asphalt PVC Membrane Plastic (EPDM) Membrane Asphalt F…" at bounding box center [579, 364] width 358 height 25
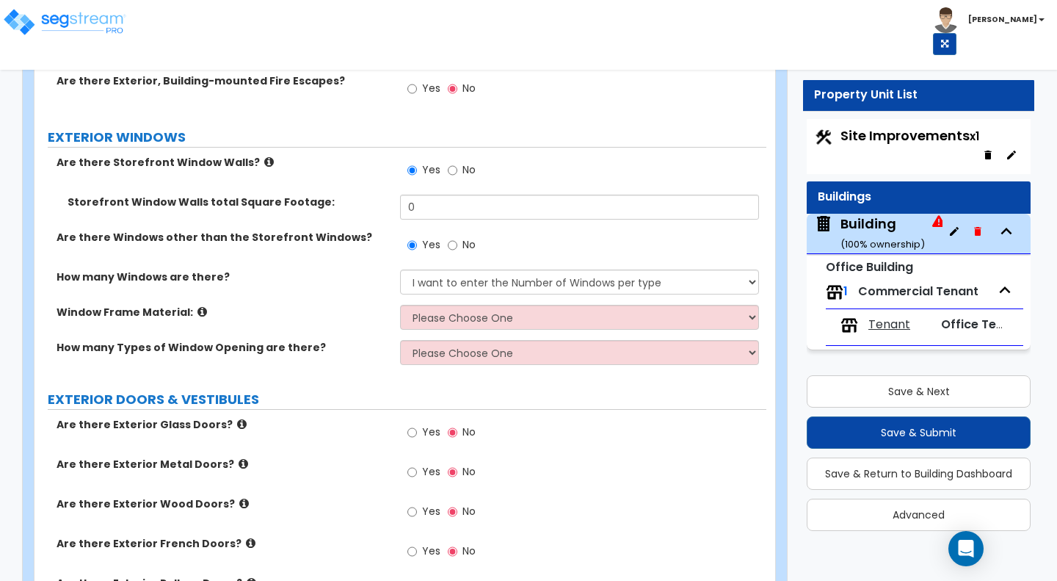
scroll to position [1660, 0]
click at [586, 269] on select "None I want to enter a Percentage of the Exterior Windows I want to enter the N…" at bounding box center [579, 281] width 358 height 25
click at [595, 416] on div "Yes No" at bounding box center [583, 436] width 366 height 40
click at [468, 313] on select "Please Choose One Vinyl Aluminum Wood" at bounding box center [579, 316] width 358 height 25
select select "2"
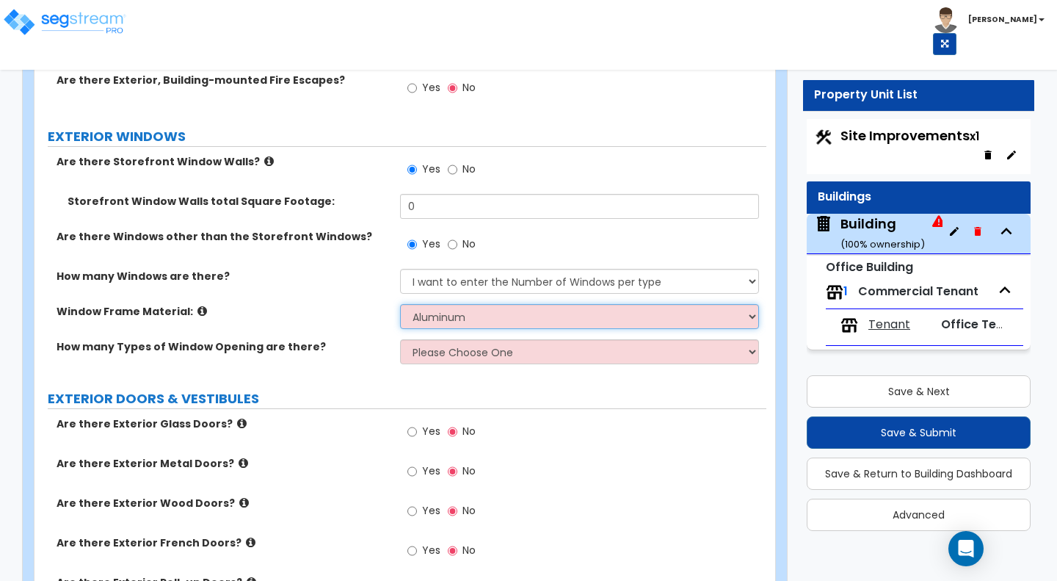
click at [400, 304] on select "Please Choose One Vinyl Aluminum Wood" at bounding box center [579, 316] width 358 height 25
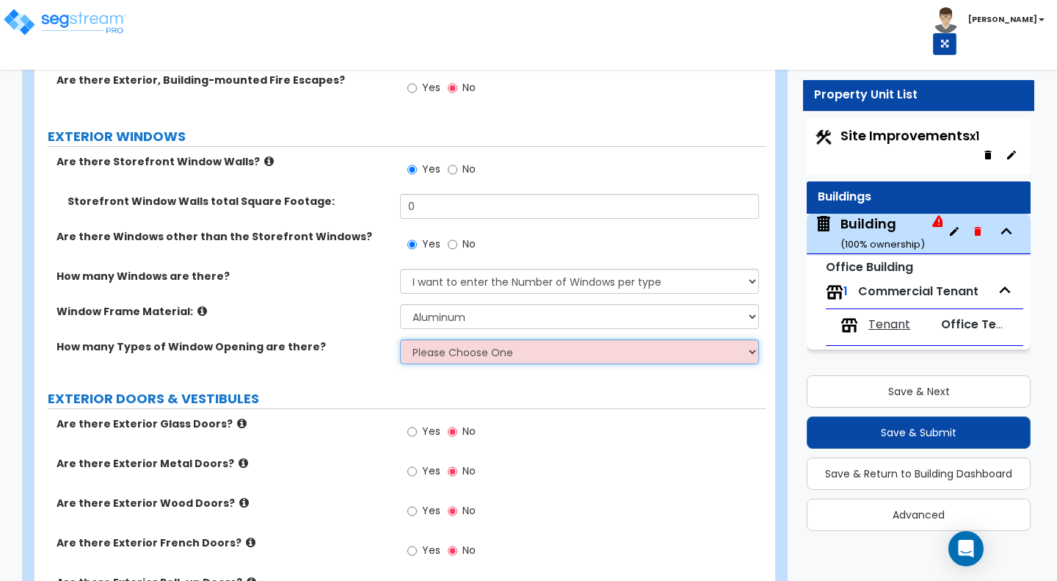
click at [479, 339] on select "Please Choose One 1 2 3 4" at bounding box center [579, 351] width 358 height 25
click at [400, 339] on select "Please Choose One 1 2 3 4" at bounding box center [579, 351] width 358 height 25
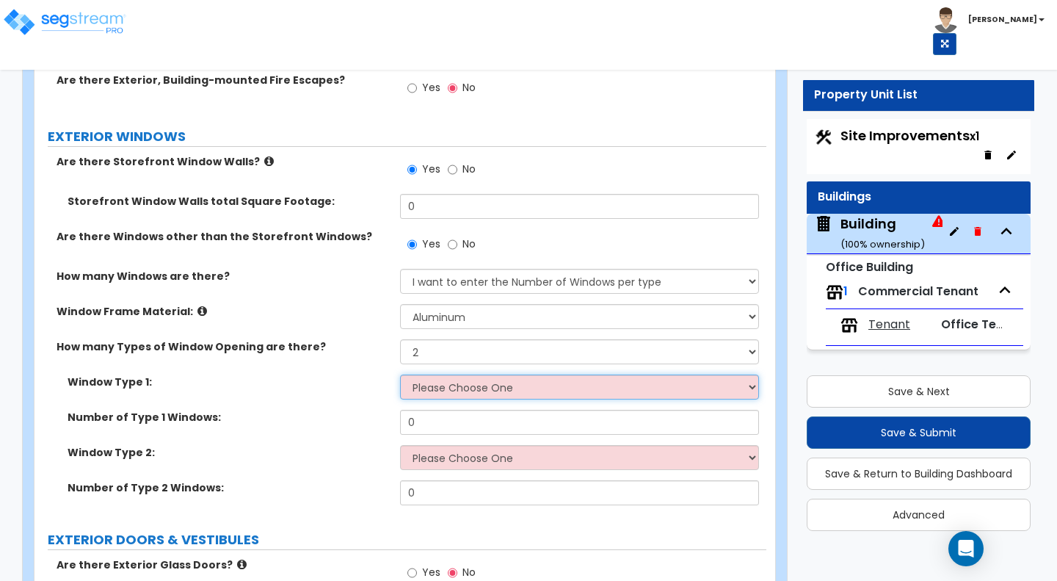
click at [481, 384] on select "Please Choose One Sliding Picture/Fixed Double/Single Hung Awning Swing" at bounding box center [579, 386] width 358 height 25
click at [451, 344] on select "Please Choose One 1 2 3 4" at bounding box center [579, 351] width 358 height 25
select select "1"
click at [400, 339] on select "Please Choose One 1 2 3 4" at bounding box center [579, 351] width 358 height 25
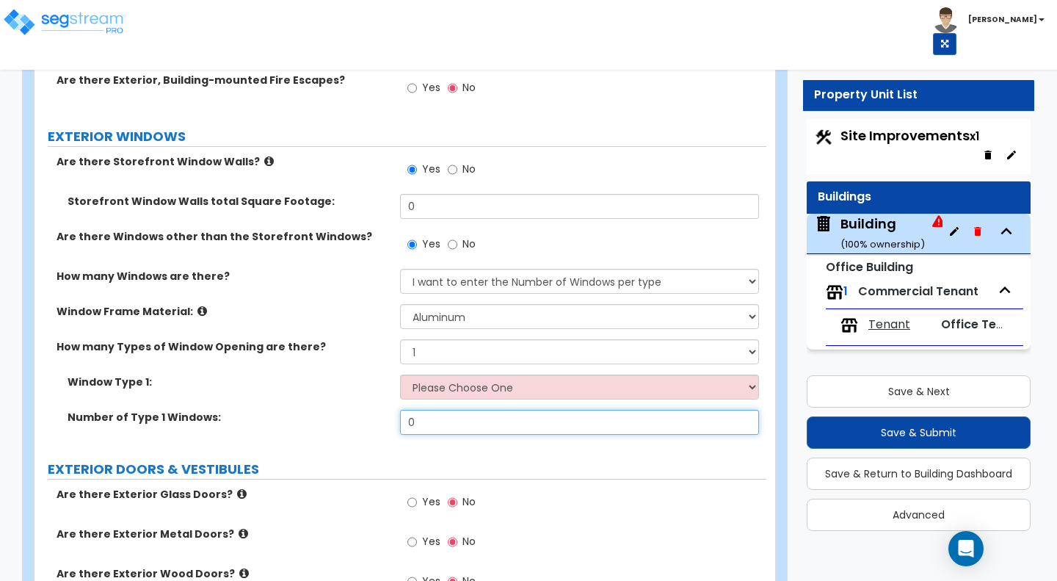
click at [450, 410] on input "0" at bounding box center [579, 422] width 358 height 25
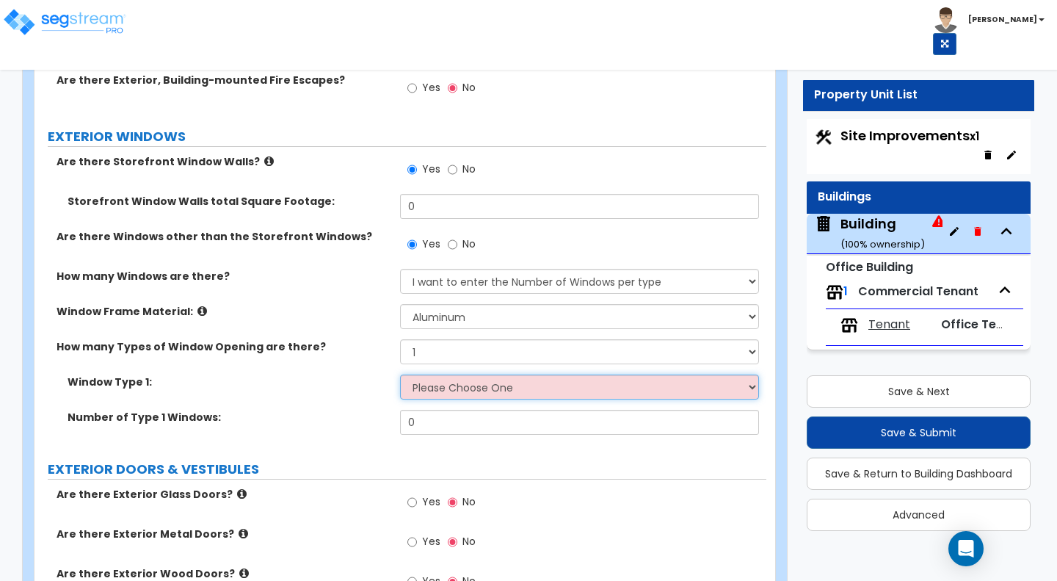
click at [485, 374] on select "Please Choose One Sliding Picture/Fixed Double/Single Hung Awning Swing" at bounding box center [579, 386] width 358 height 25
select select "2"
click at [400, 374] on select "Please Choose One Sliding Picture/Fixed Double/Single Hung Awning Swing" at bounding box center [579, 386] width 358 height 25
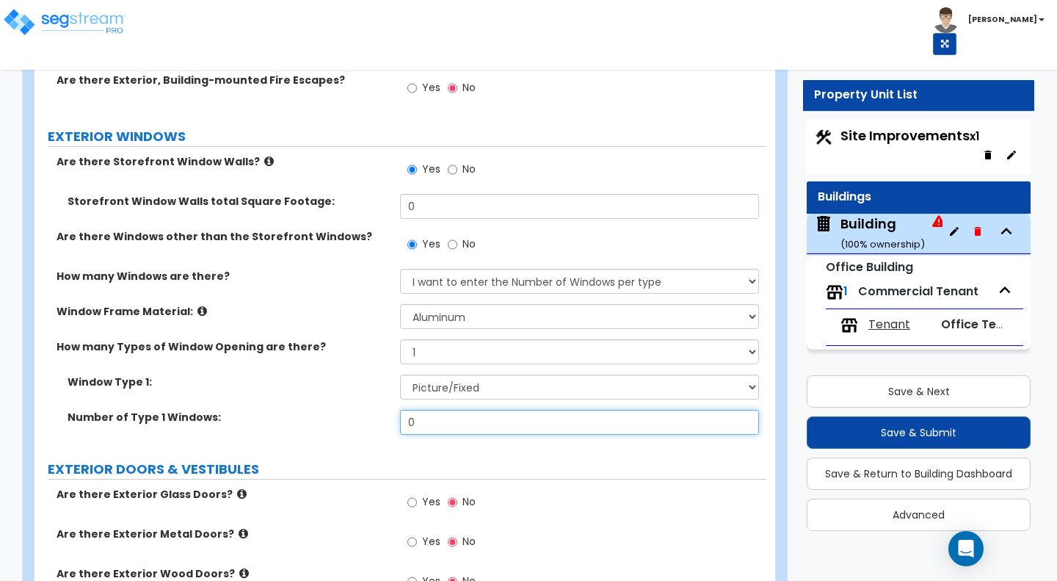
click at [465, 410] on input "0" at bounding box center [579, 422] width 358 height 25
type input "30"
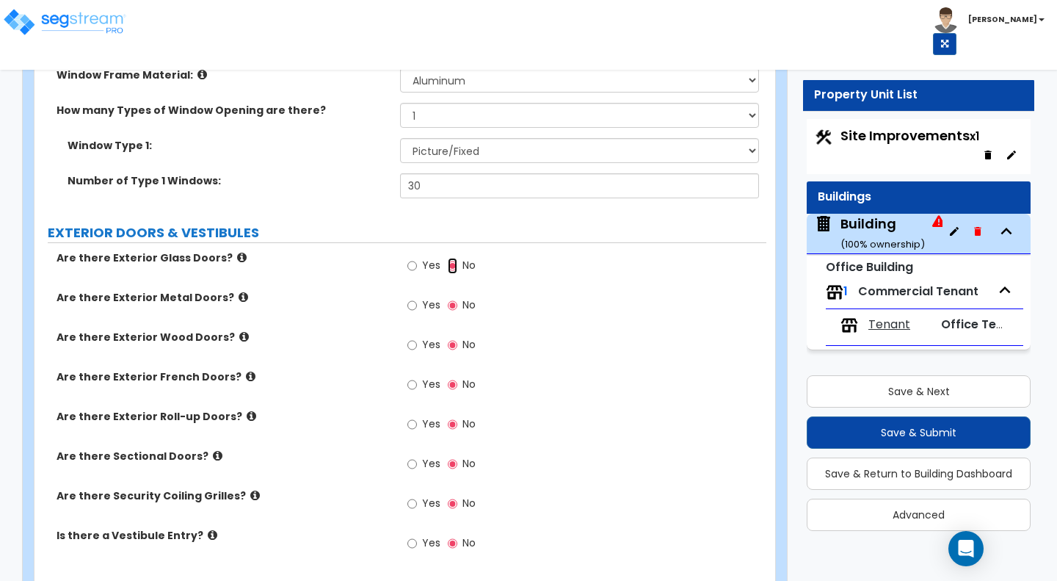
scroll to position [1900, 0]
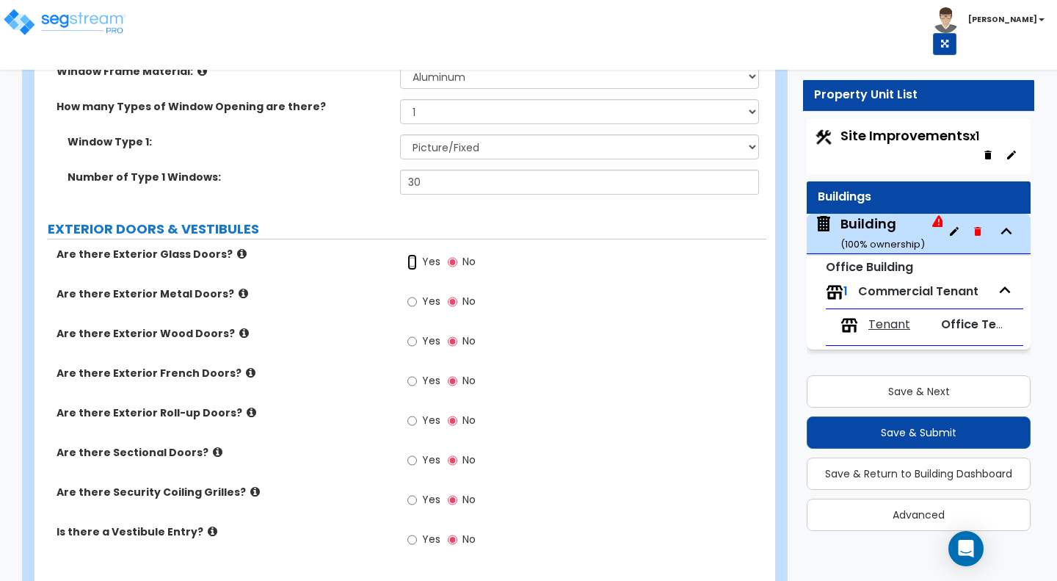
click at [410, 254] on input "Yes" at bounding box center [412, 262] width 10 height 16
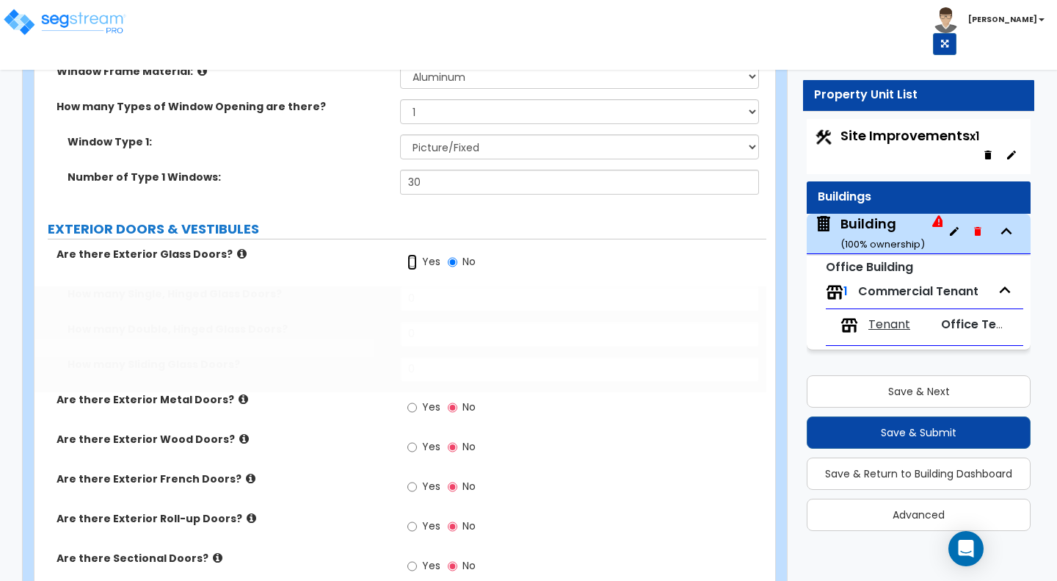
radio input "true"
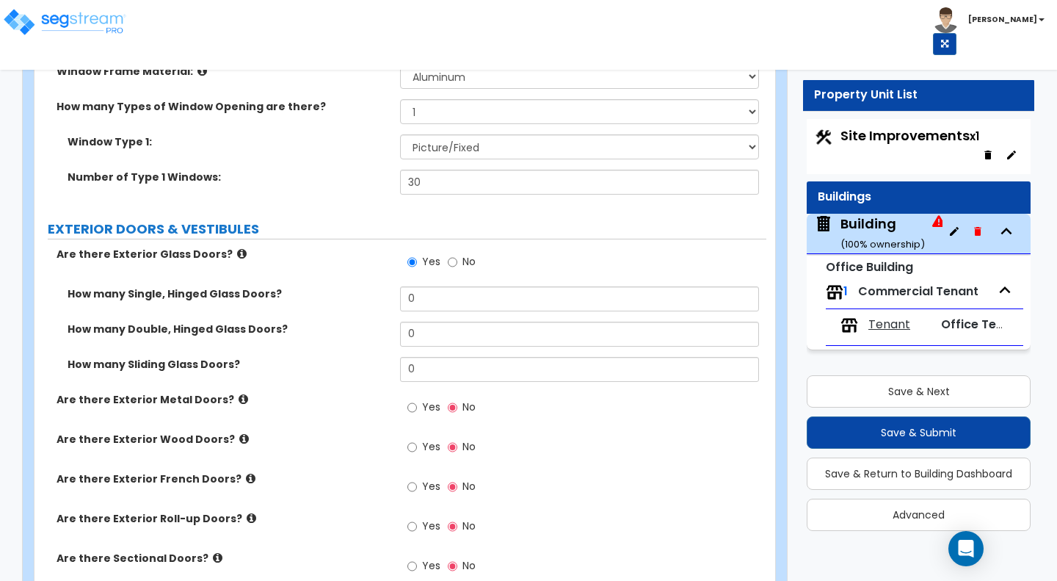
click at [239, 393] on icon at bounding box center [244, 398] width 10 height 11
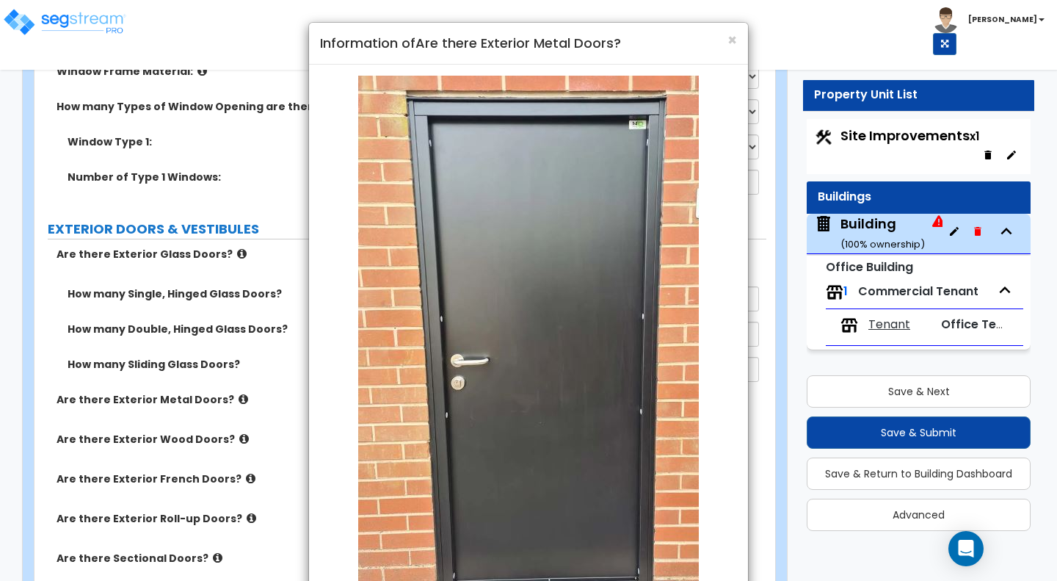
click at [266, 411] on div "× Information of Are there Exterior Metal Doors? Example of Exterior Metal Door…" at bounding box center [528, 290] width 1057 height 581
click at [731, 35] on span "×" at bounding box center [733, 39] width 10 height 21
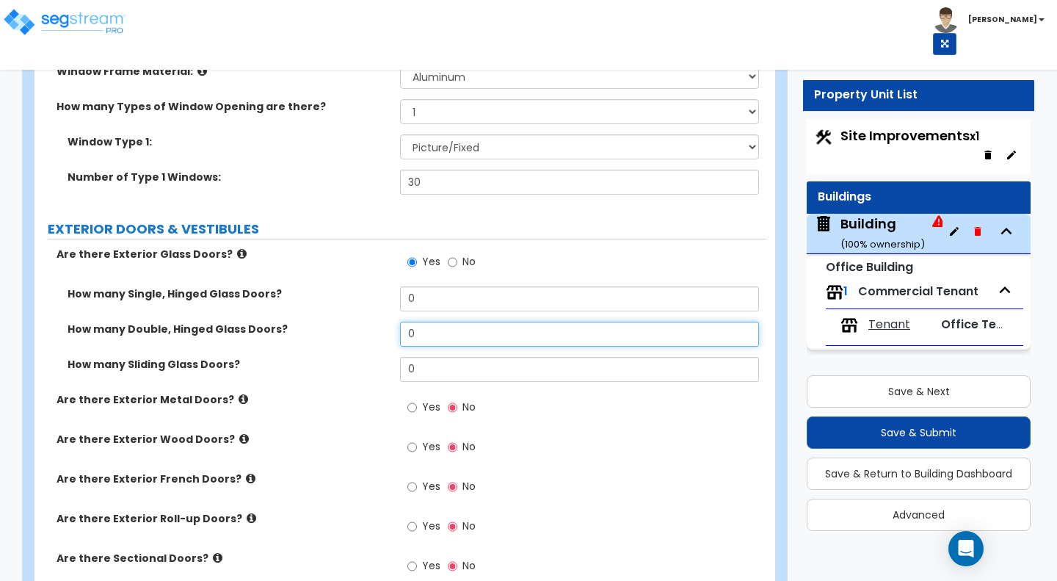
click at [451, 322] on input "0" at bounding box center [579, 334] width 358 height 25
type input "2"
click at [412, 399] on input "Yes" at bounding box center [412, 407] width 10 height 16
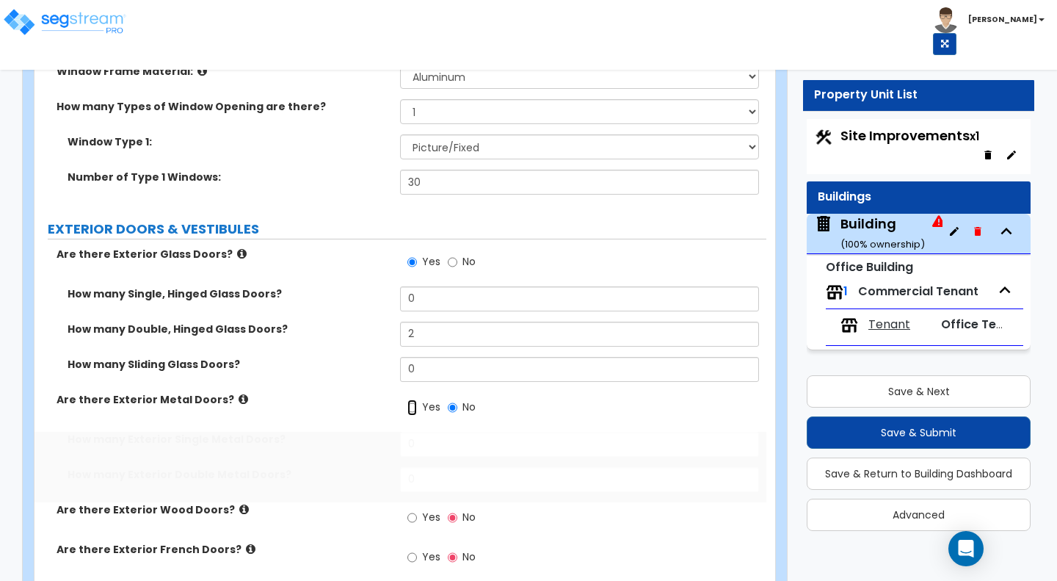
radio input "true"
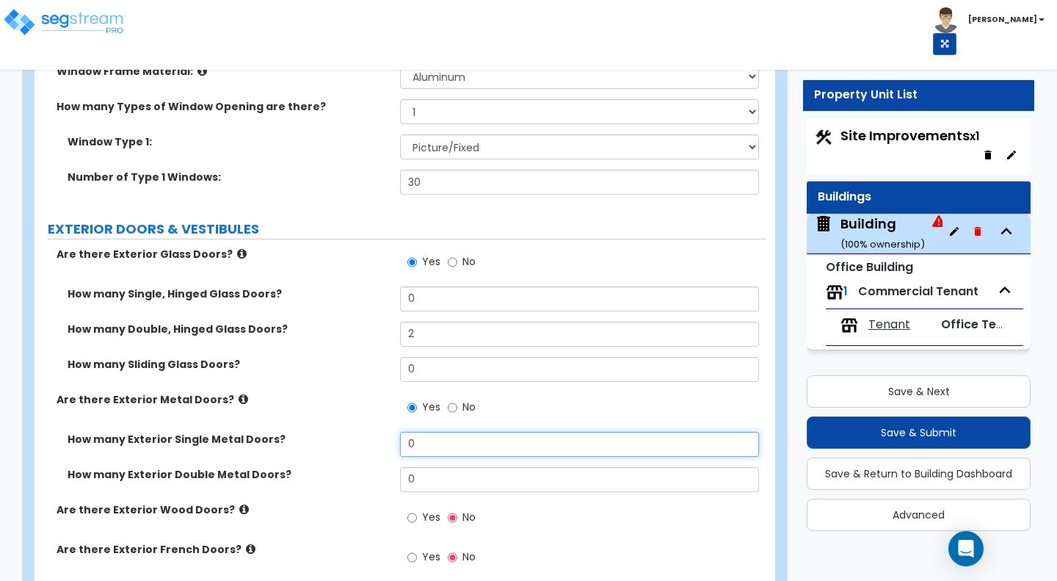
click at [439, 432] on input "0" at bounding box center [579, 444] width 358 height 25
type input "1"
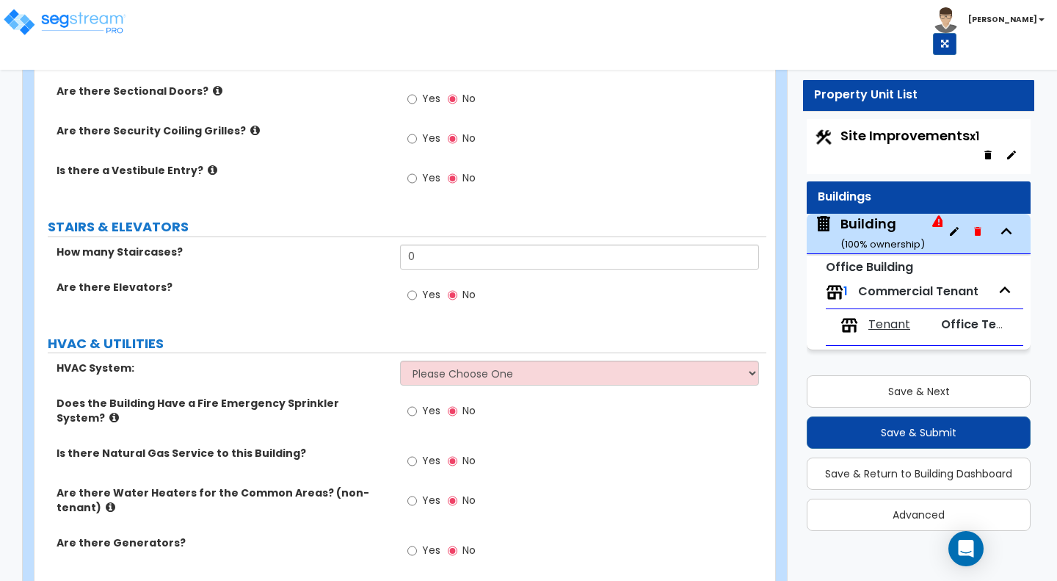
scroll to position [2439, 0]
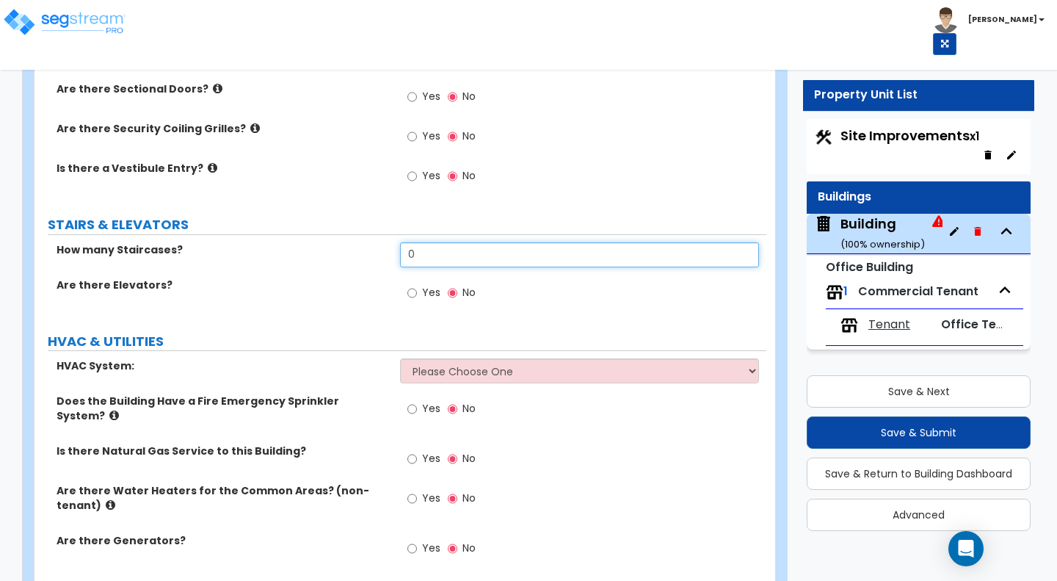
click at [519, 242] on input "0" at bounding box center [579, 254] width 358 height 25
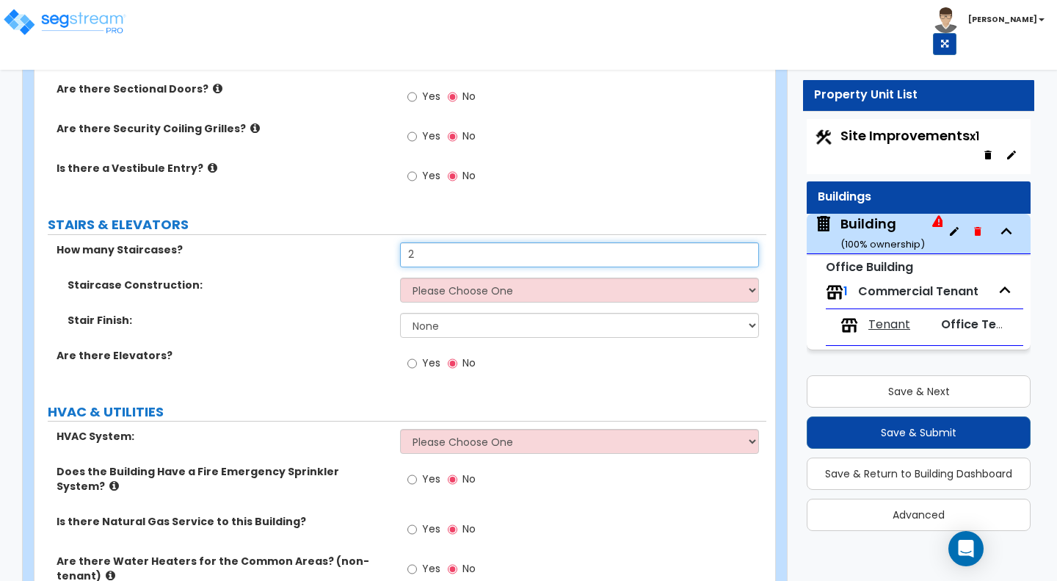
type input "2"
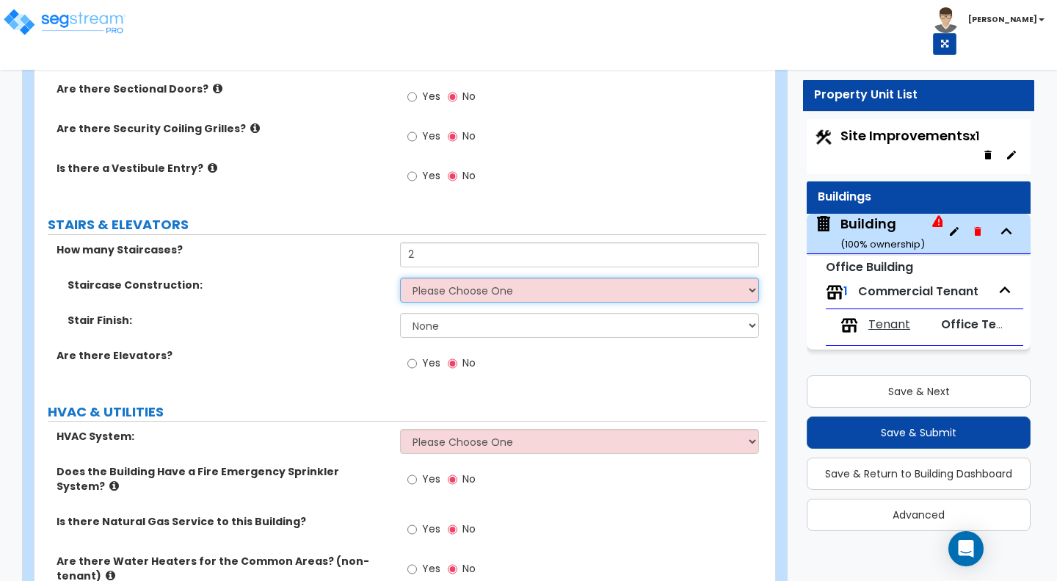
click at [496, 277] on select "Please Choose One Concrete Steel Wood Please Choose For Me" at bounding box center [579, 289] width 358 height 25
select select "3"
click at [400, 277] on select "Please Choose One Concrete Steel Wood Please Choose For Me" at bounding box center [579, 289] width 358 height 25
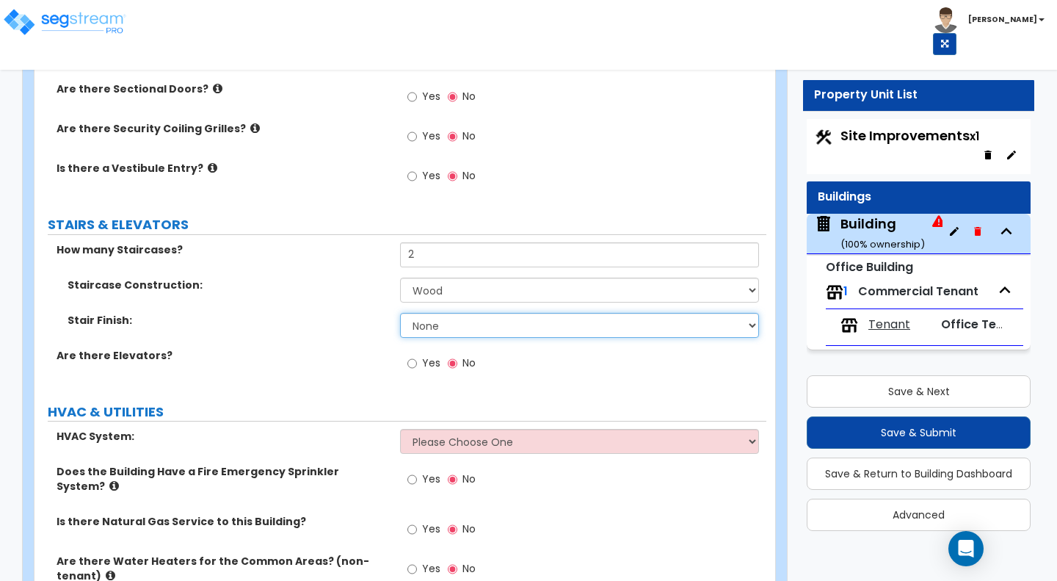
click at [504, 313] on select "None Tile Wood Laminate VCT Sheet Carpet Sheet Vinyl Carpet Tile" at bounding box center [579, 325] width 358 height 25
select select "5"
click at [400, 313] on select "None Tile Wood Laminate VCT Sheet Carpet Sheet Vinyl Carpet Tile" at bounding box center [579, 325] width 358 height 25
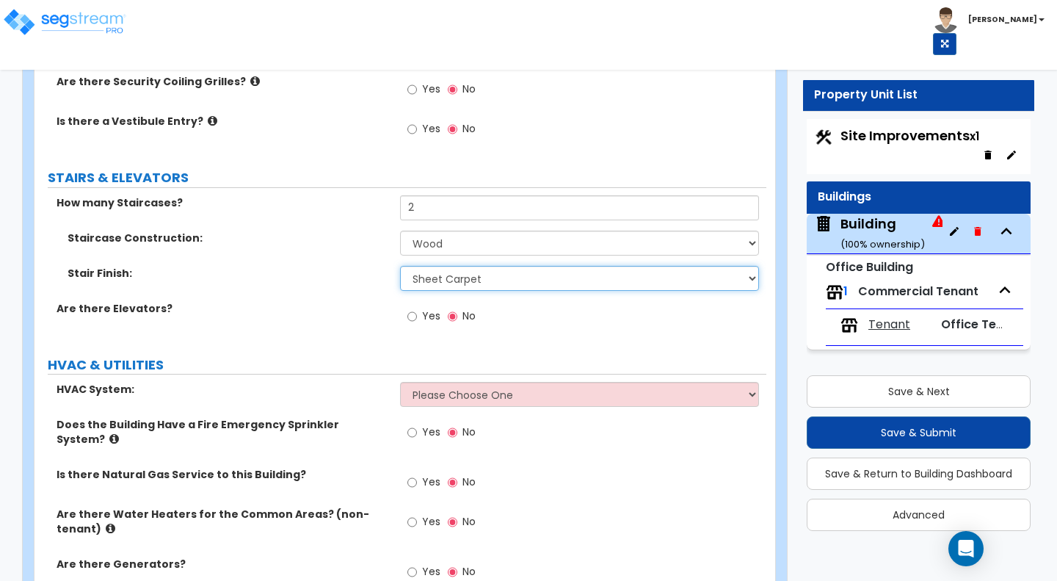
scroll to position [2559, 0]
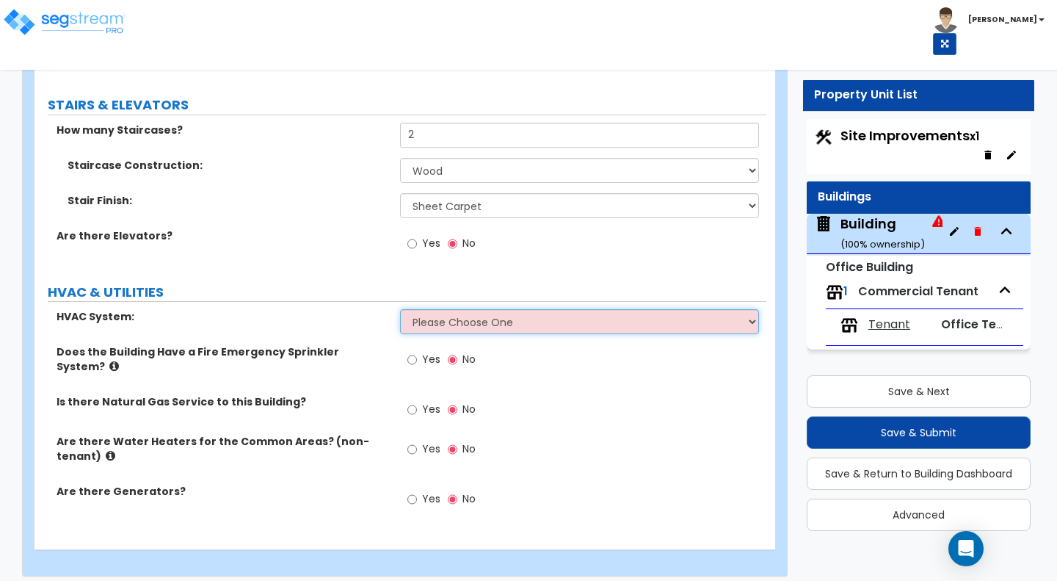
click at [726, 310] on select "Please Choose One Rooftop Unit Furnace-Condenser Forced Air Split Heating/Cooli…" at bounding box center [579, 321] width 358 height 25
click at [400, 309] on select "Please Choose One Rooftop Unit Furnace-Condenser Forced Air Split Heating/Cooli…" at bounding box center [579, 321] width 358 height 25
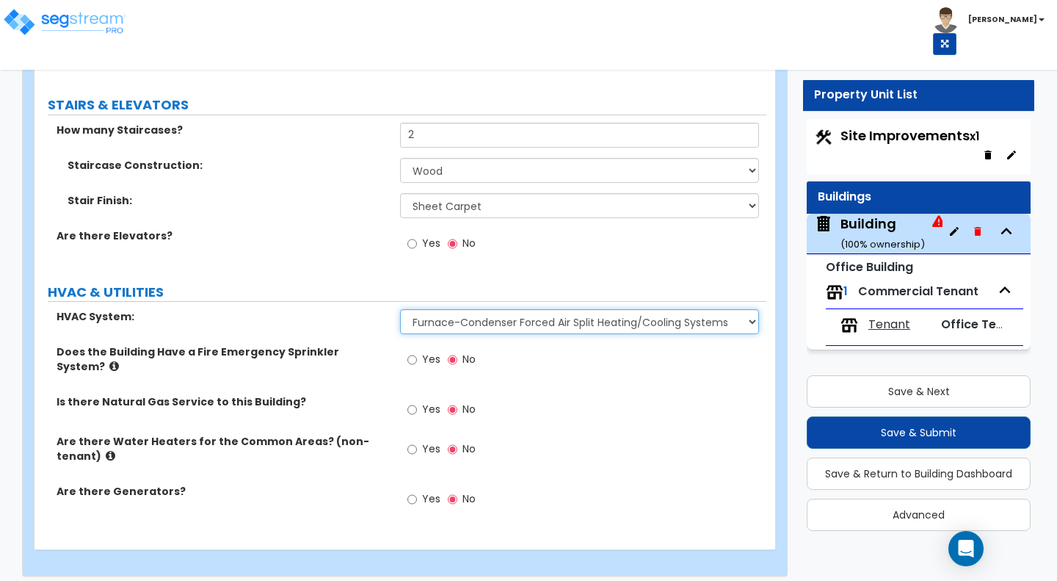
click at [670, 309] on select "Please Choose One Rooftop Unit Furnace-Condenser Forced Air Split Heating/Cooli…" at bounding box center [579, 321] width 358 height 25
select select "1"
click at [400, 309] on select "Please Choose One Rooftop Unit Furnace-Condenser Forced Air Split Heating/Cooli…" at bounding box center [579, 321] width 358 height 25
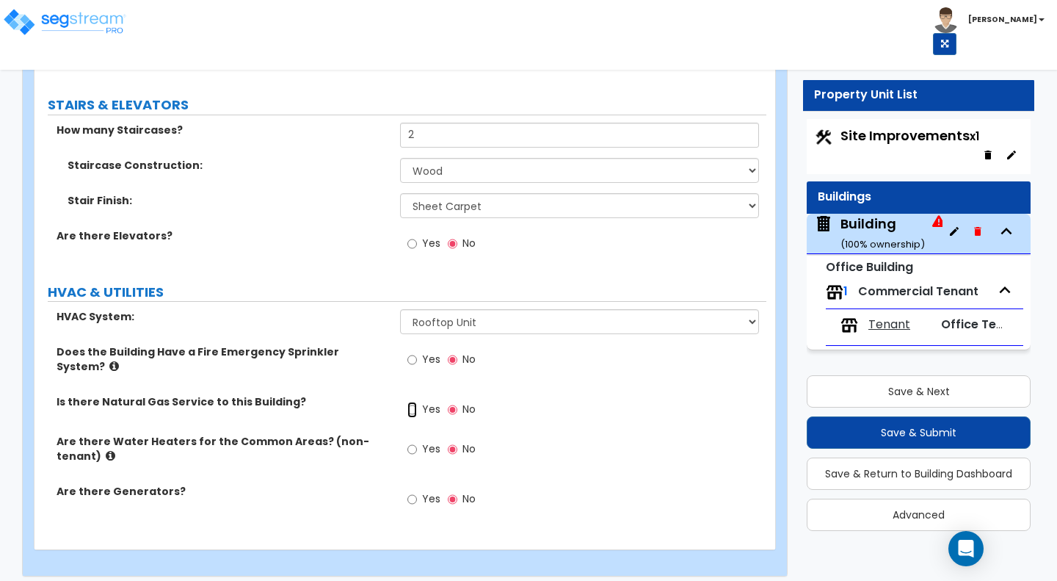
click at [416, 402] on input "Yes" at bounding box center [412, 410] width 10 height 16
radio input "true"
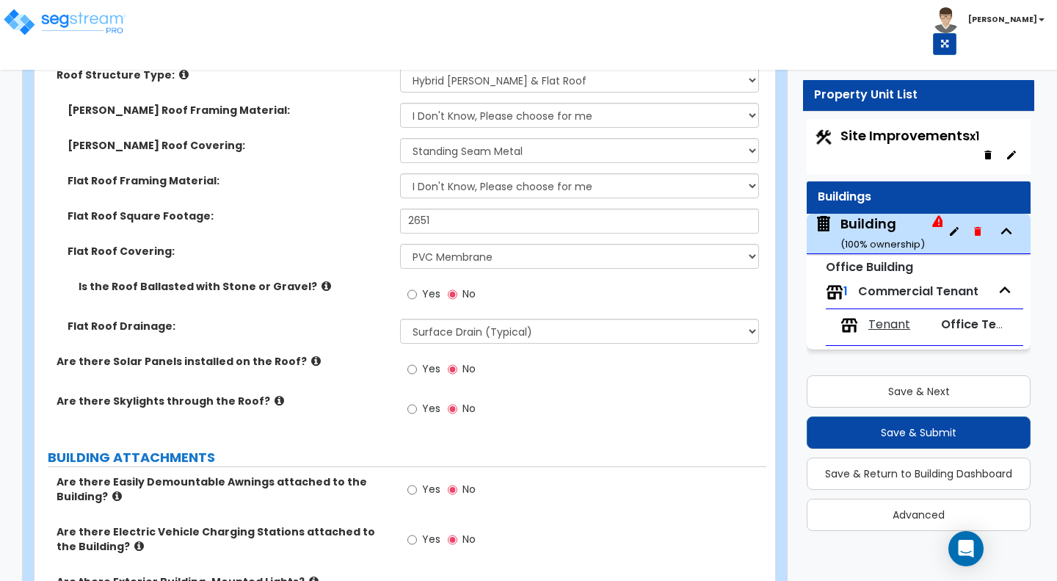
scroll to position [1078, 0]
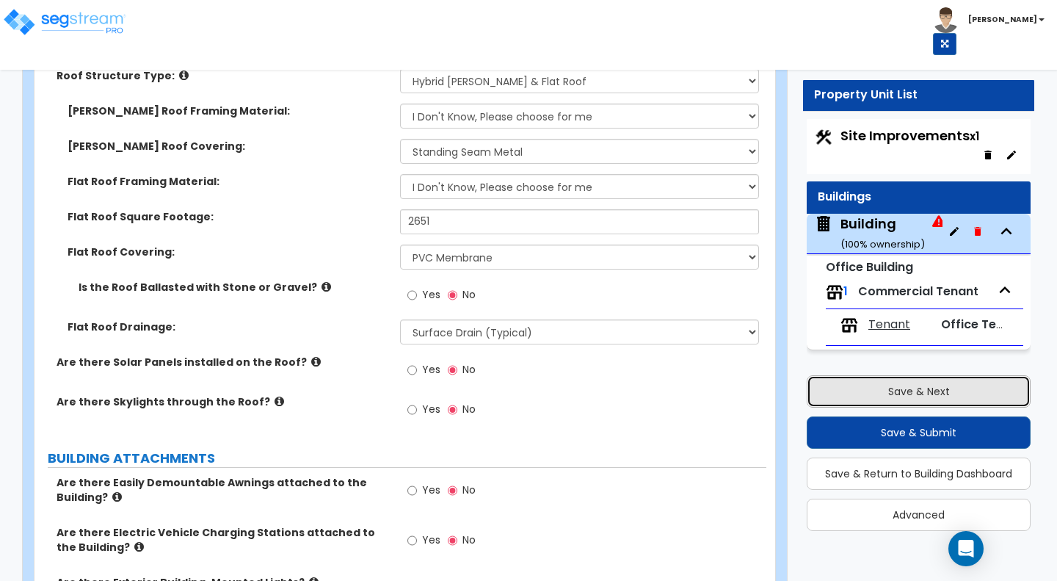
click at [922, 393] on button "Save & Next" at bounding box center [919, 391] width 224 height 32
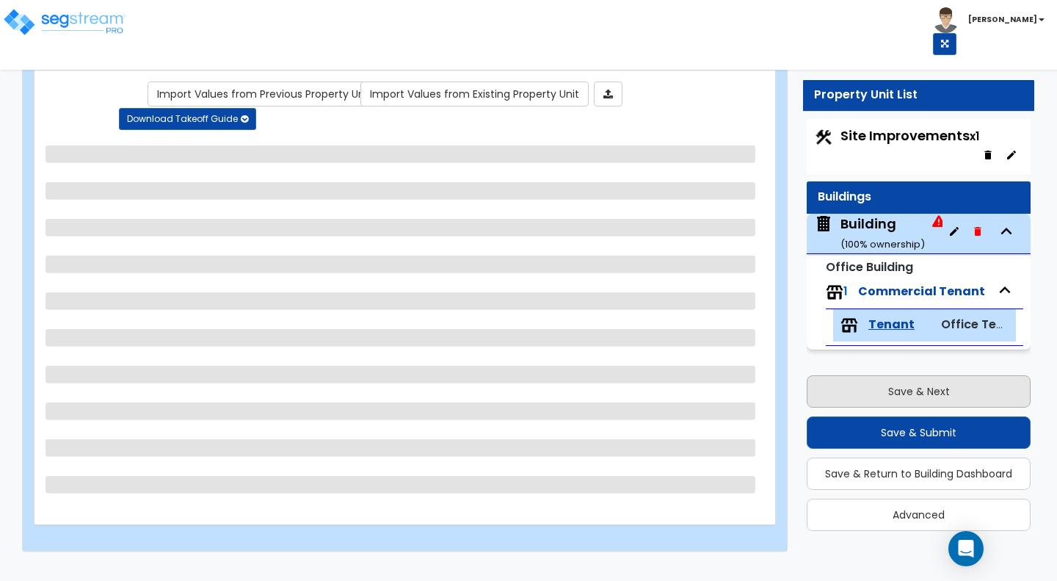
scroll to position [90, 0]
select select "1"
select select "2"
select select "7"
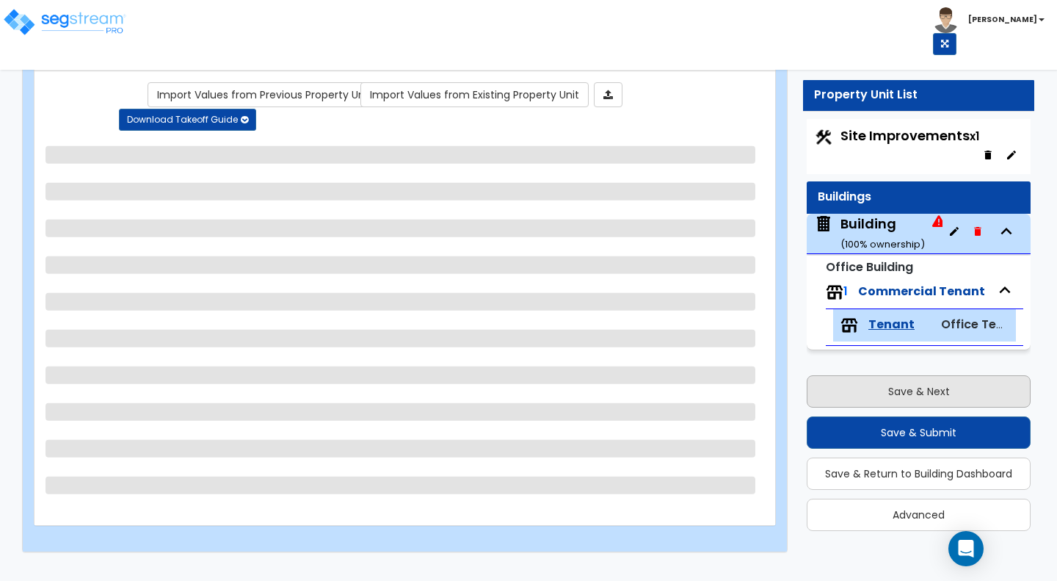
select select "2"
select select "1"
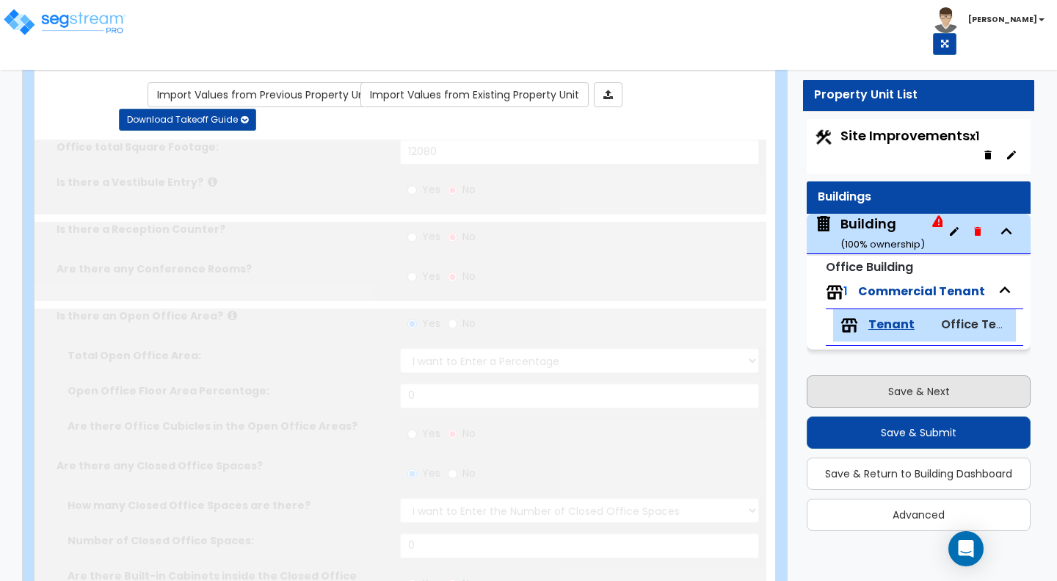
radio input "true"
type input "4"
select select "2"
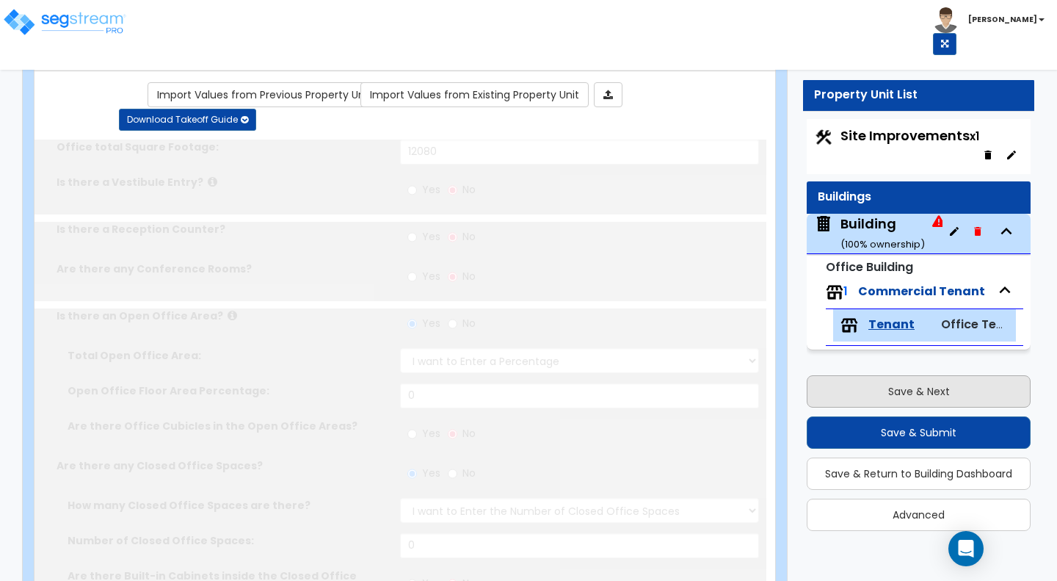
select select "2"
select select "1"
radio input "true"
type input "1"
type input "144"
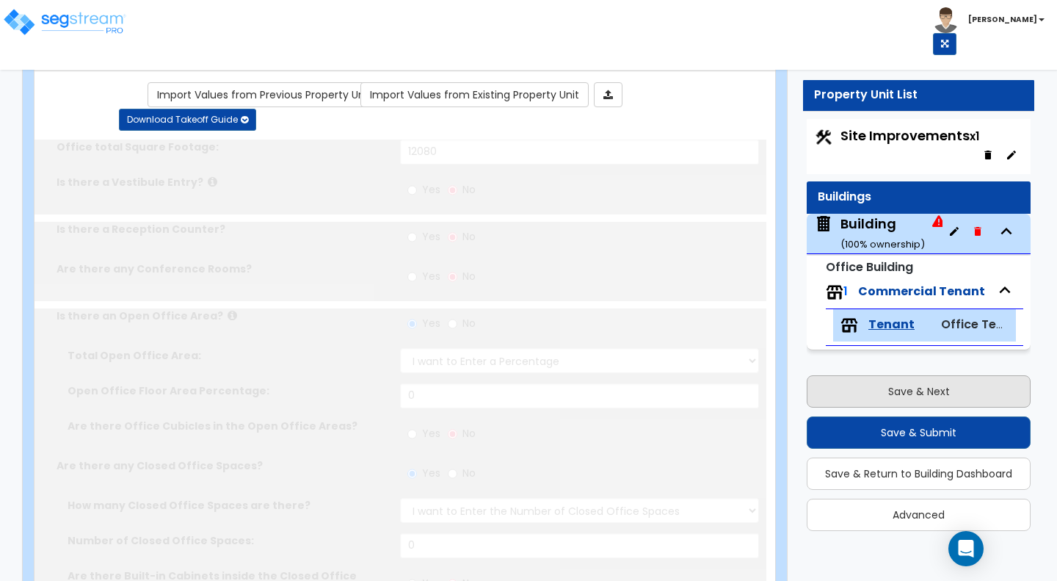
select select "2"
type input "12"
type input "8"
type input "1"
select select "2"
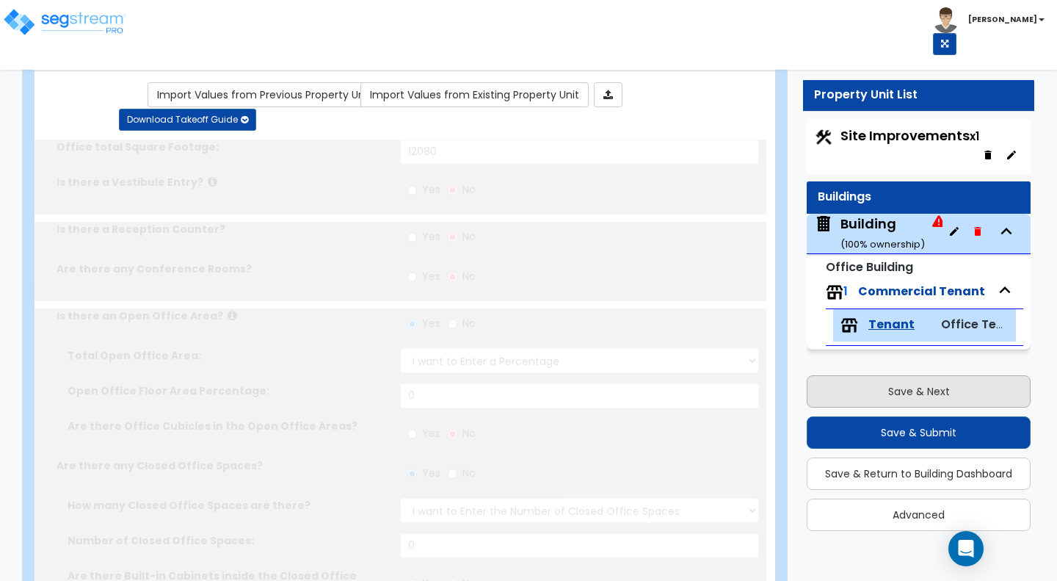
select select "1"
type input "1"
radio input "true"
type input "1"
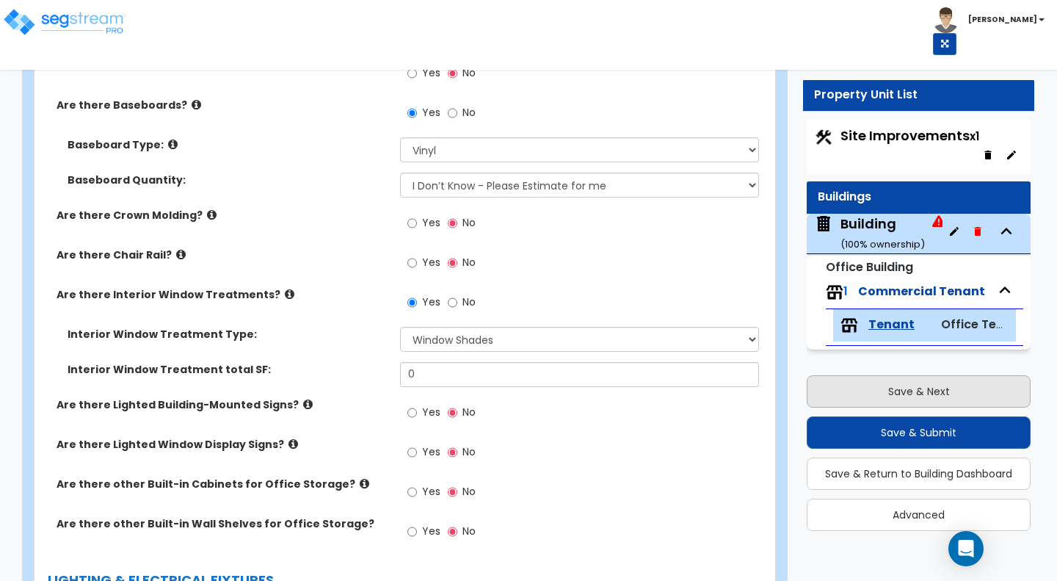
scroll to position [1215, 0]
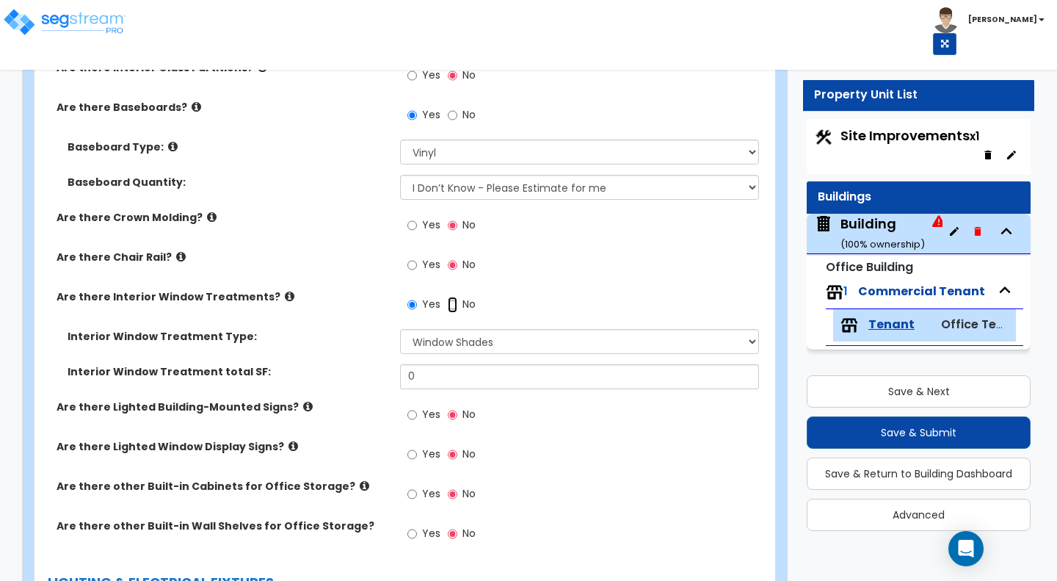
click at [451, 297] on input "No" at bounding box center [453, 305] width 10 height 16
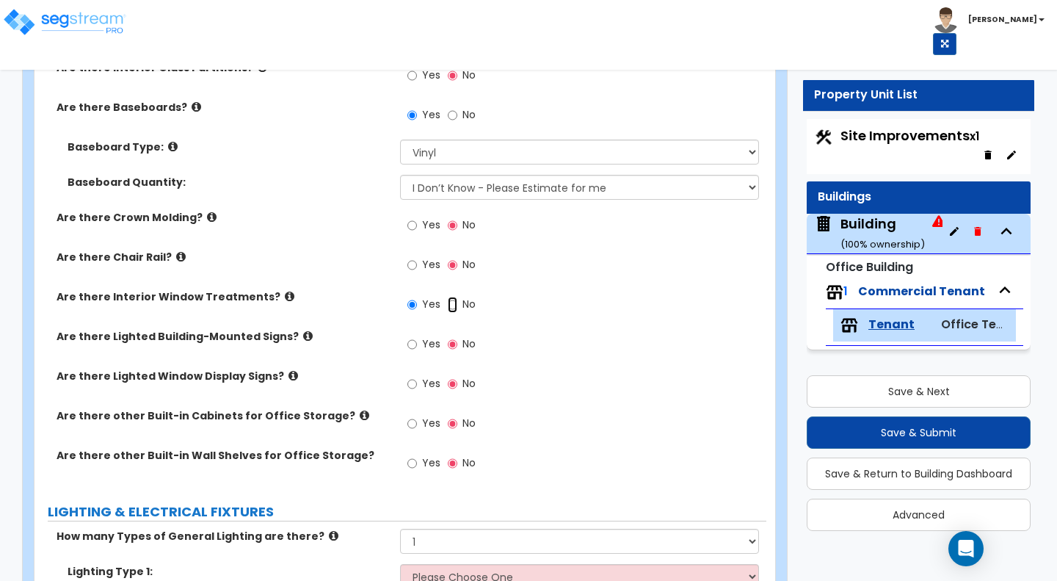
radio input "false"
radio input "true"
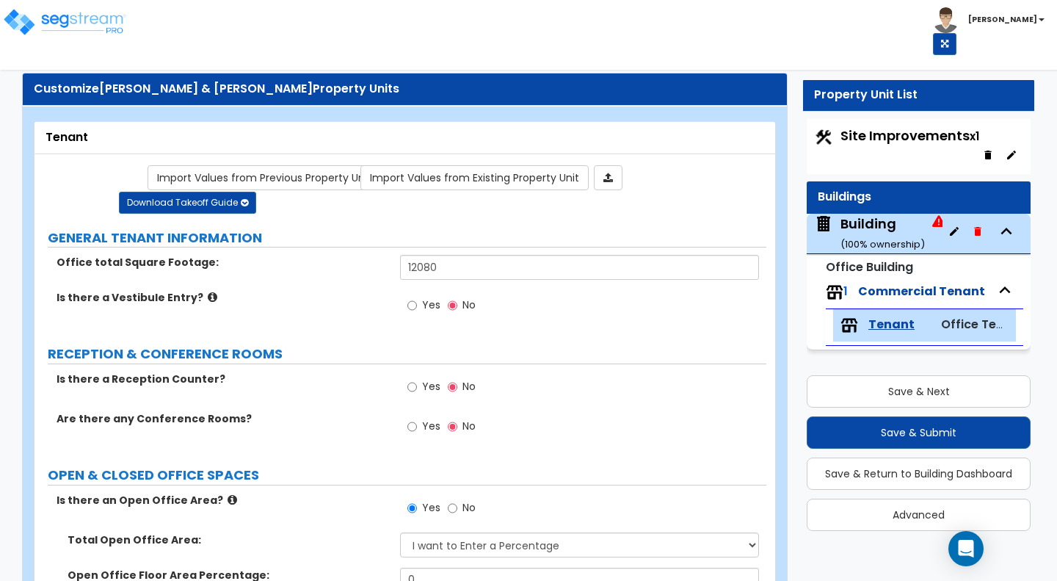
scroll to position [0, 0]
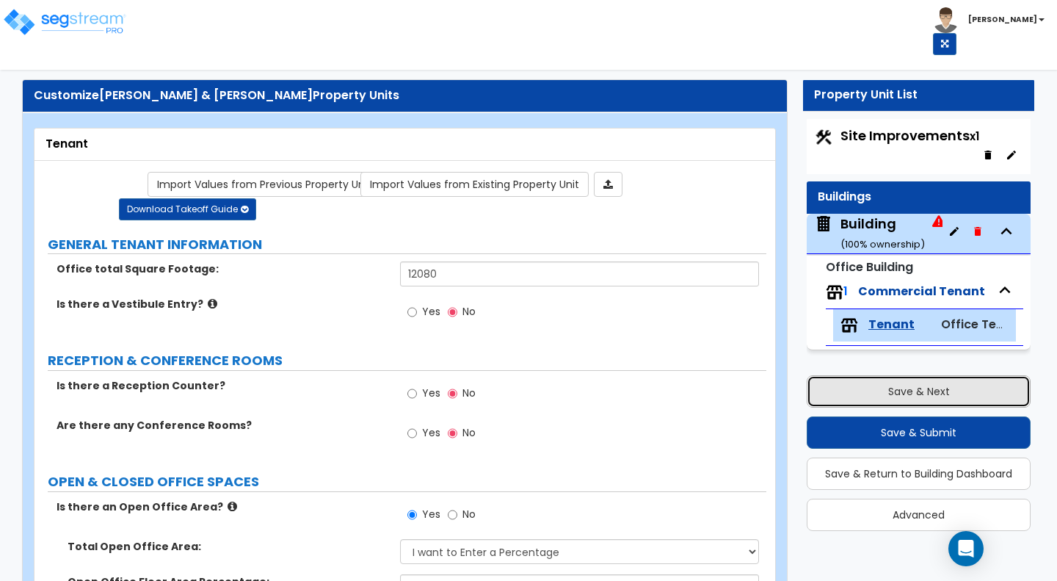
click at [935, 391] on button "Save & Next" at bounding box center [919, 391] width 224 height 32
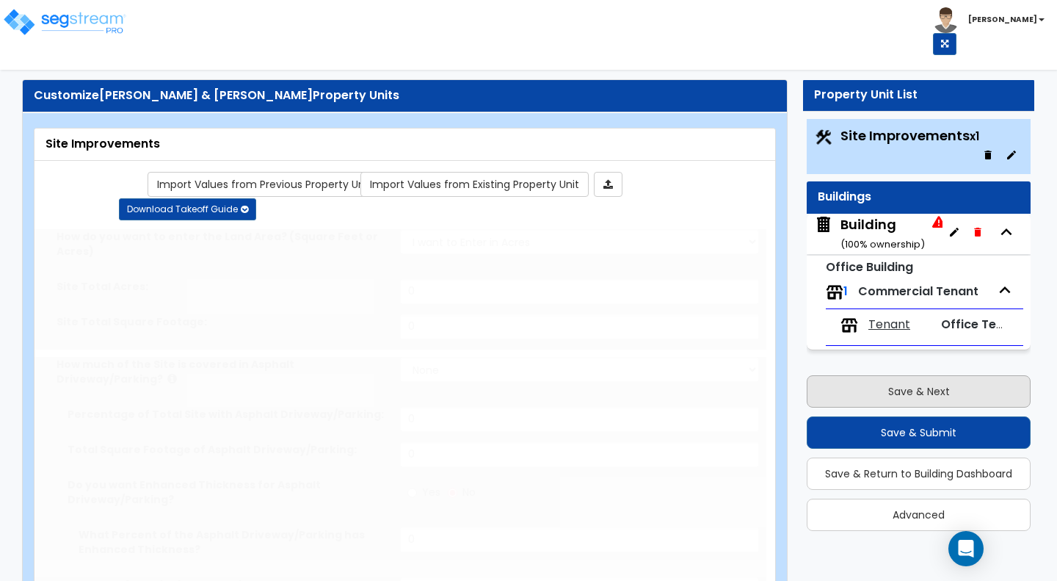
type input "0.15"
select select "2"
type input "300"
radio input "true"
type input "4"
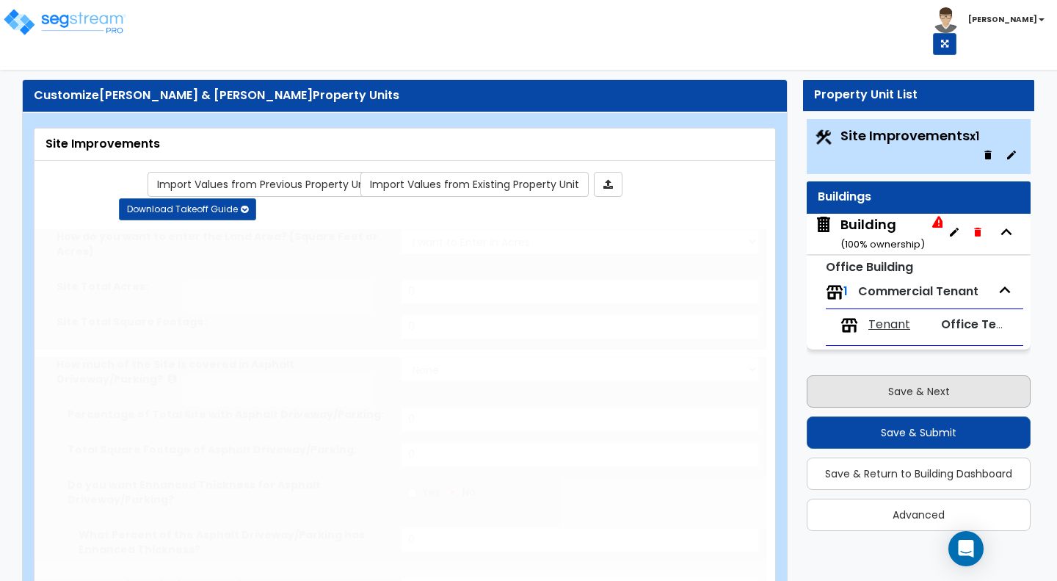
radio input "true"
select select "1"
type input "3"
radio input "true"
type input "40"
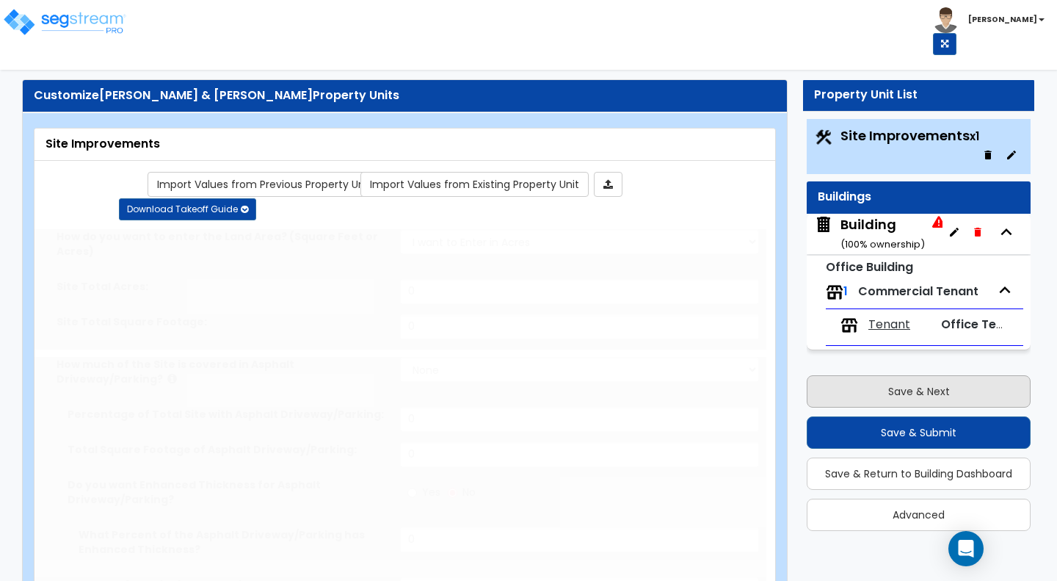
radio input "true"
type input "3"
type input "50"
select select "2"
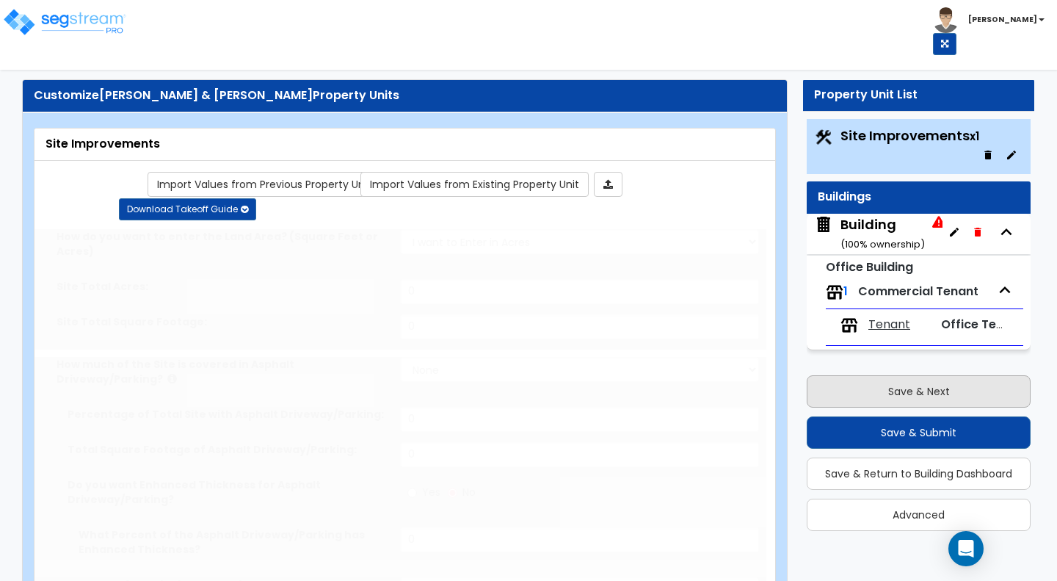
type input "100"
radio input "true"
select select "2"
select select "8"
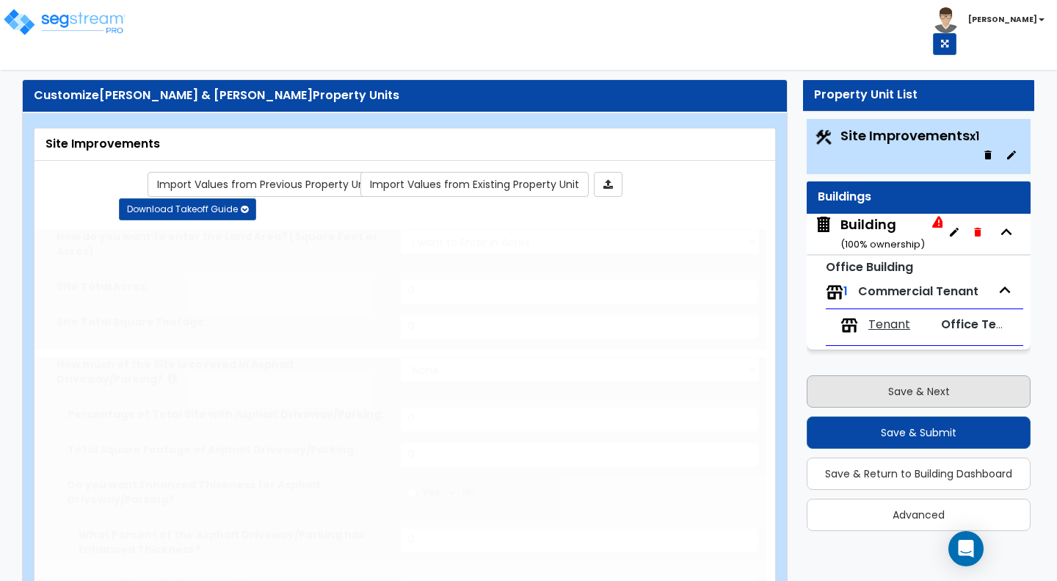
type input "2"
select select "3"
type input "5"
select select "1"
select select "4"
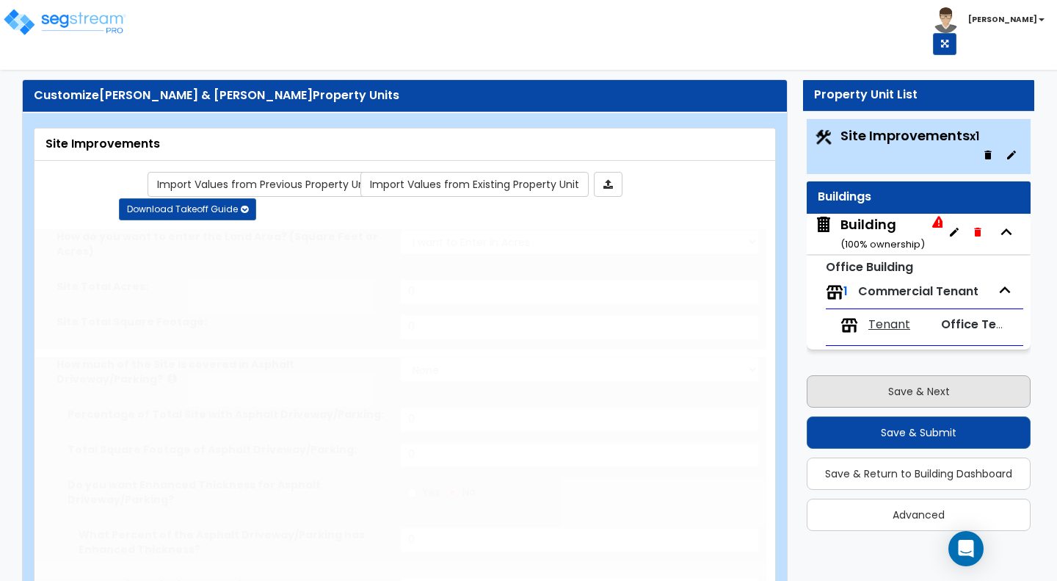
type input "10"
radio input "true"
type input "100"
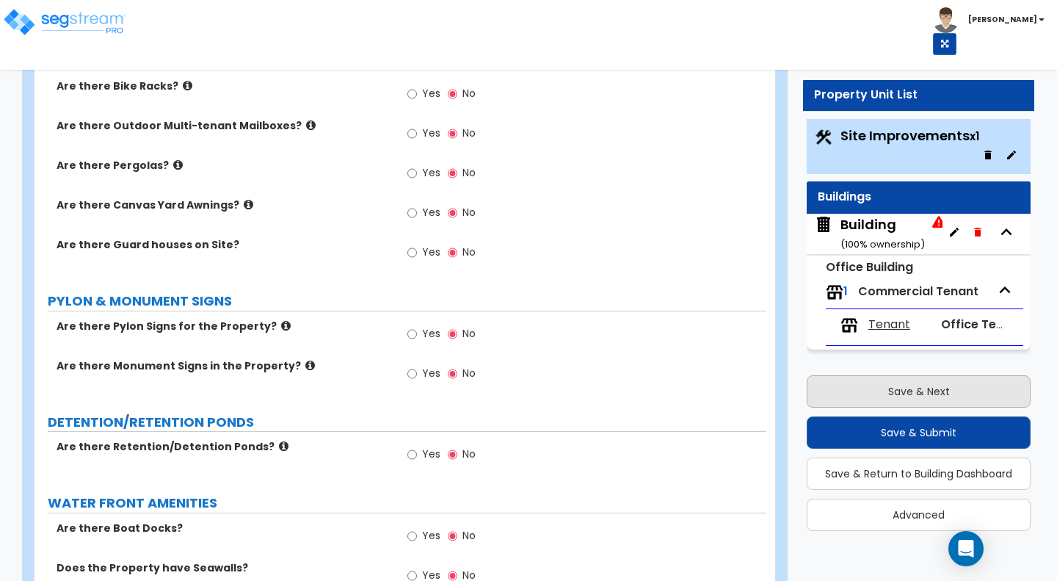
scroll to position [3235, 0]
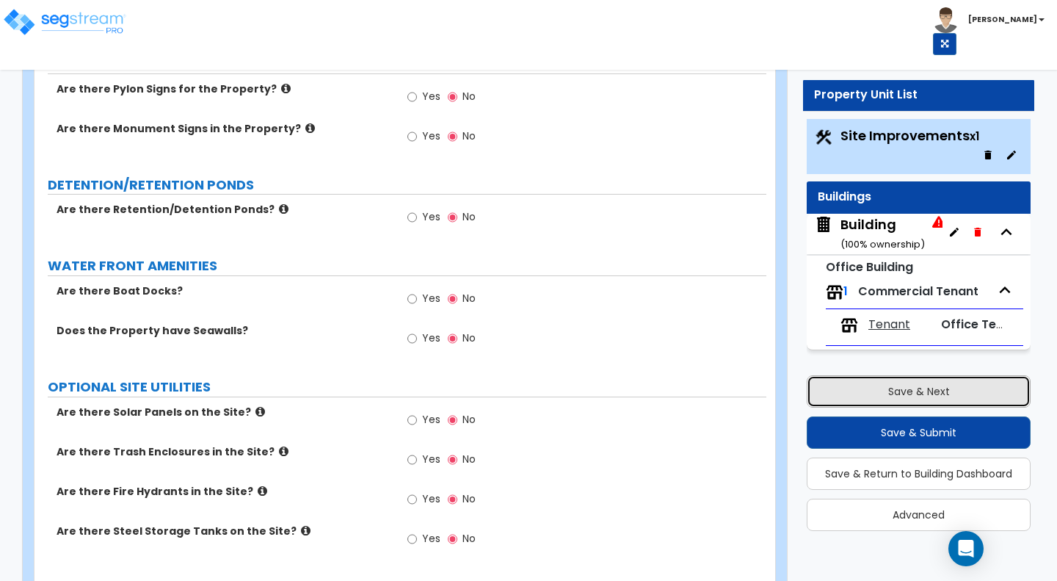
click at [937, 395] on button "Save & Next" at bounding box center [919, 391] width 224 height 32
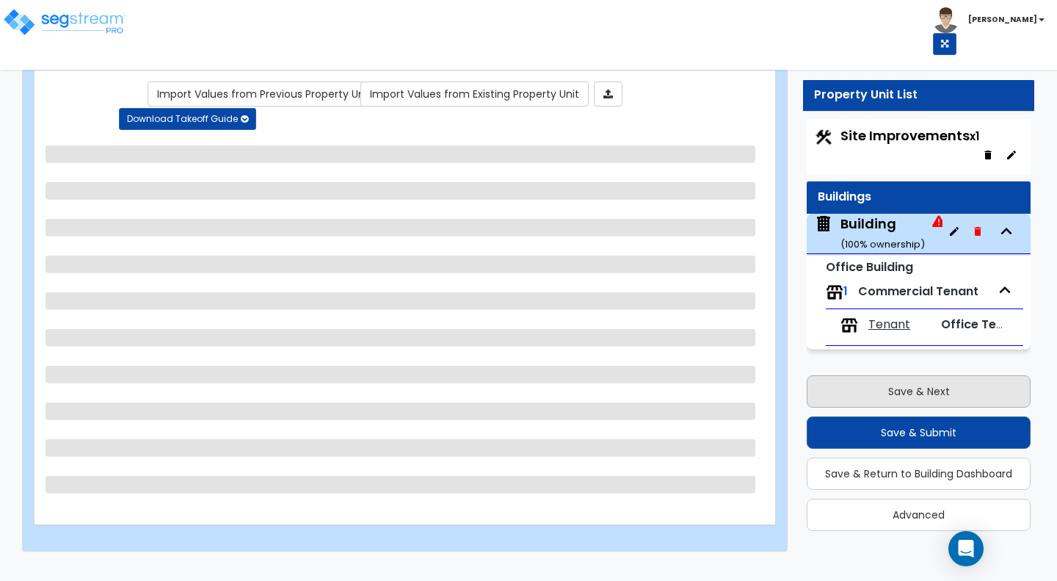
scroll to position [90, 0]
select select "5"
select select "1"
select select "2"
select select "3"
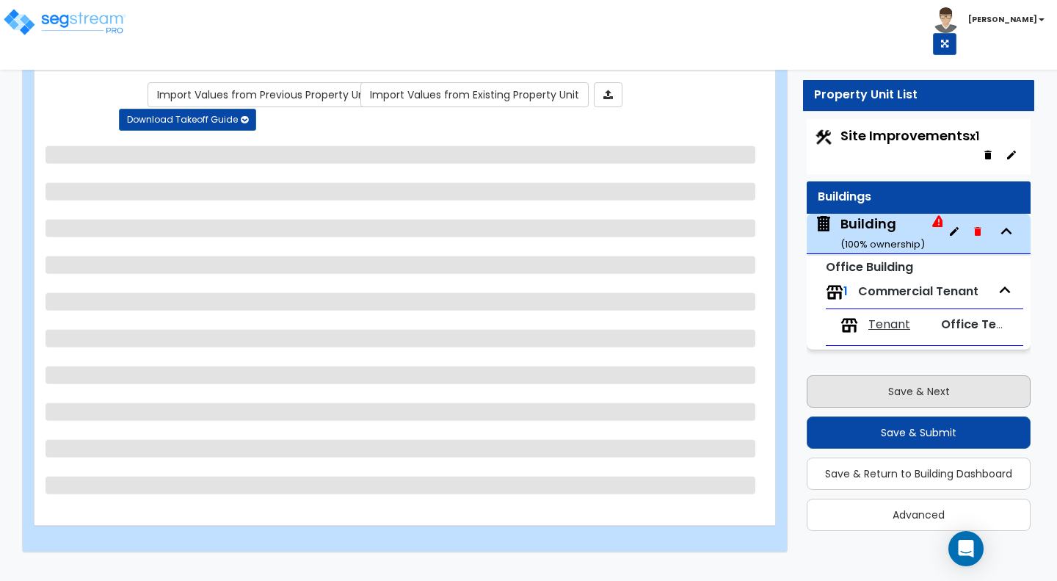
select select "13"
select select "3"
select select "5"
select select "2"
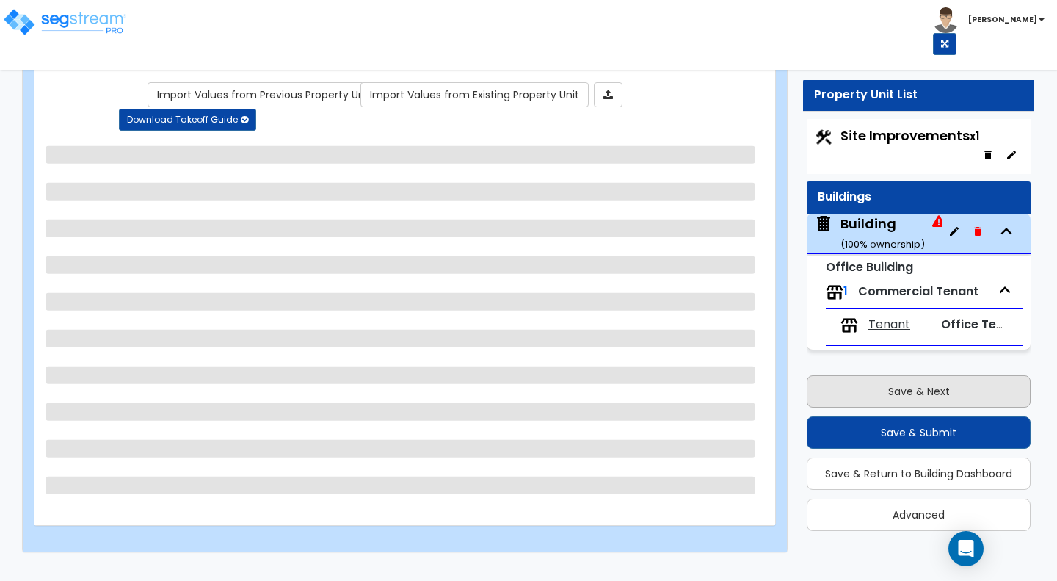
select select "1"
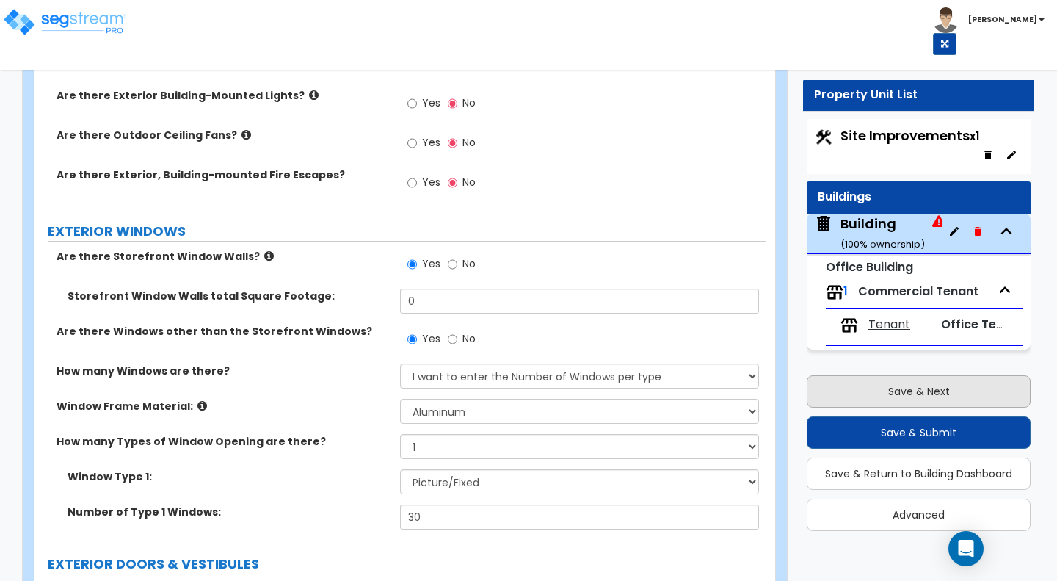
scroll to position [1567, 0]
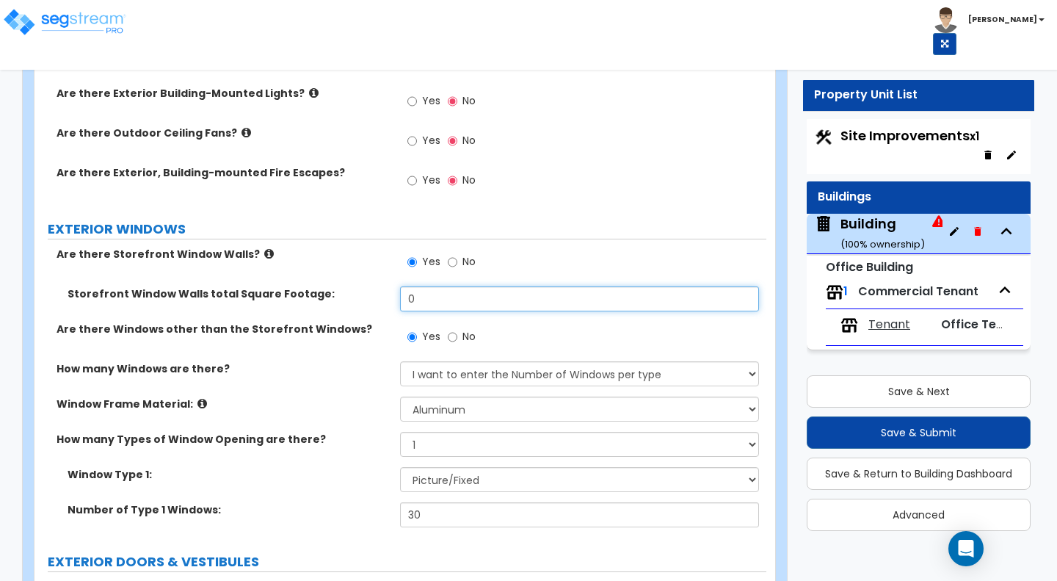
click at [464, 286] on input "0" at bounding box center [579, 298] width 358 height 25
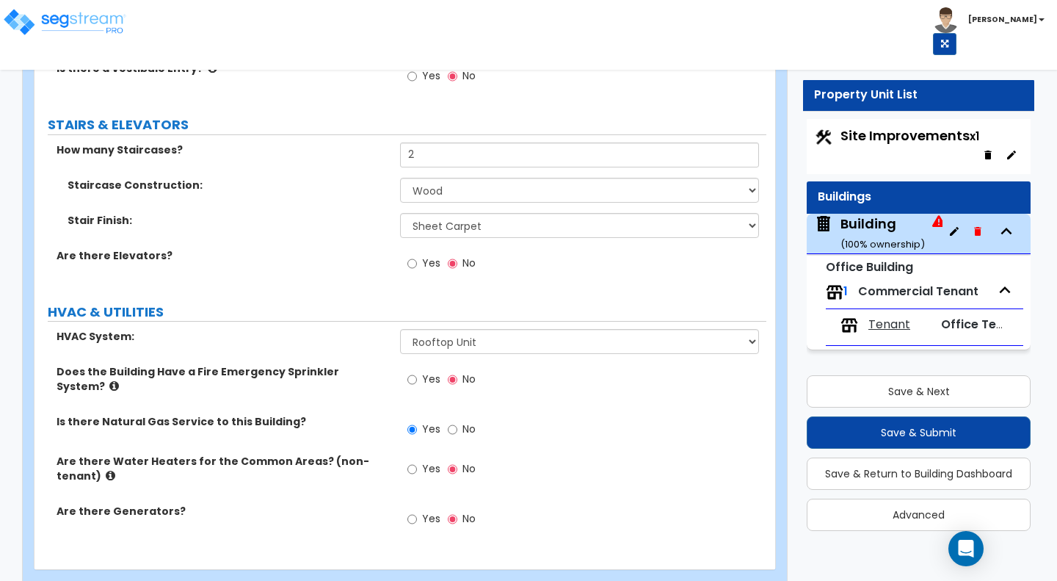
scroll to position [2559, 0]
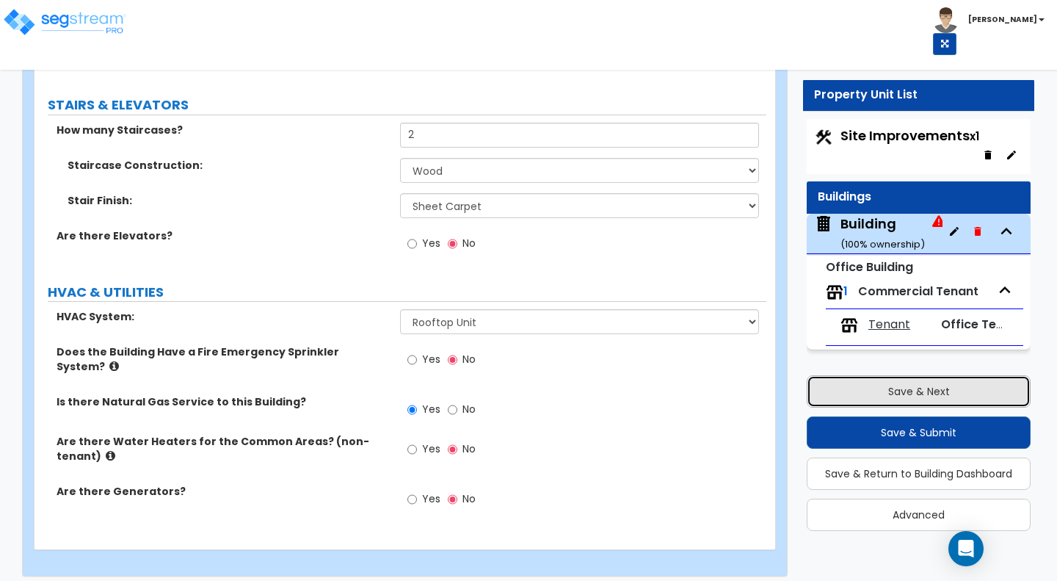
click at [924, 399] on button "Save & Next" at bounding box center [919, 391] width 224 height 32
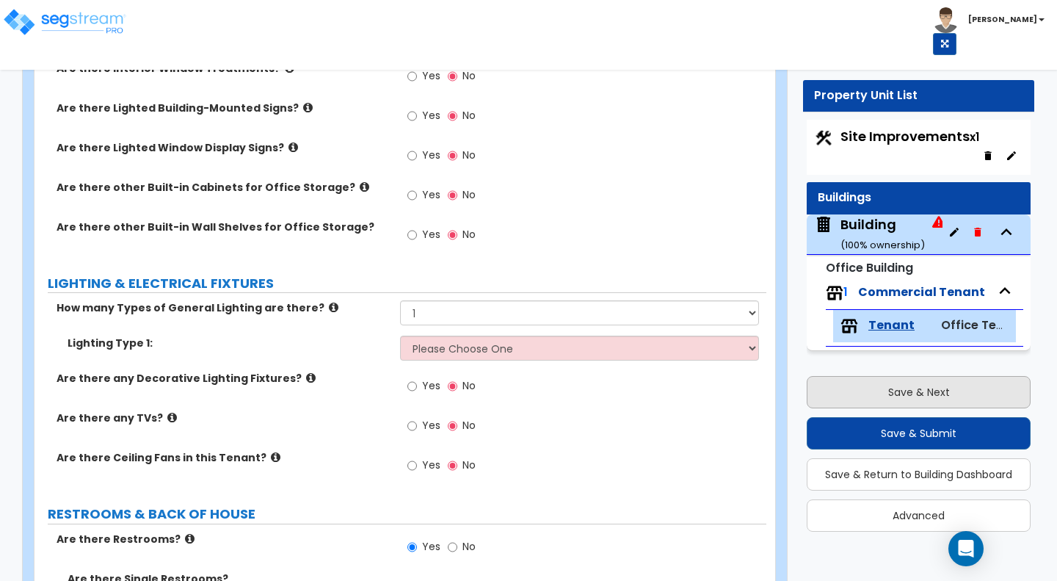
scroll to position [1443, 0]
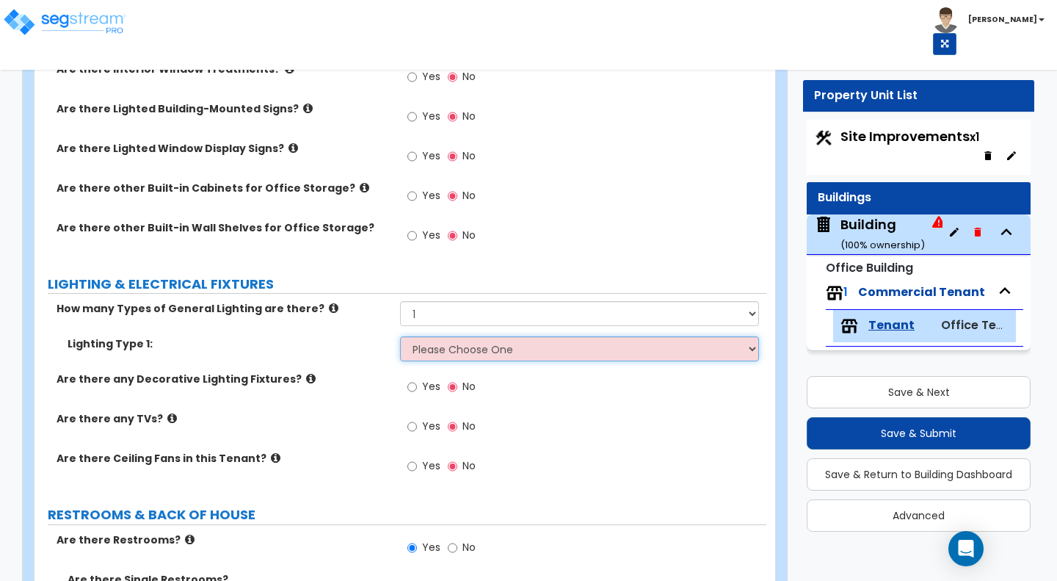
click at [747, 340] on select "Please Choose One LED Surface-Mounted LED Recessed Fluorescent Surface-Mounted …" at bounding box center [579, 348] width 358 height 25
click at [400, 336] on select "Please Choose One LED Surface-Mounted LED Recessed Fluorescent Surface-Mounted …" at bounding box center [579, 348] width 358 height 25
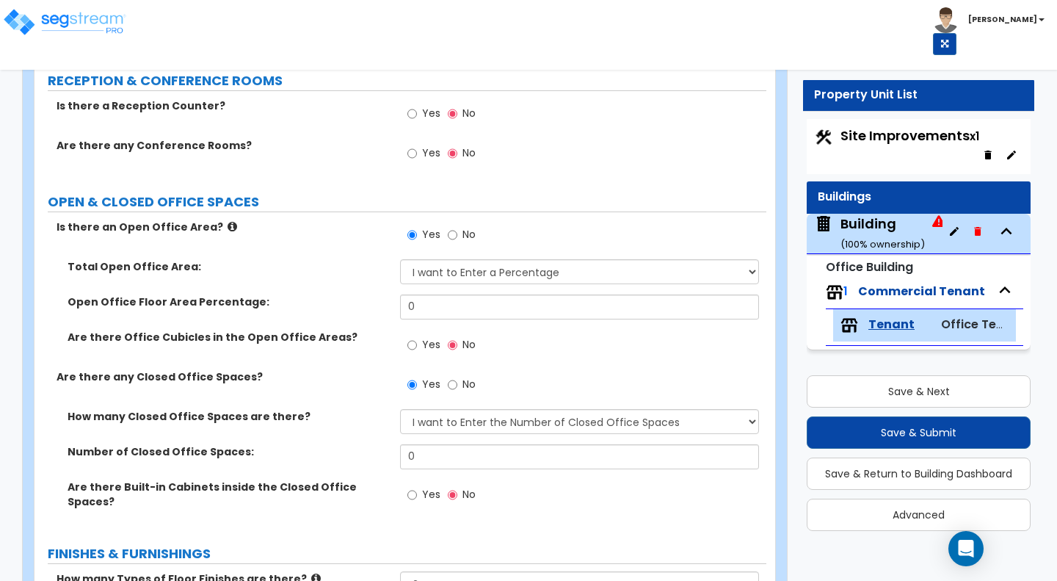
scroll to position [278, 0]
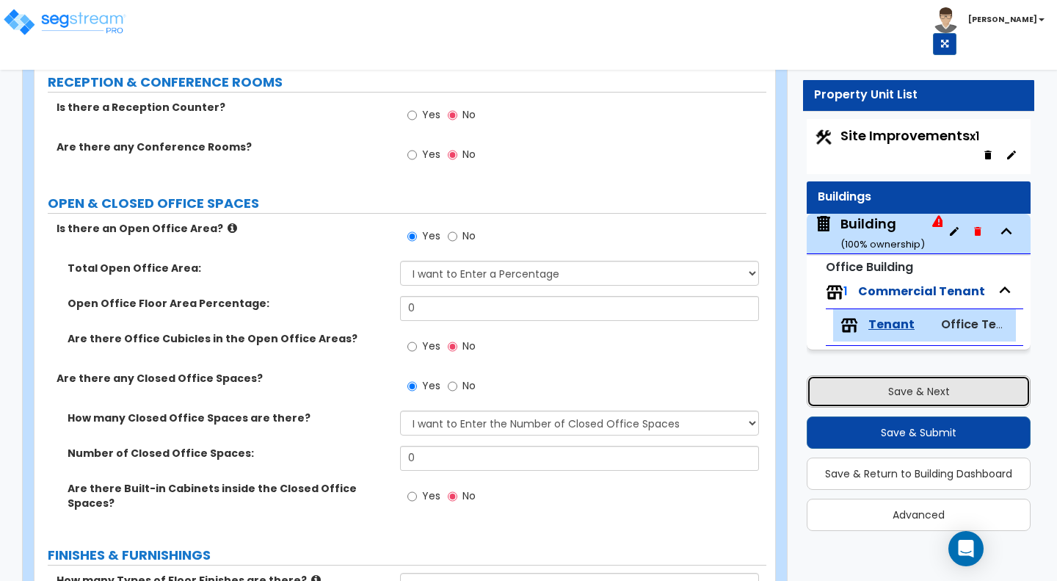
click at [948, 389] on button "Save & Next" at bounding box center [919, 391] width 224 height 32
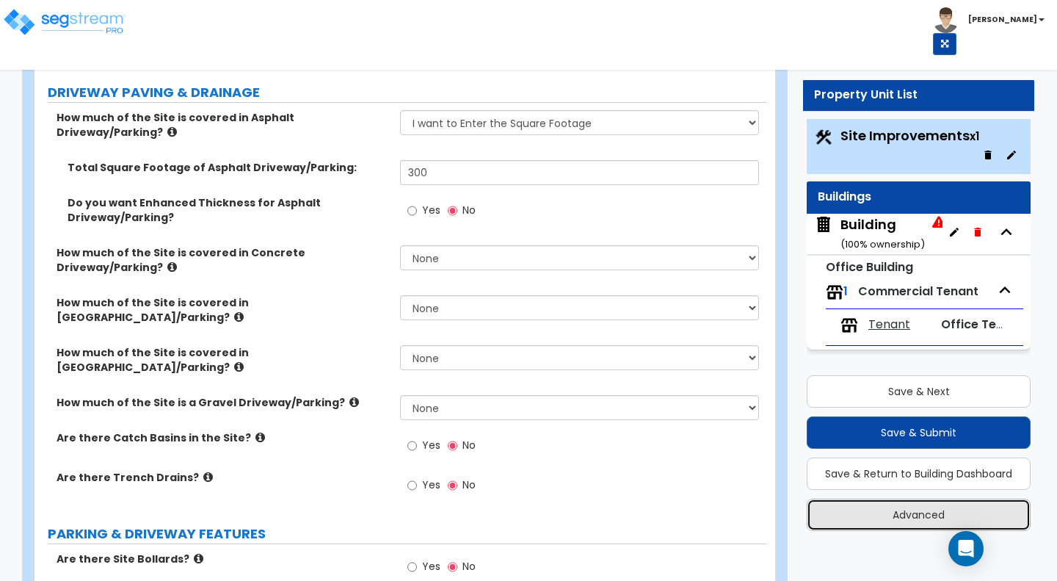
click at [927, 514] on button "Advanced" at bounding box center [919, 514] width 224 height 32
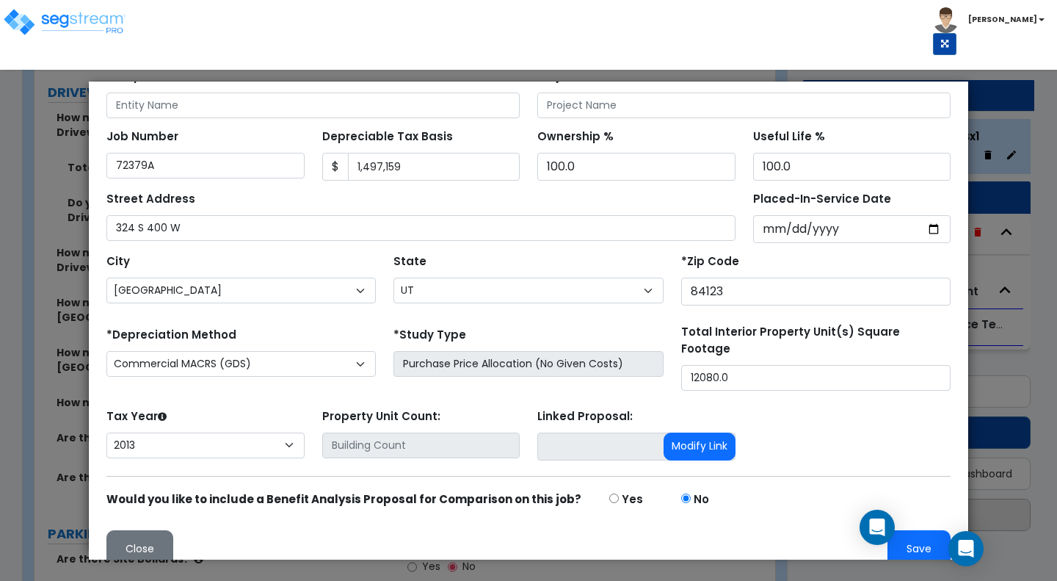
scroll to position [157, 0]
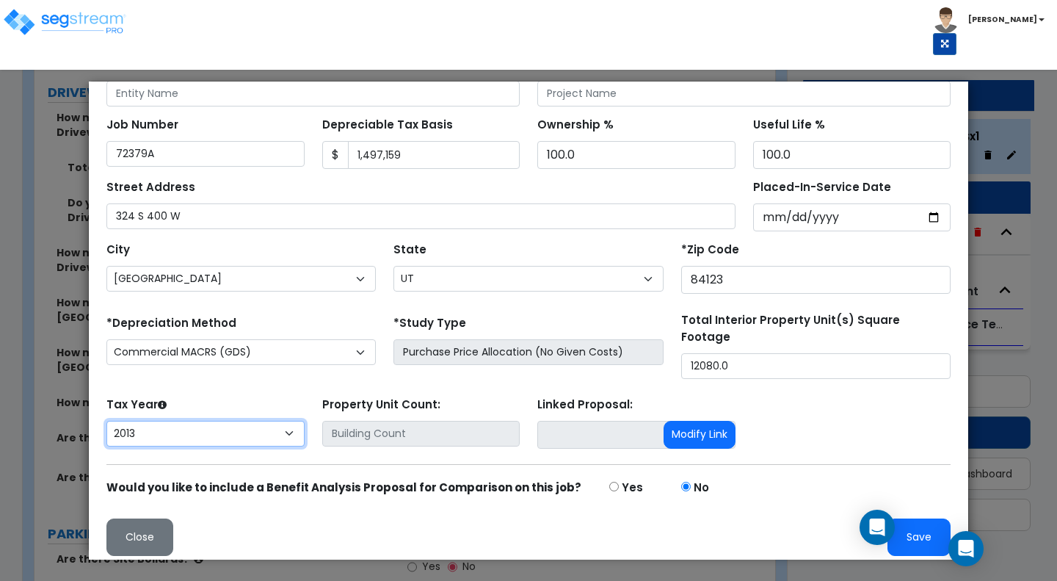
click at [287, 435] on select "2026 2025 2024 2023 2022 2021 2020 2019 2018 2017 2016 2015 2014 2013" at bounding box center [205, 434] width 198 height 26
click at [106, 421] on select "2026 2025 2024 2023 2022 2021 2020 2019 2018 2017 2016 2015 2014 2013" at bounding box center [205, 434] width 198 height 26
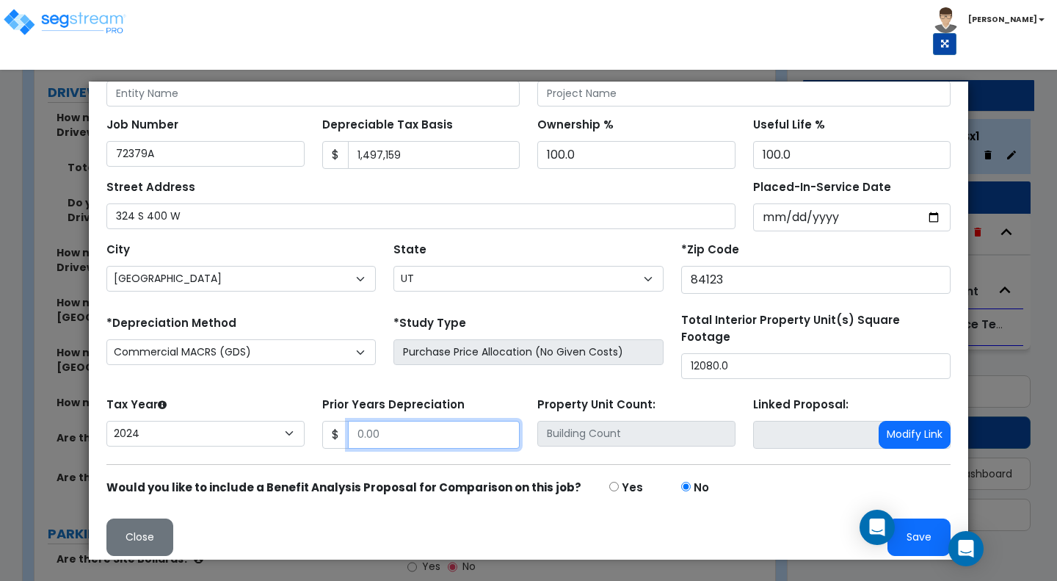
click at [428, 423] on input "Prior Years Depreciation" at bounding box center [434, 435] width 173 height 28
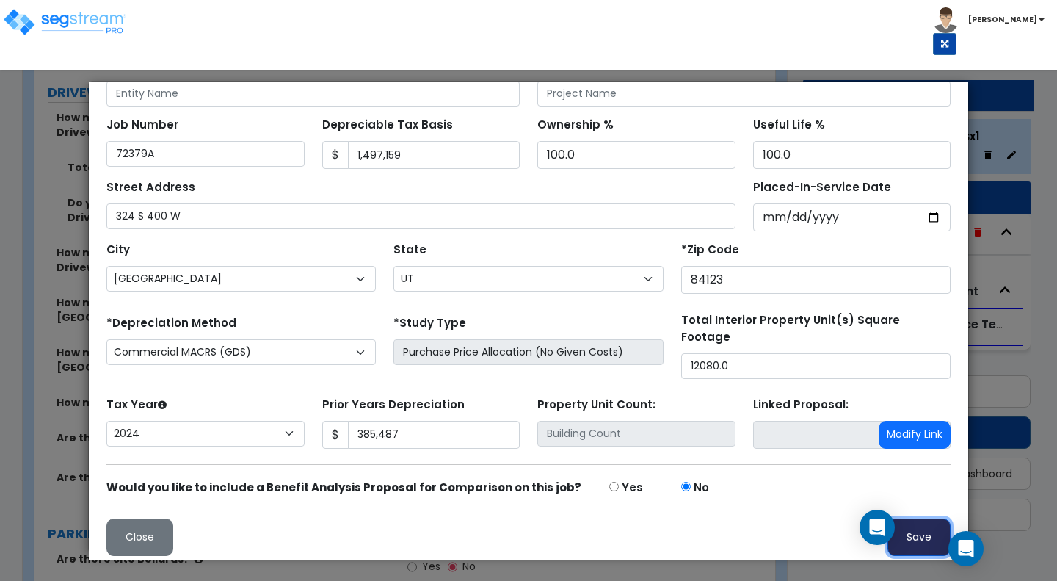
click at [907, 527] on button "Save" at bounding box center [919, 536] width 63 height 37
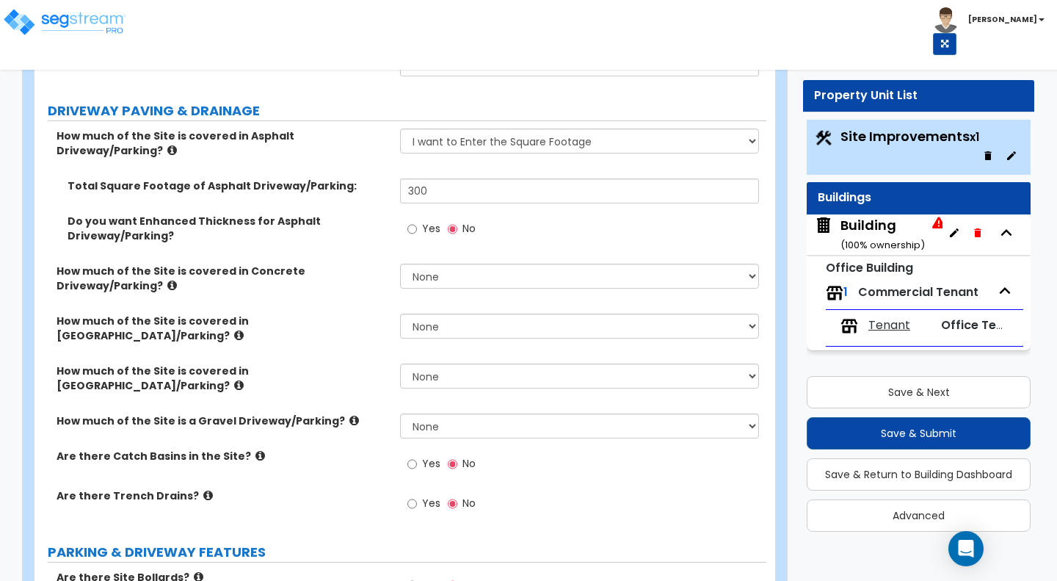
scroll to position [0, 0]
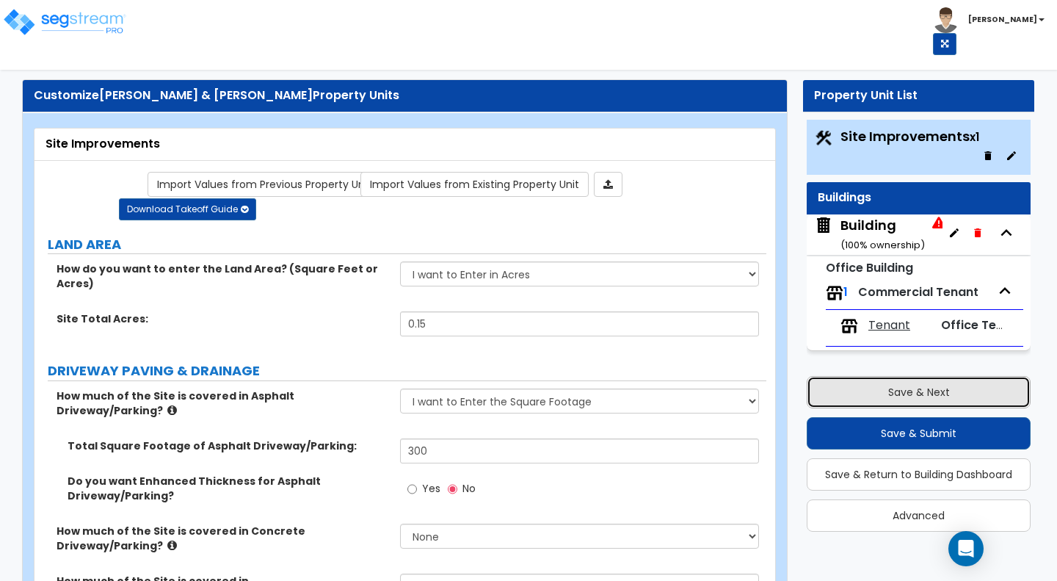
click at [962, 388] on button "Save & Next" at bounding box center [919, 392] width 224 height 32
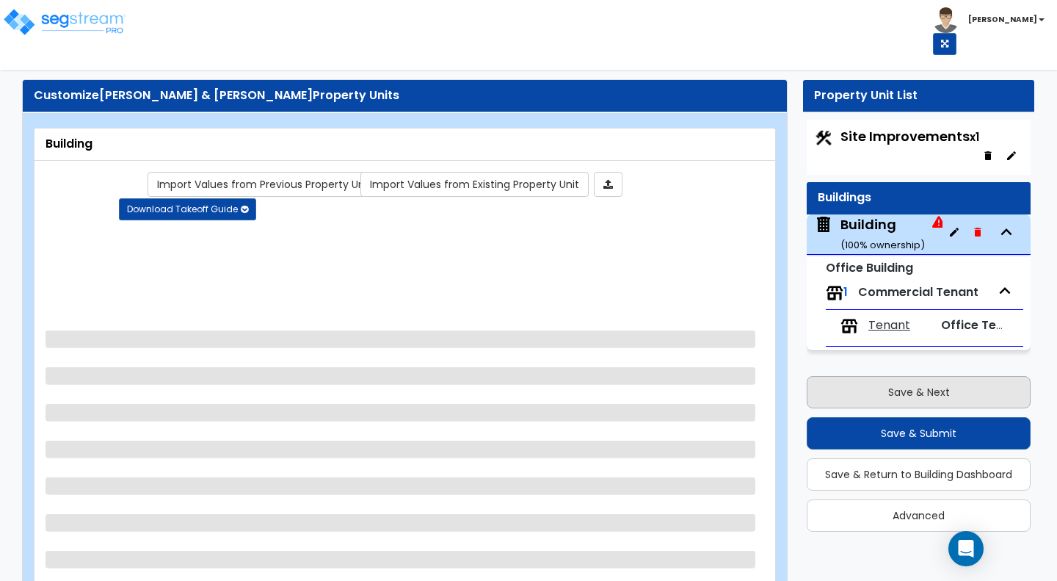
scroll to position [1, 0]
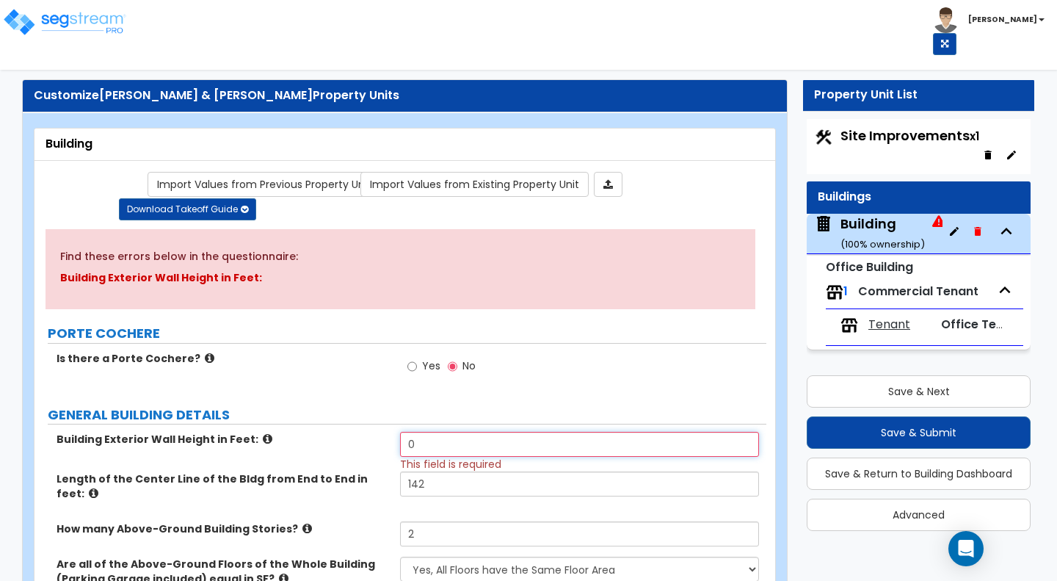
click at [492, 446] on input "0" at bounding box center [579, 444] width 358 height 25
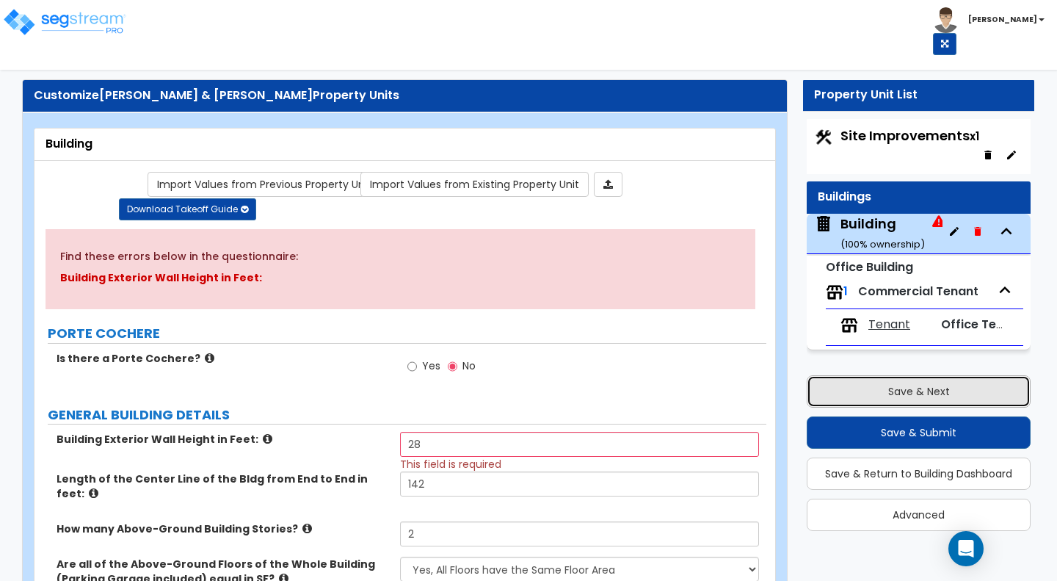
click at [937, 390] on button "Save & Next" at bounding box center [919, 391] width 224 height 32
